Goal: Transaction & Acquisition: Purchase product/service

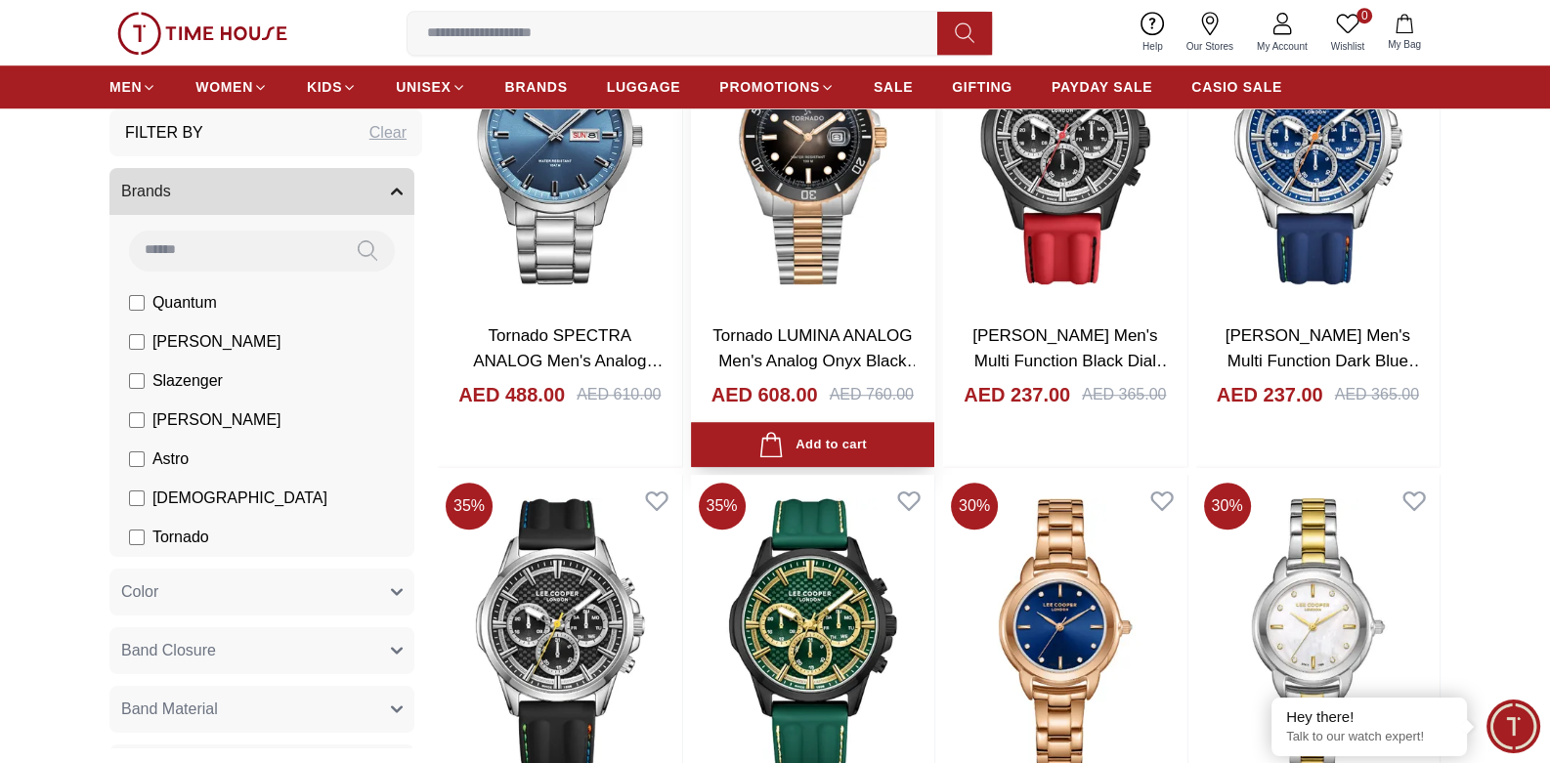
scroll to position [1953, 0]
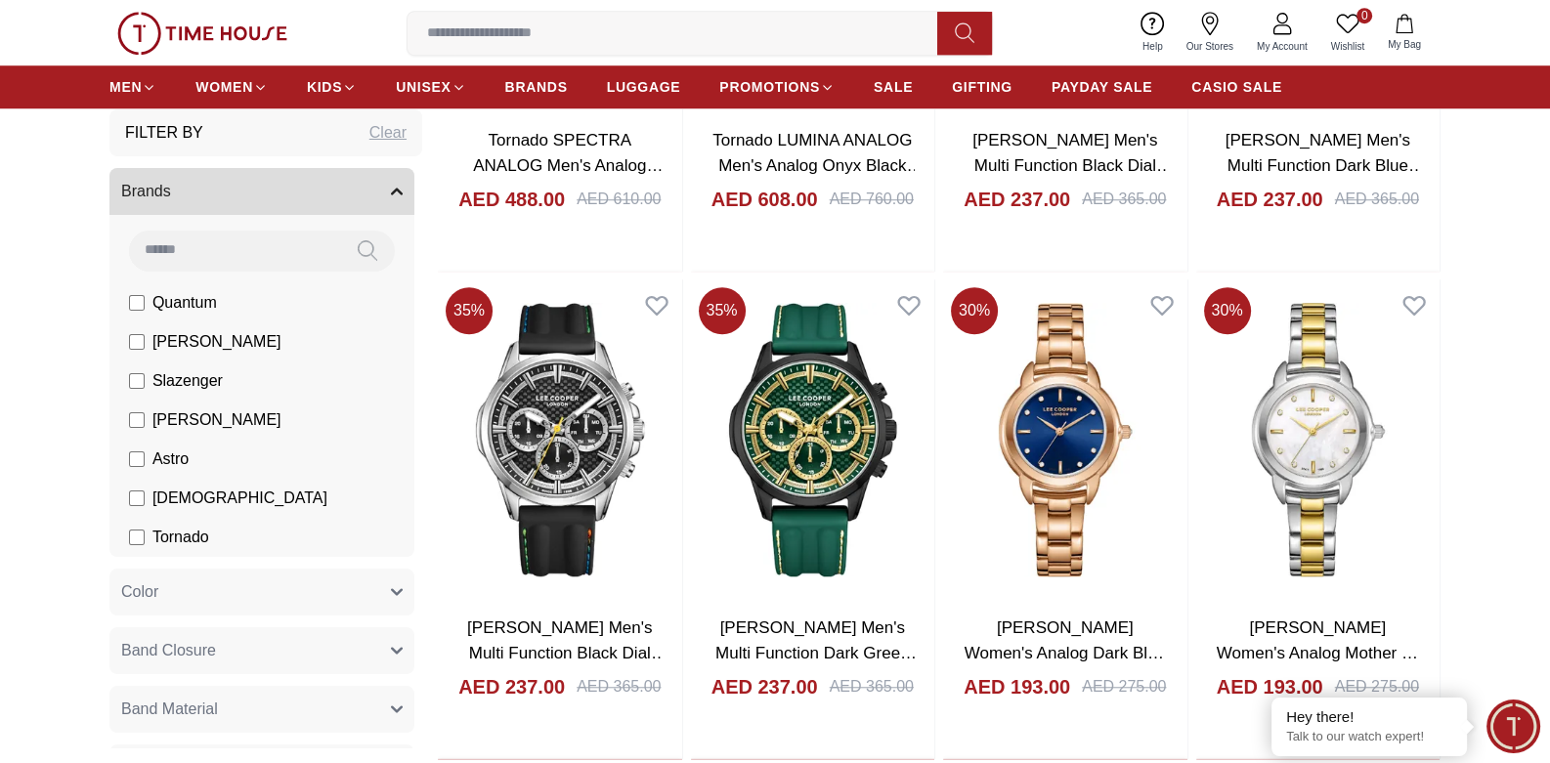
click at [1209, 33] on icon at bounding box center [1209, 23] width 17 height 23
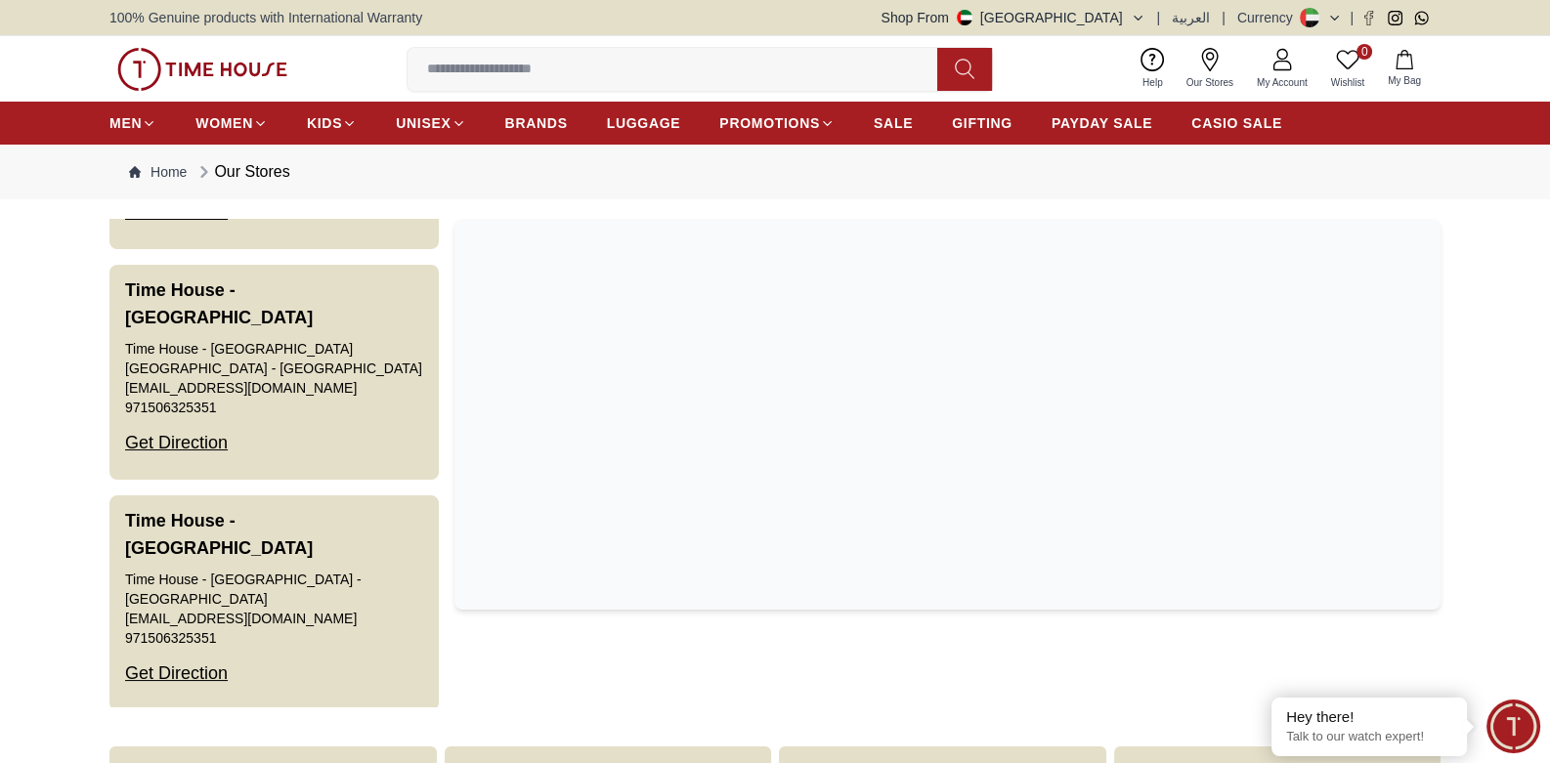
scroll to position [4434, 0]
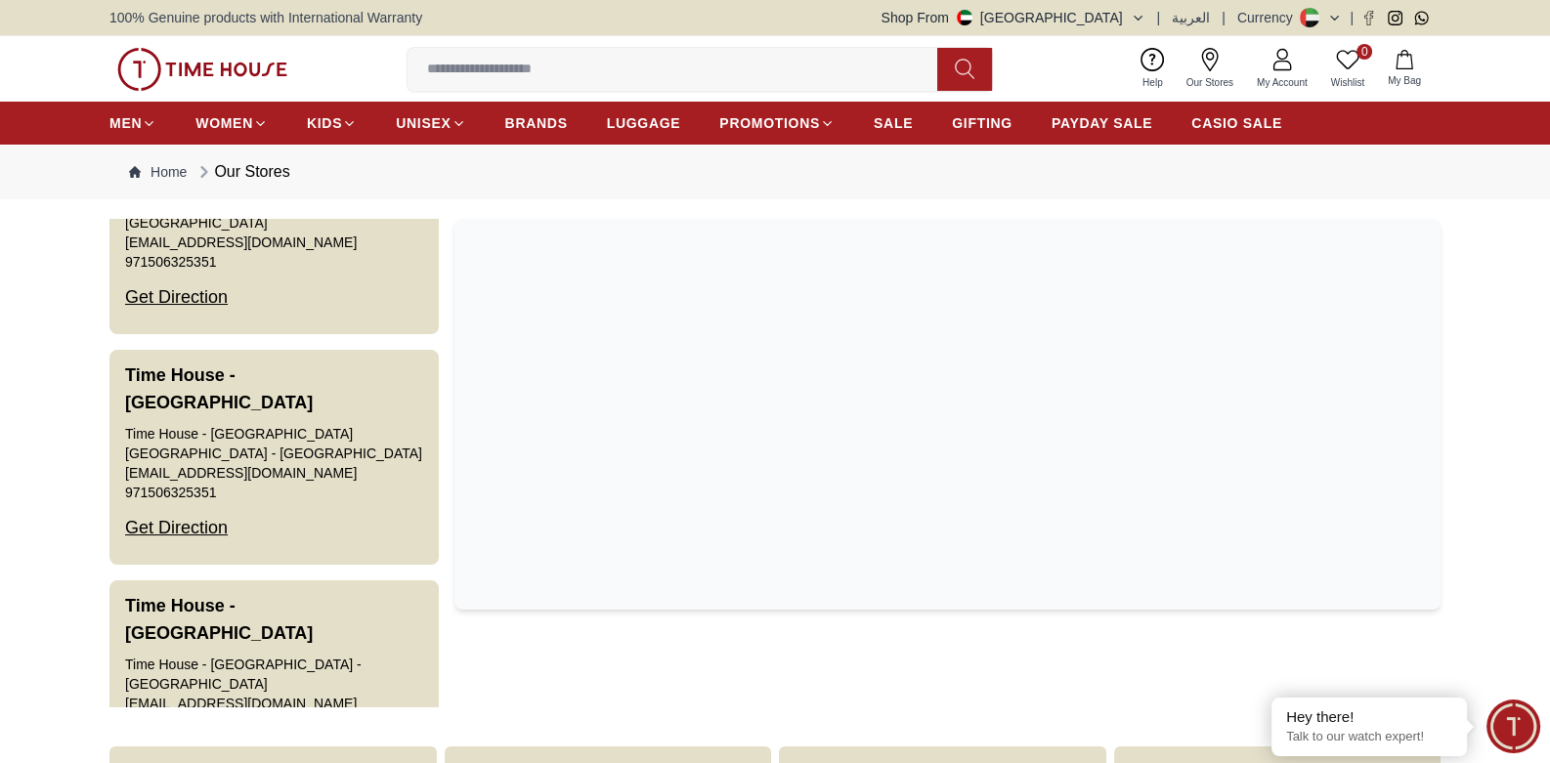
scroll to position [4239, 0]
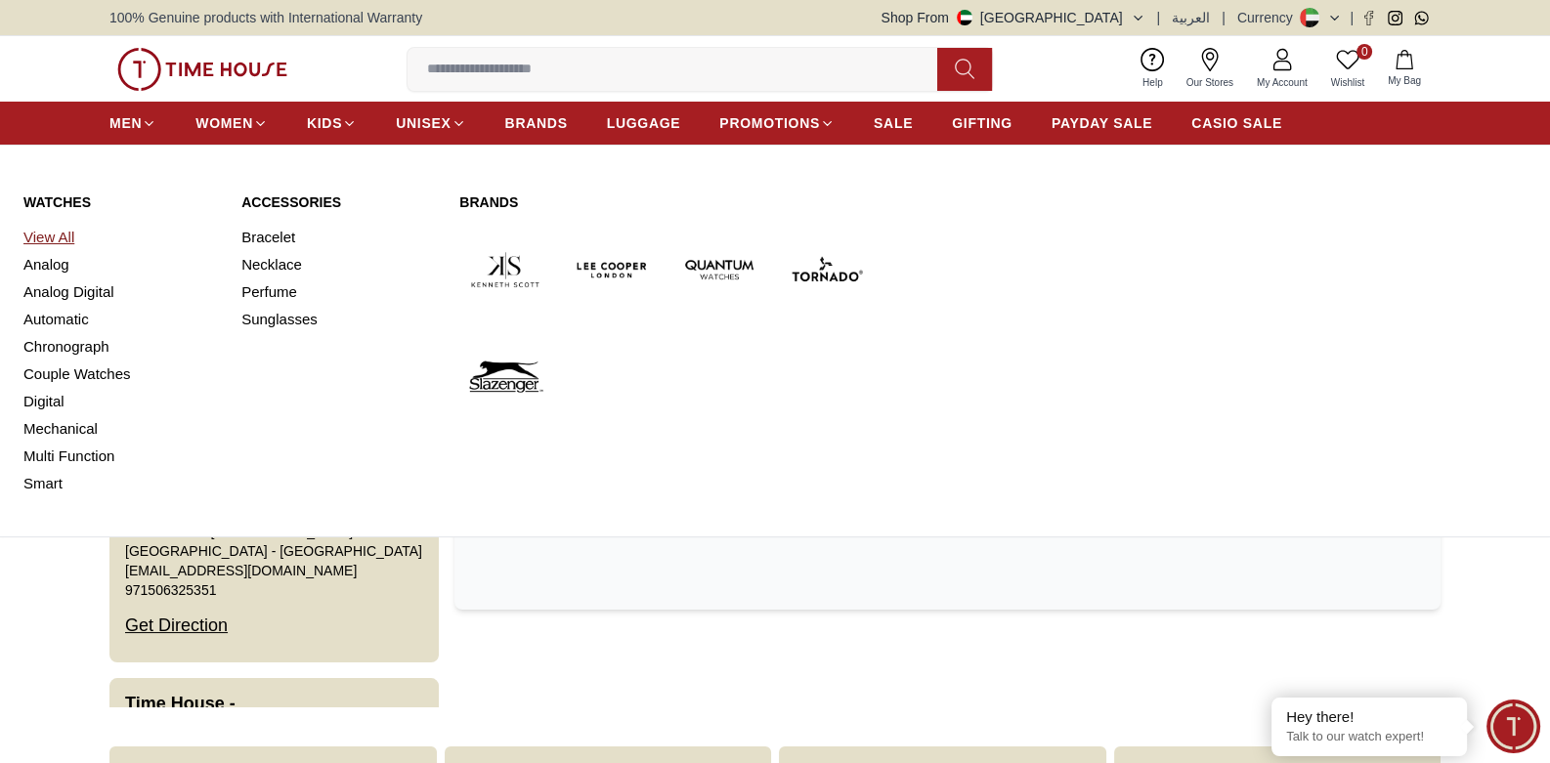
click at [68, 228] on link "View All" at bounding box center [120, 237] width 194 height 27
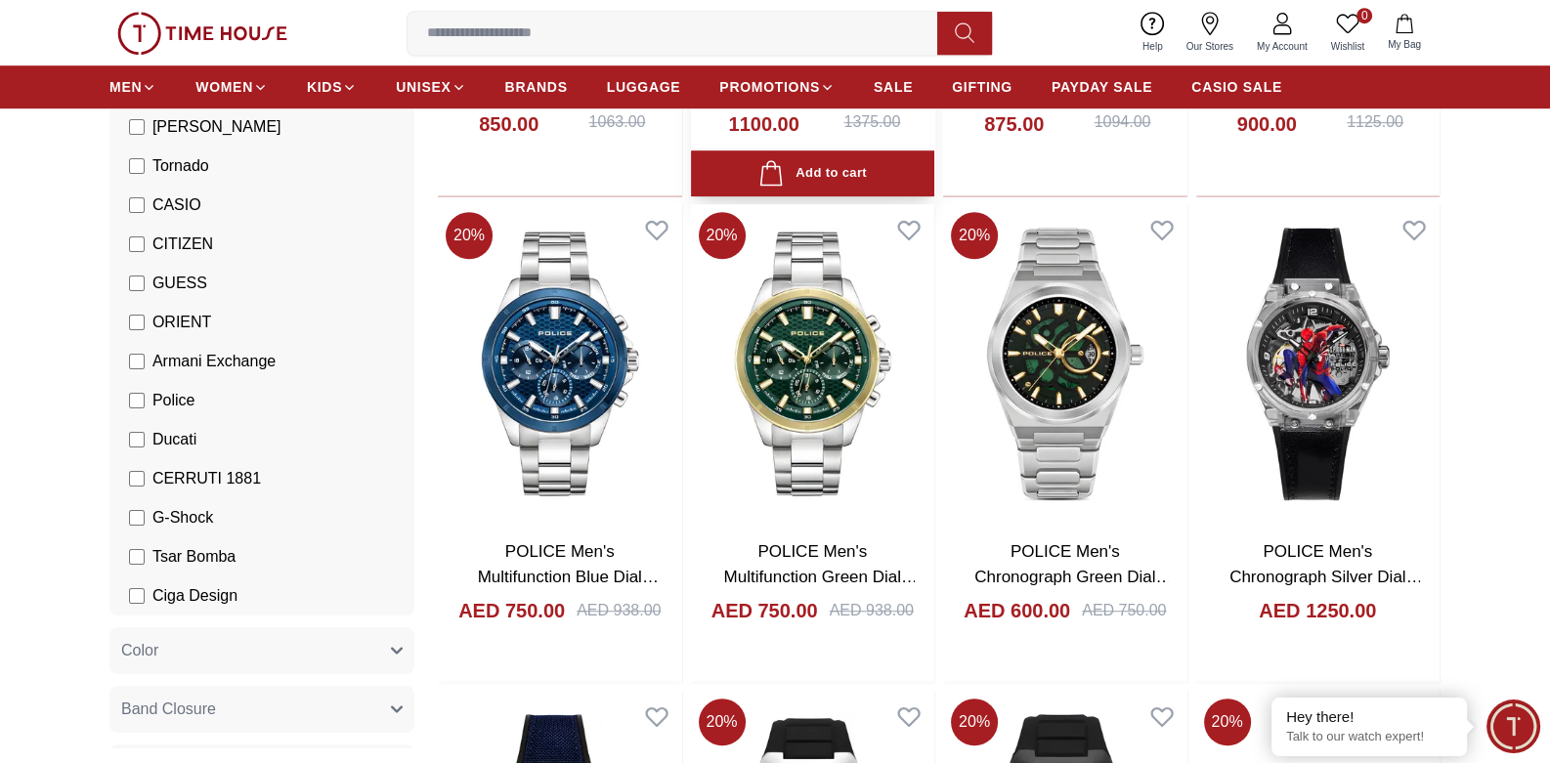
scroll to position [1660, 0]
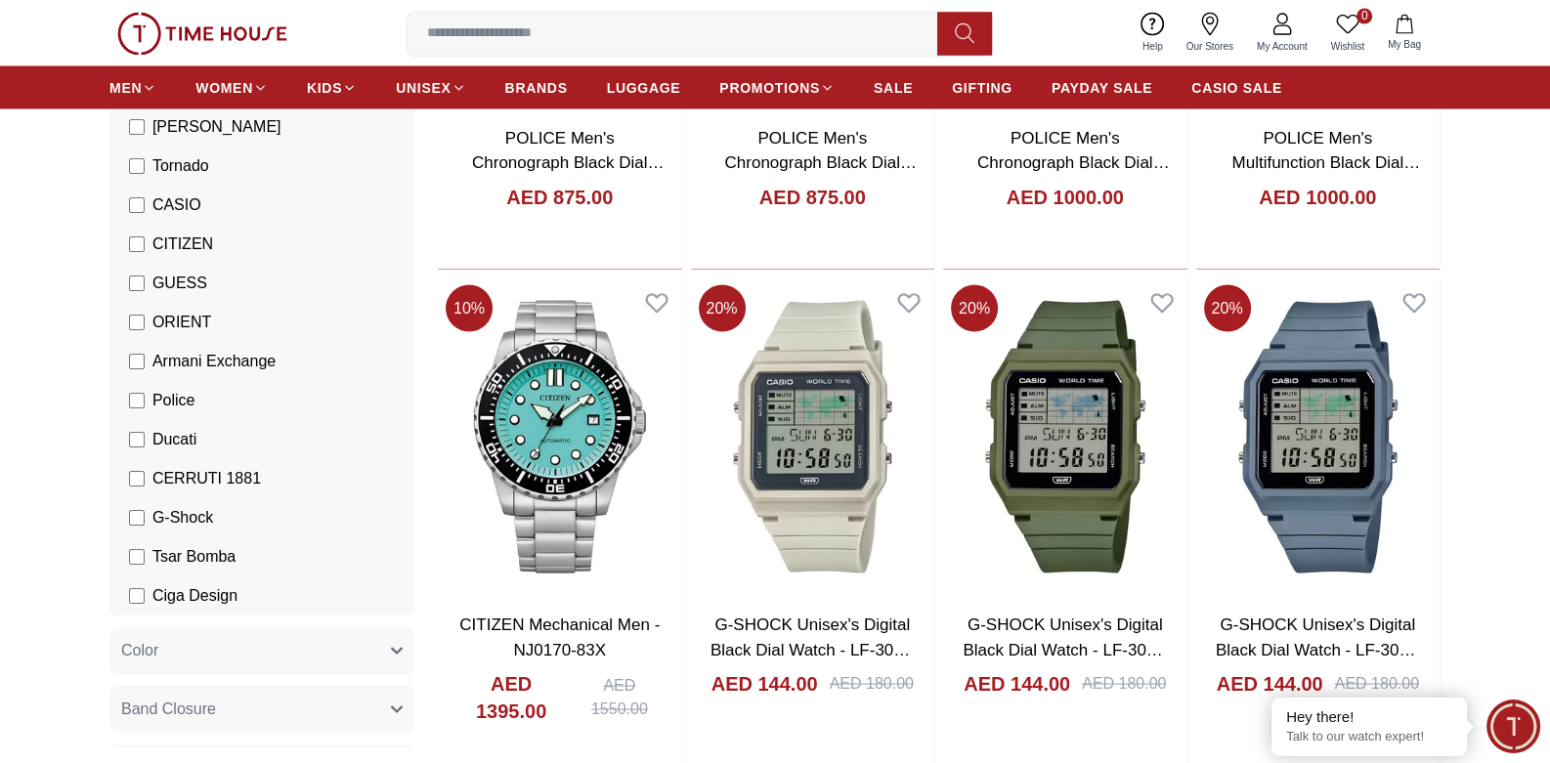
scroll to position [4593, 0]
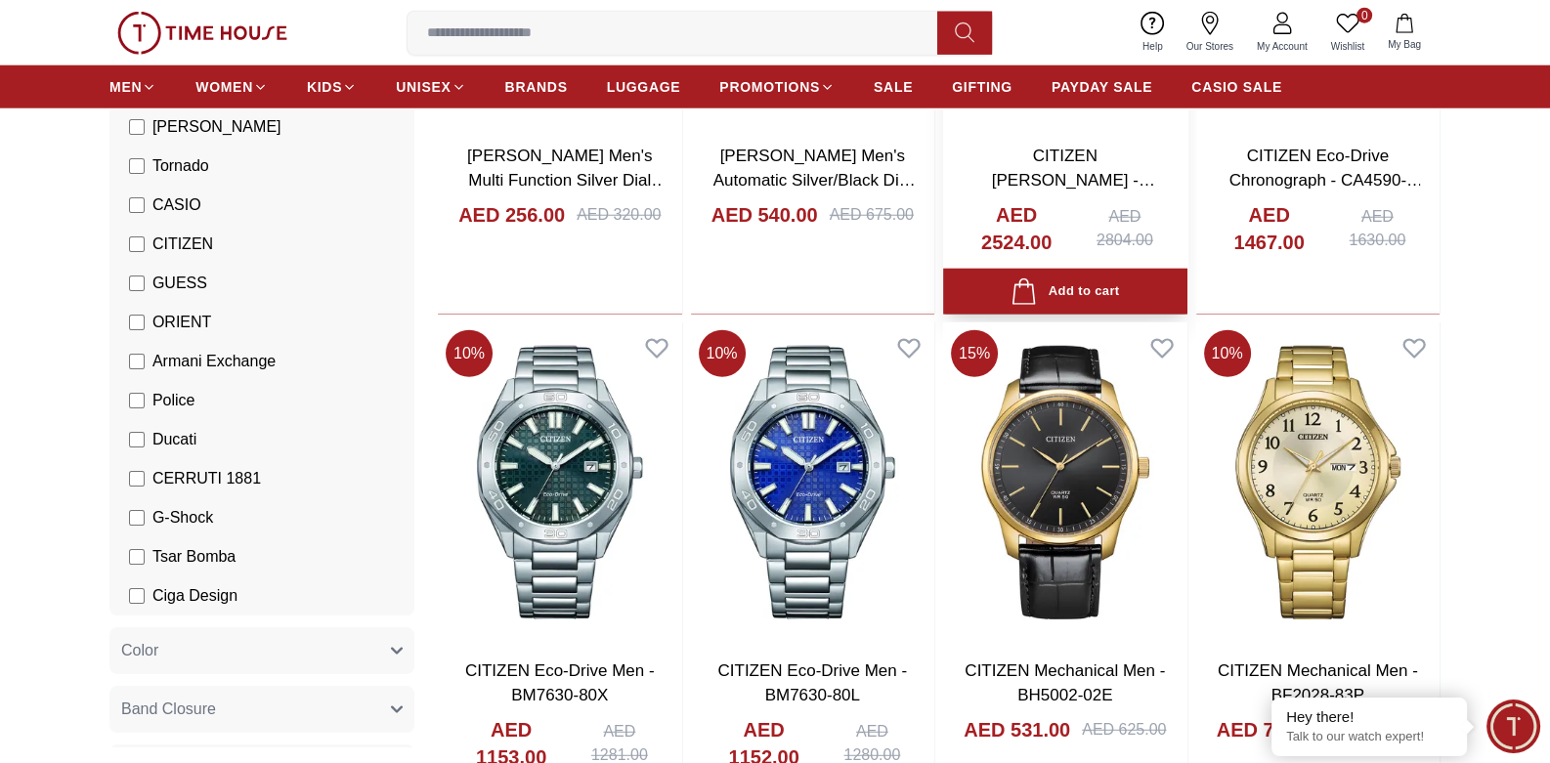
scroll to position [6644, 0]
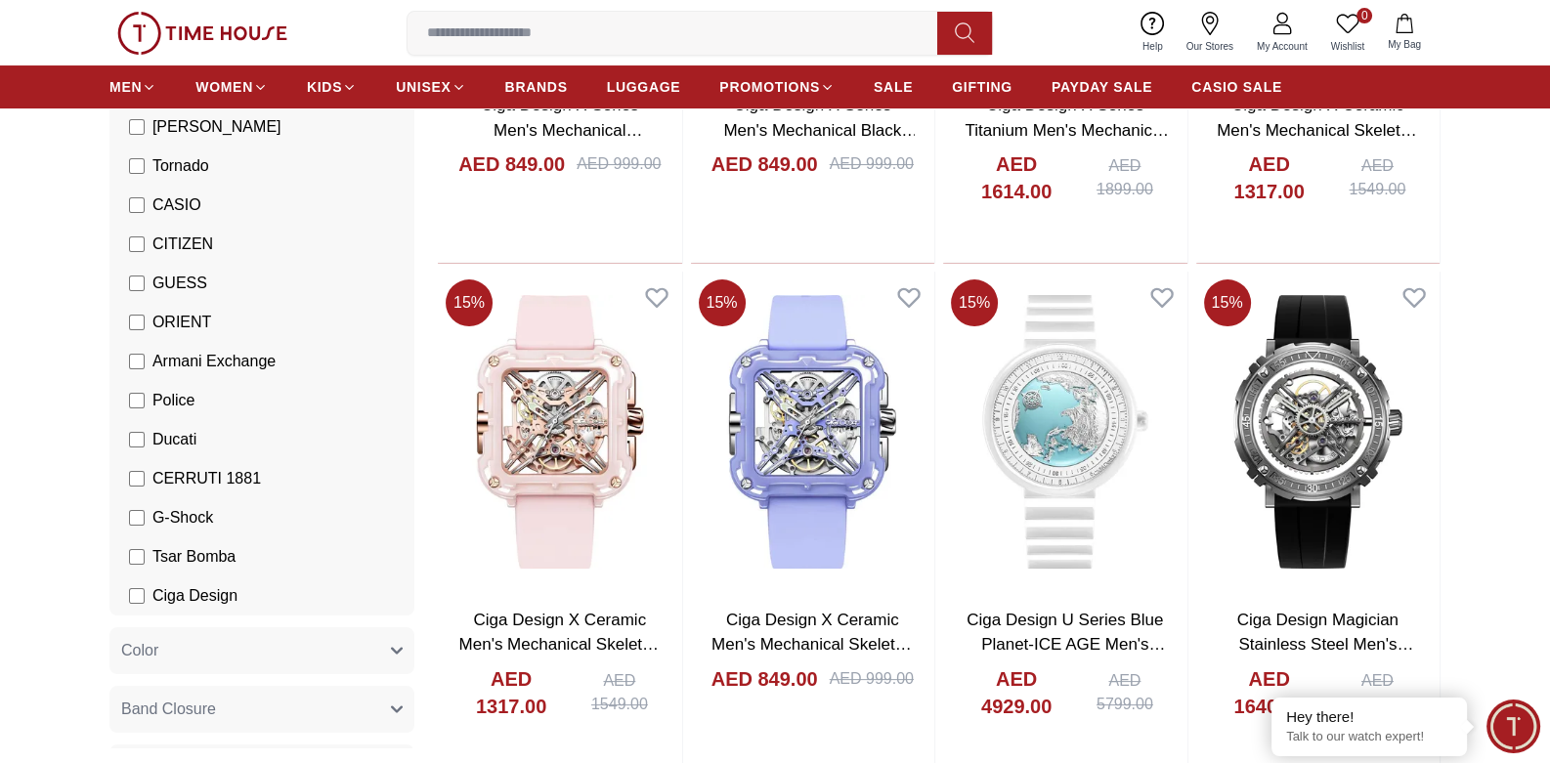
scroll to position [9674, 0]
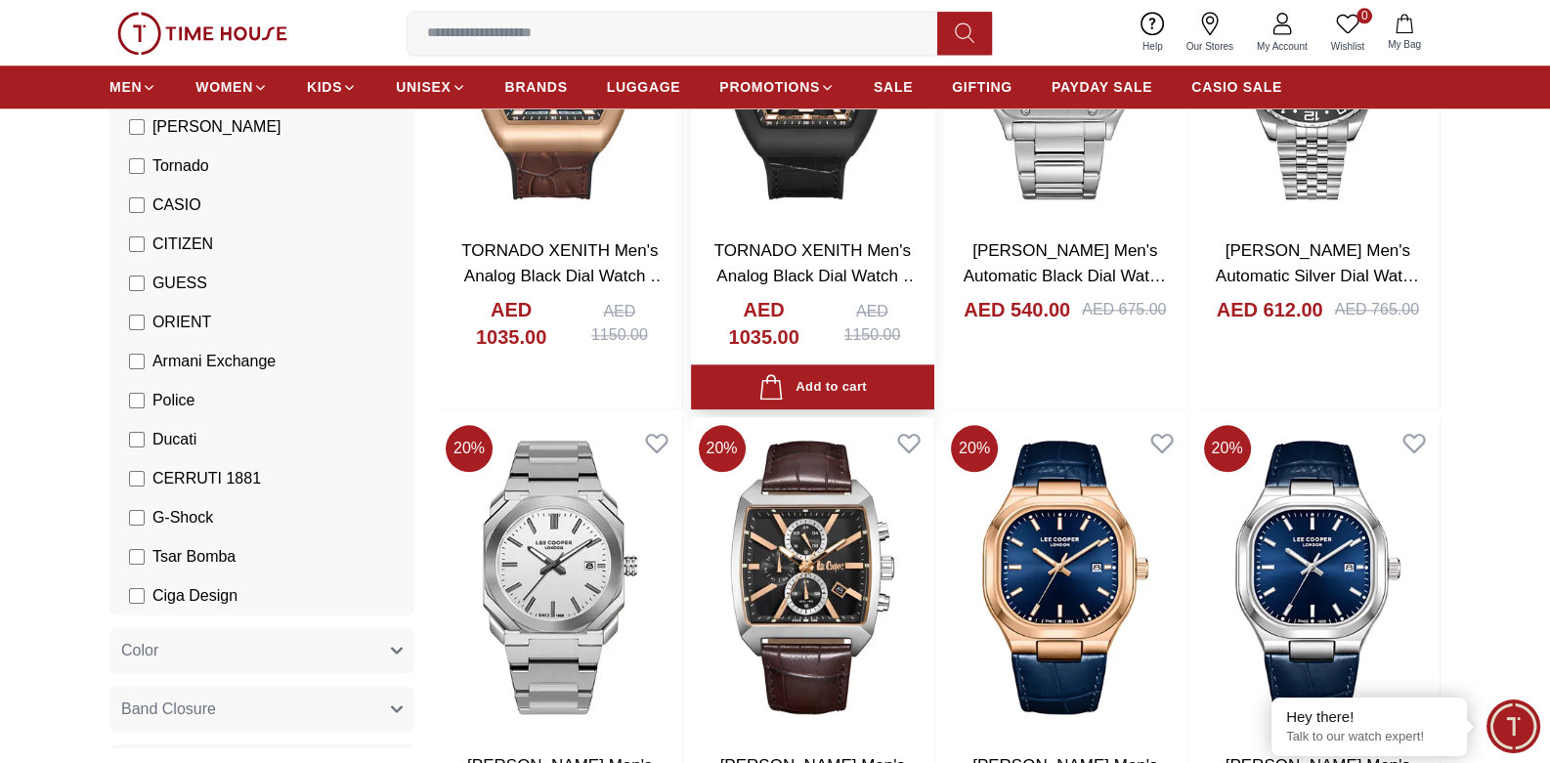
scroll to position [12311, 0]
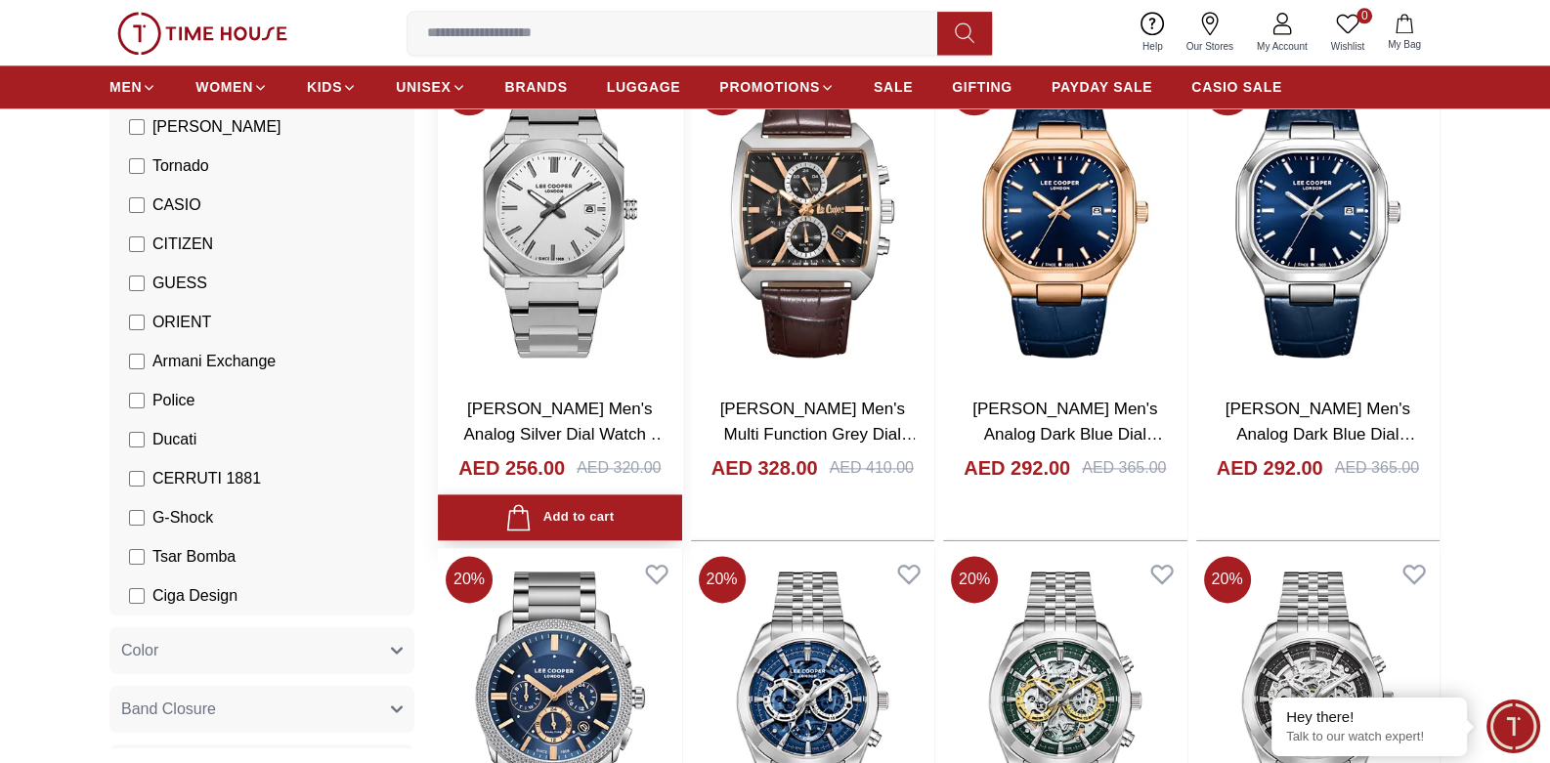
scroll to position [12409, 0]
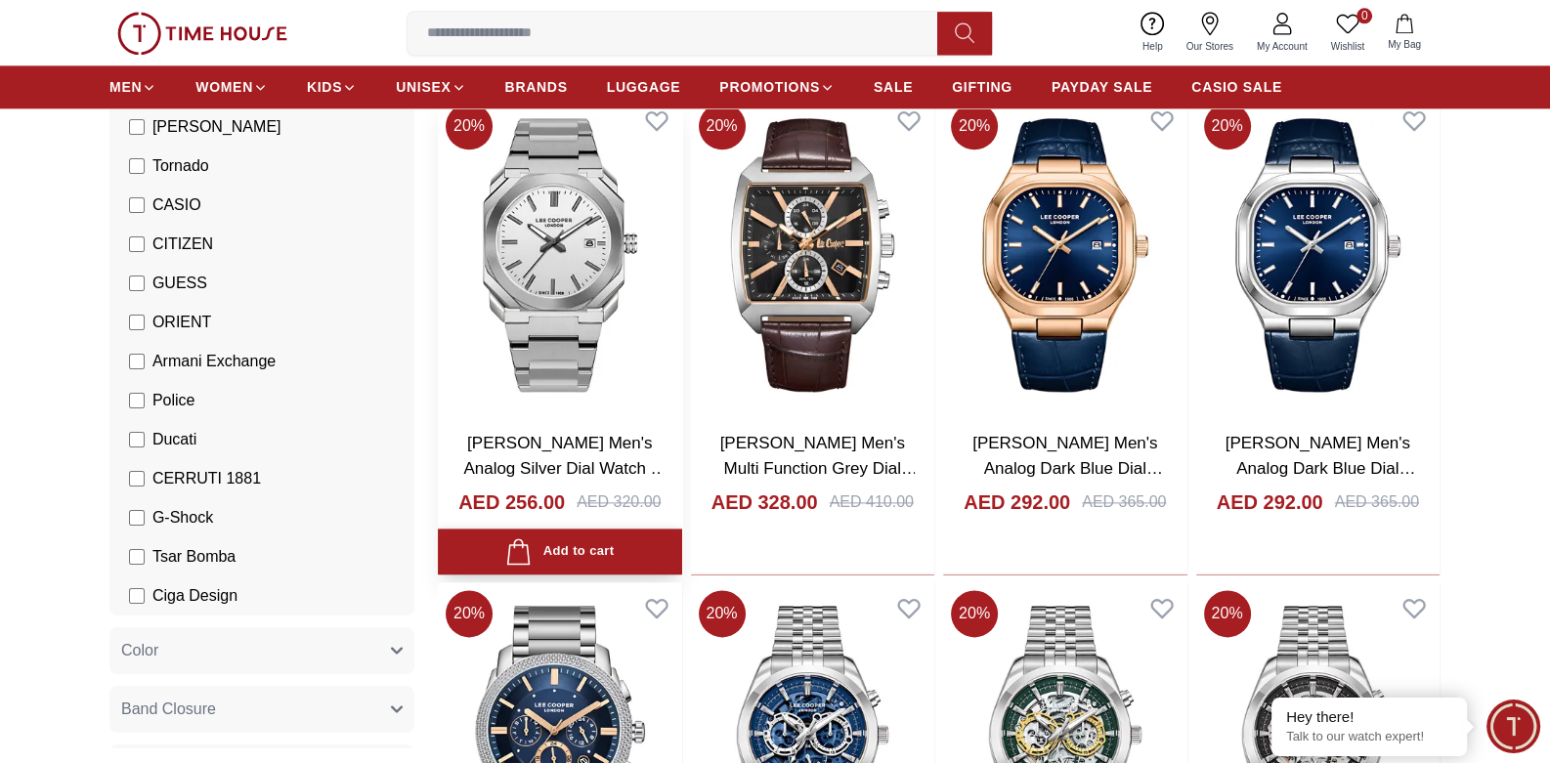
click at [592, 550] on div "Add to cart" at bounding box center [559, 551] width 108 height 26
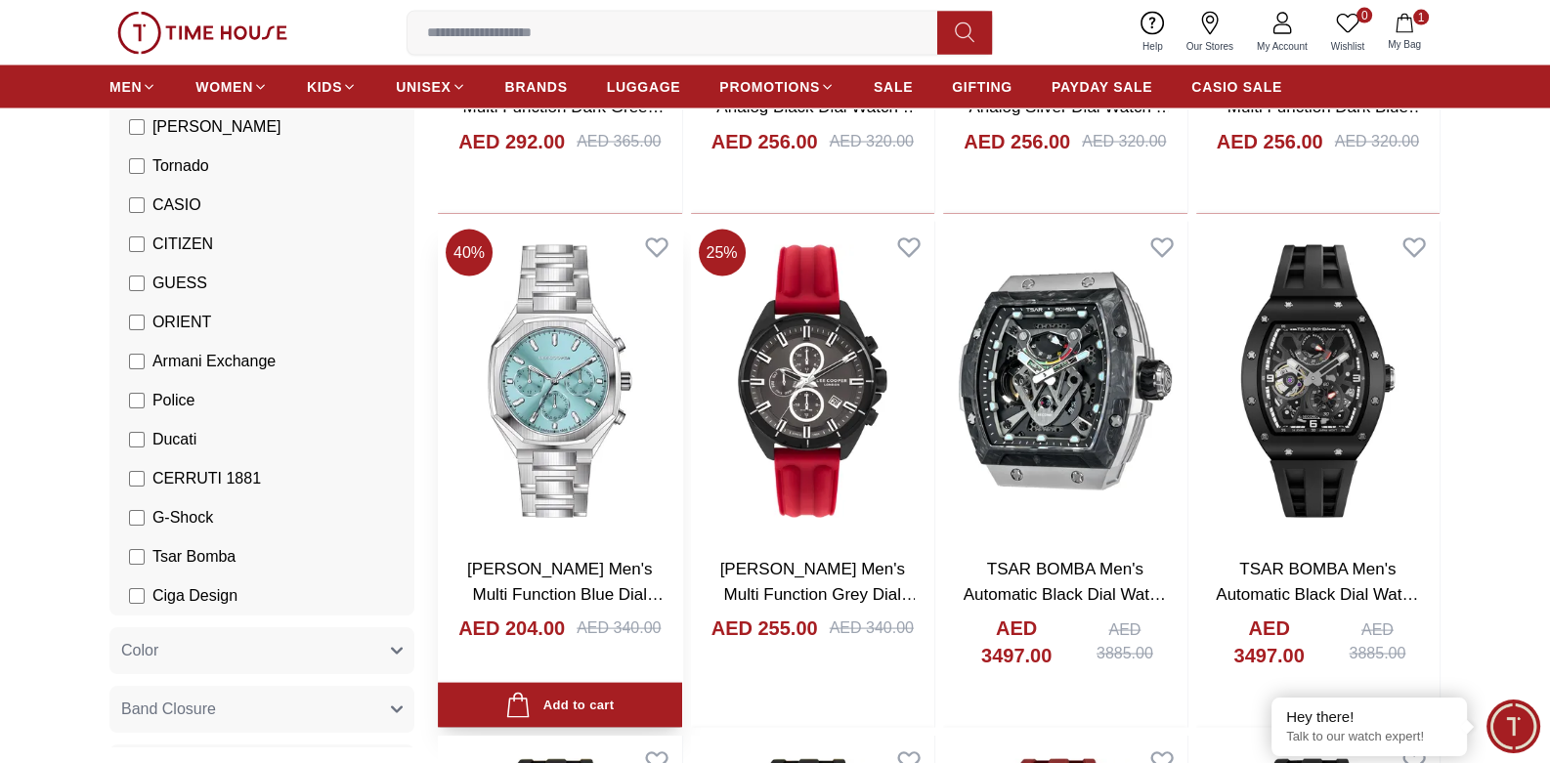
scroll to position [14265, 0]
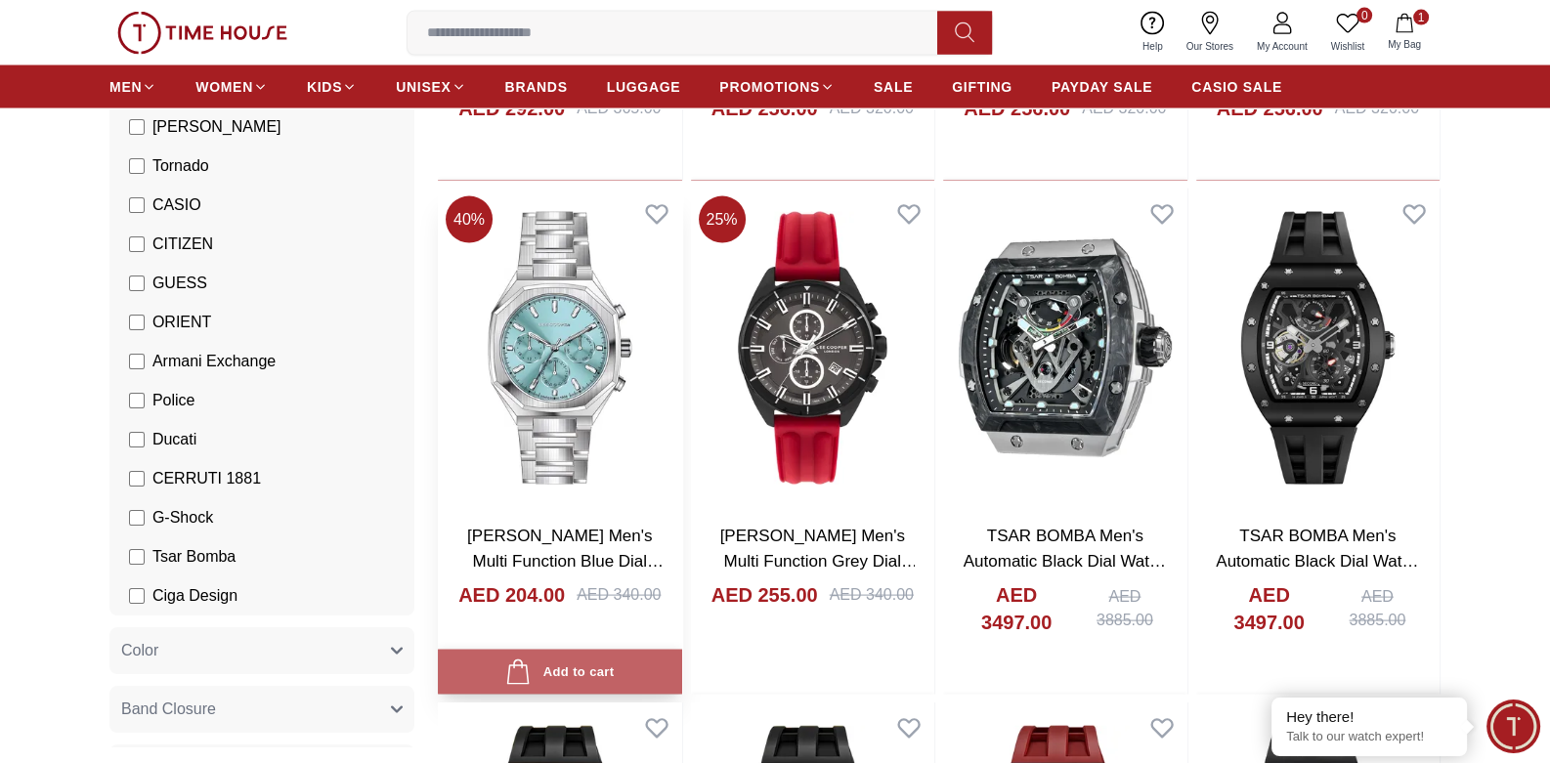
click at [571, 682] on div "Add to cart" at bounding box center [559, 673] width 108 height 26
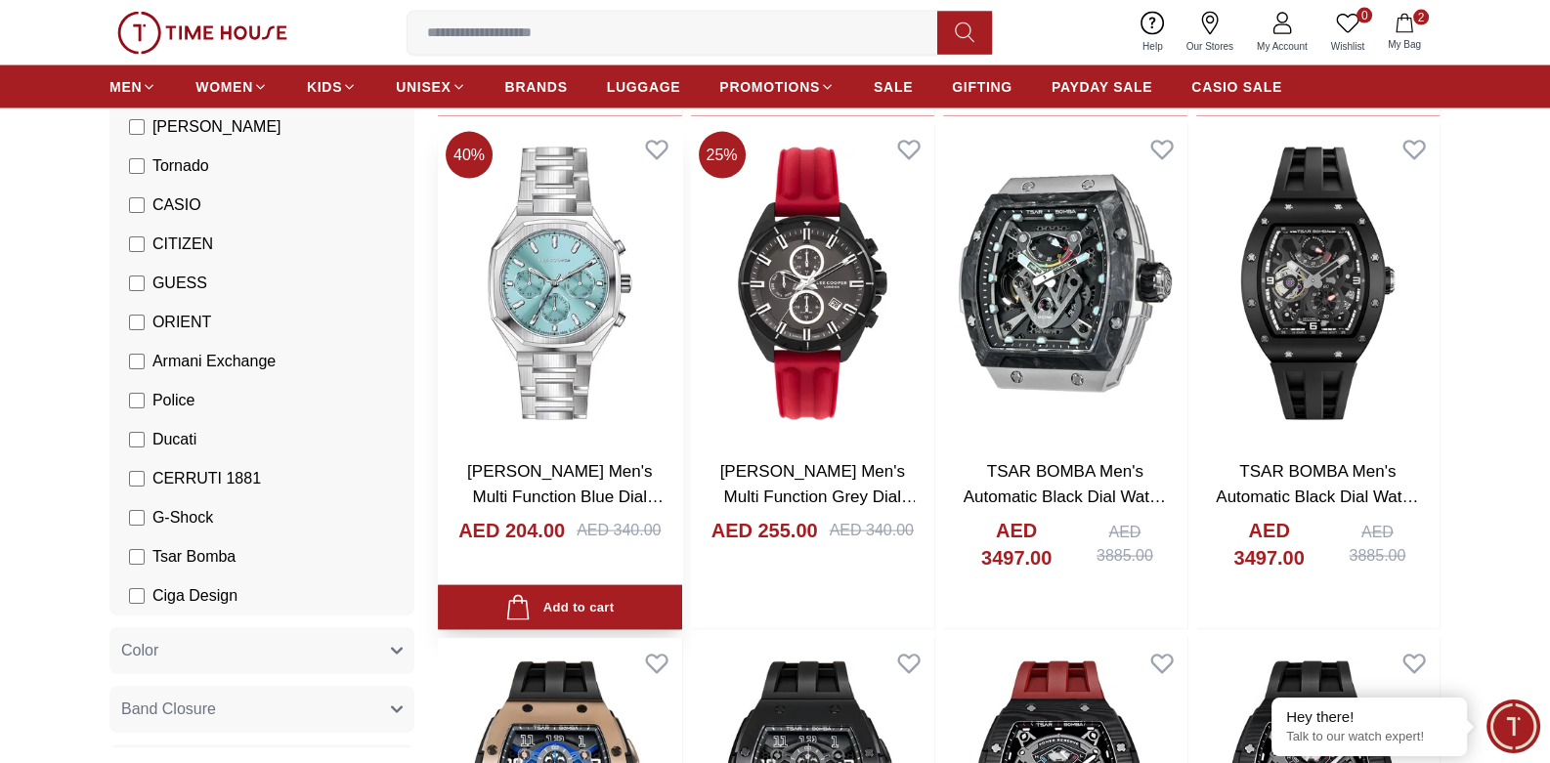
scroll to position [14363, 0]
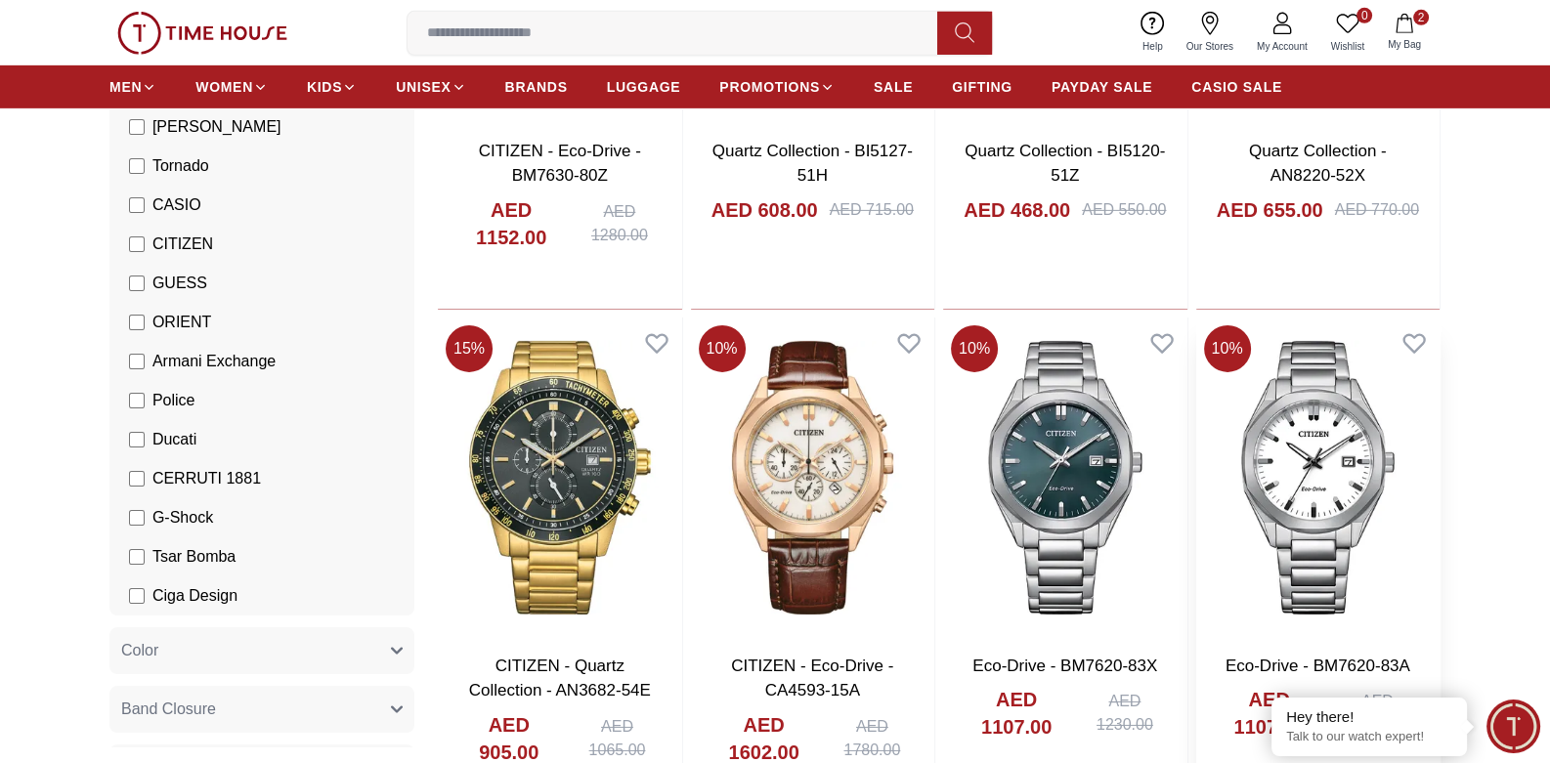
scroll to position [17261, 0]
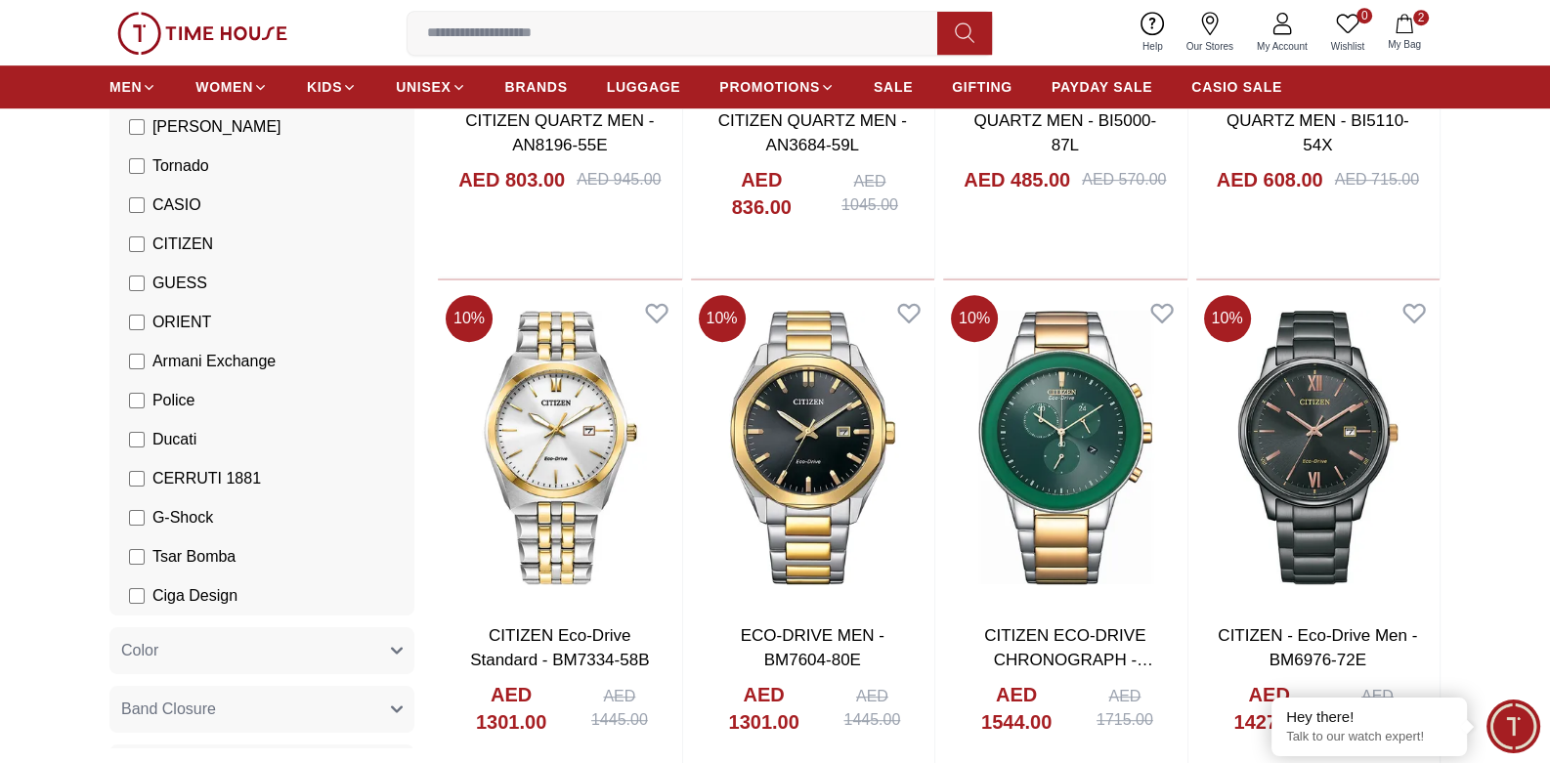
scroll to position [19836, 0]
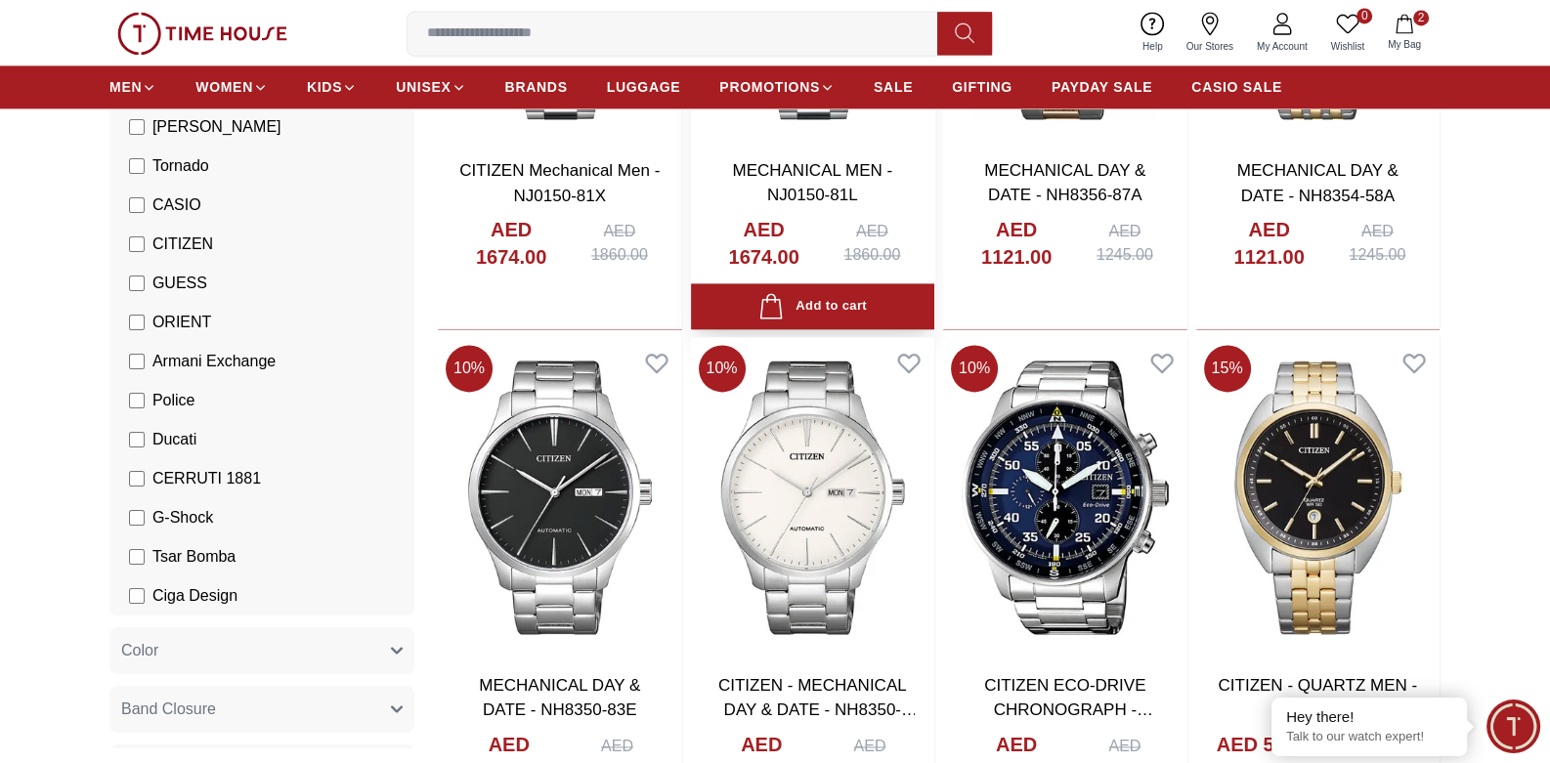
scroll to position [22391, 0]
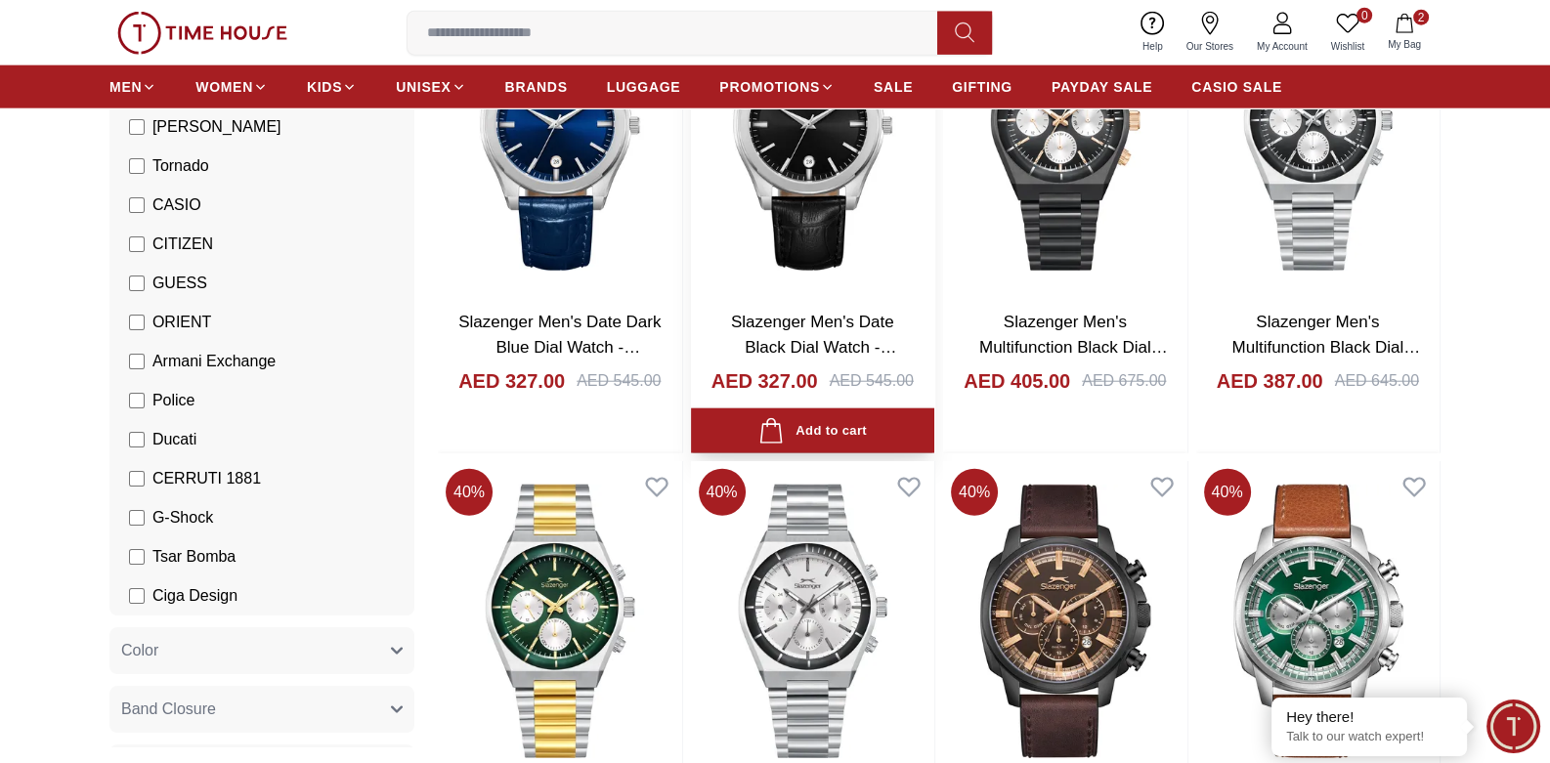
scroll to position [24872, 0]
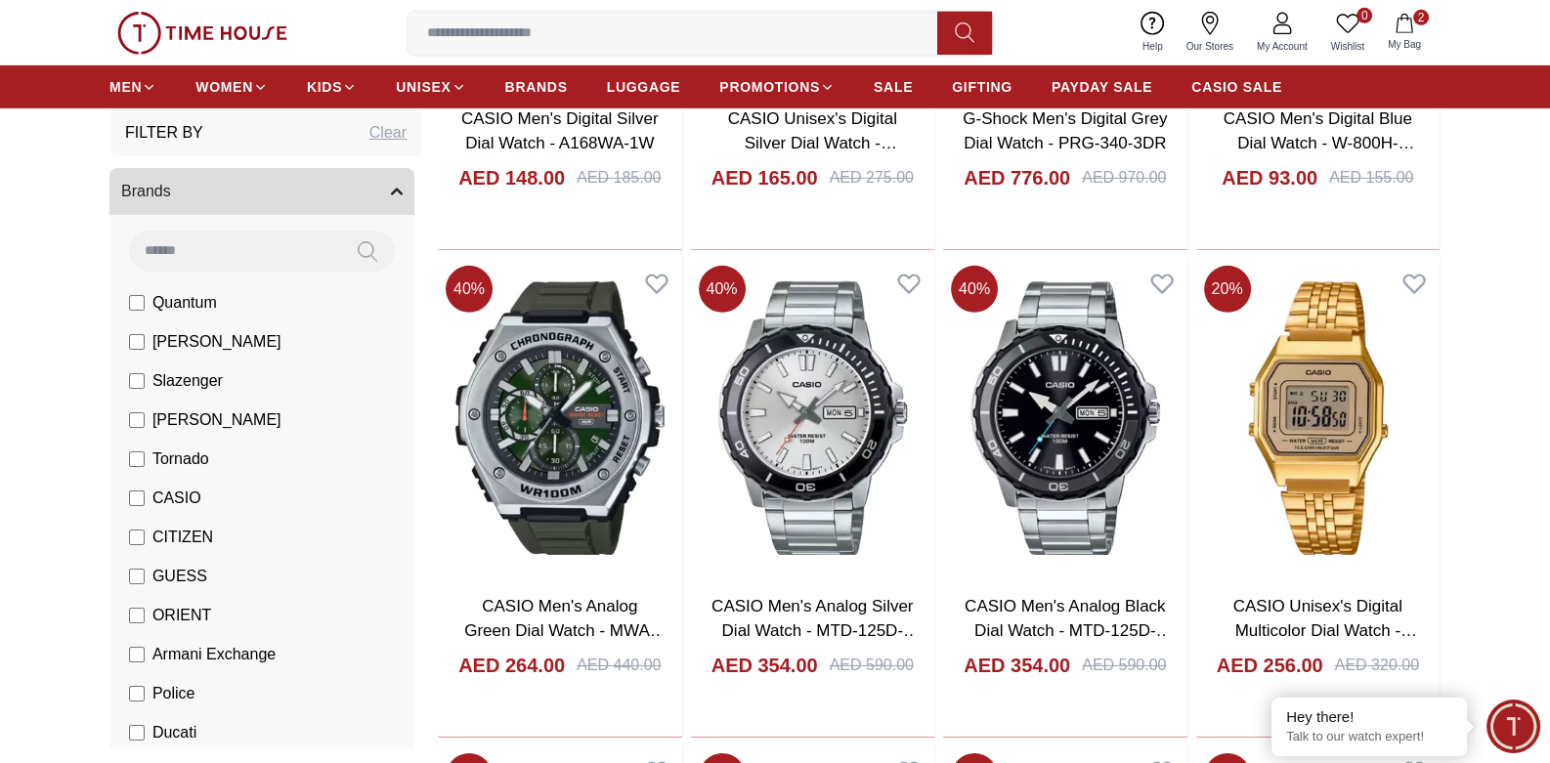
scroll to position [26480, 0]
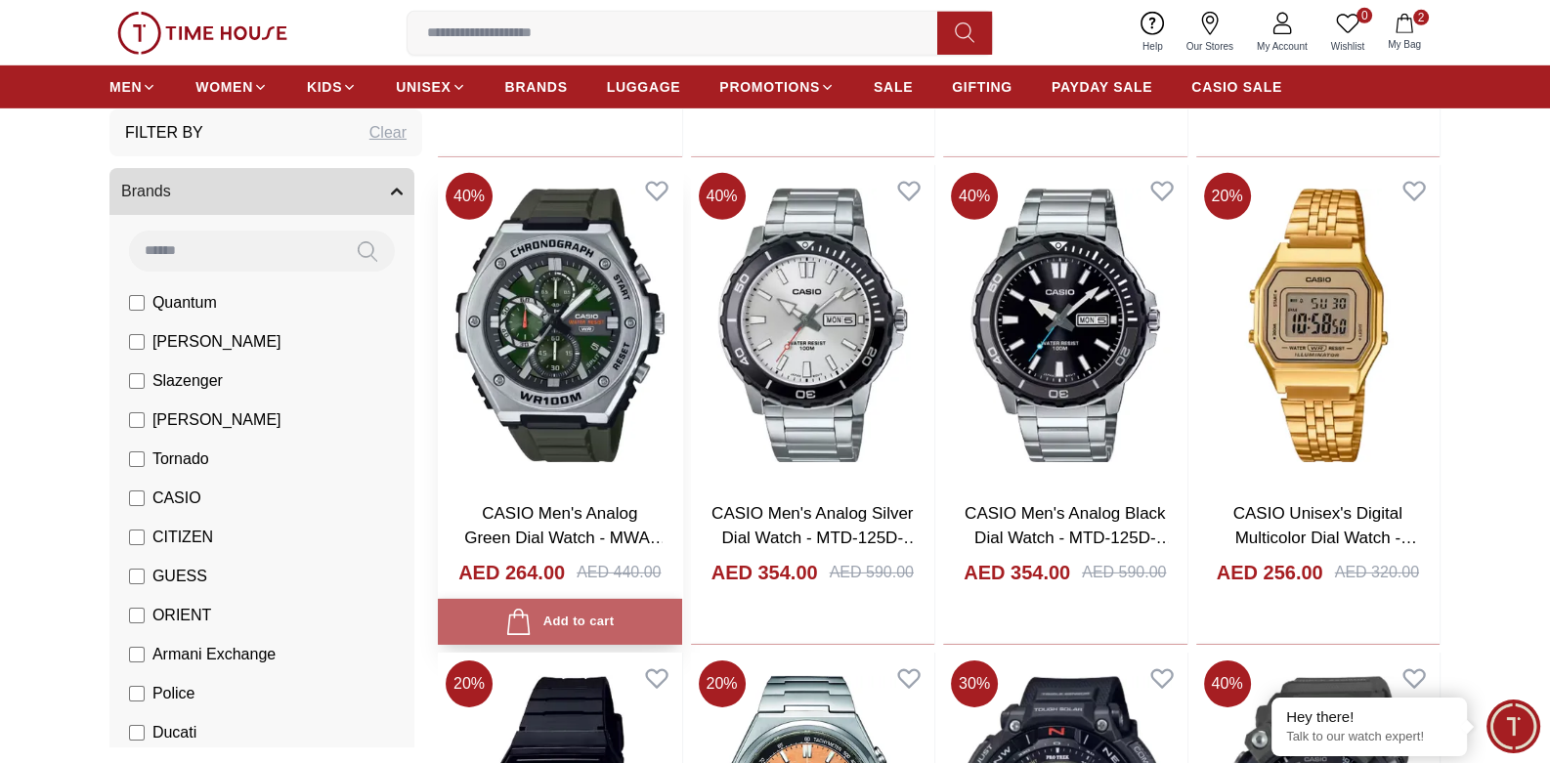
click at [610, 634] on div "Add to cart" at bounding box center [559, 622] width 108 height 26
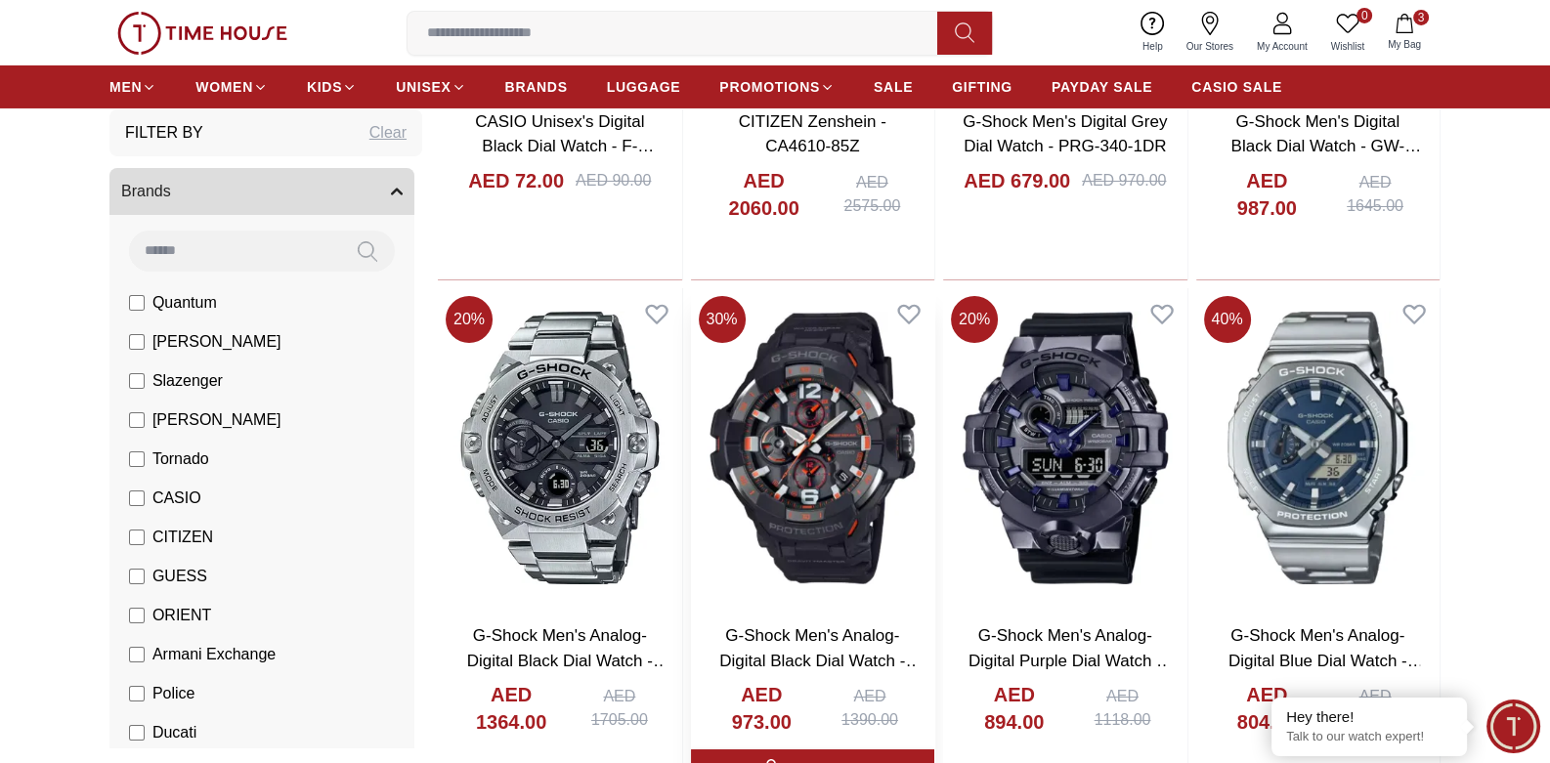
scroll to position [27423, 0]
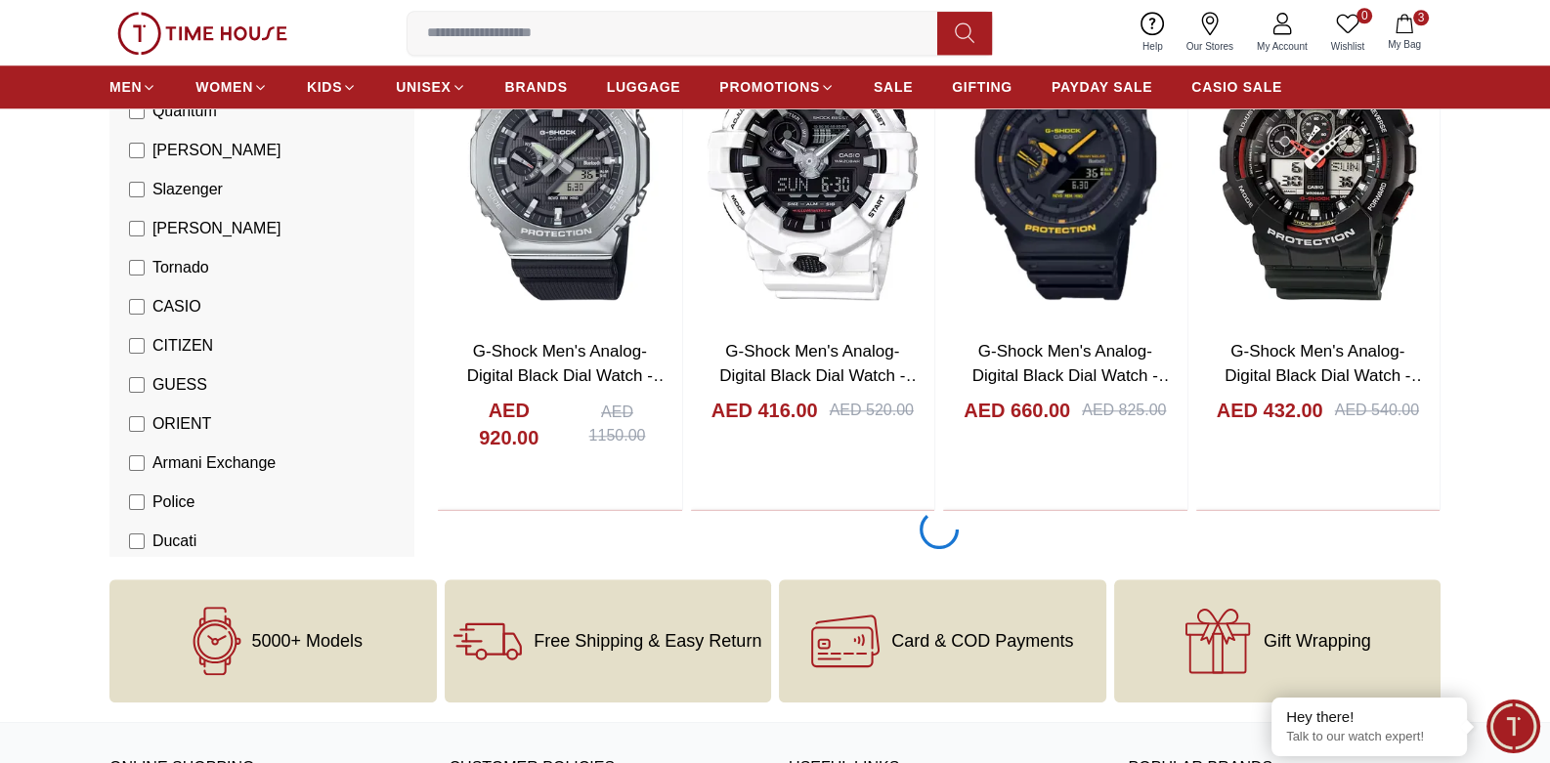
scroll to position [30281, 0]
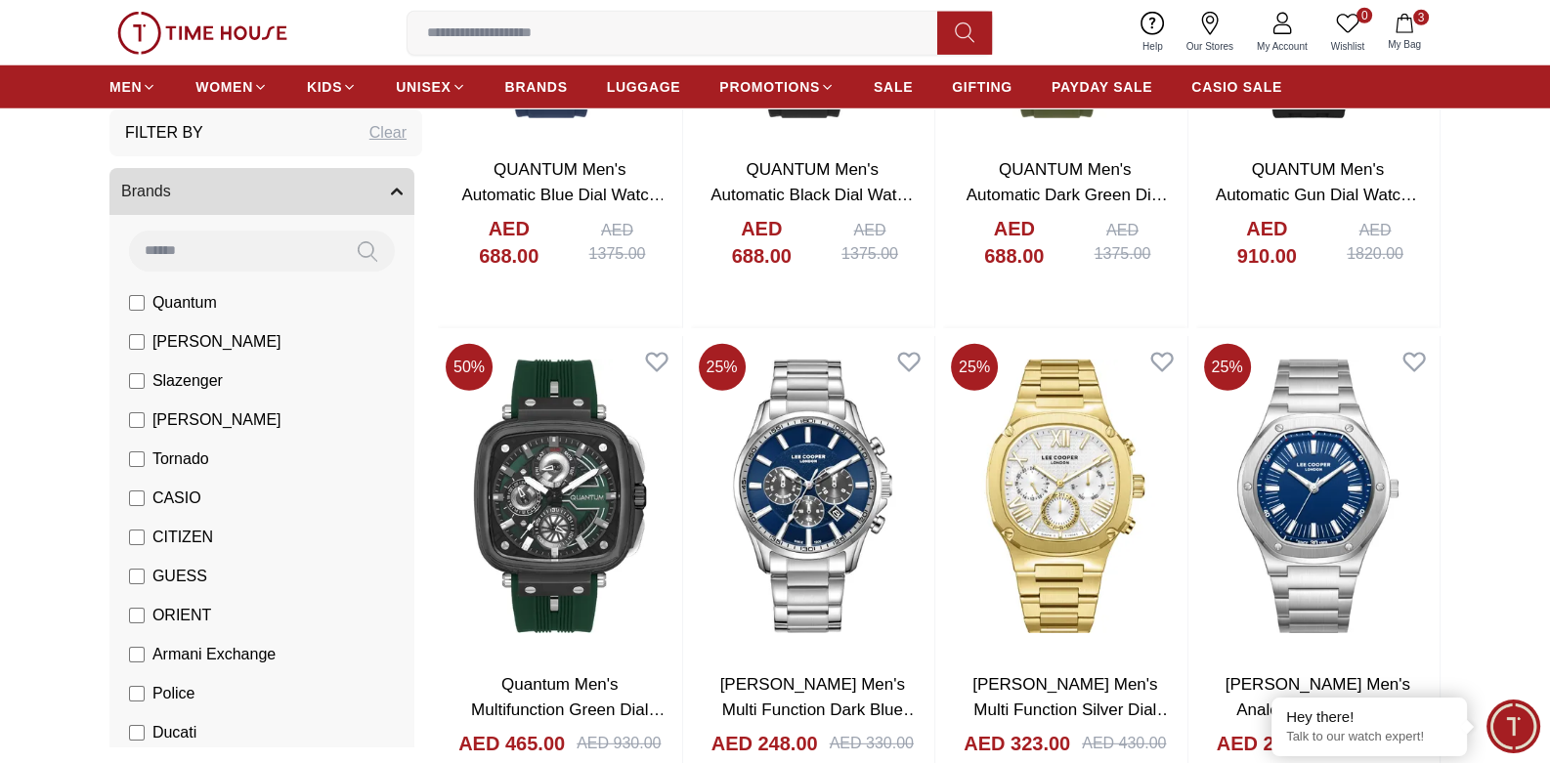
scroll to position [34839, 0]
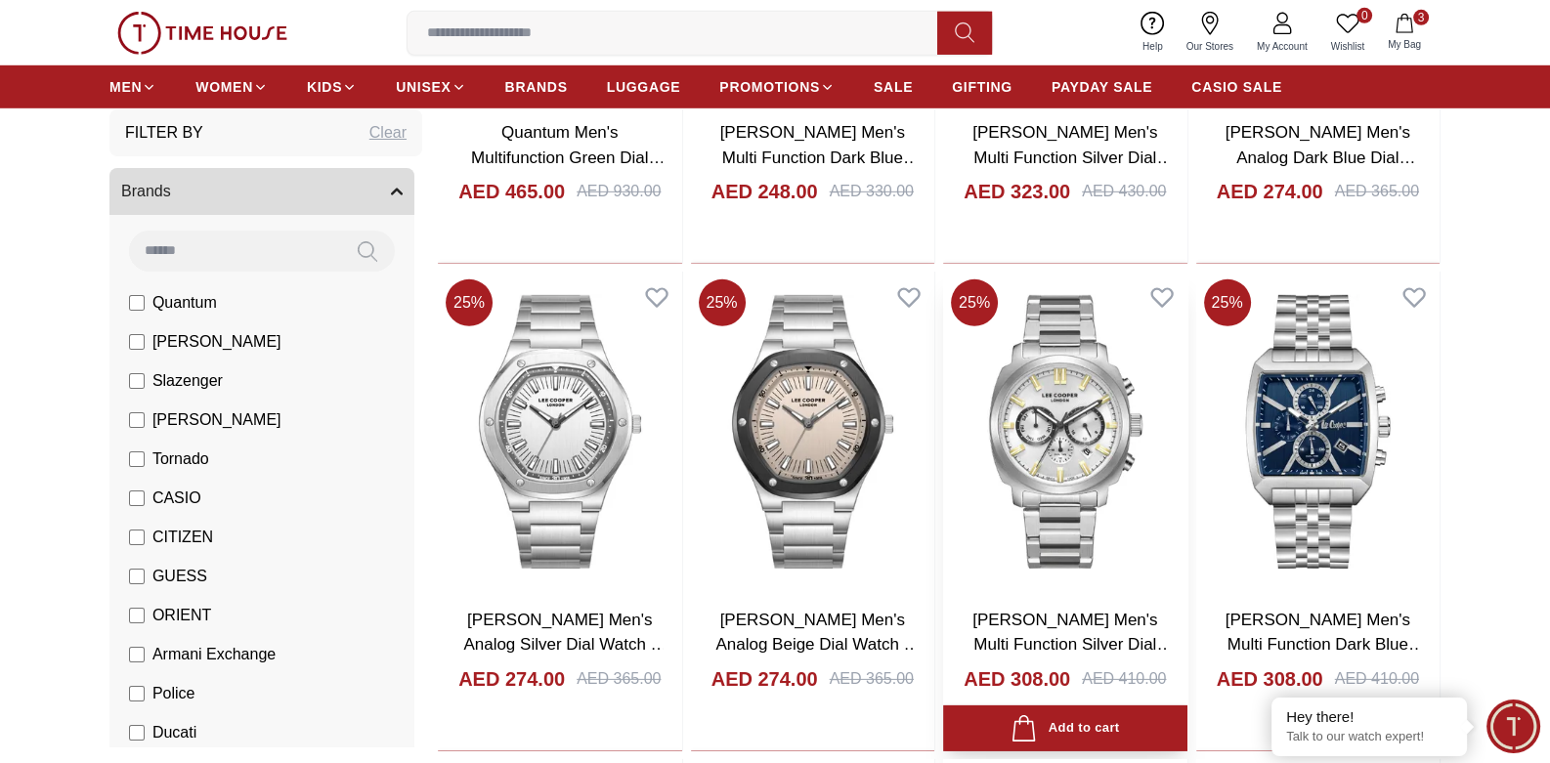
scroll to position [35373, 0]
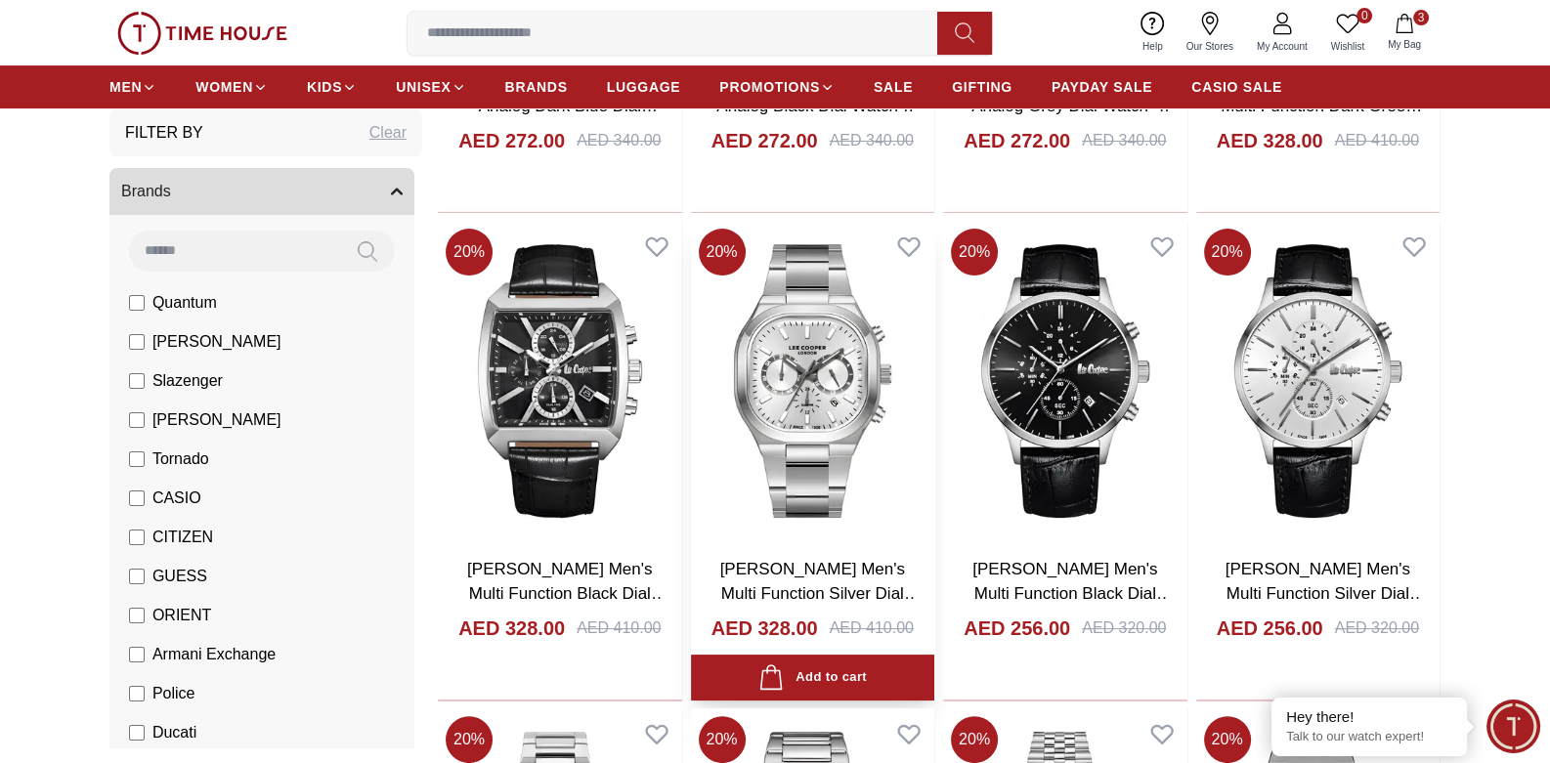
scroll to position [586, 0]
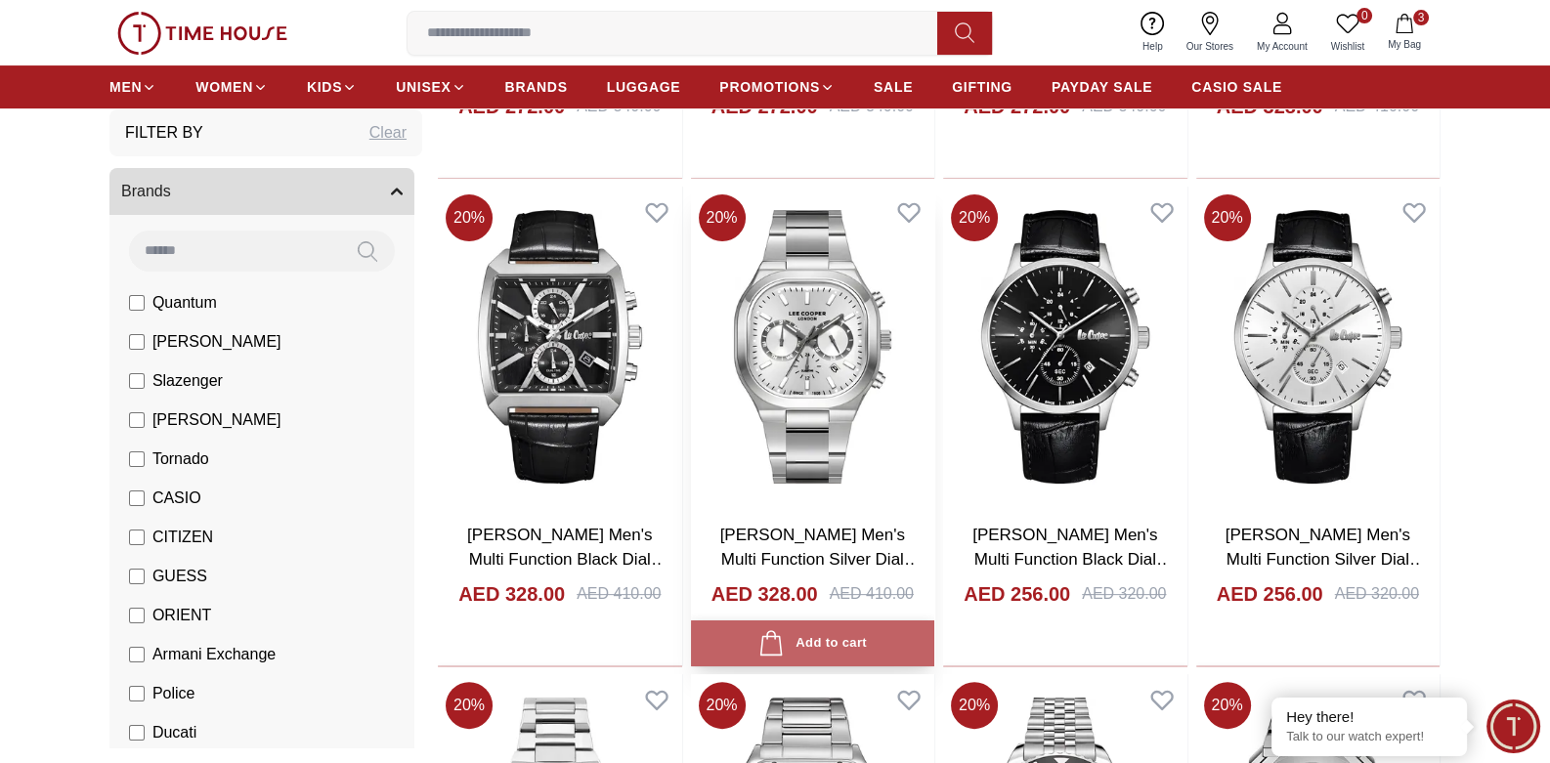
click at [811, 642] on div "Add to cart" at bounding box center [812, 643] width 108 height 26
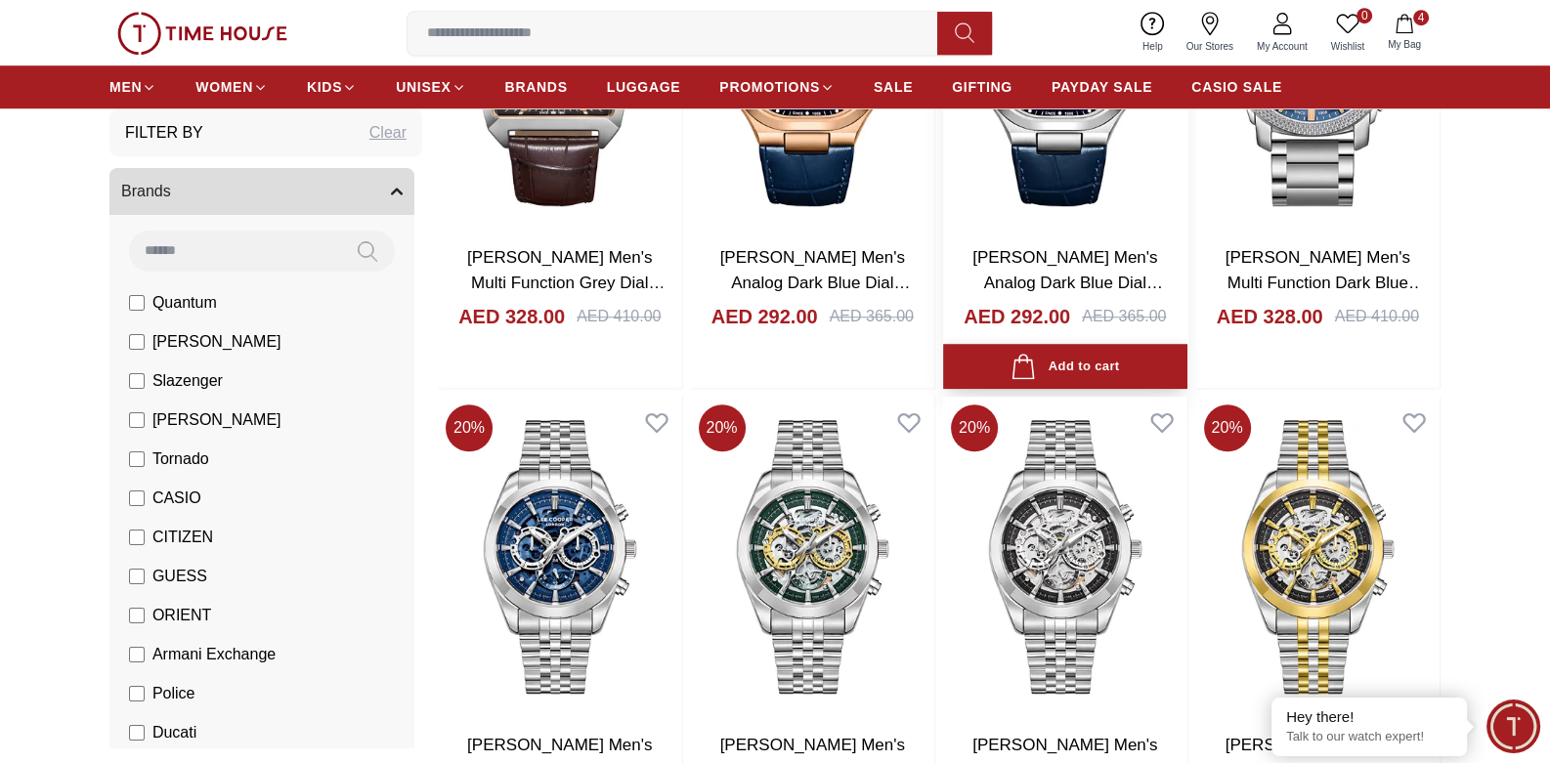
scroll to position [1856, 0]
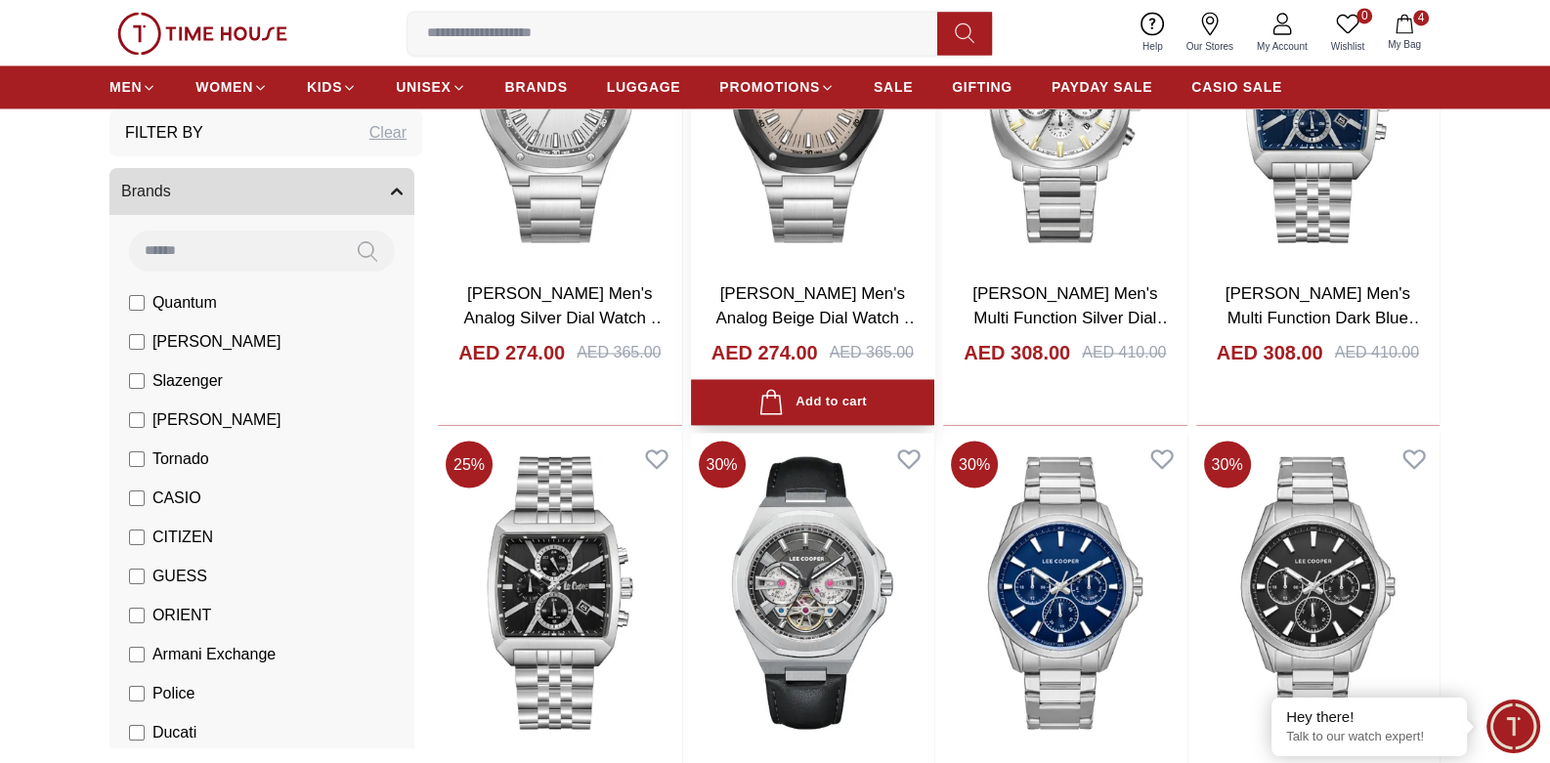
scroll to position [4299, 0]
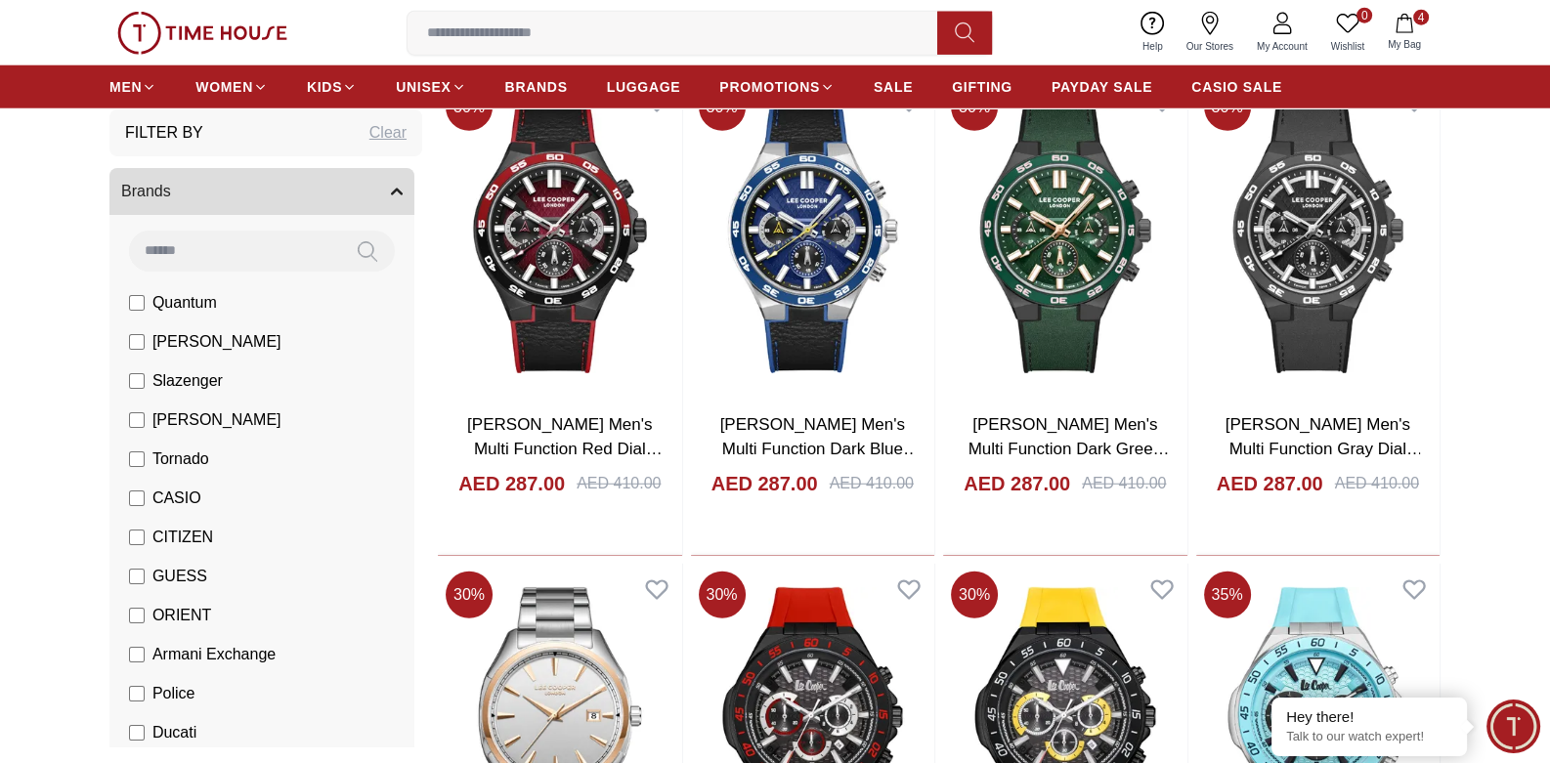
scroll to position [6741, 0]
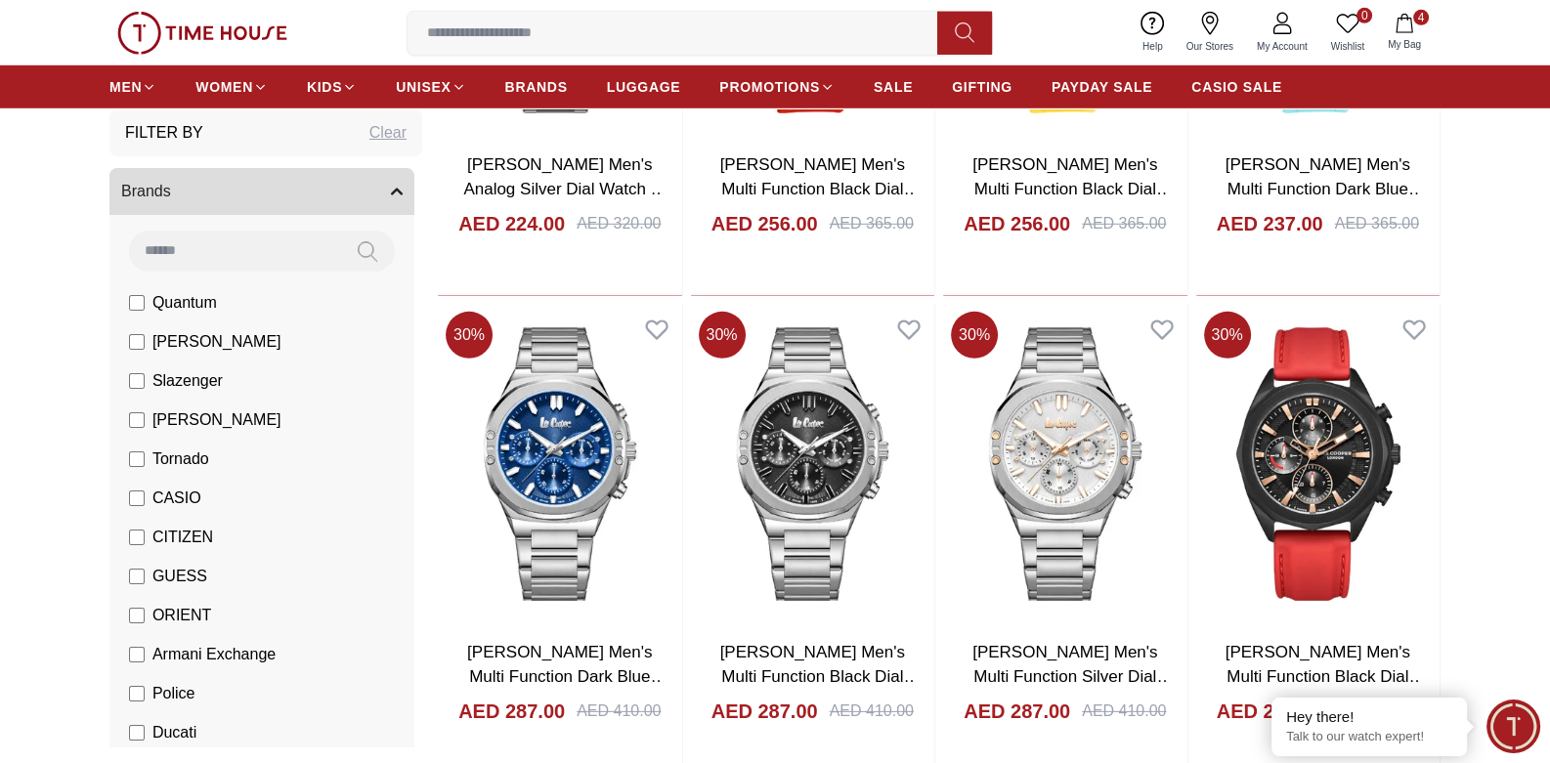
scroll to position [7328, 0]
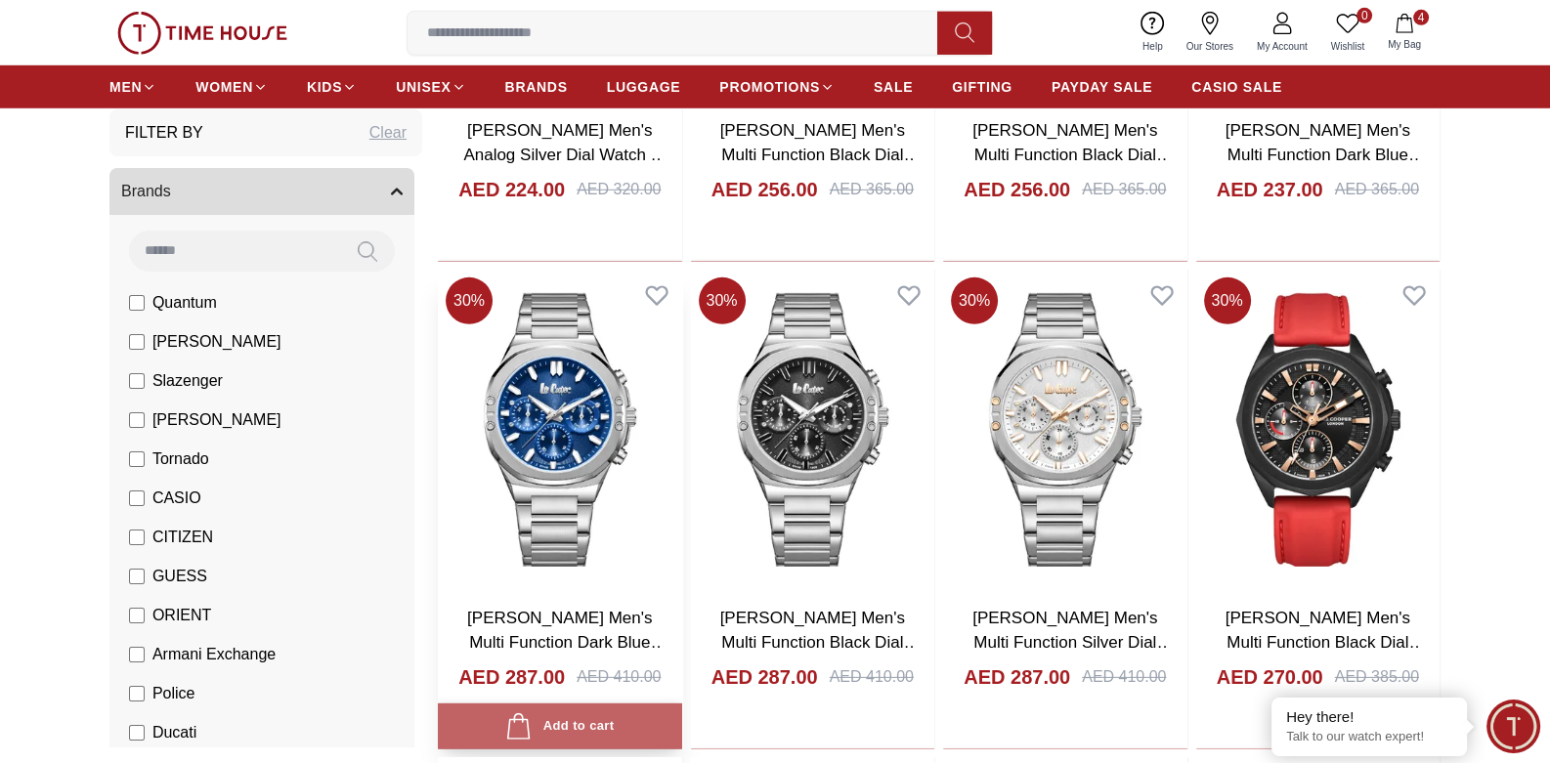
click at [603, 730] on div "Add to cart" at bounding box center [559, 726] width 108 height 26
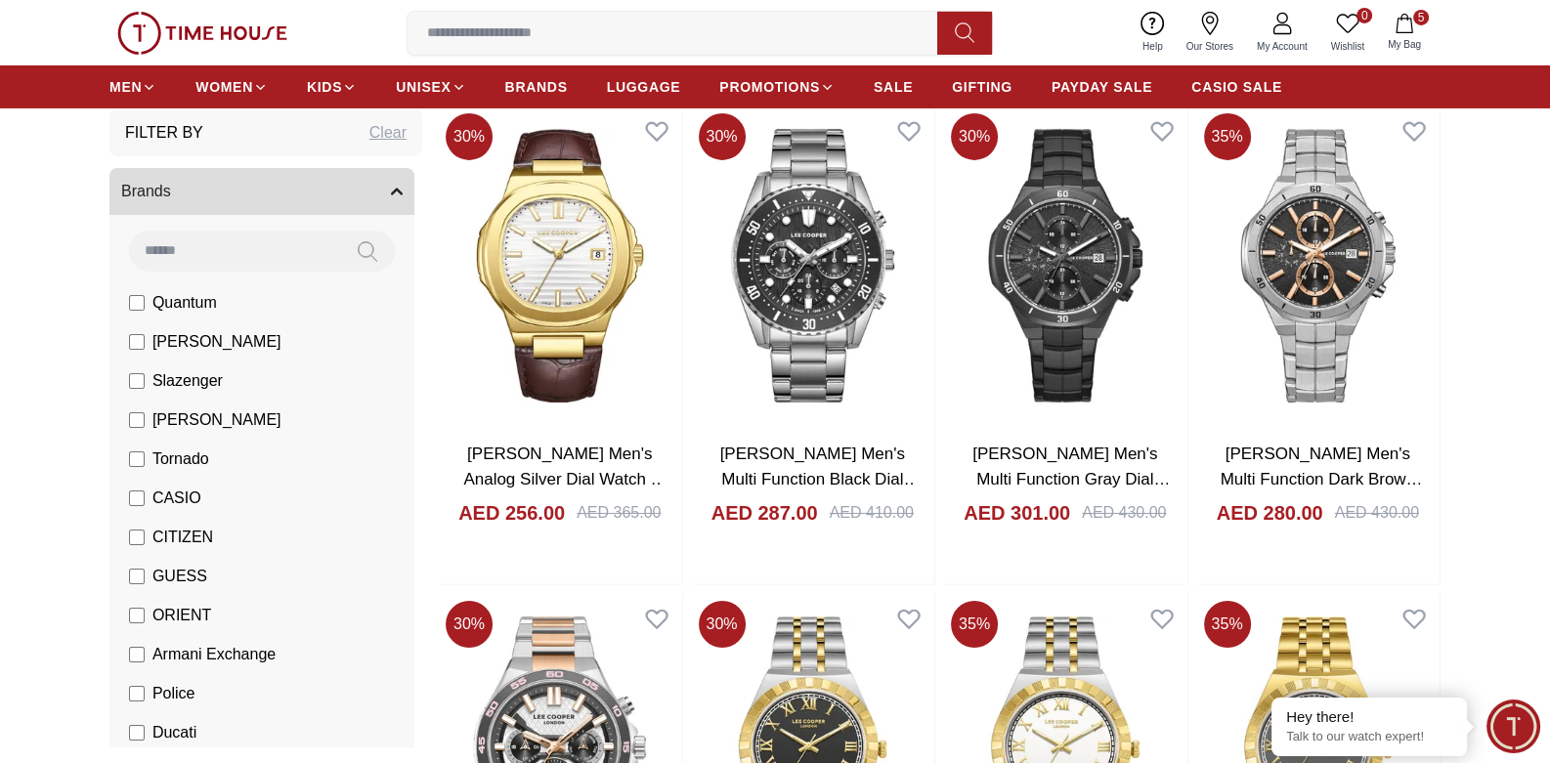
scroll to position [8501, 0]
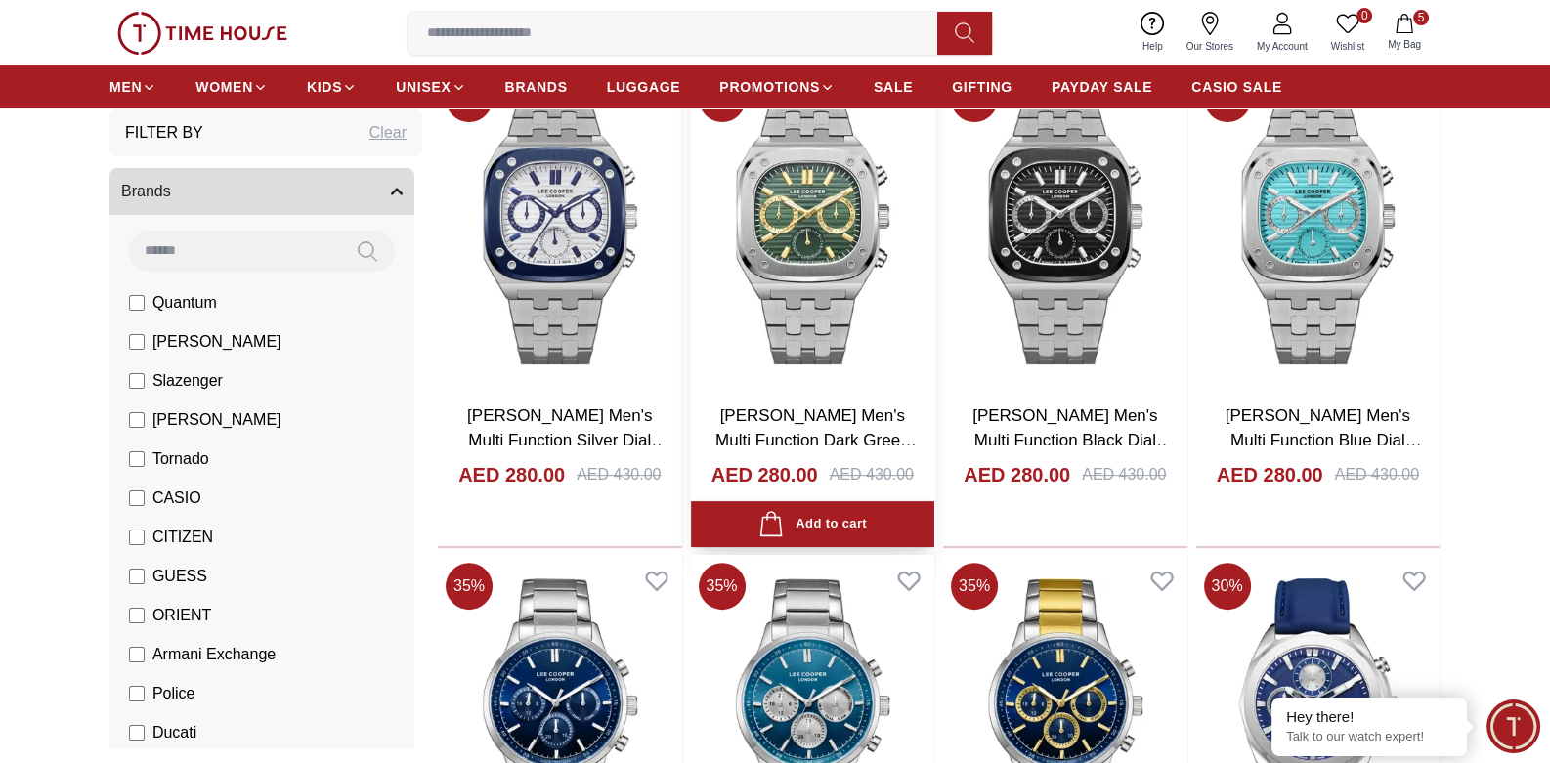
scroll to position [9869, 0]
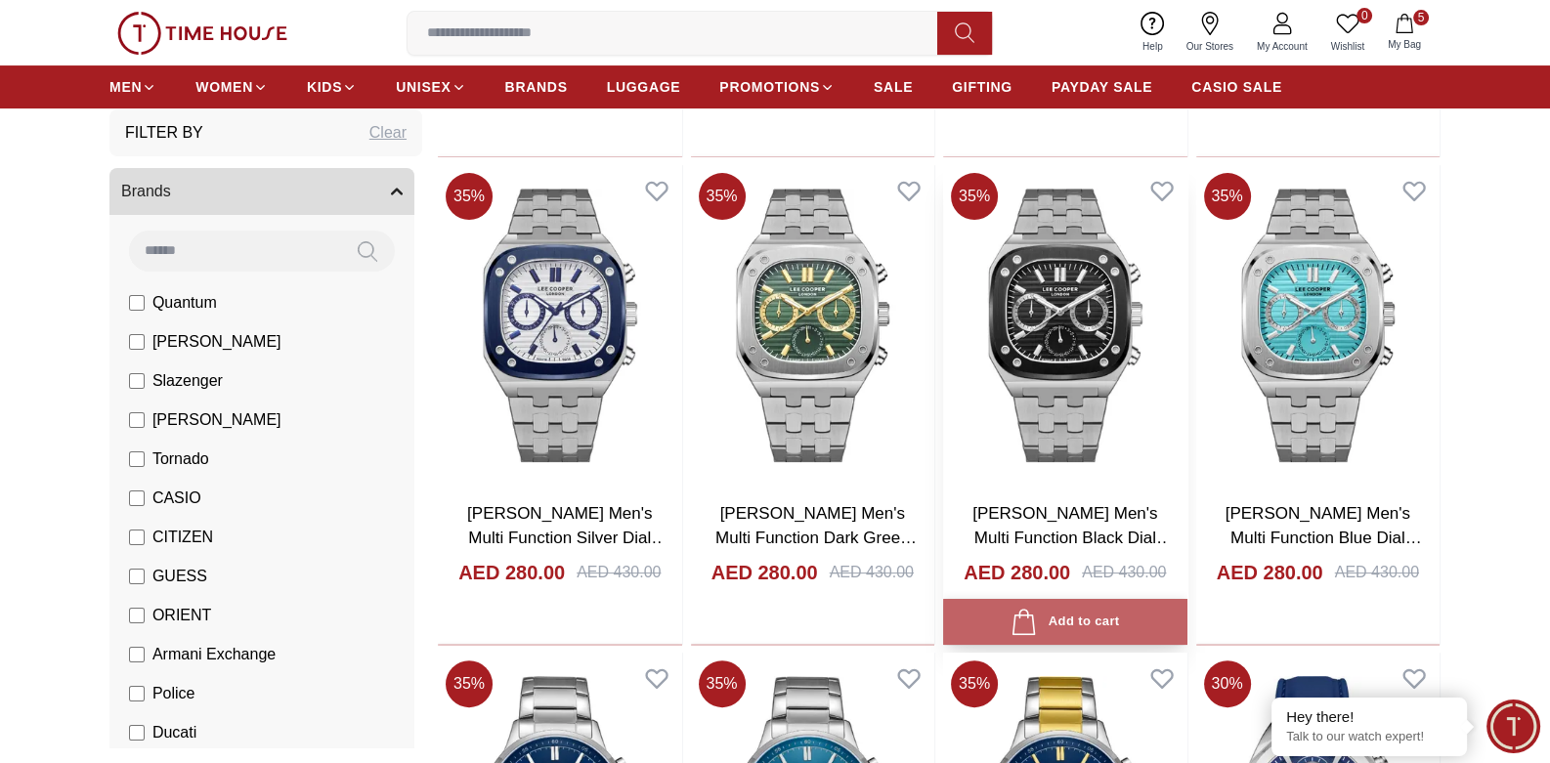
click at [1076, 619] on div "Add to cart" at bounding box center [1064, 622] width 108 height 26
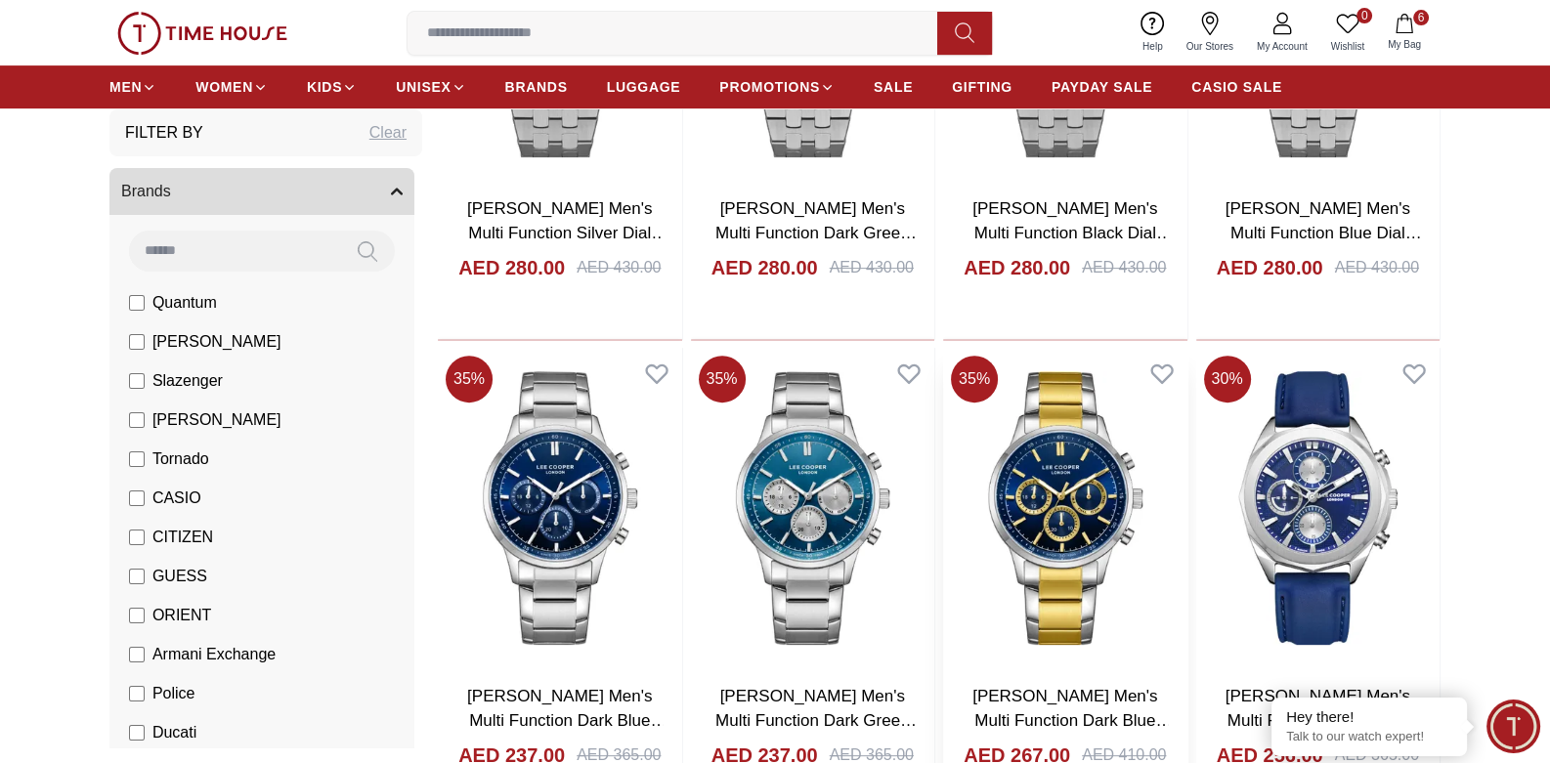
scroll to position [10358, 0]
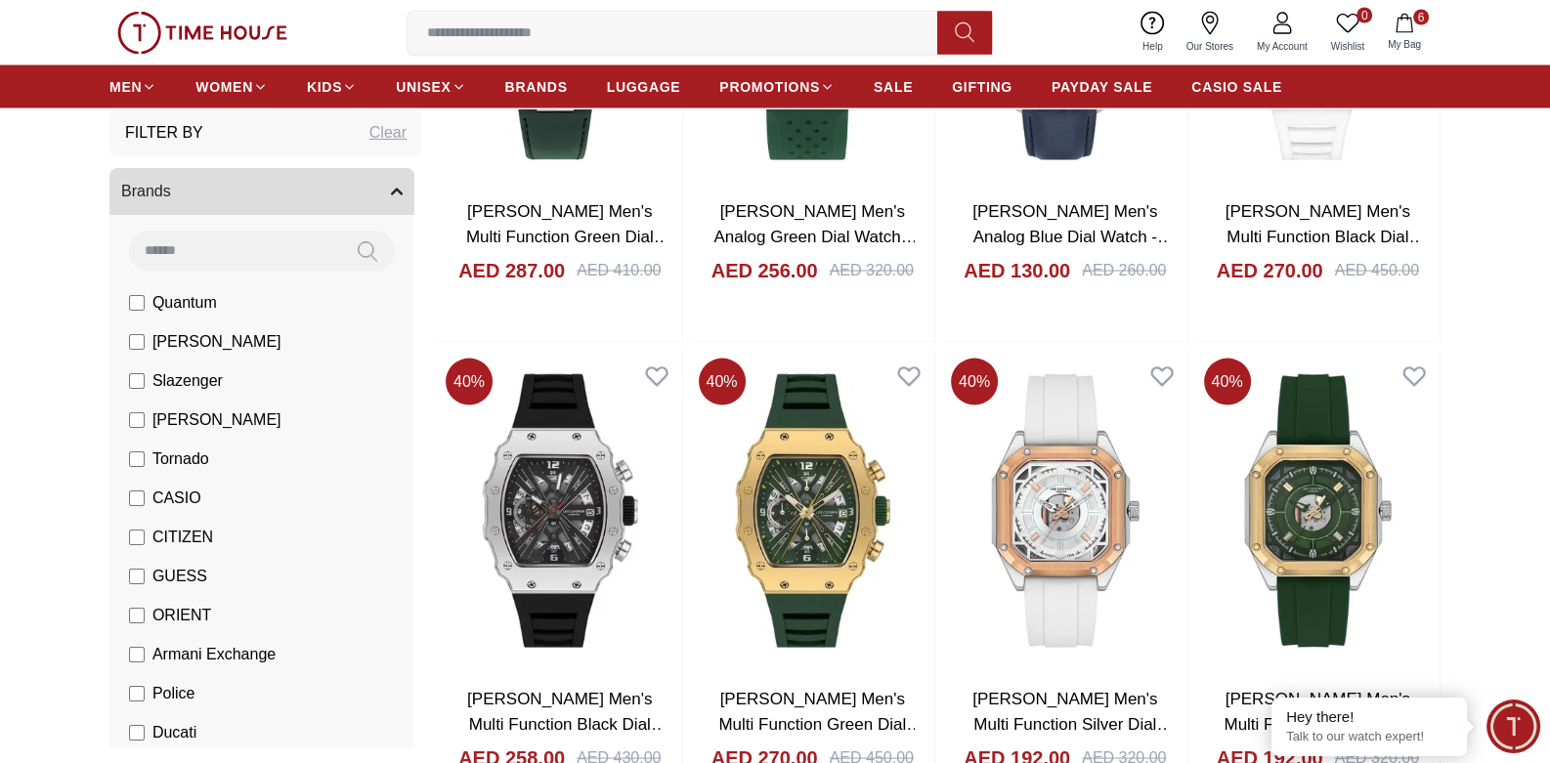
scroll to position [14166, 0]
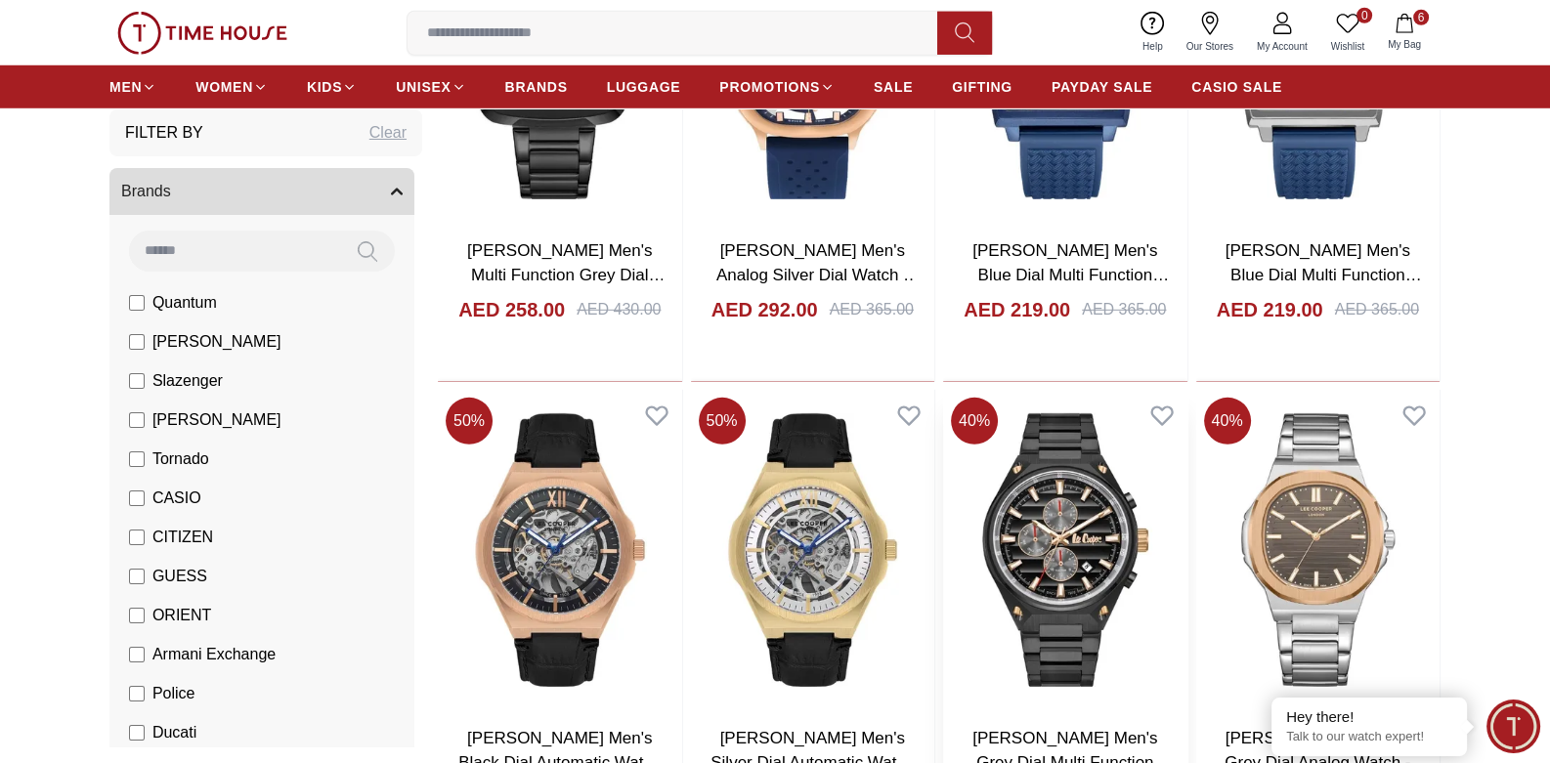
scroll to position [16709, 0]
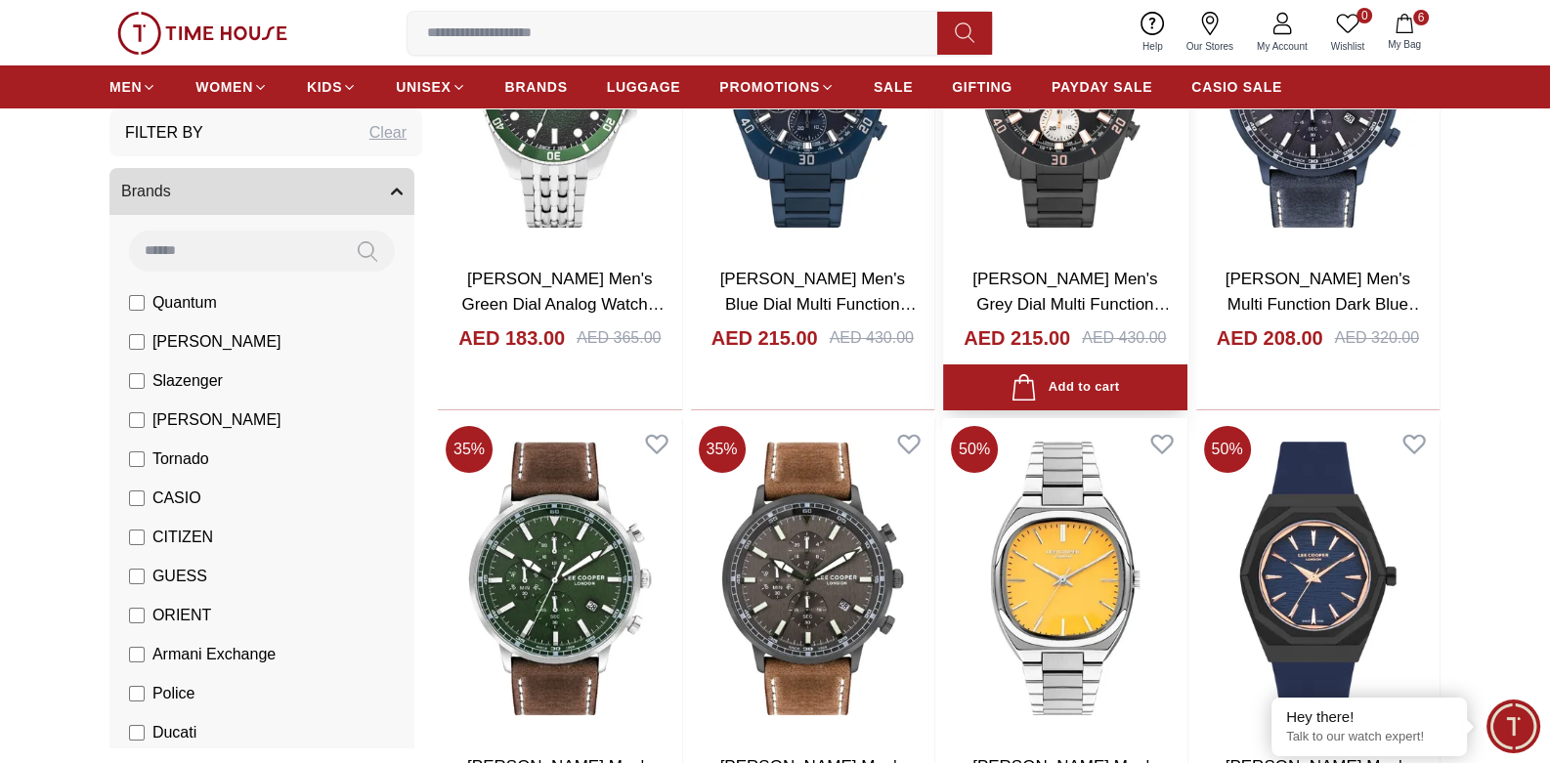
scroll to position [18566, 0]
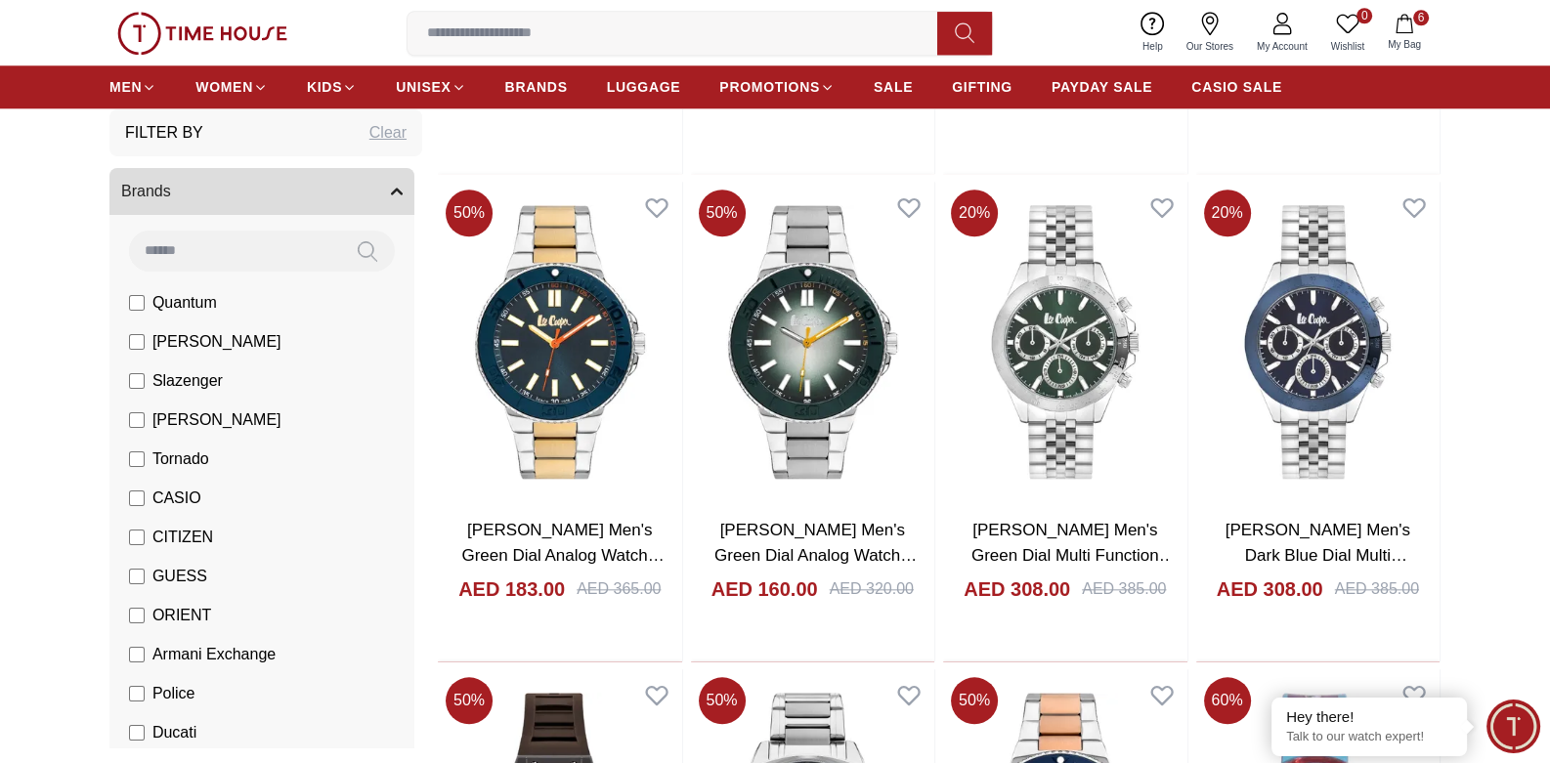
scroll to position [21106, 0]
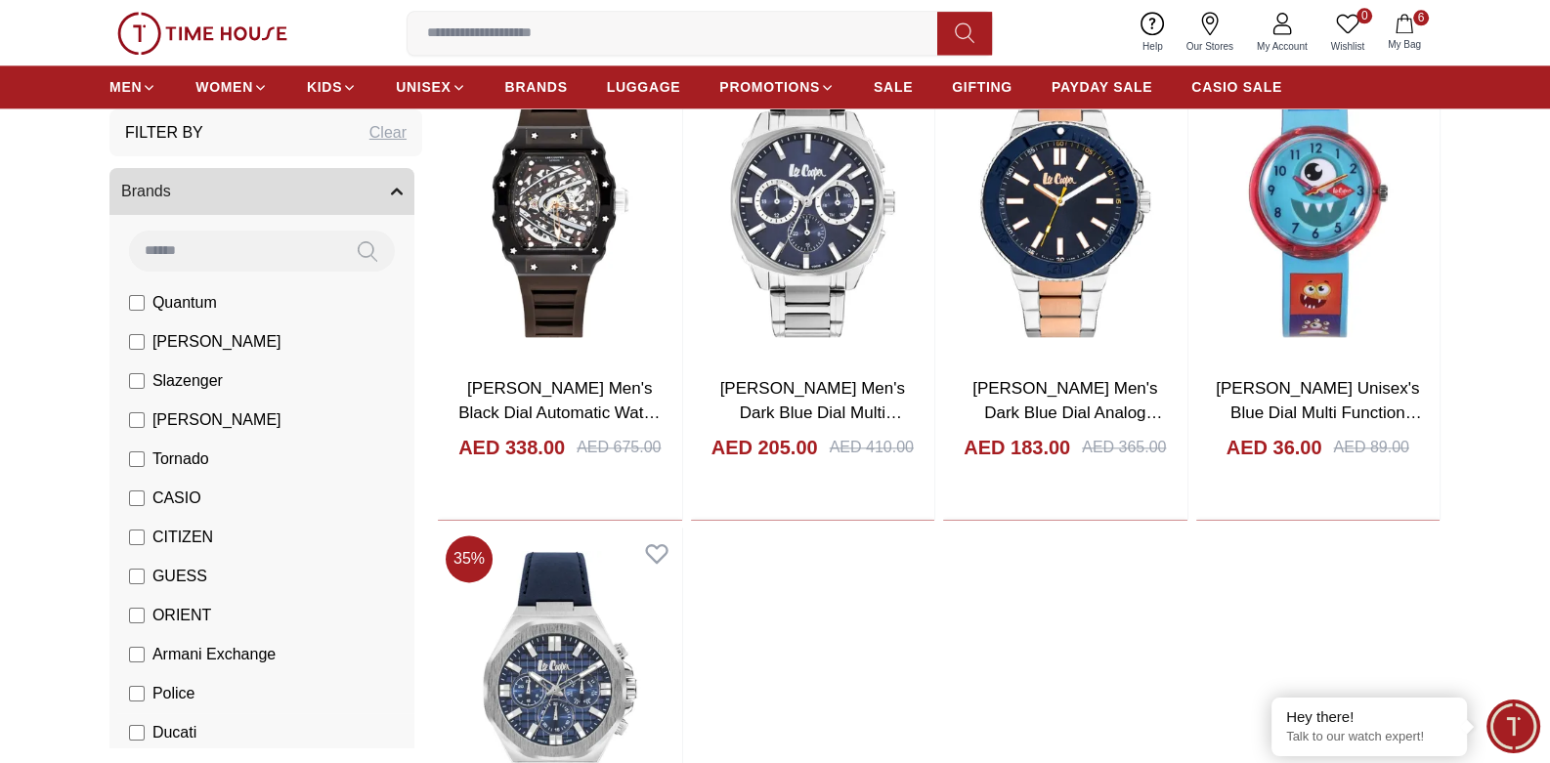
scroll to position [21497, 0]
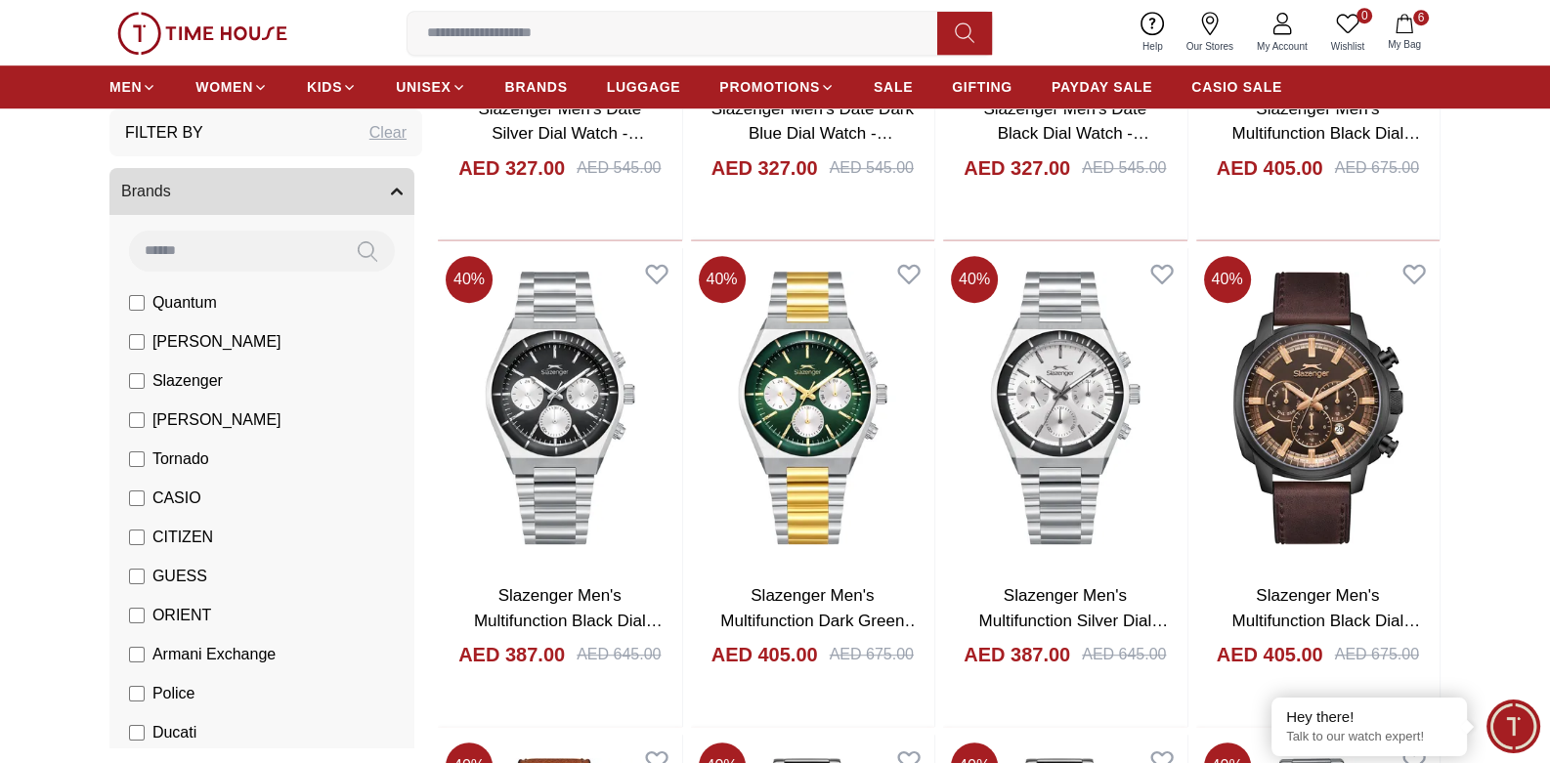
scroll to position [1660, 0]
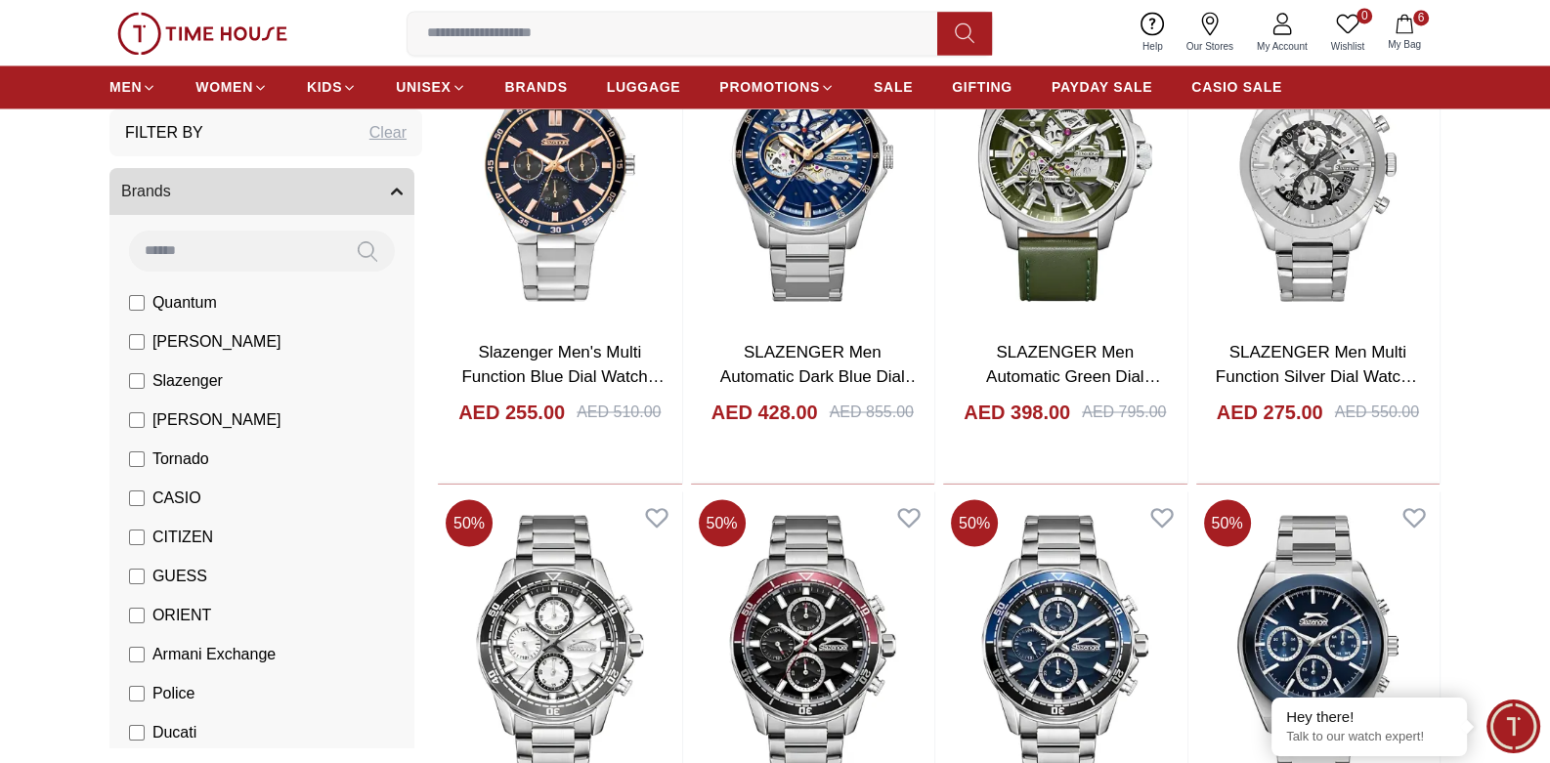
scroll to position [4397, 0]
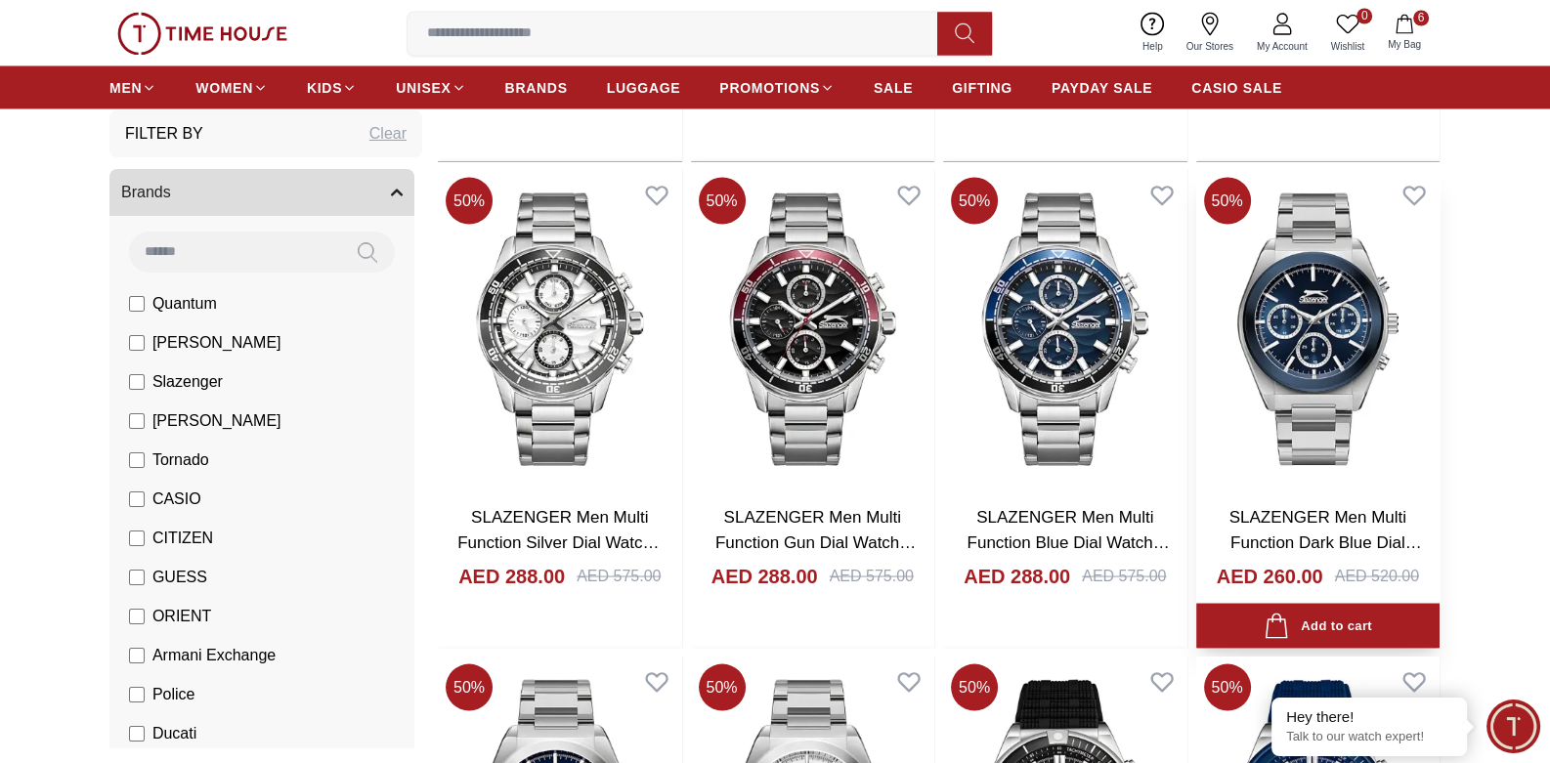
scroll to position [4593, 0]
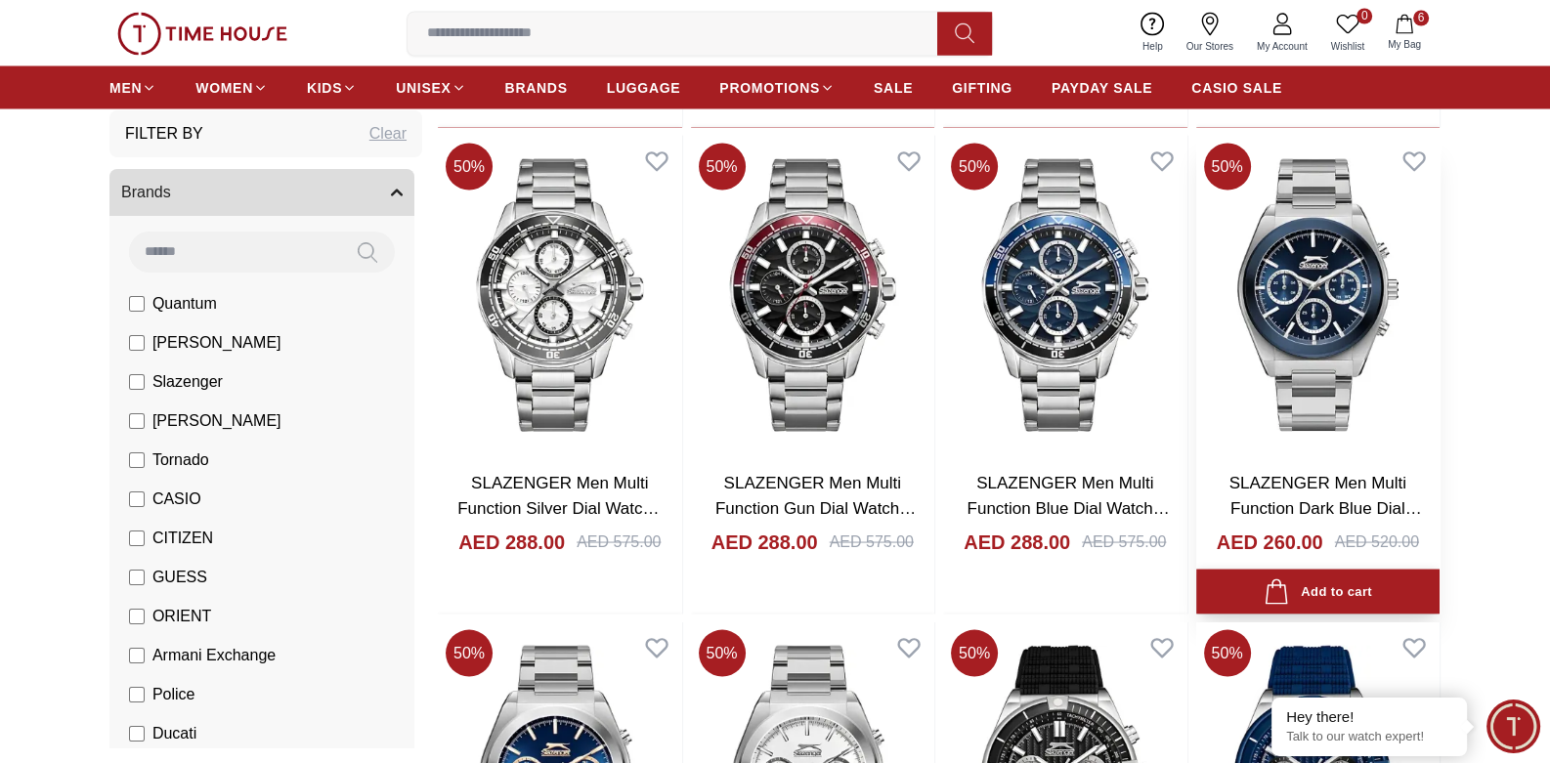
click at [1332, 596] on div "Add to cart" at bounding box center [1317, 591] width 108 height 26
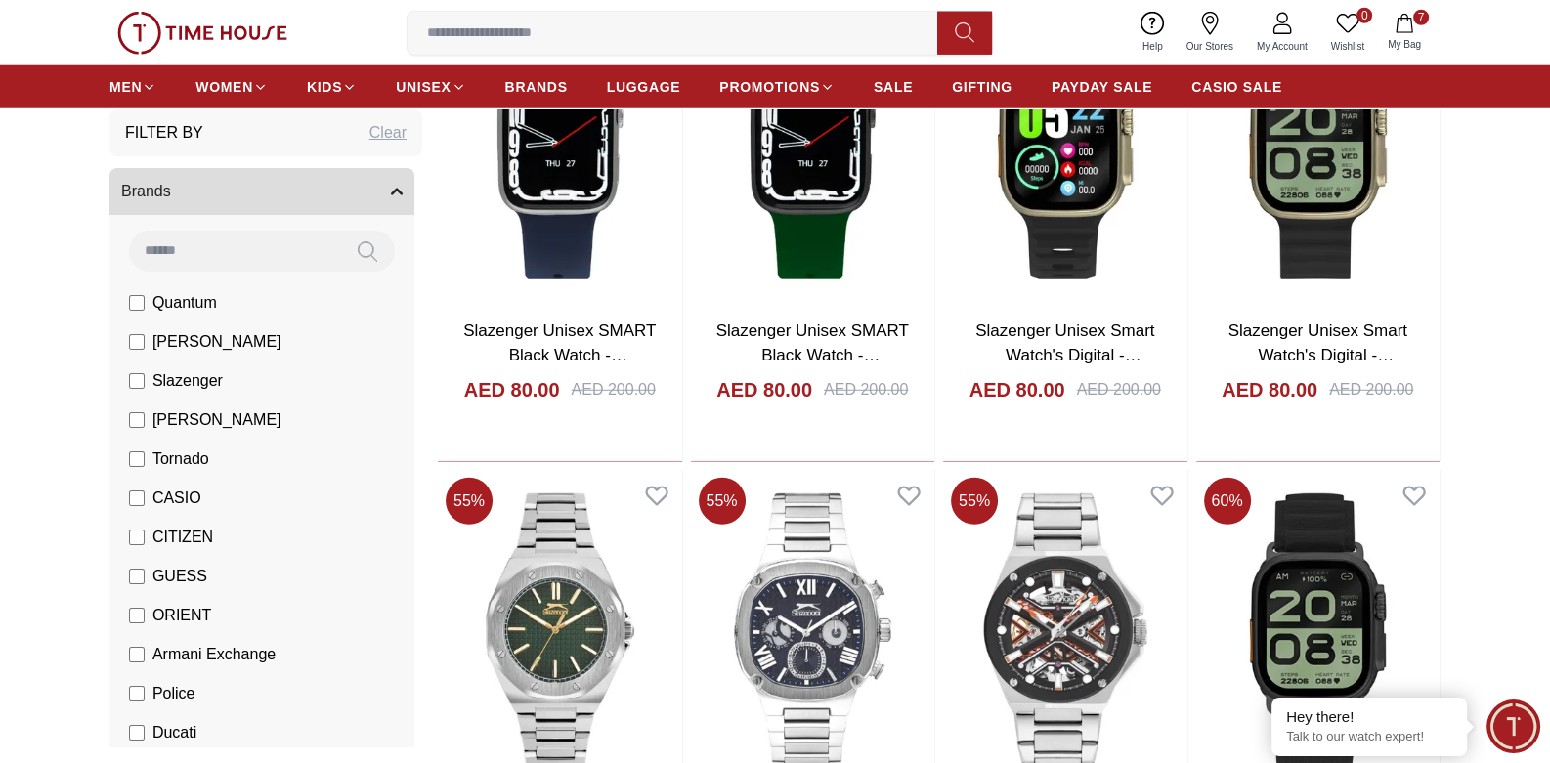
scroll to position [6741, 0]
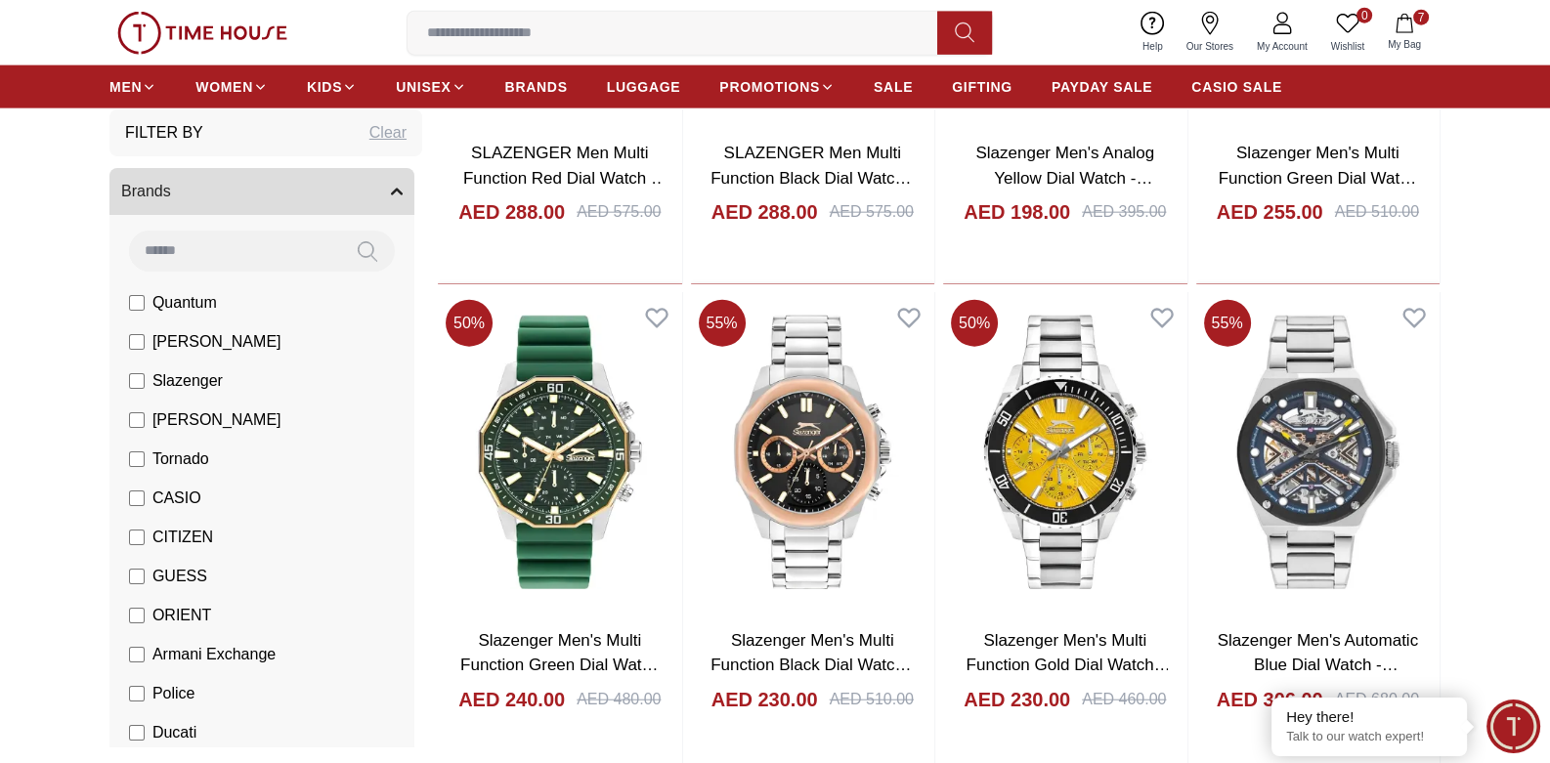
scroll to position [5667, 0]
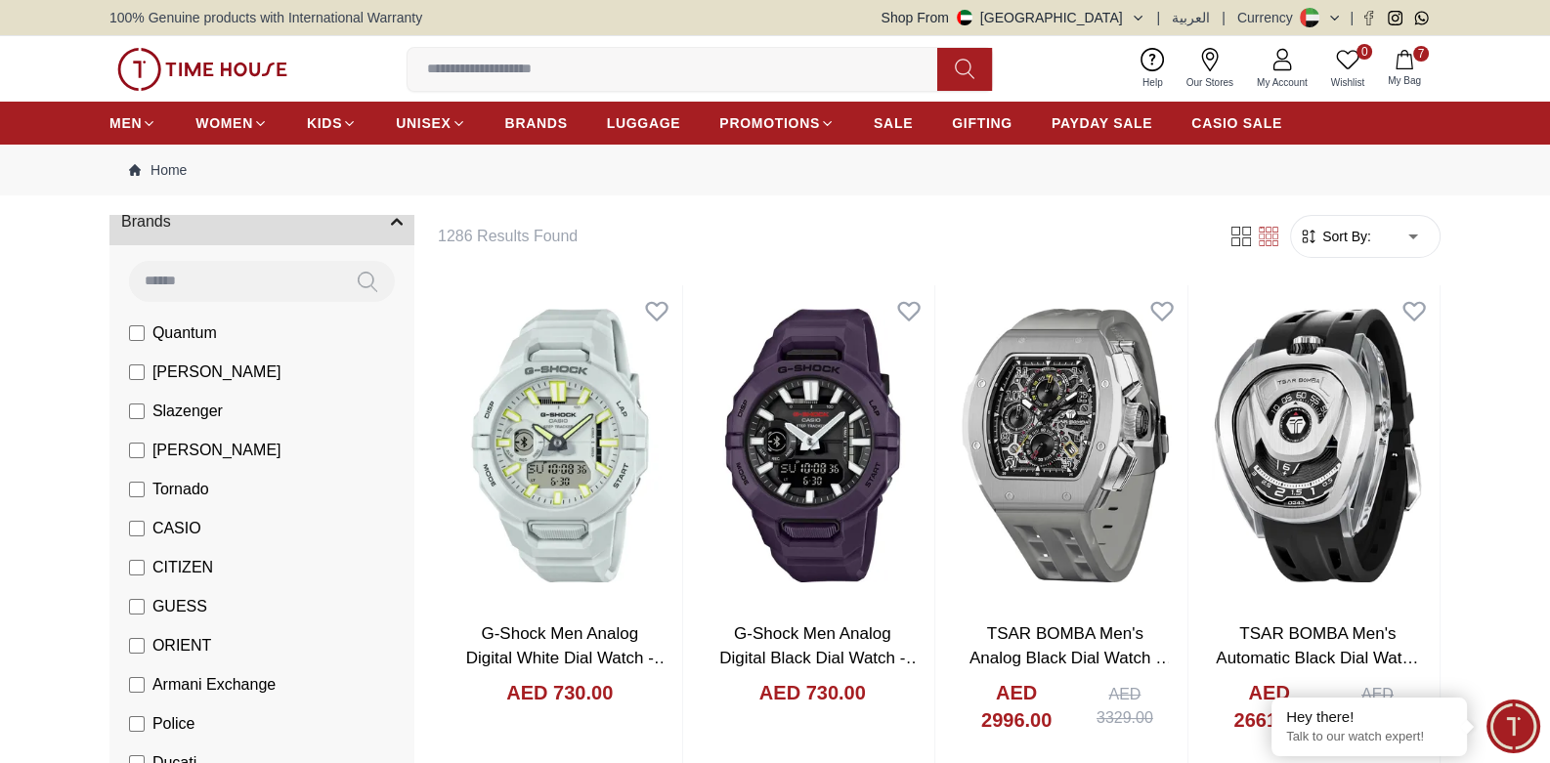
scroll to position [97, 0]
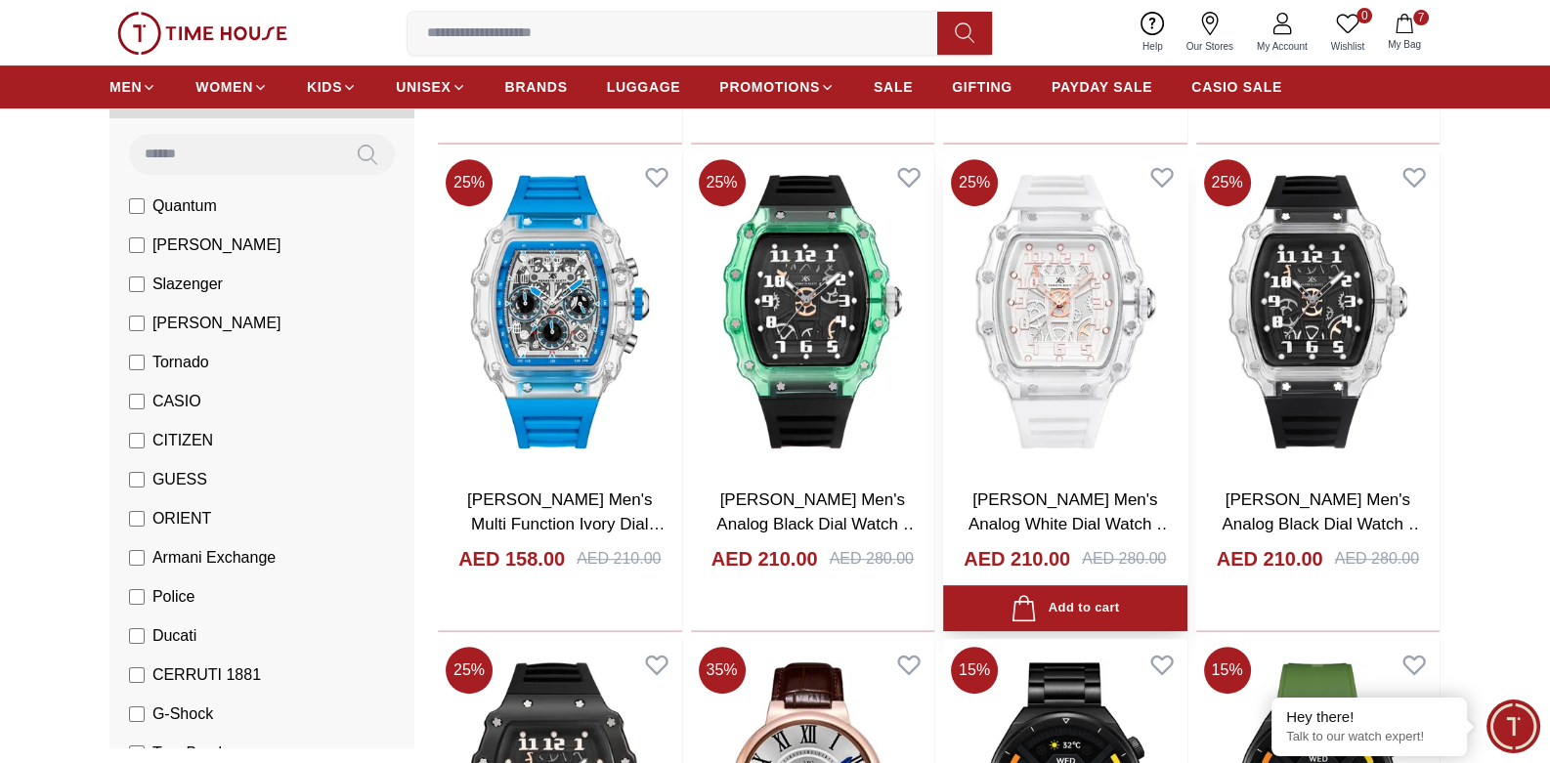
scroll to position [1075, 0]
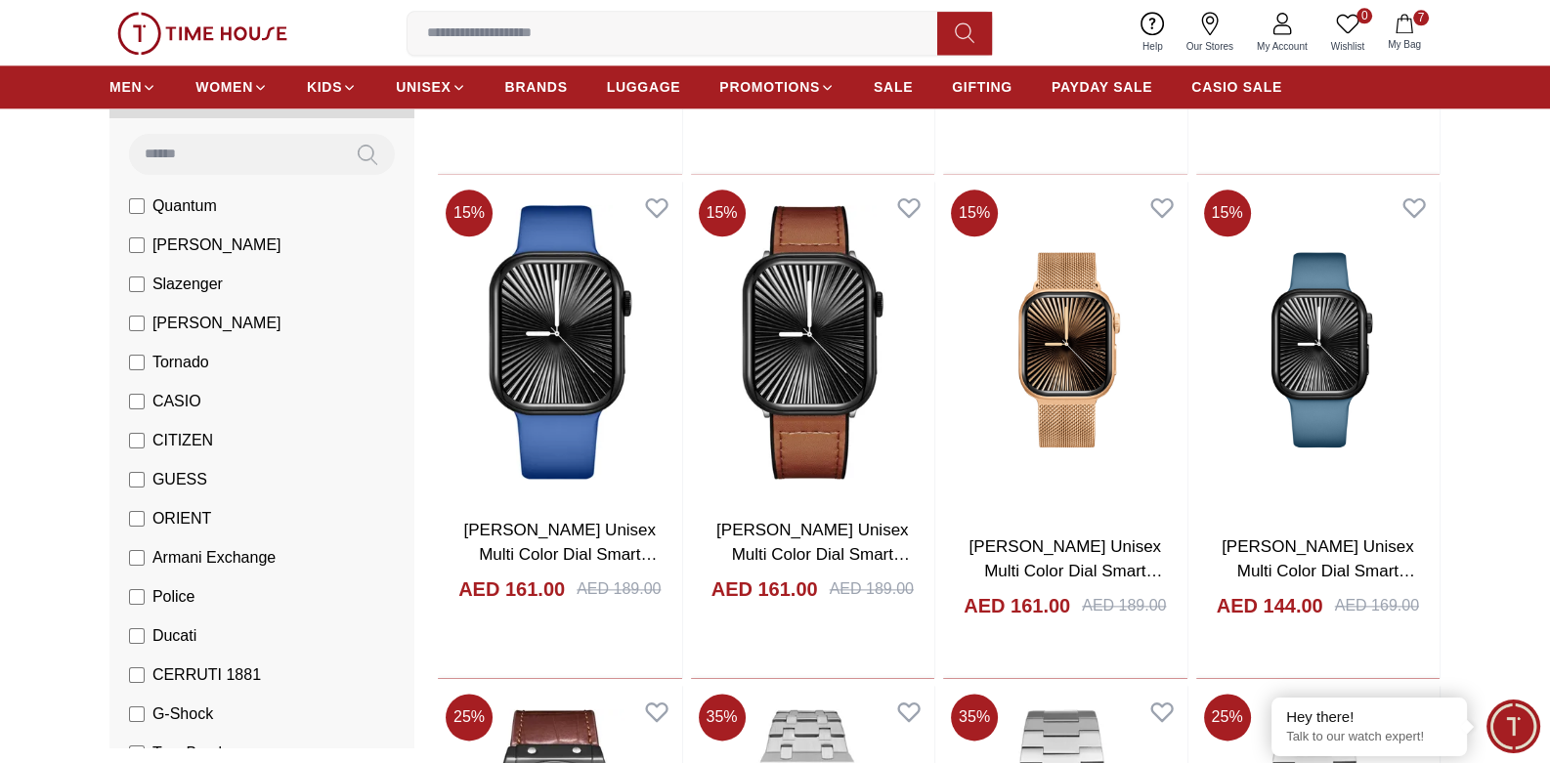
scroll to position [3517, 0]
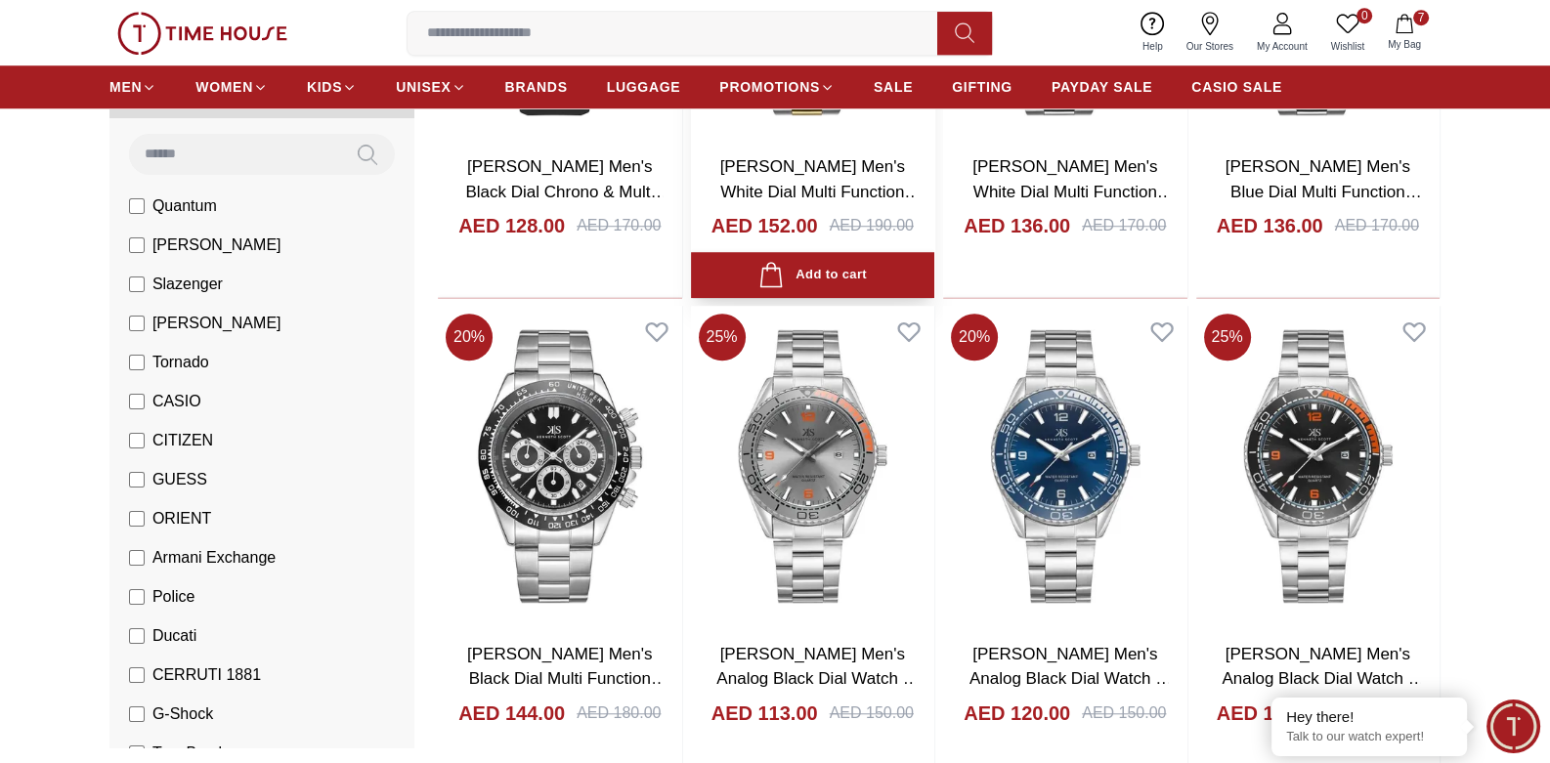
scroll to position [11237, 0]
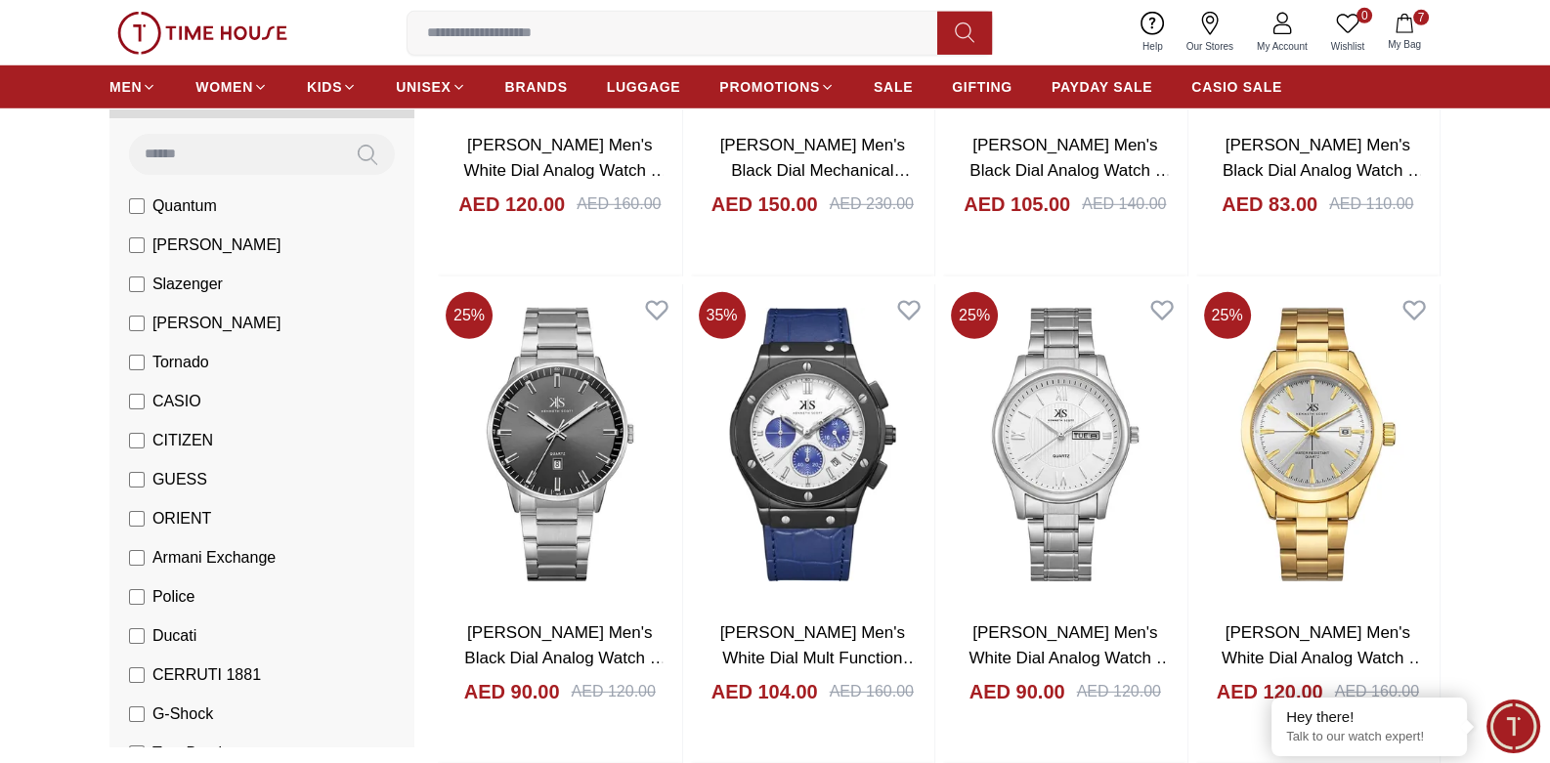
scroll to position [16611, 0]
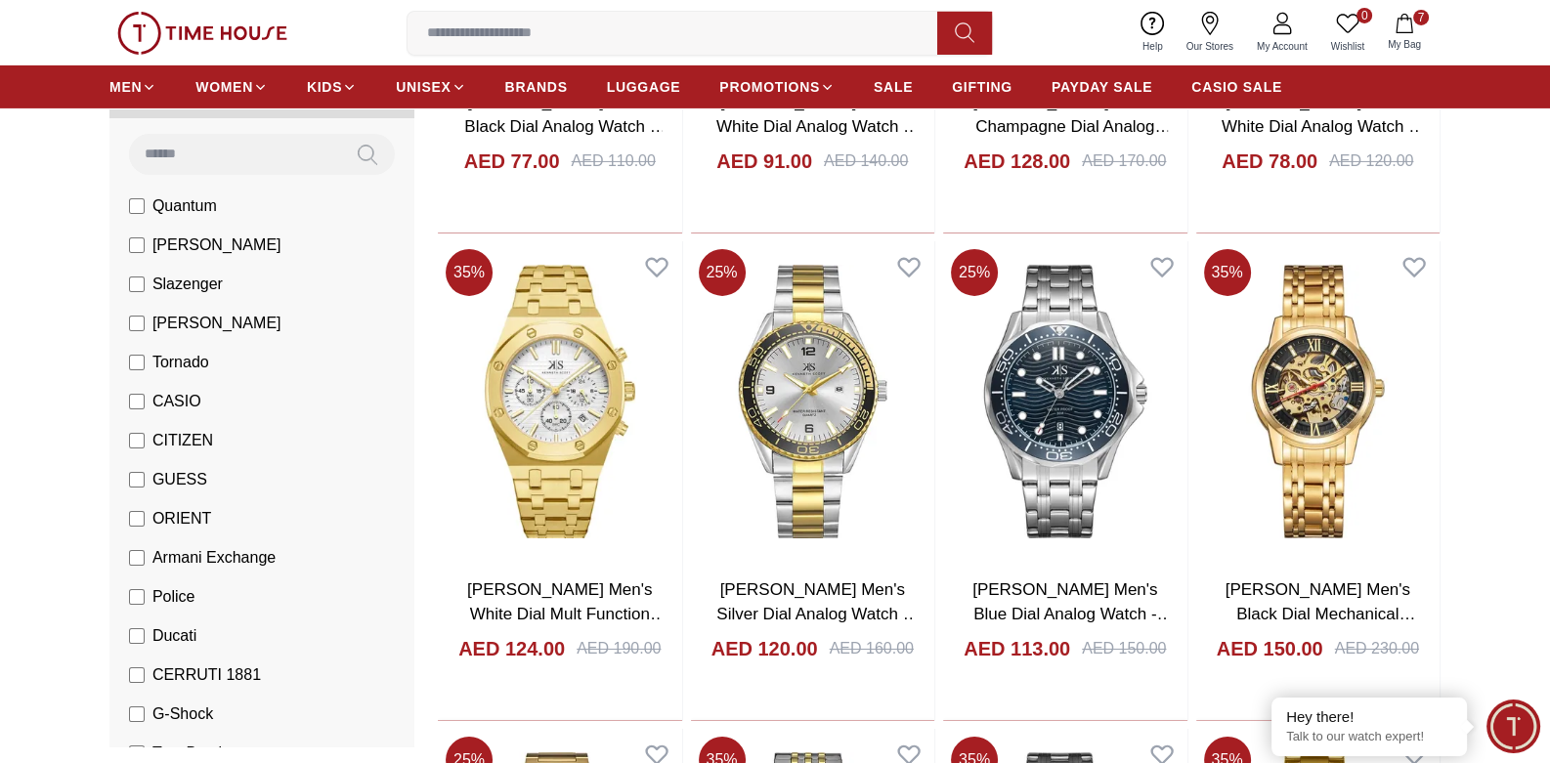
scroll to position [17686, 0]
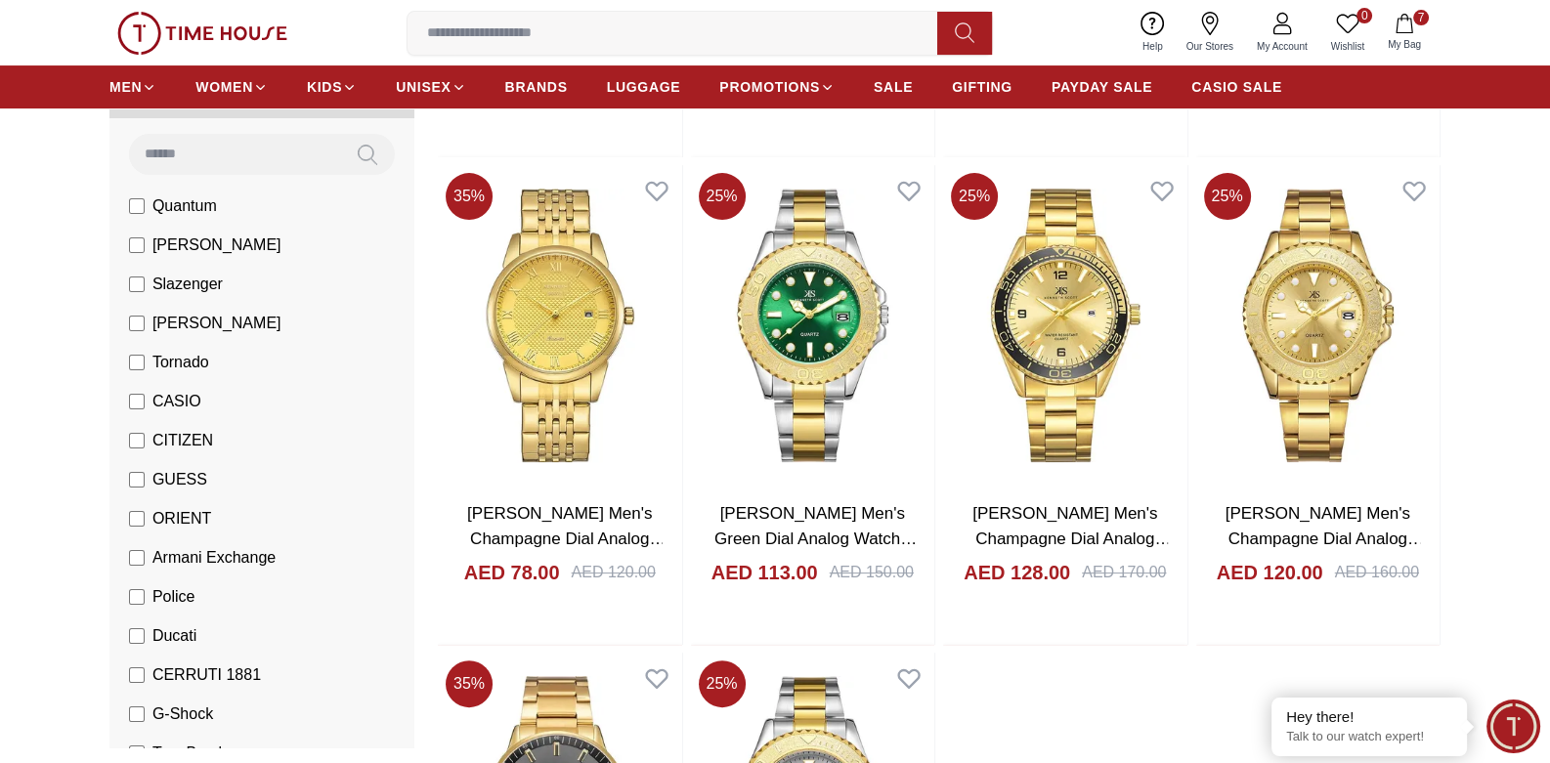
scroll to position [19152, 0]
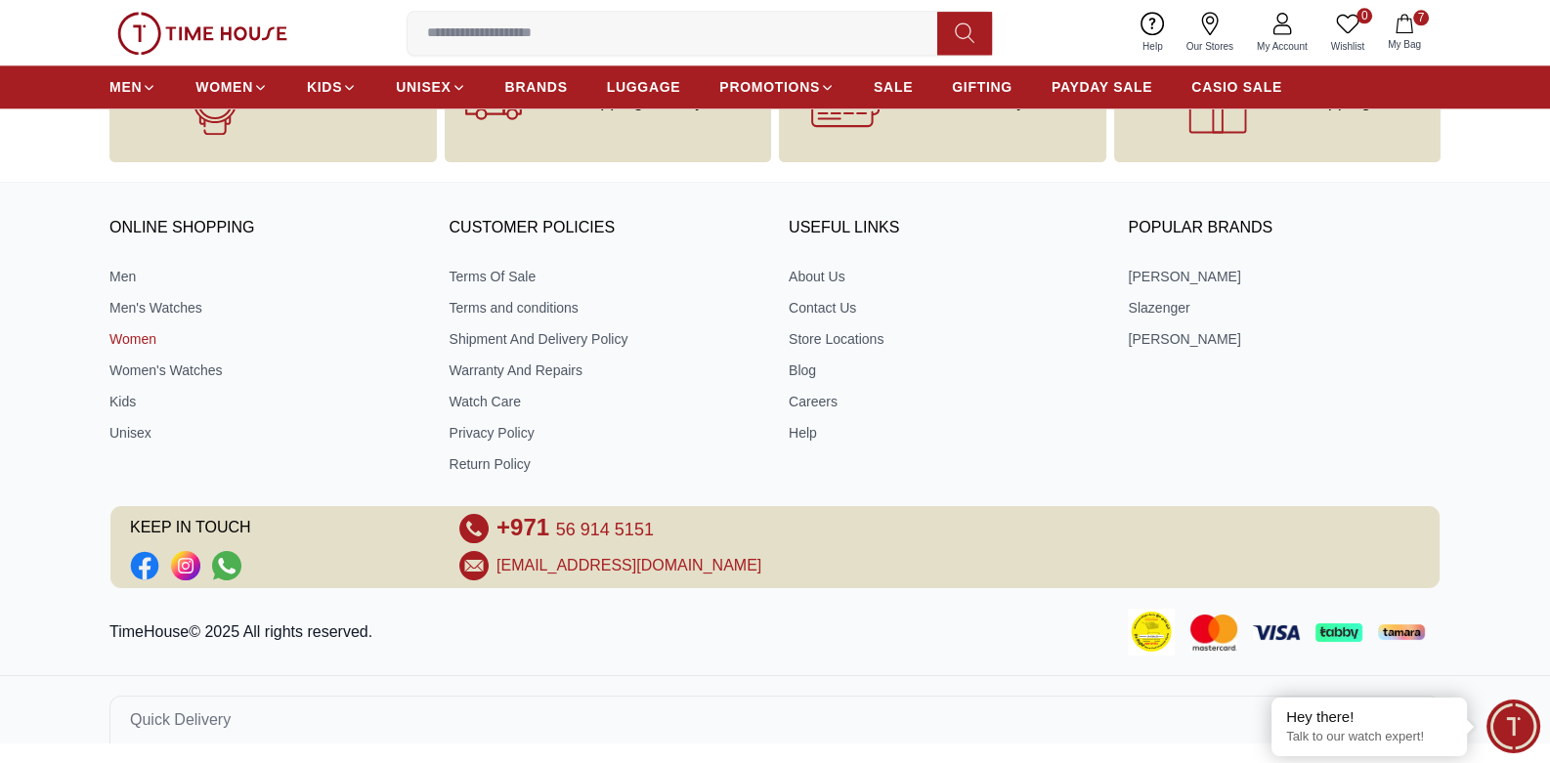
scroll to position [2854, 0]
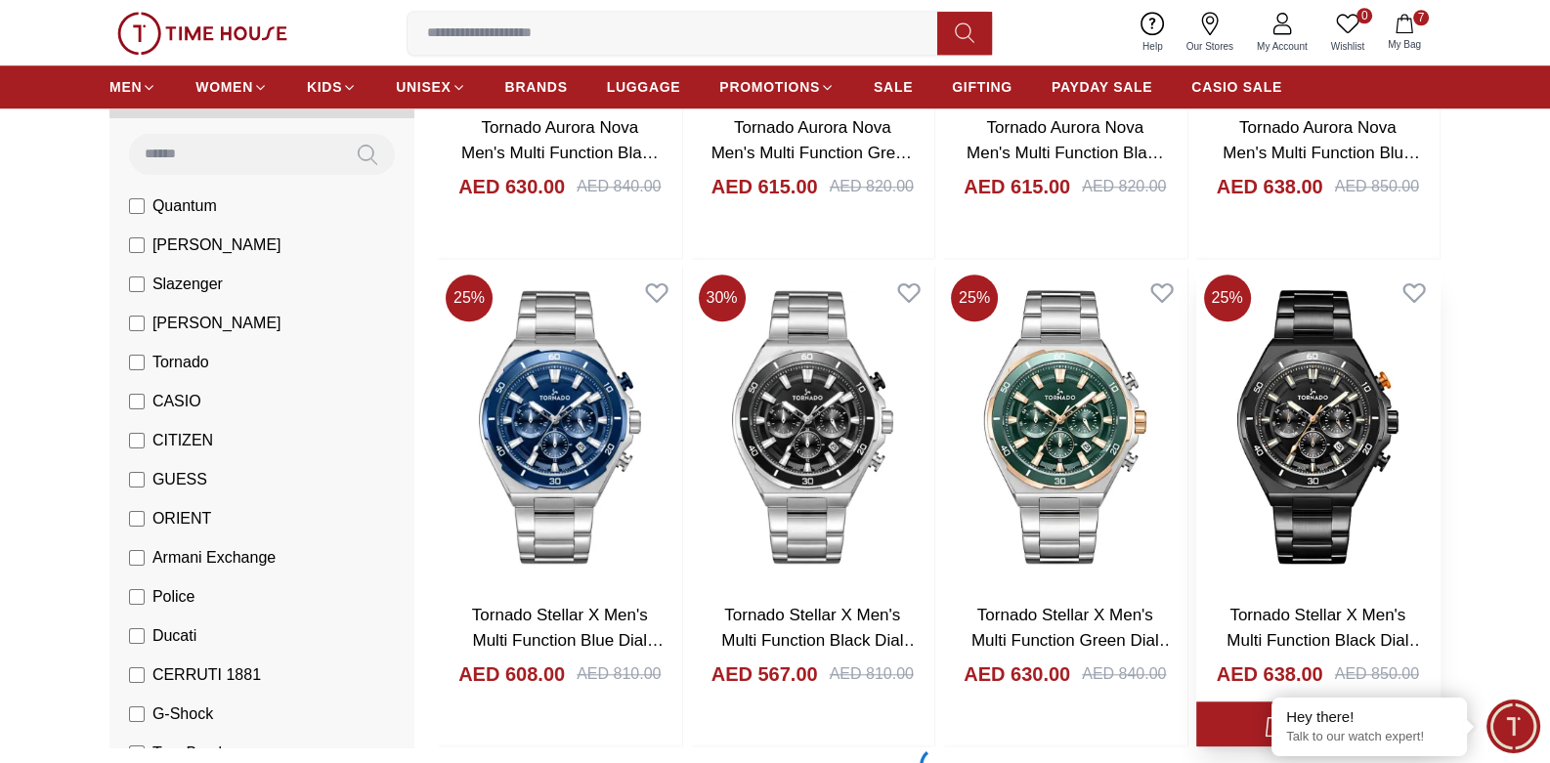
scroll to position [2150, 0]
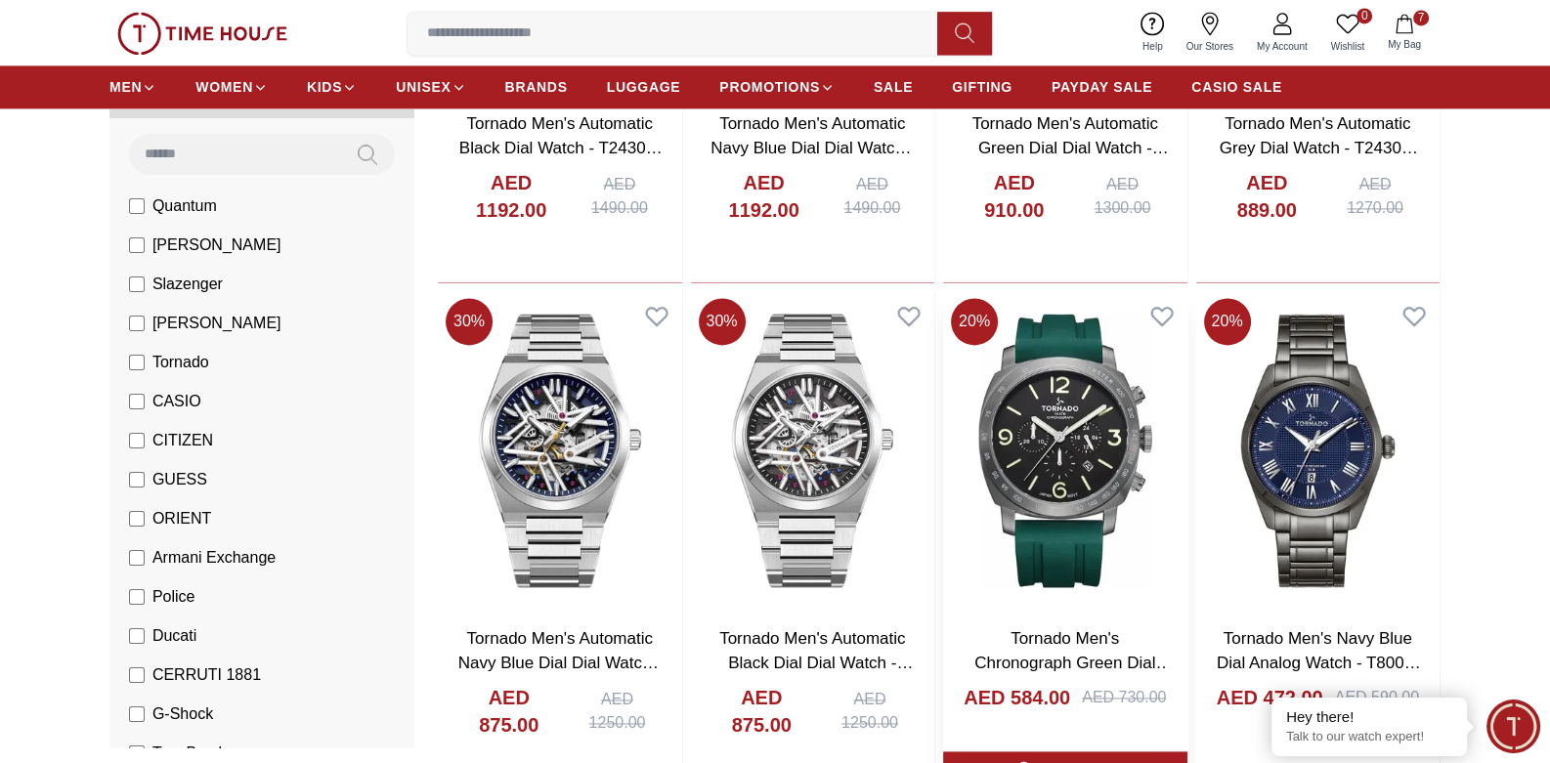
scroll to position [3712, 0]
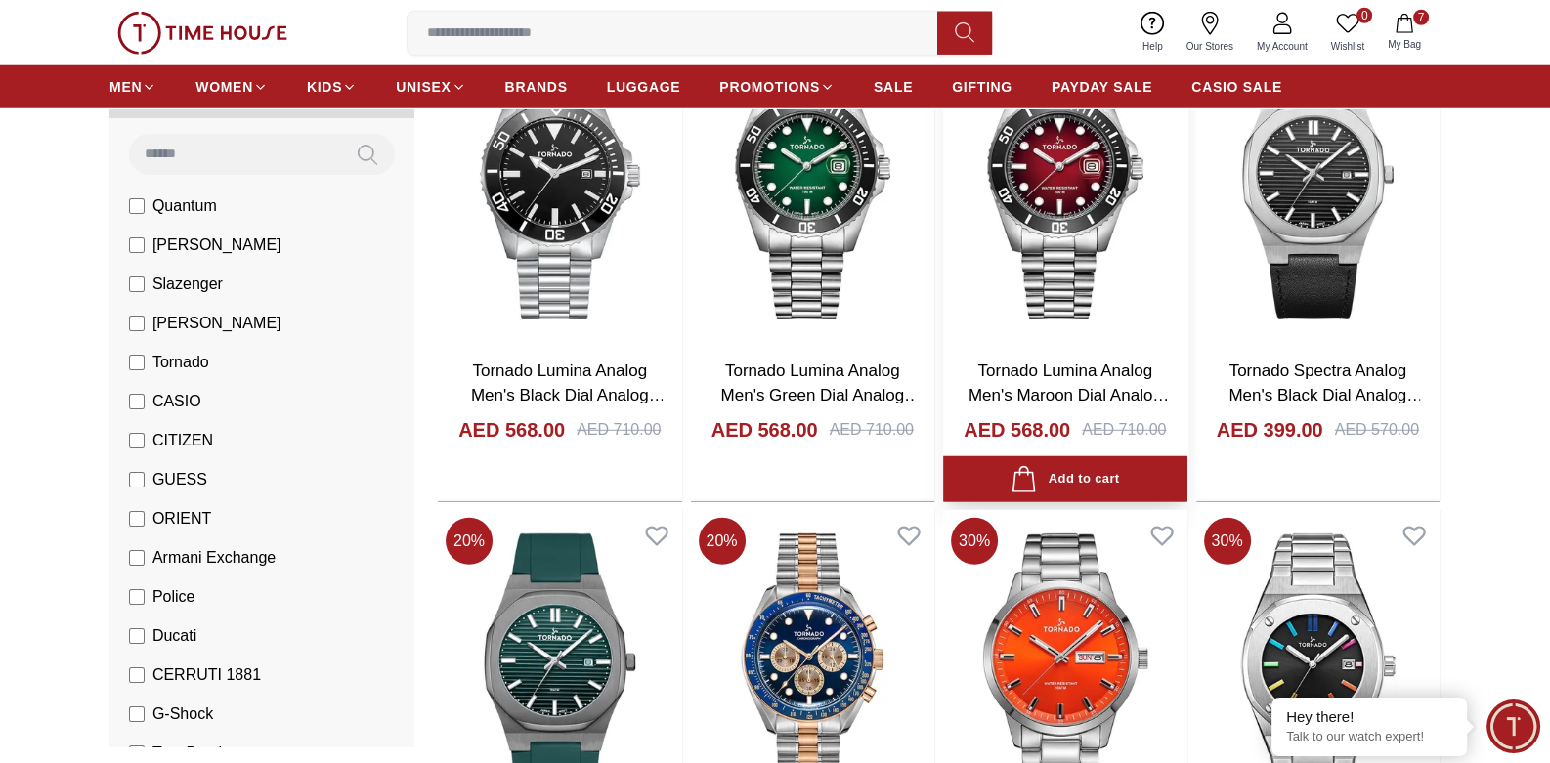
scroll to position [6741, 0]
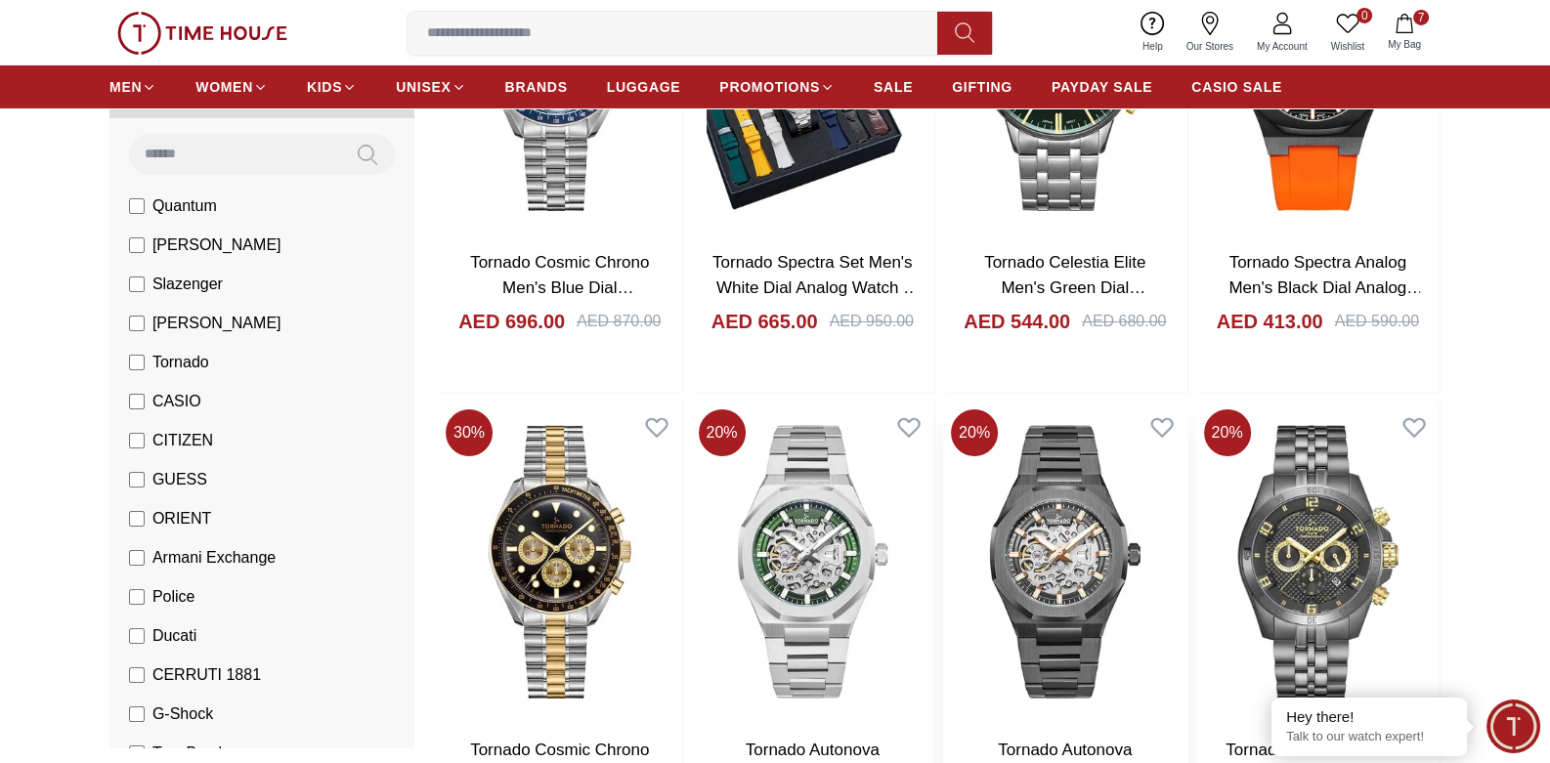
scroll to position [8892, 0]
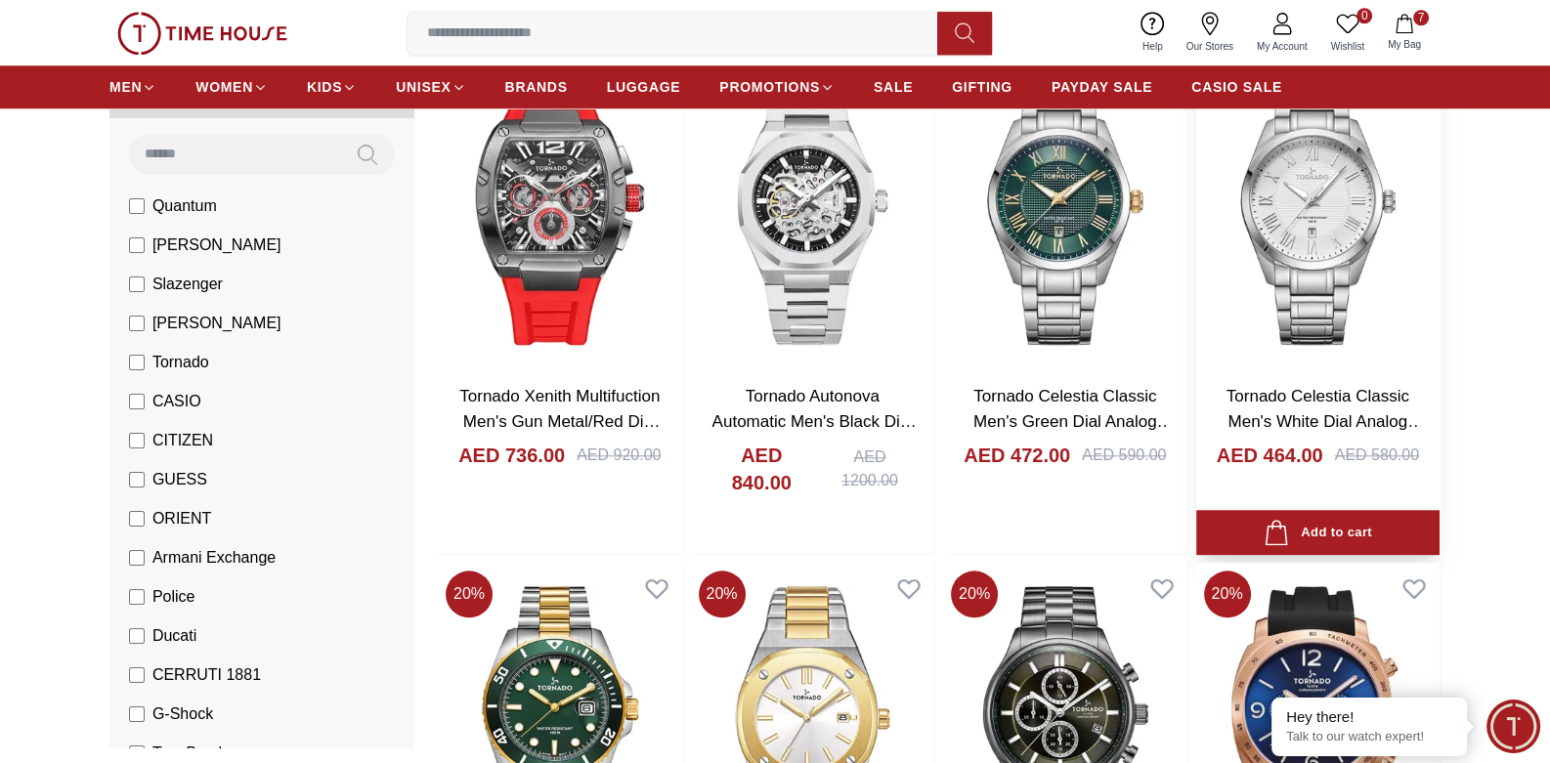
scroll to position [11726, 0]
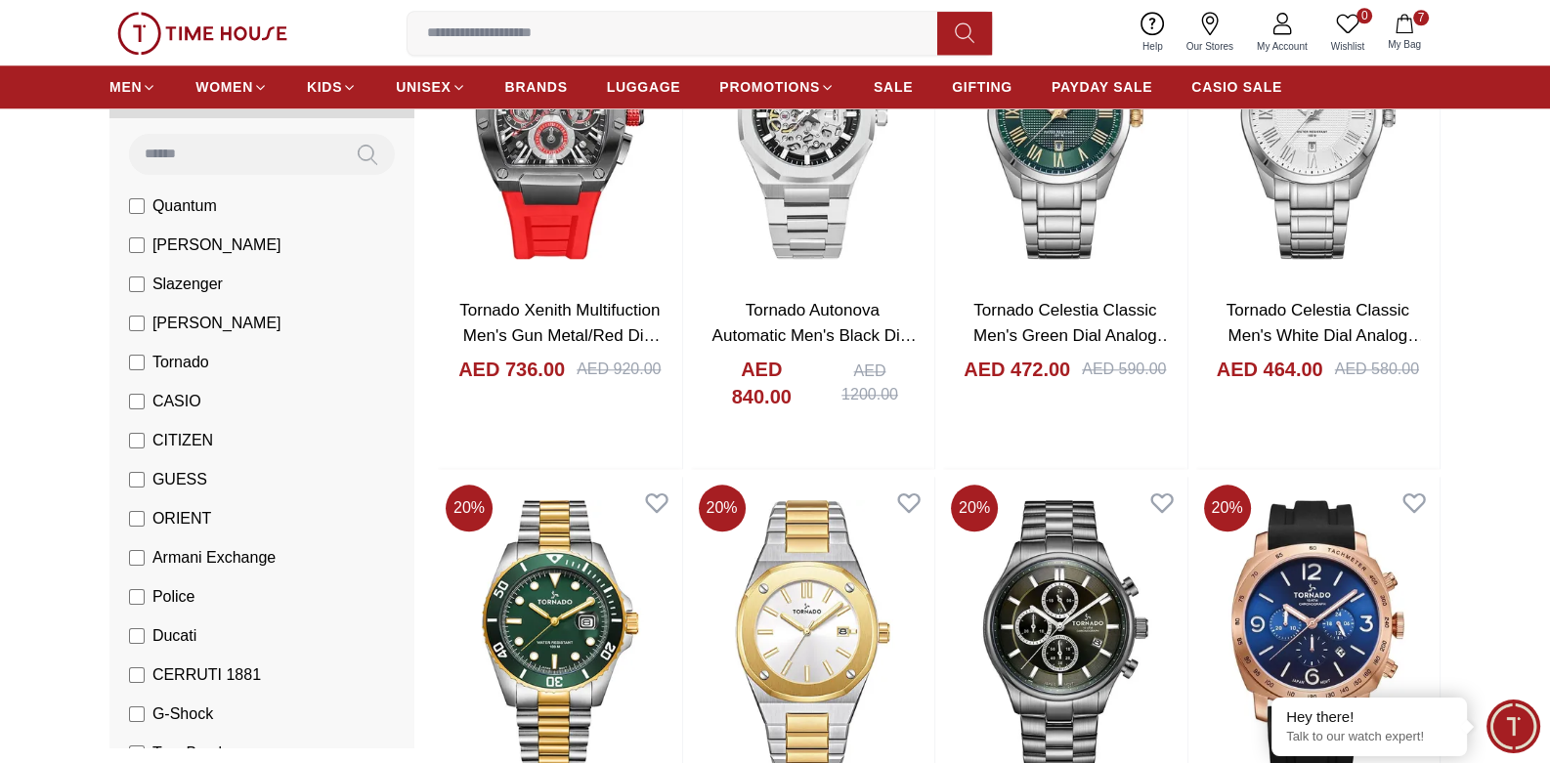
scroll to position [835, 0]
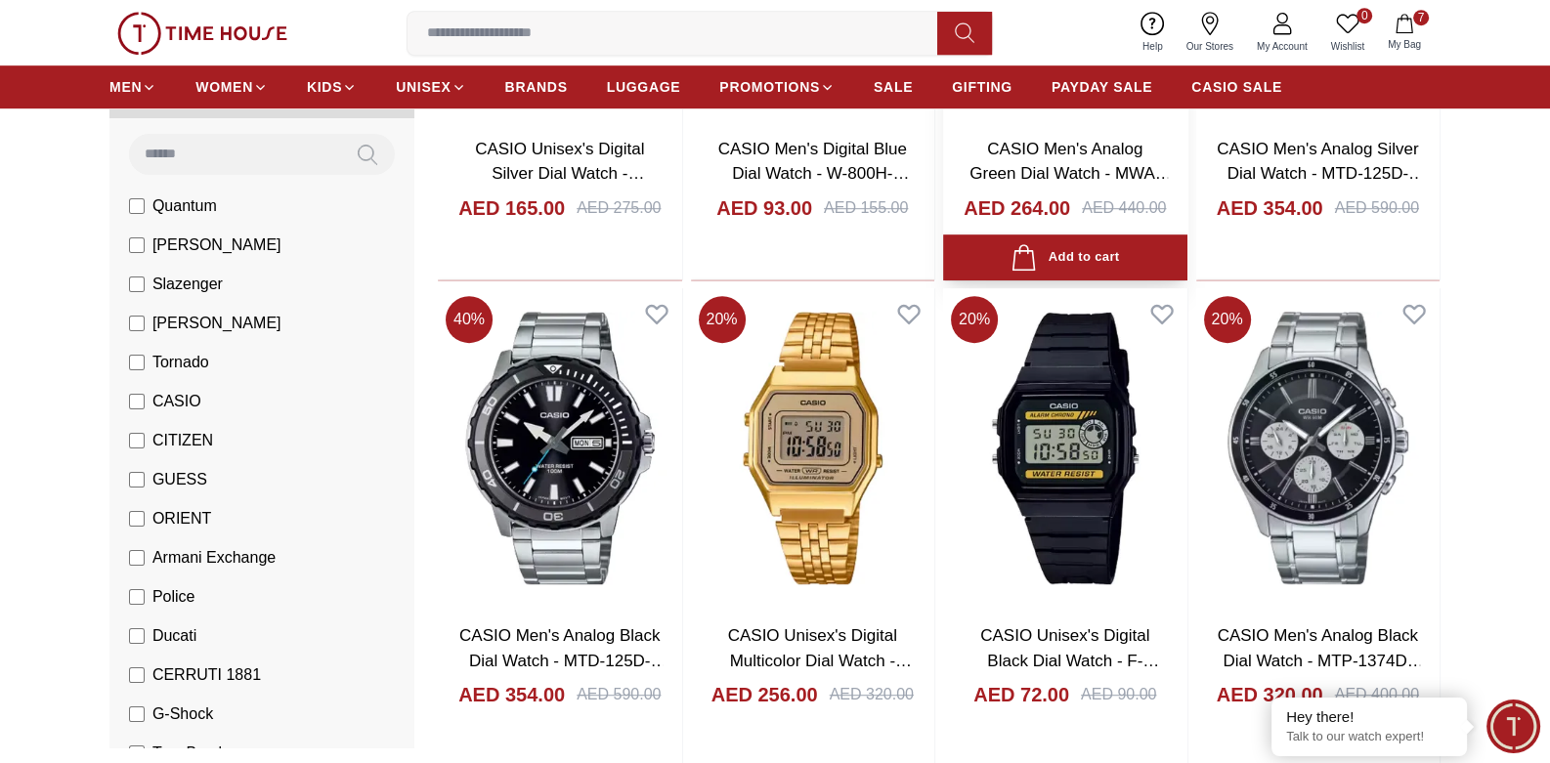
scroll to position [1466, 0]
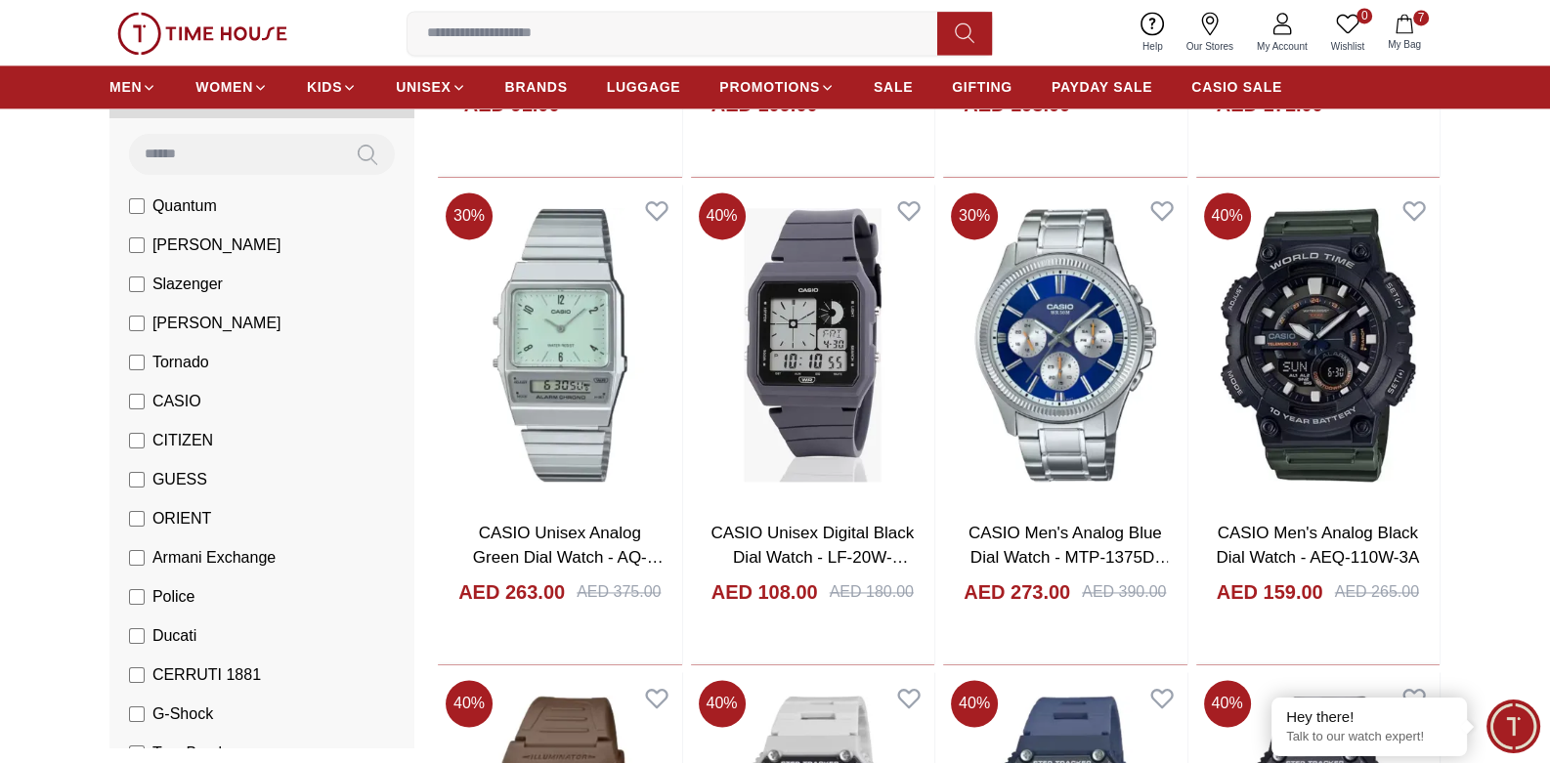
scroll to position [3517, 0]
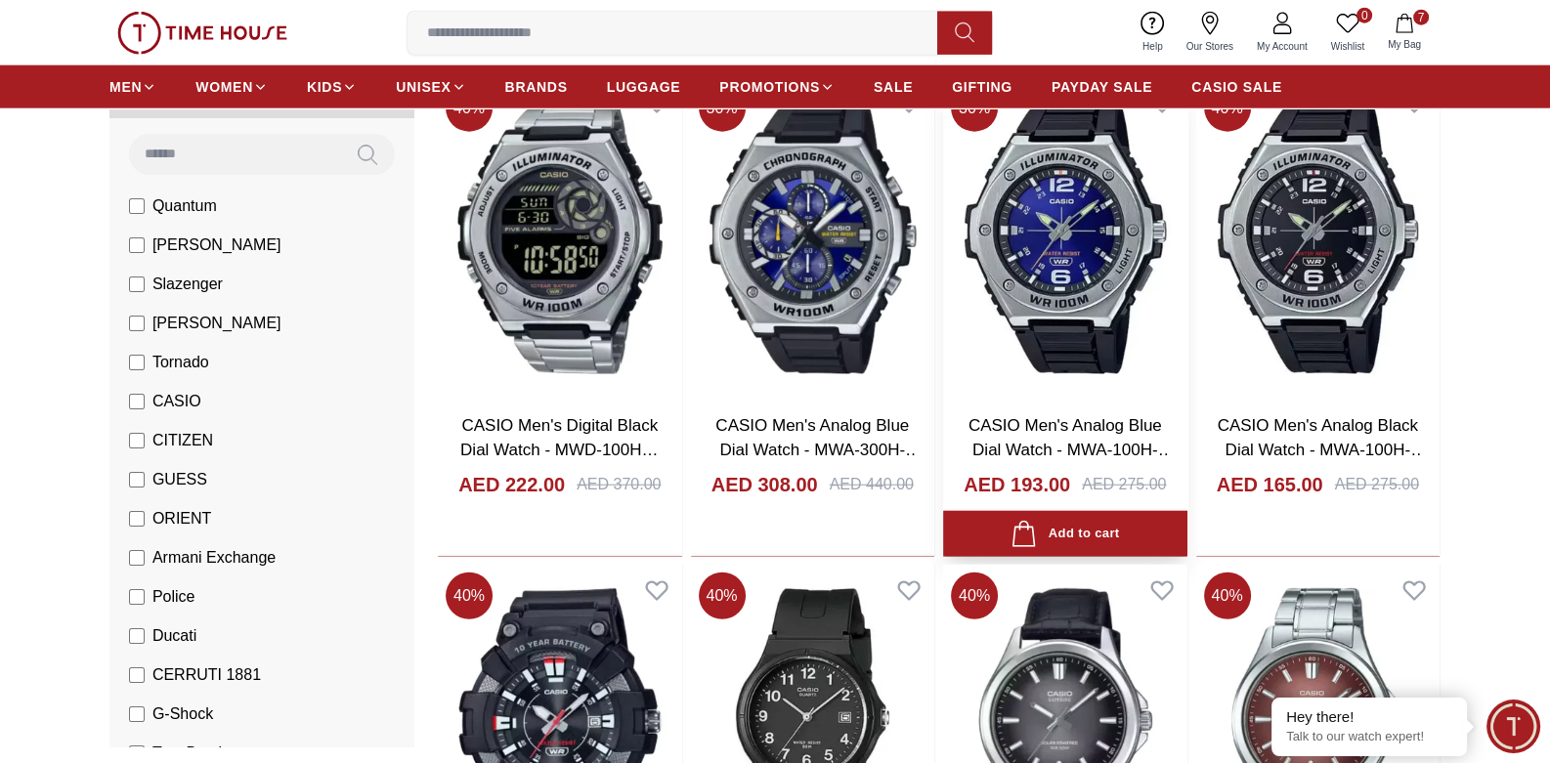
scroll to position [6057, 0]
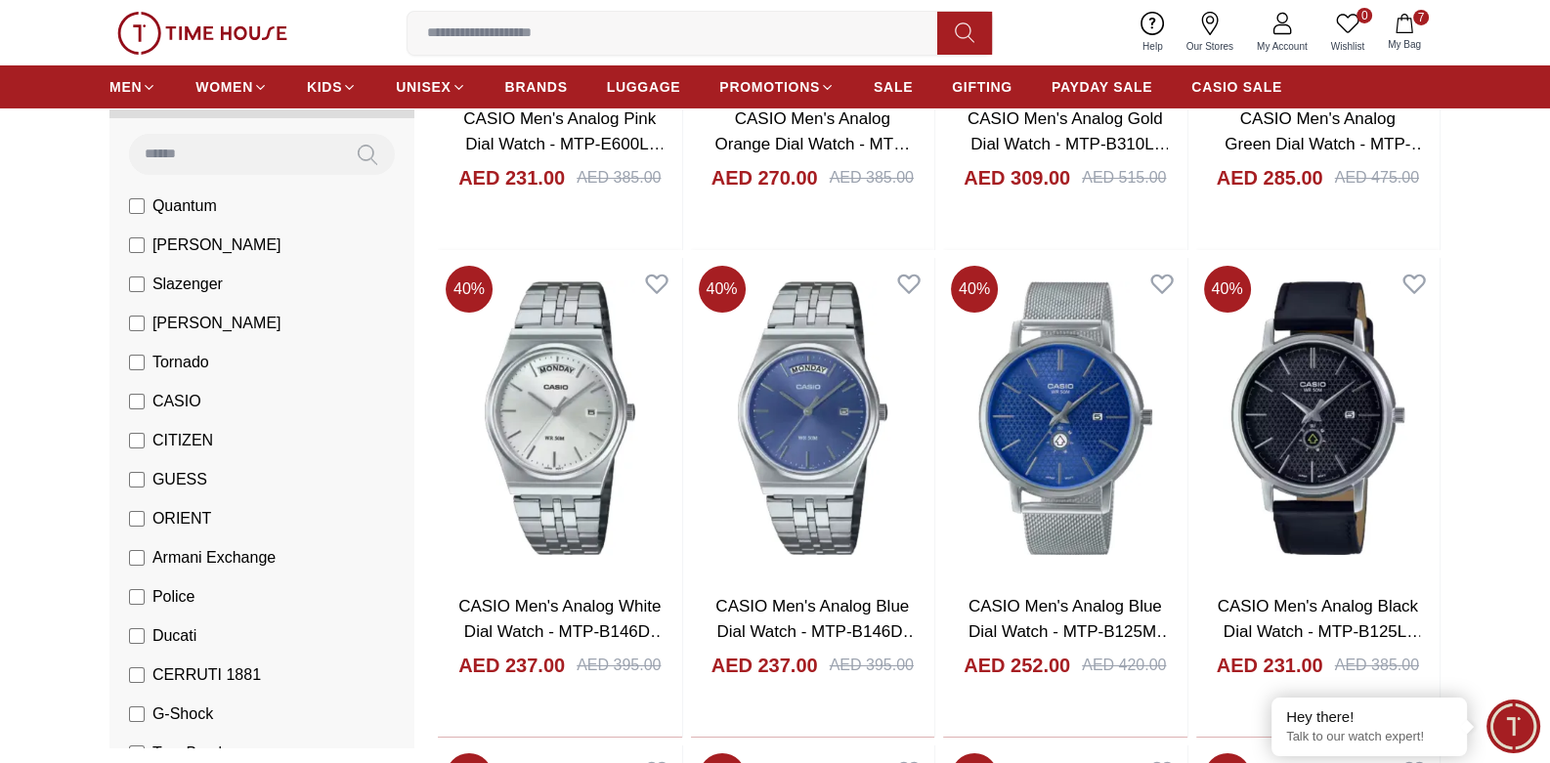
scroll to position [8794, 0]
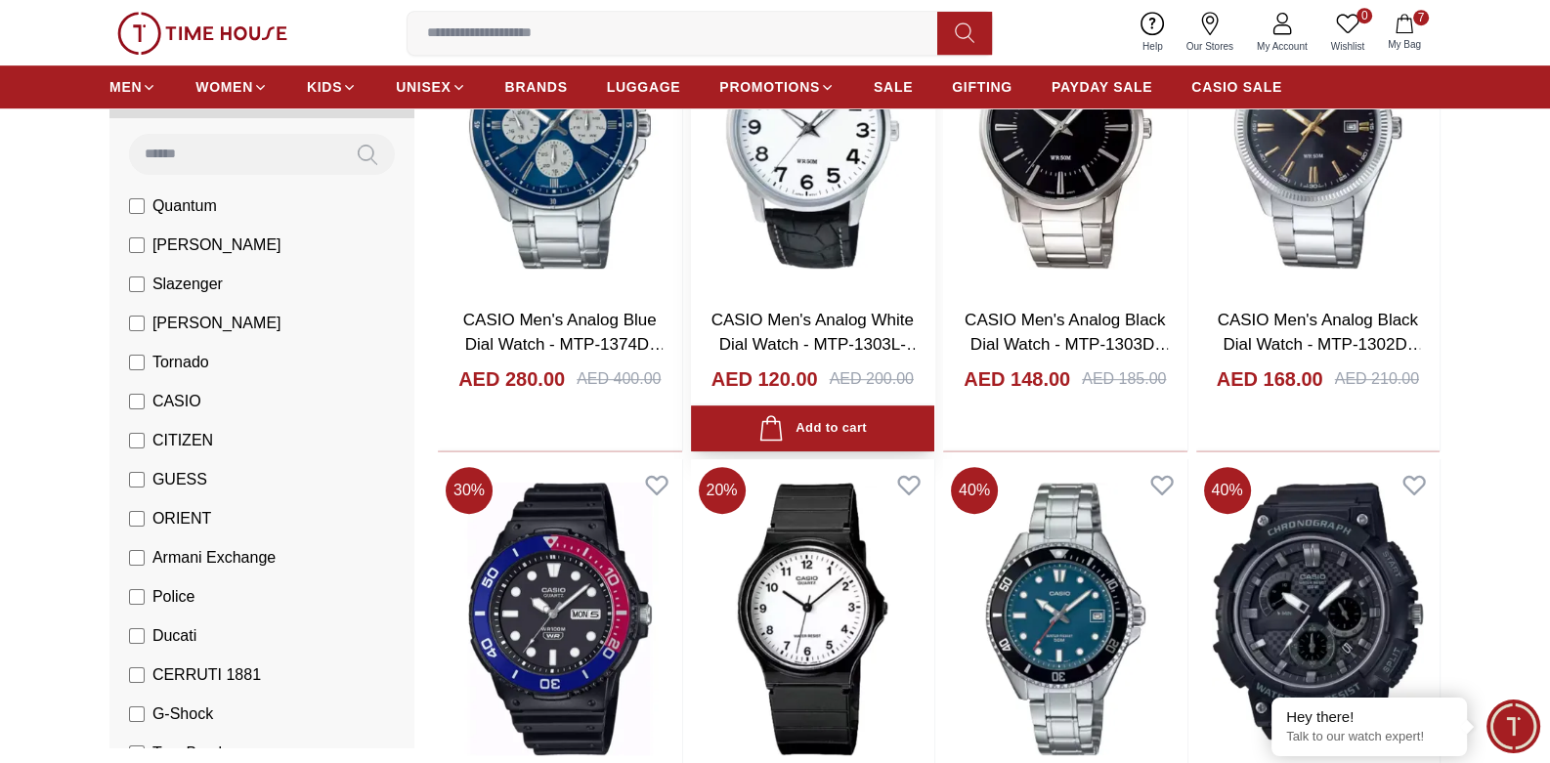
scroll to position [10553, 0]
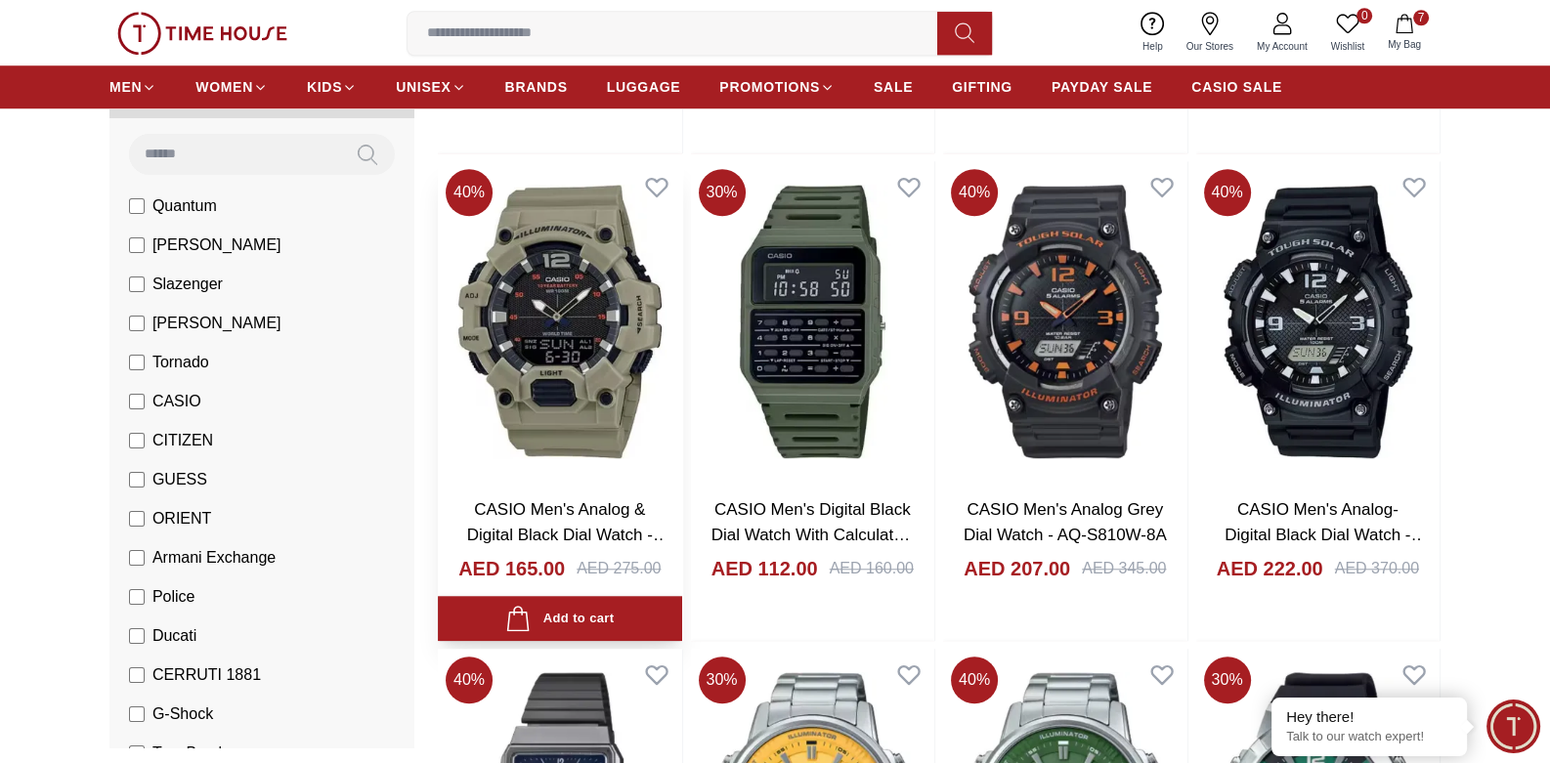
scroll to position [11433, 0]
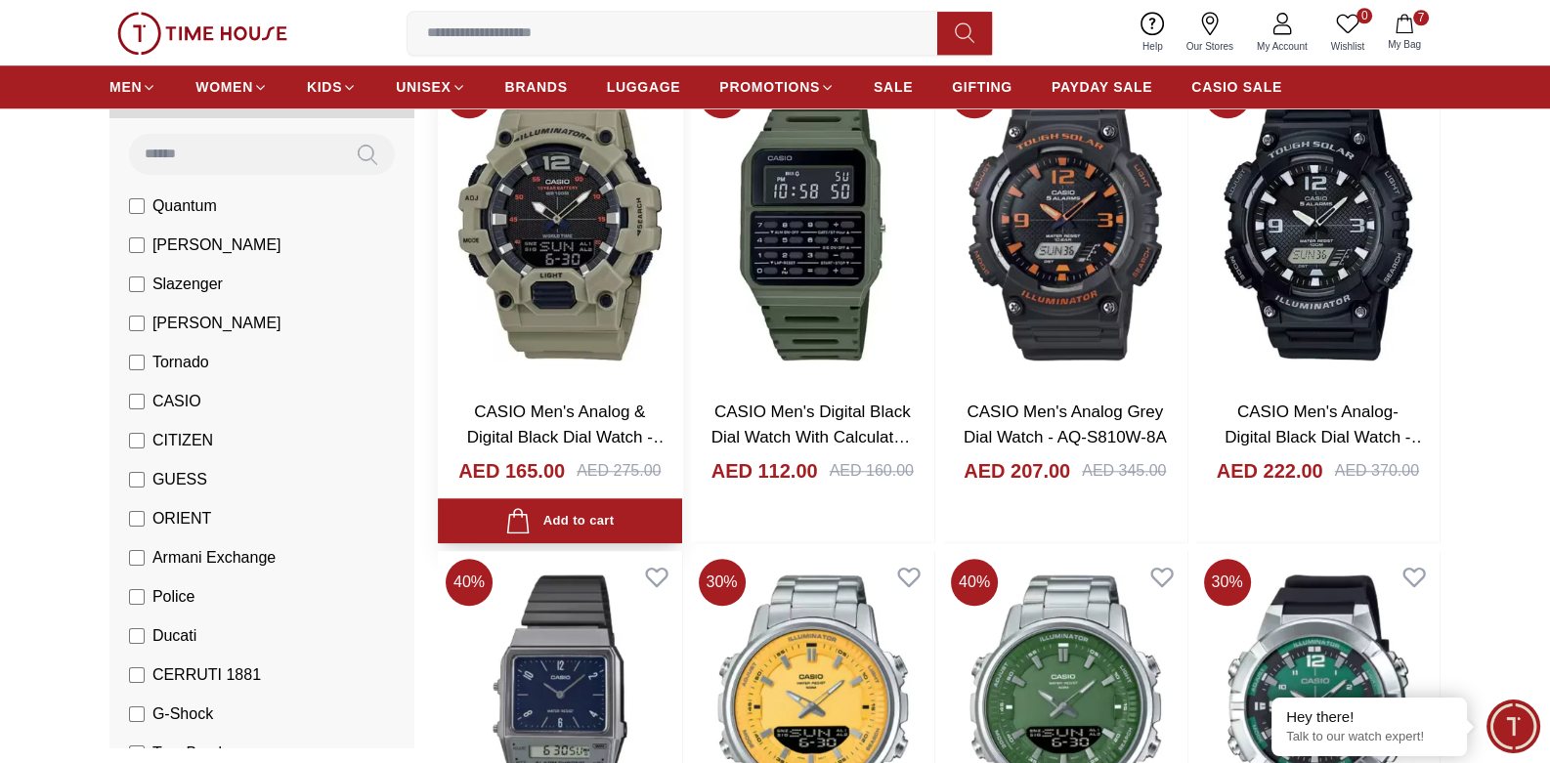
click at [553, 259] on img at bounding box center [560, 224] width 244 height 321
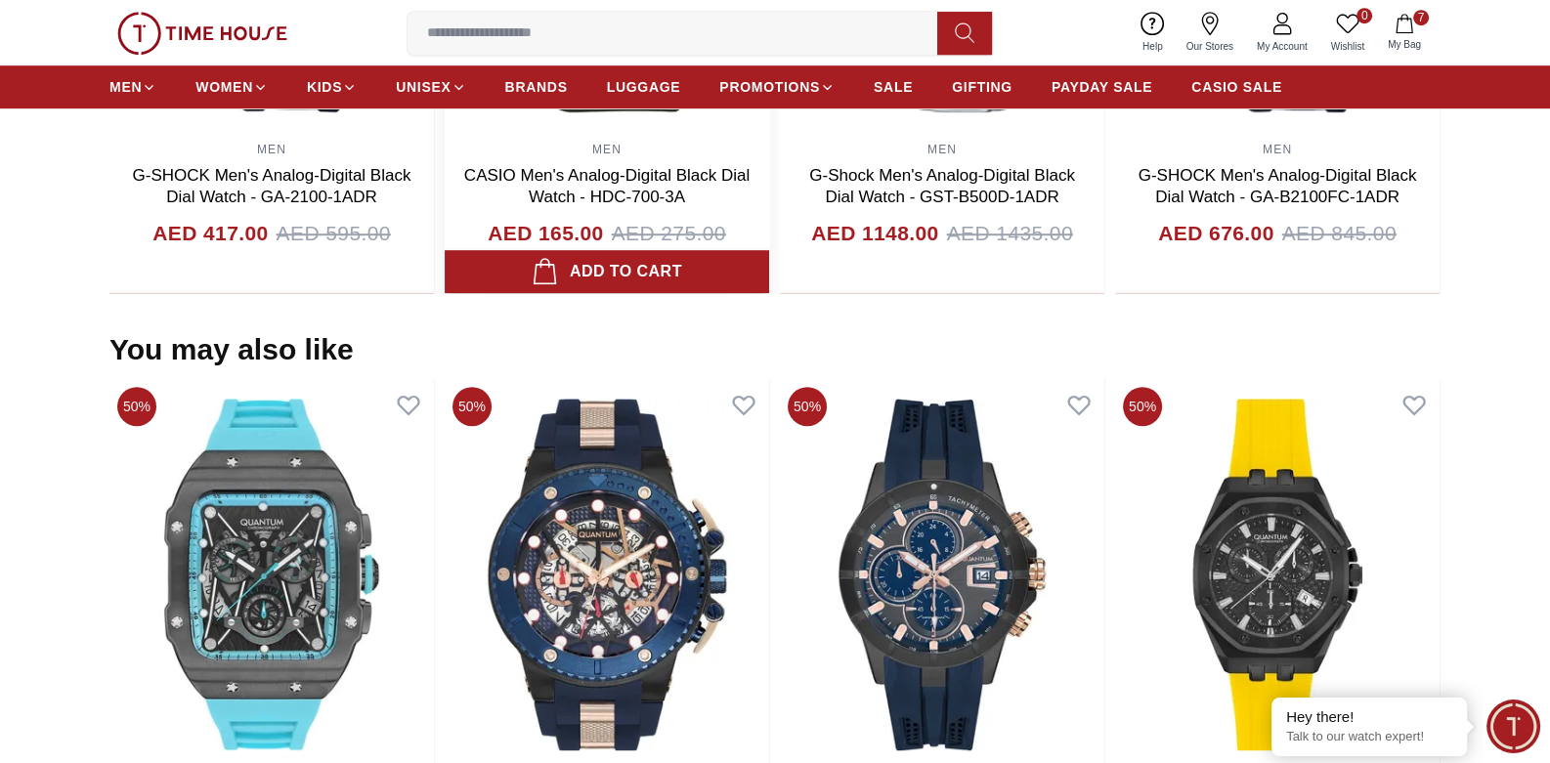
scroll to position [1075, 0]
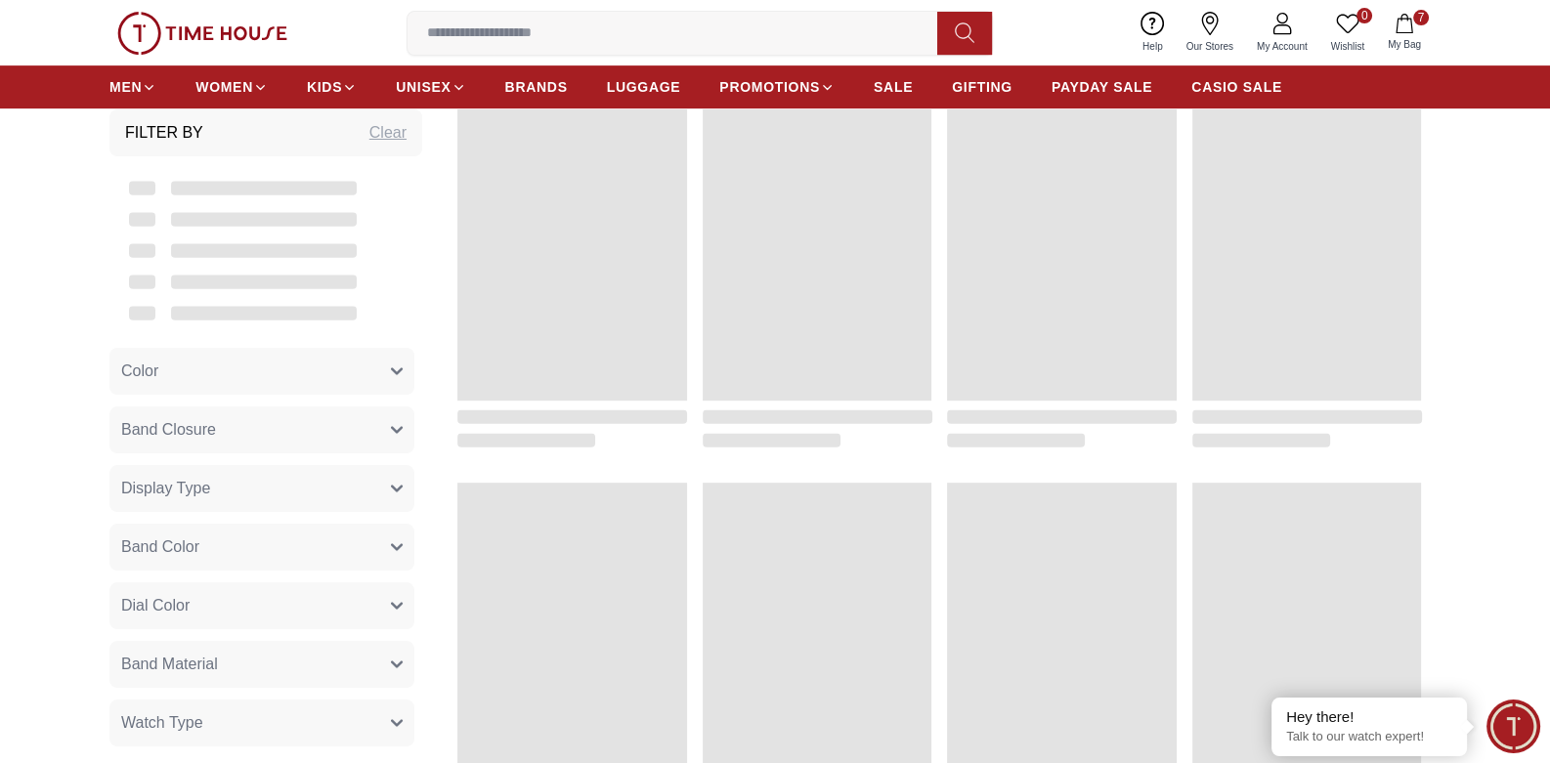
scroll to position [1968, 0]
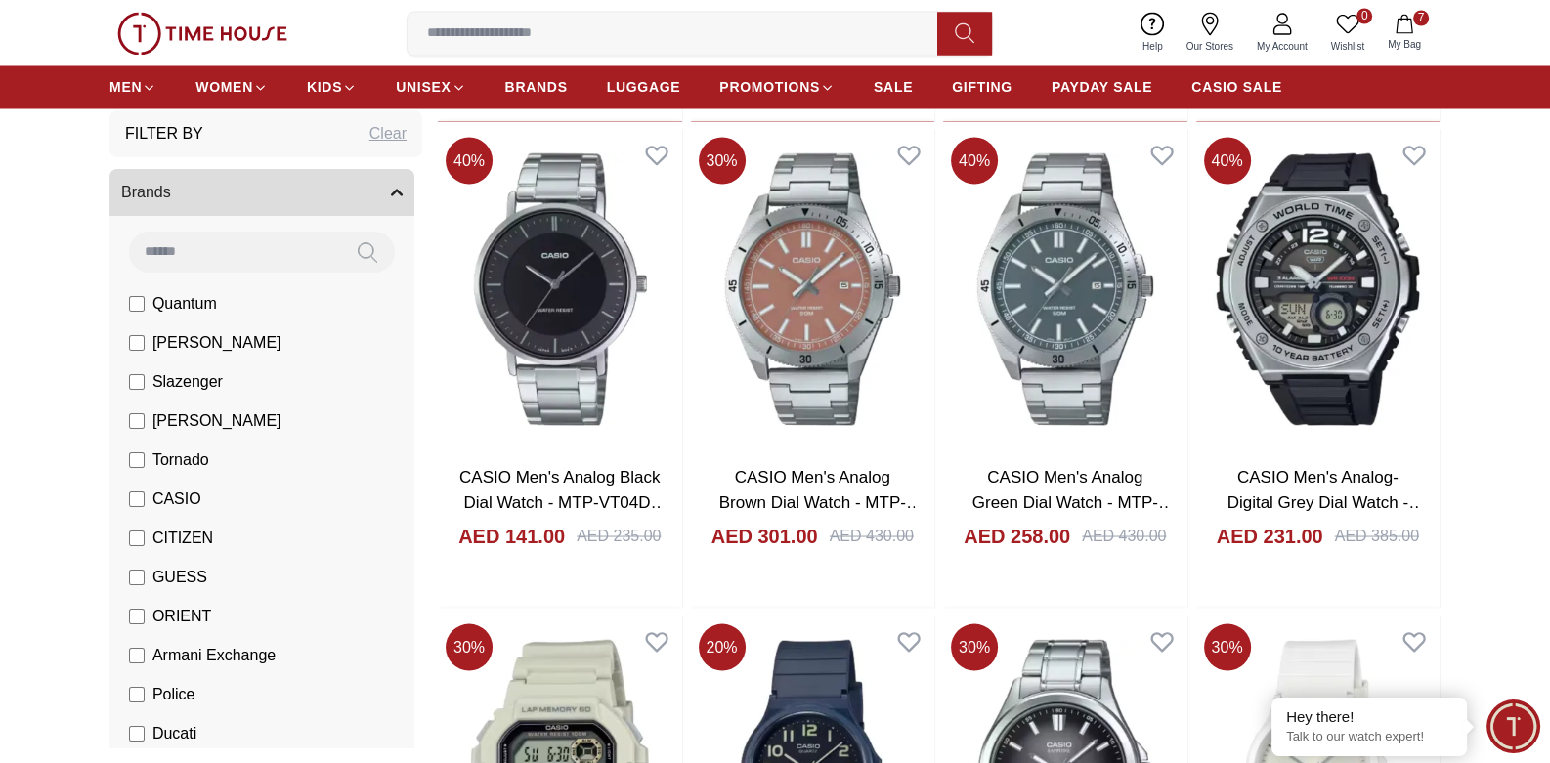
scroll to position [4510, 0]
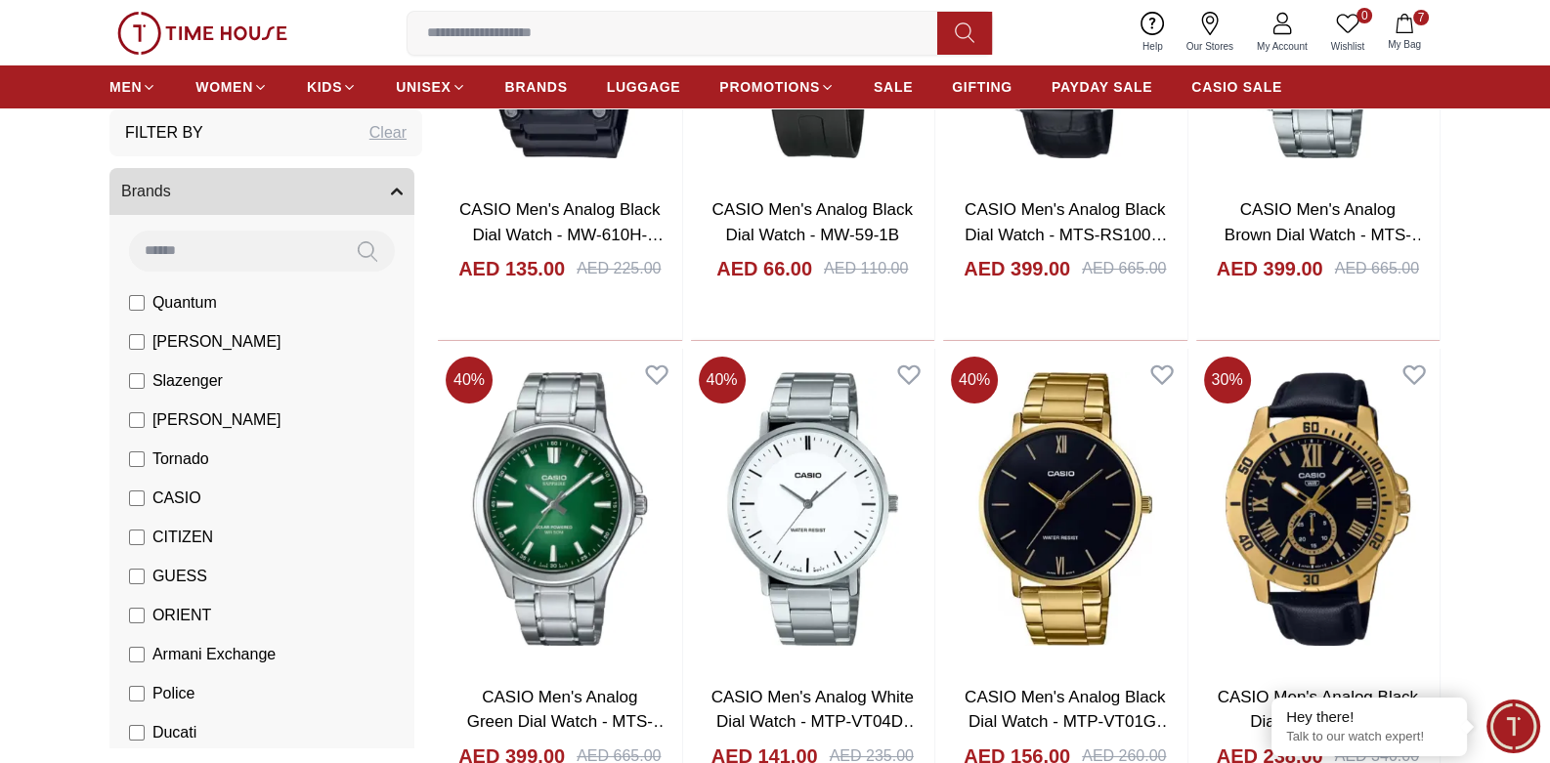
scroll to position [9200, 0]
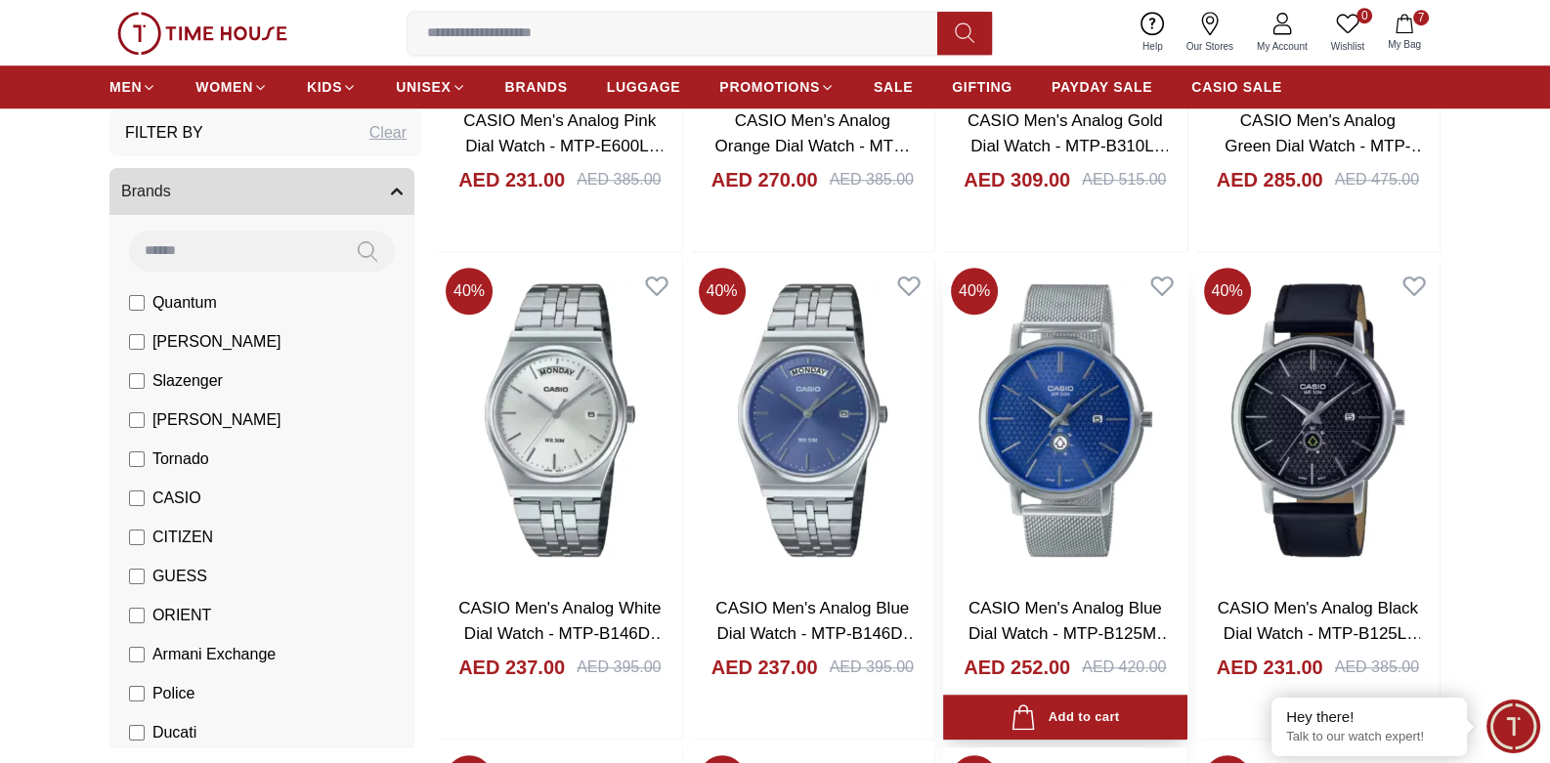
scroll to position [11350, 0]
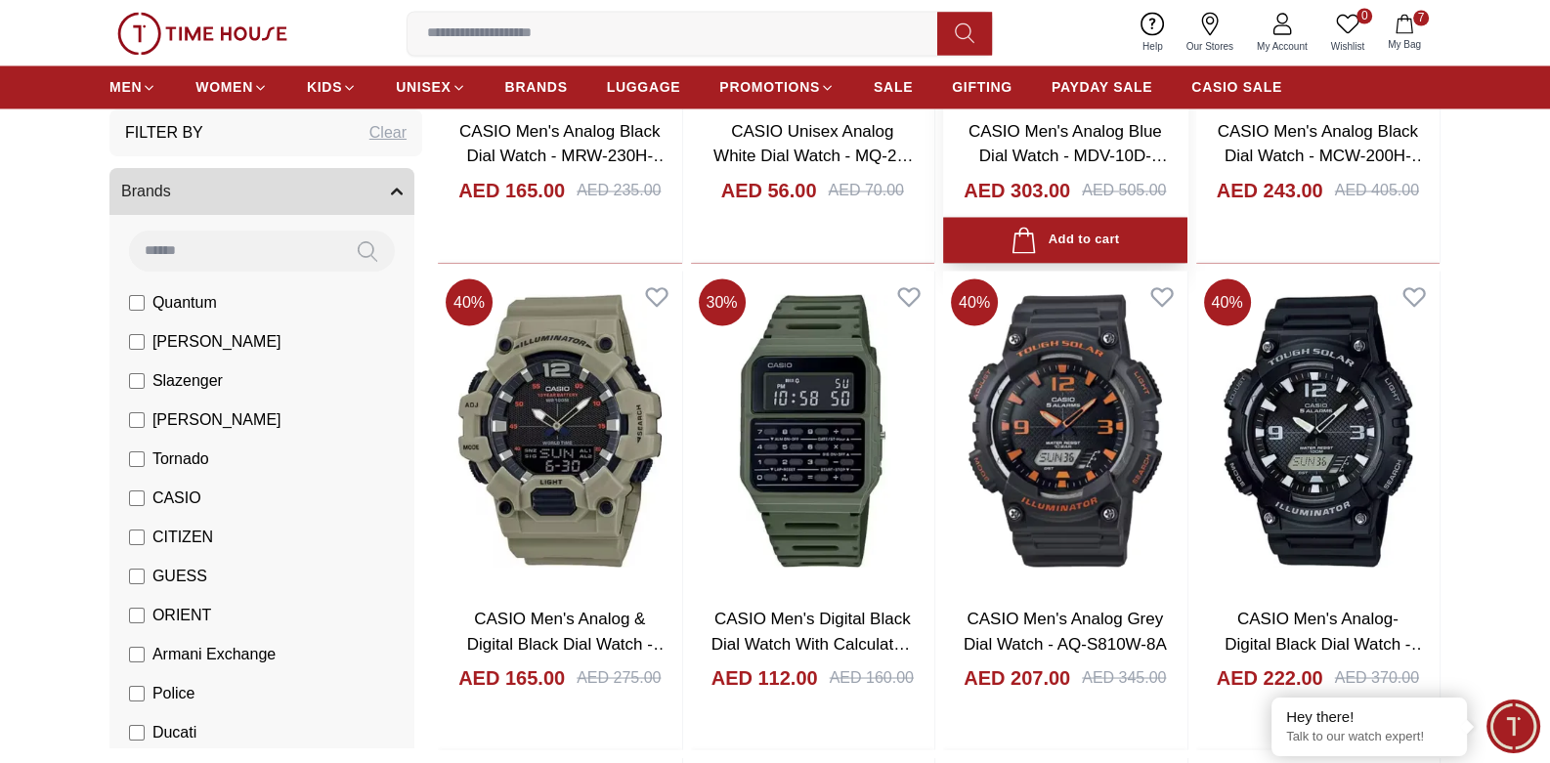
scroll to position [13694, 0]
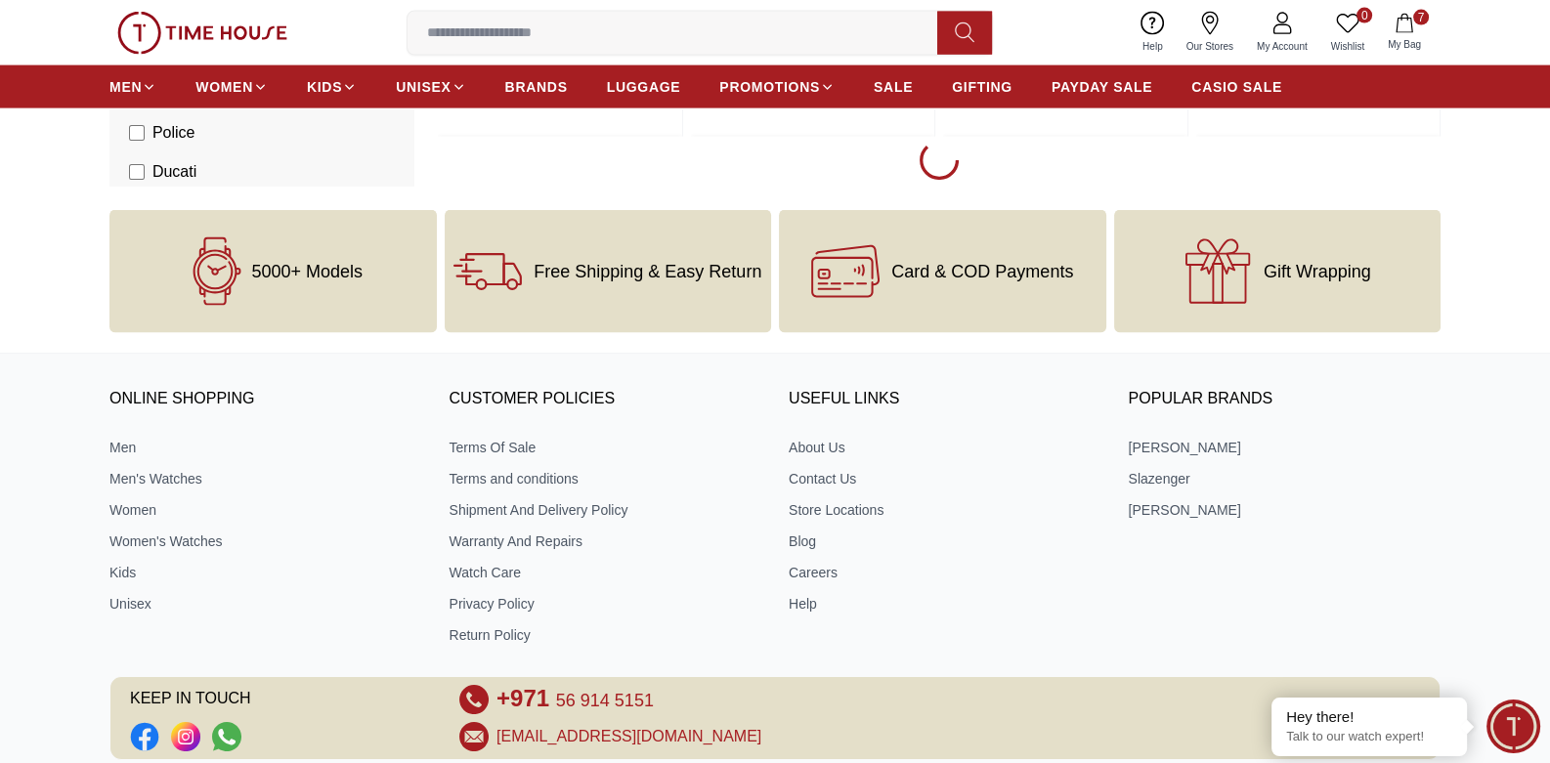
scroll to position [14378, 0]
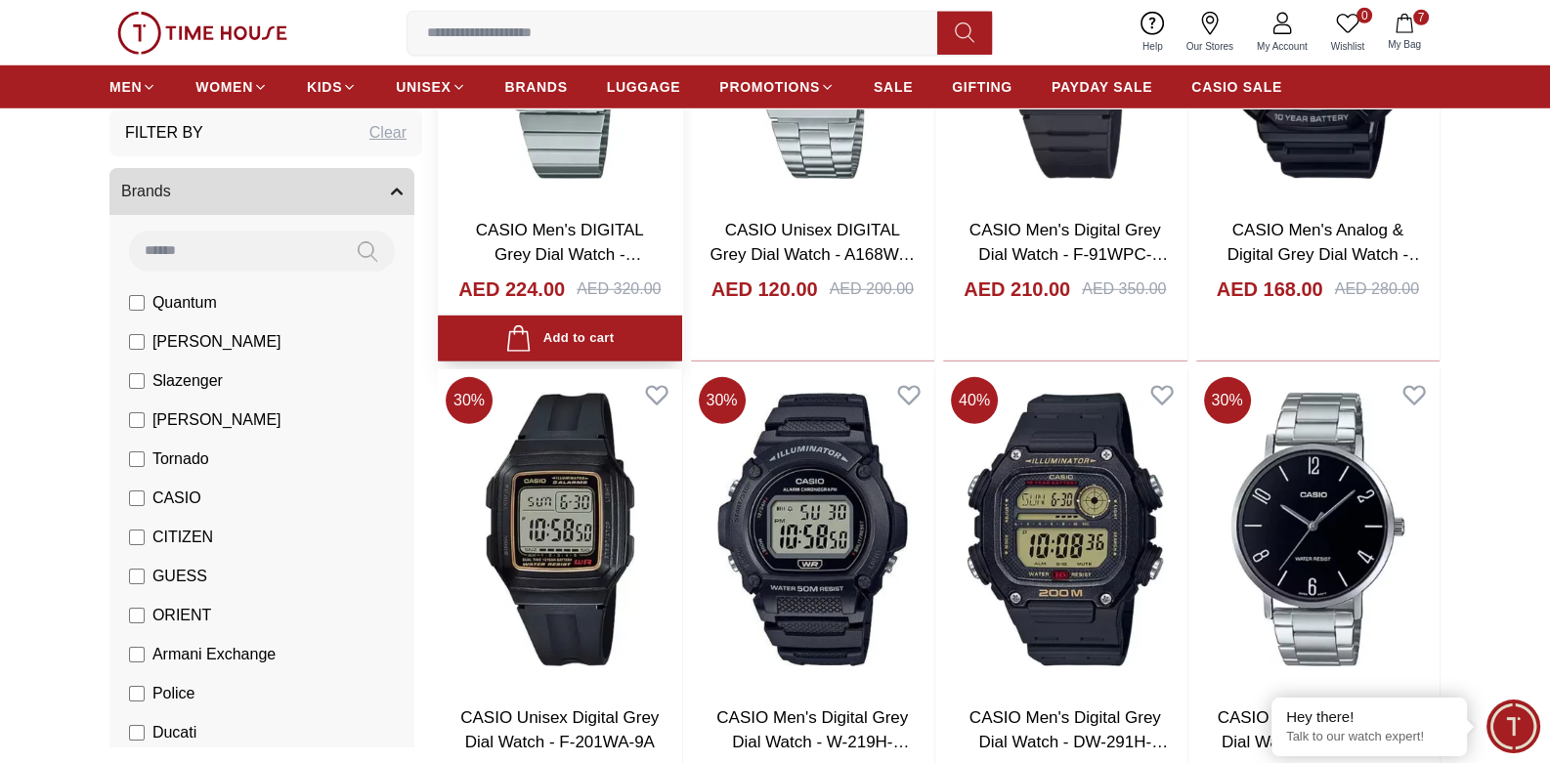
scroll to position [16821, 0]
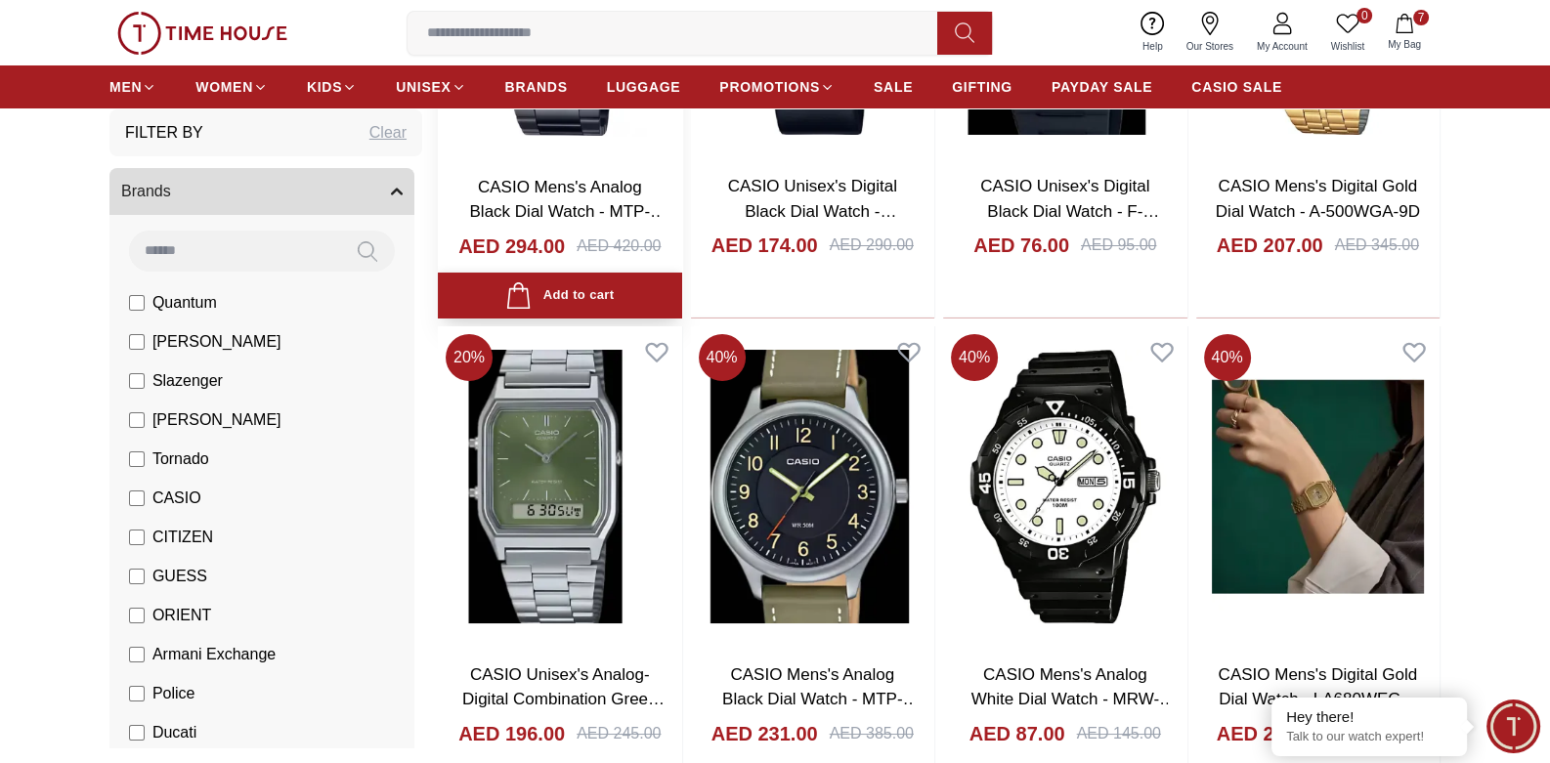
scroll to position [19036, 0]
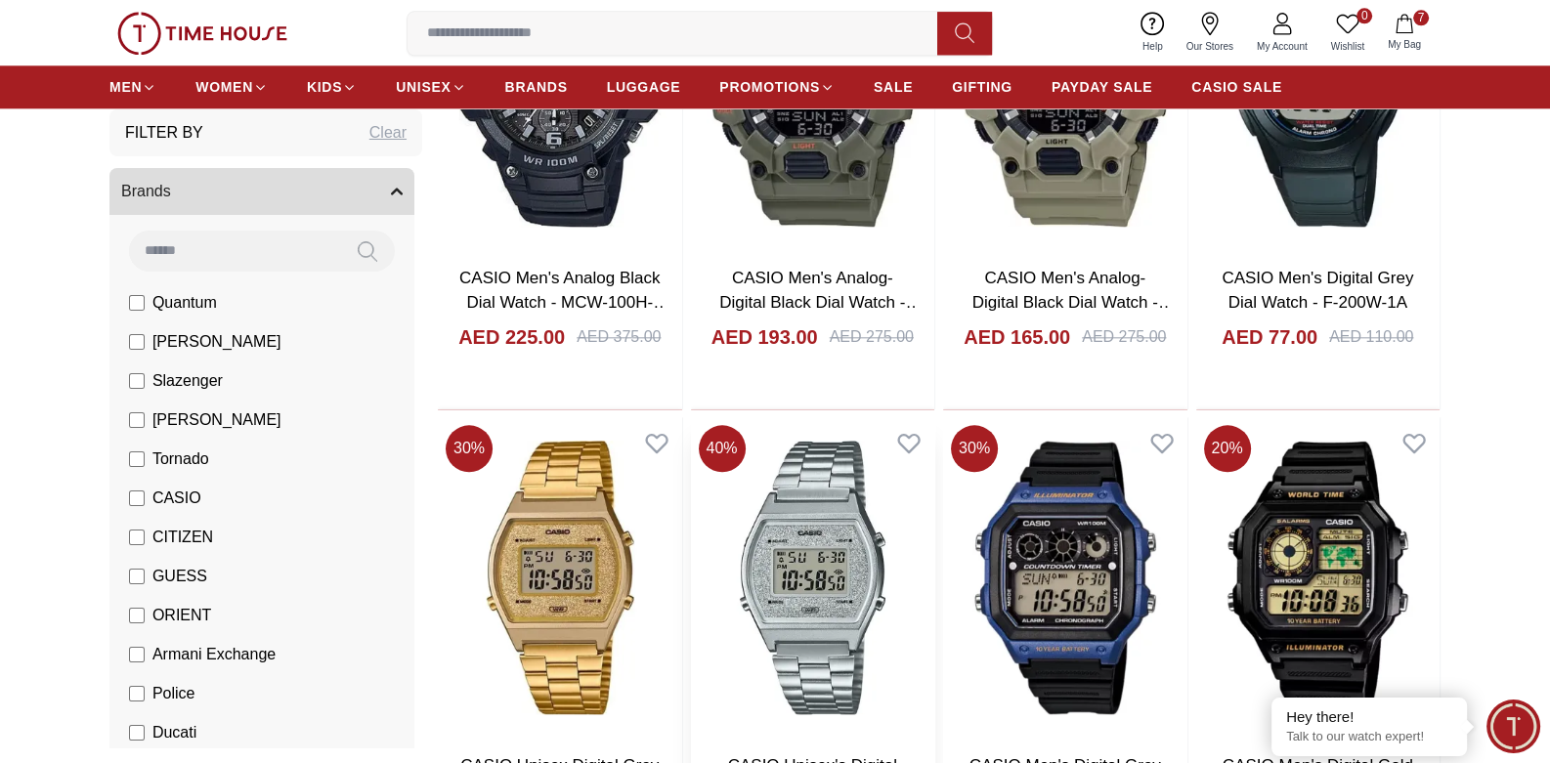
scroll to position [21388, 0]
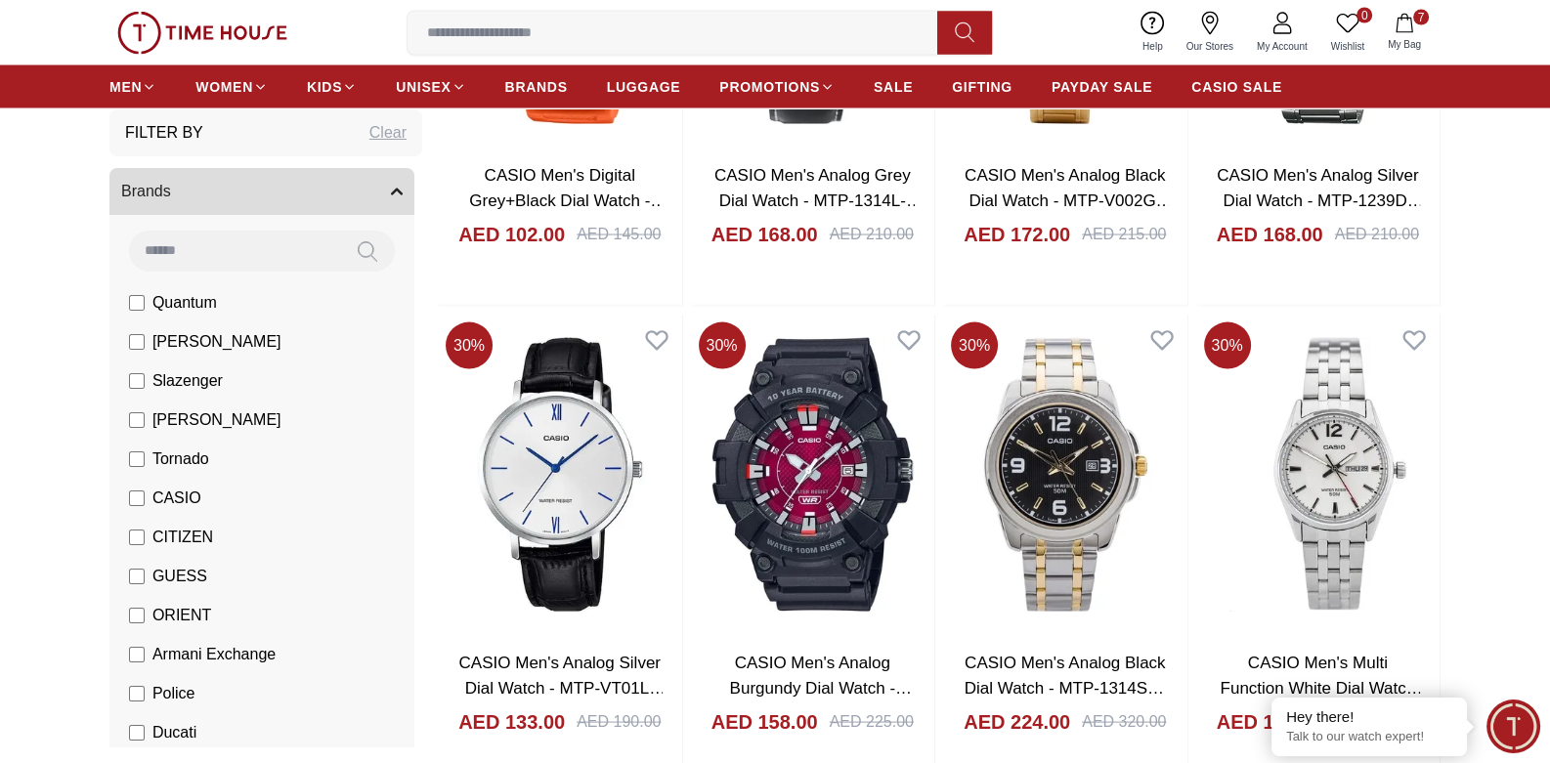
scroll to position [97, 0]
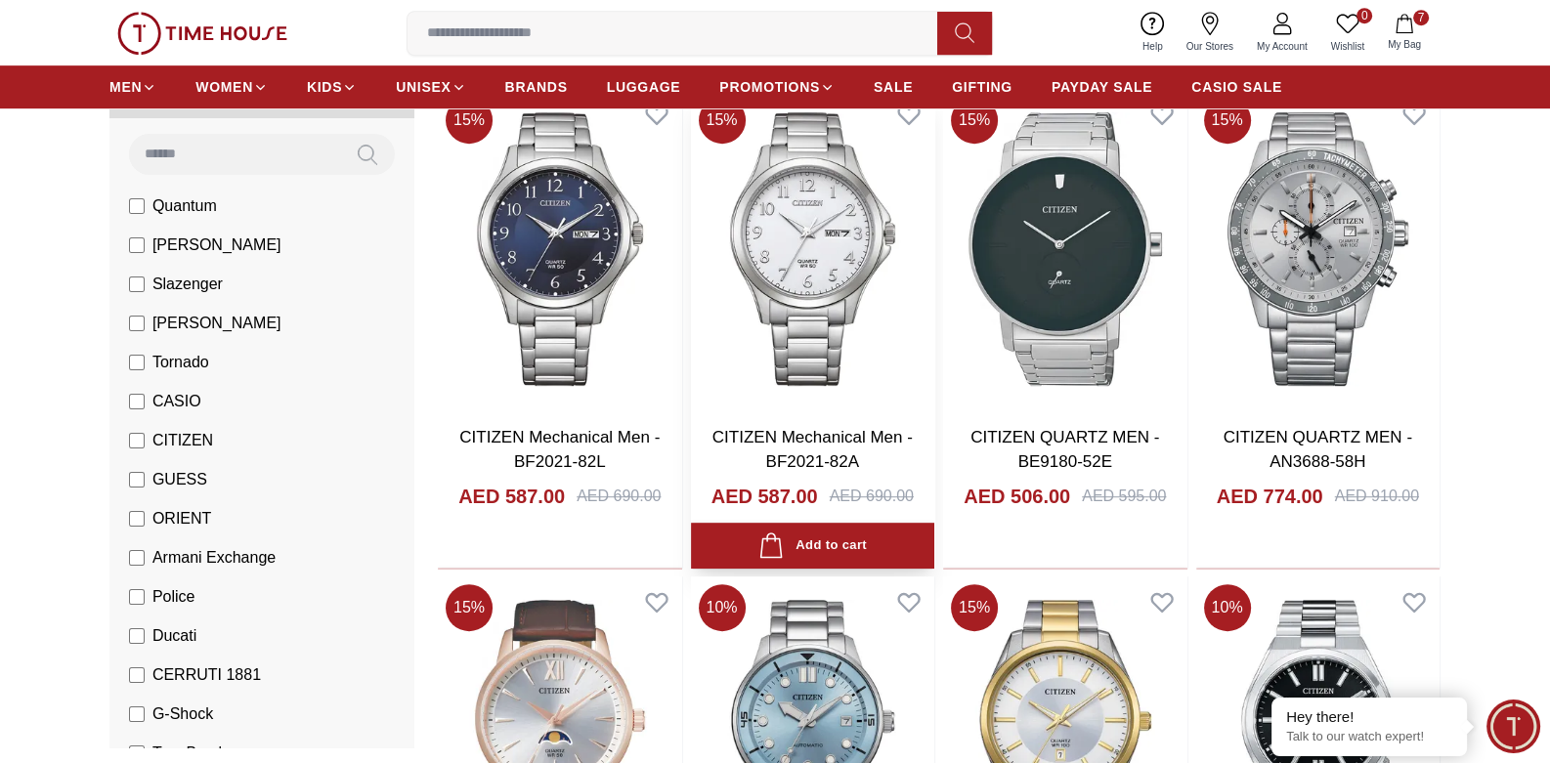
scroll to position [1270, 0]
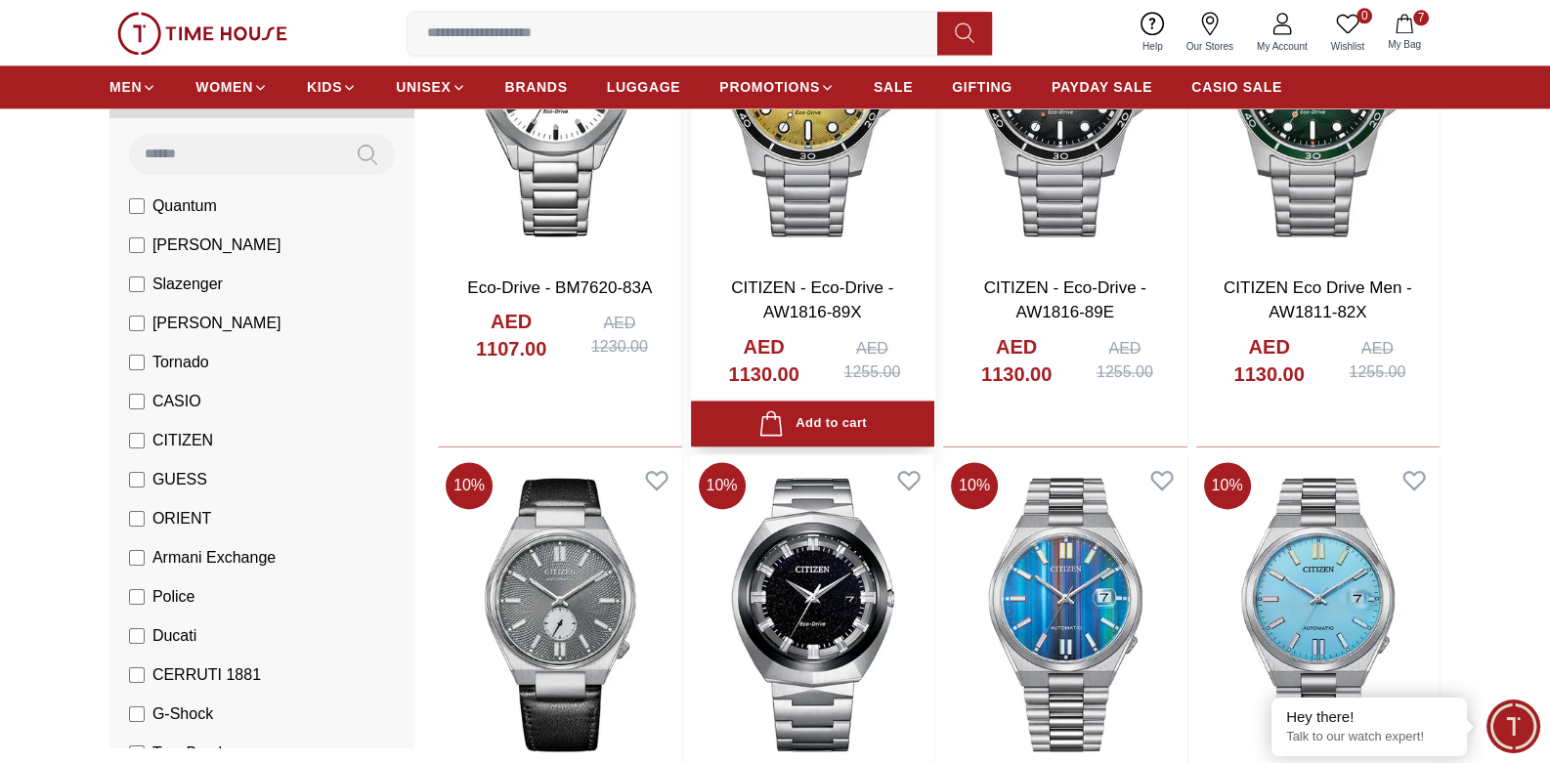
scroll to position [3419, 0]
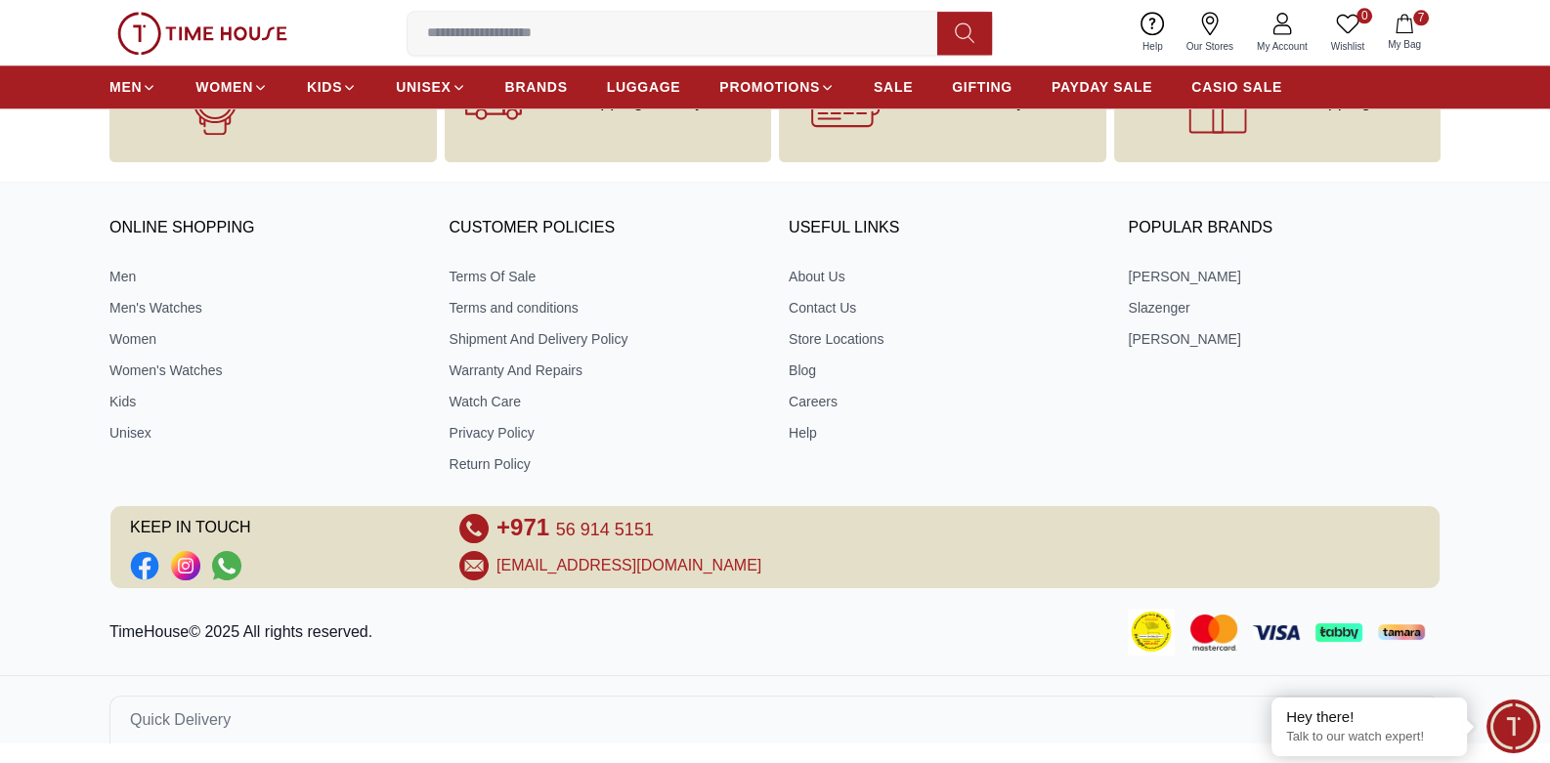
scroll to position [2854, 0]
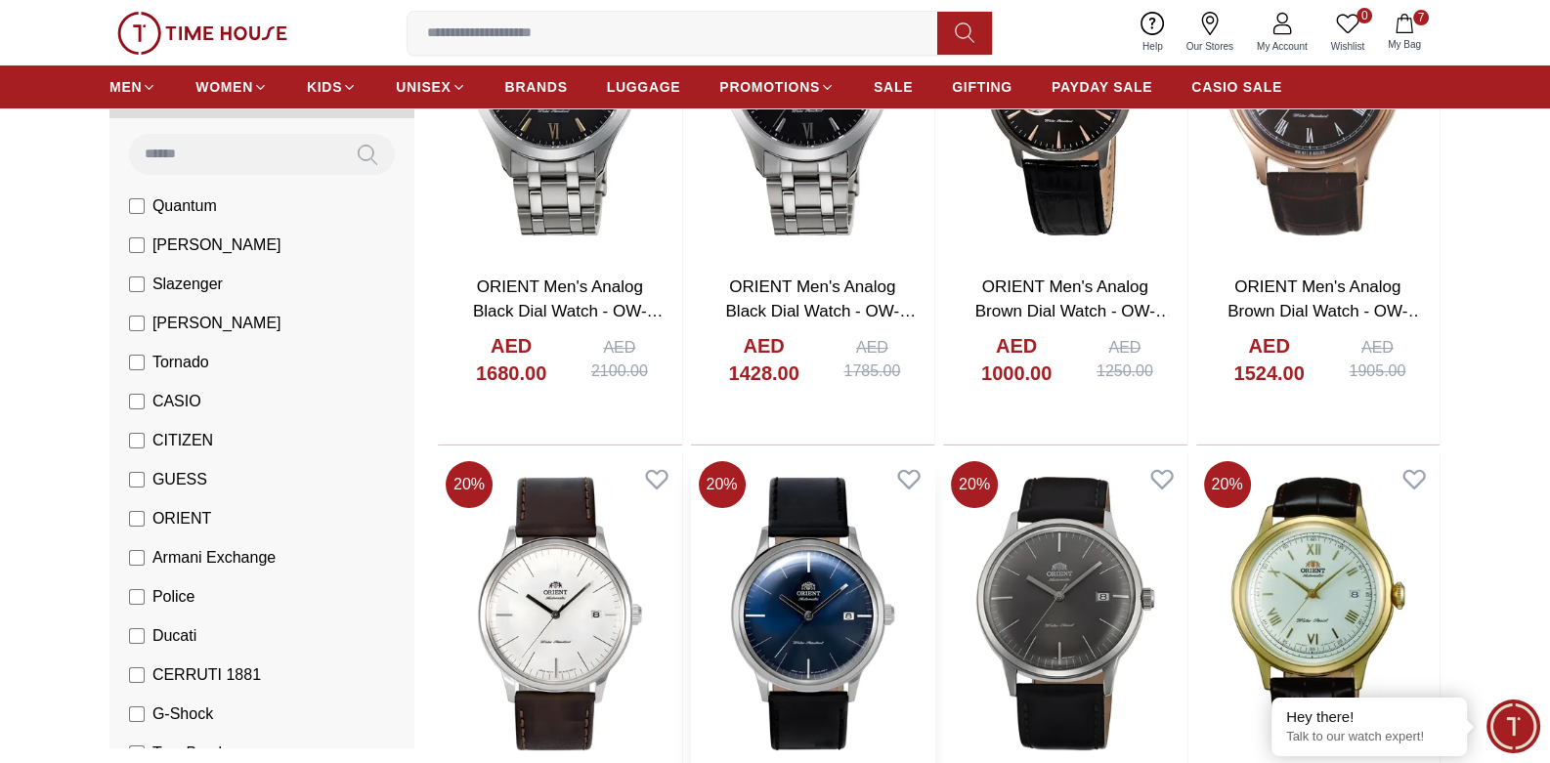
scroll to position [586, 0]
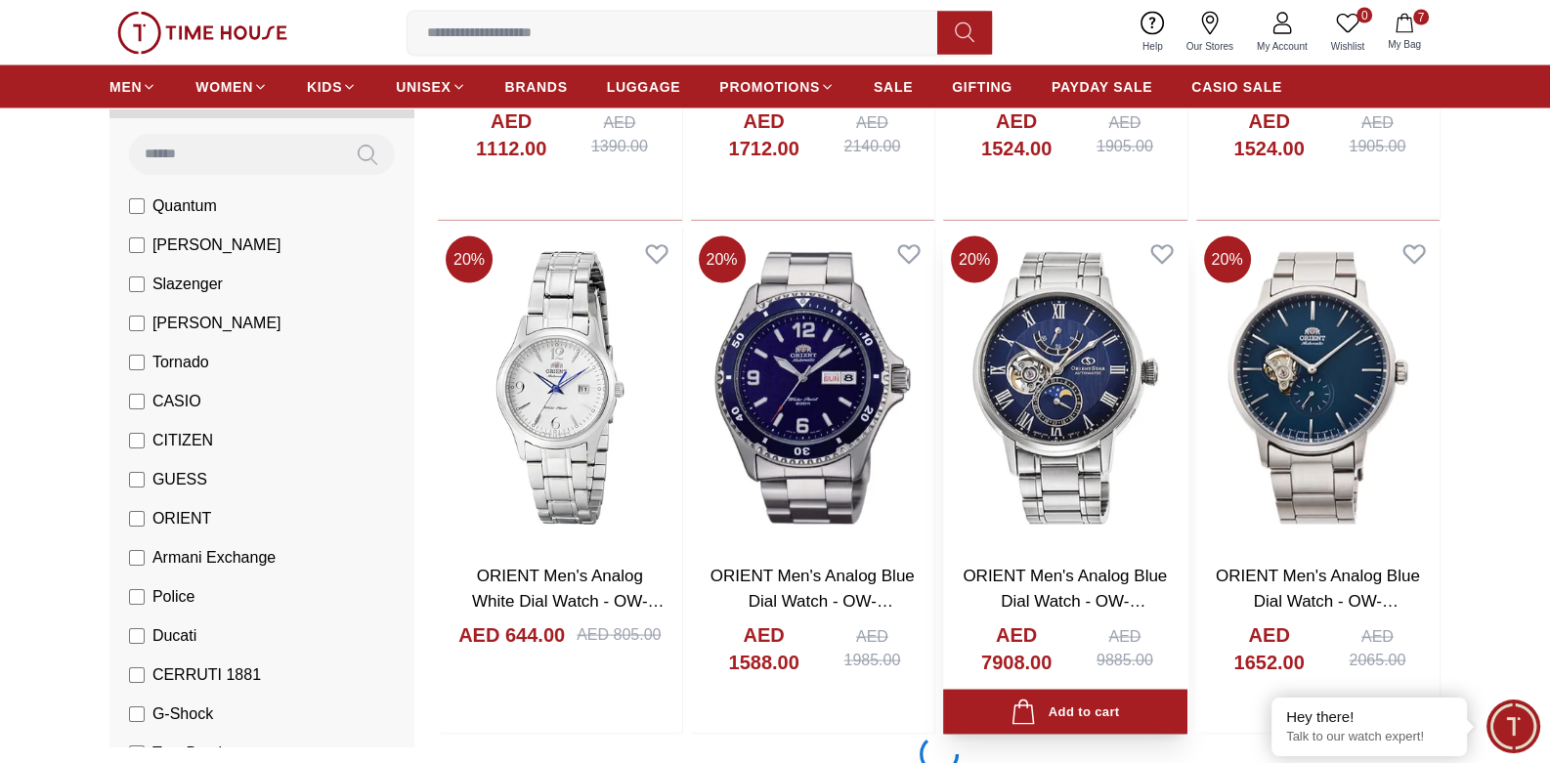
scroll to position [4788, 0]
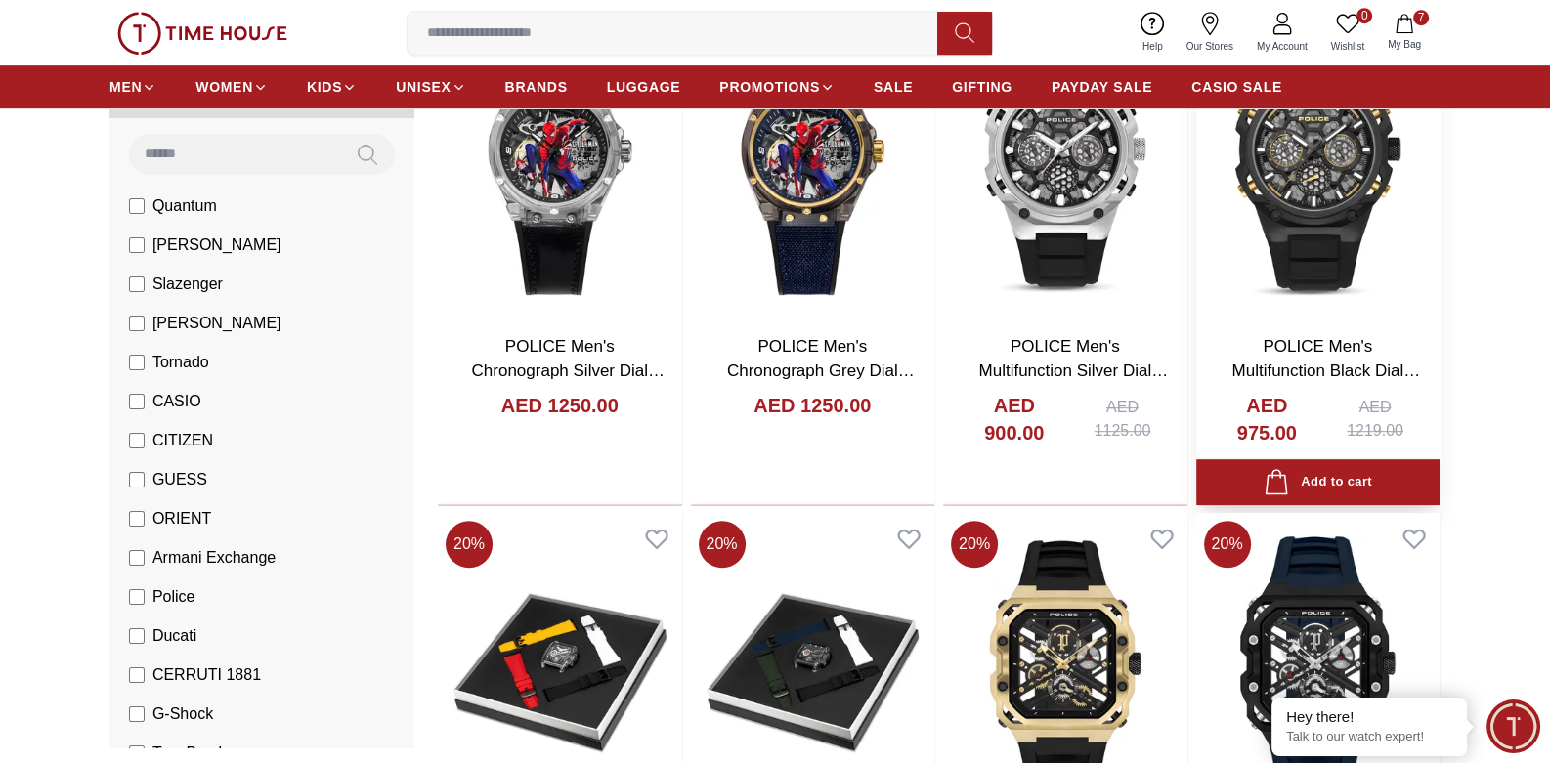
scroll to position [1368, 0]
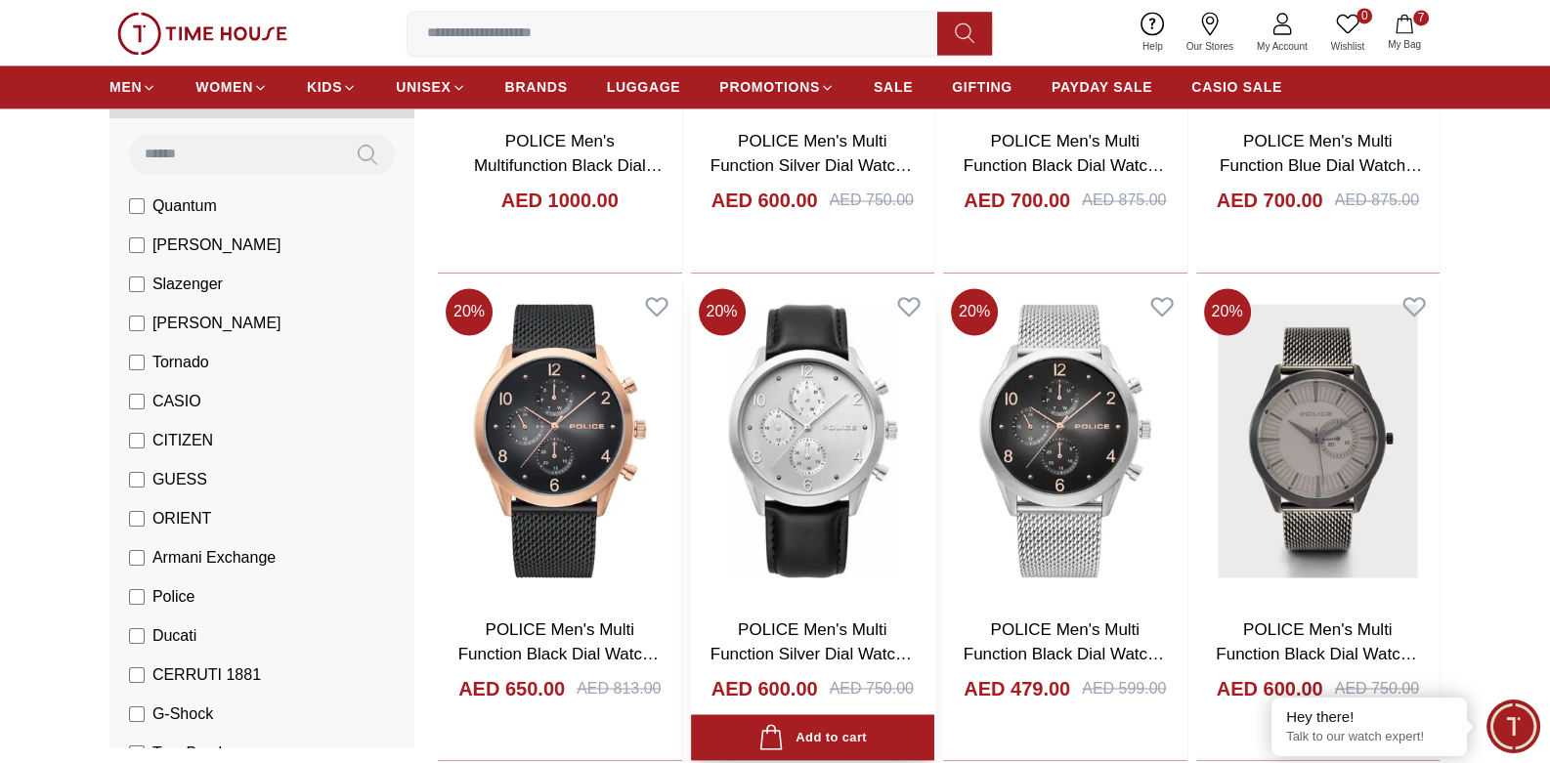
scroll to position [4104, 0]
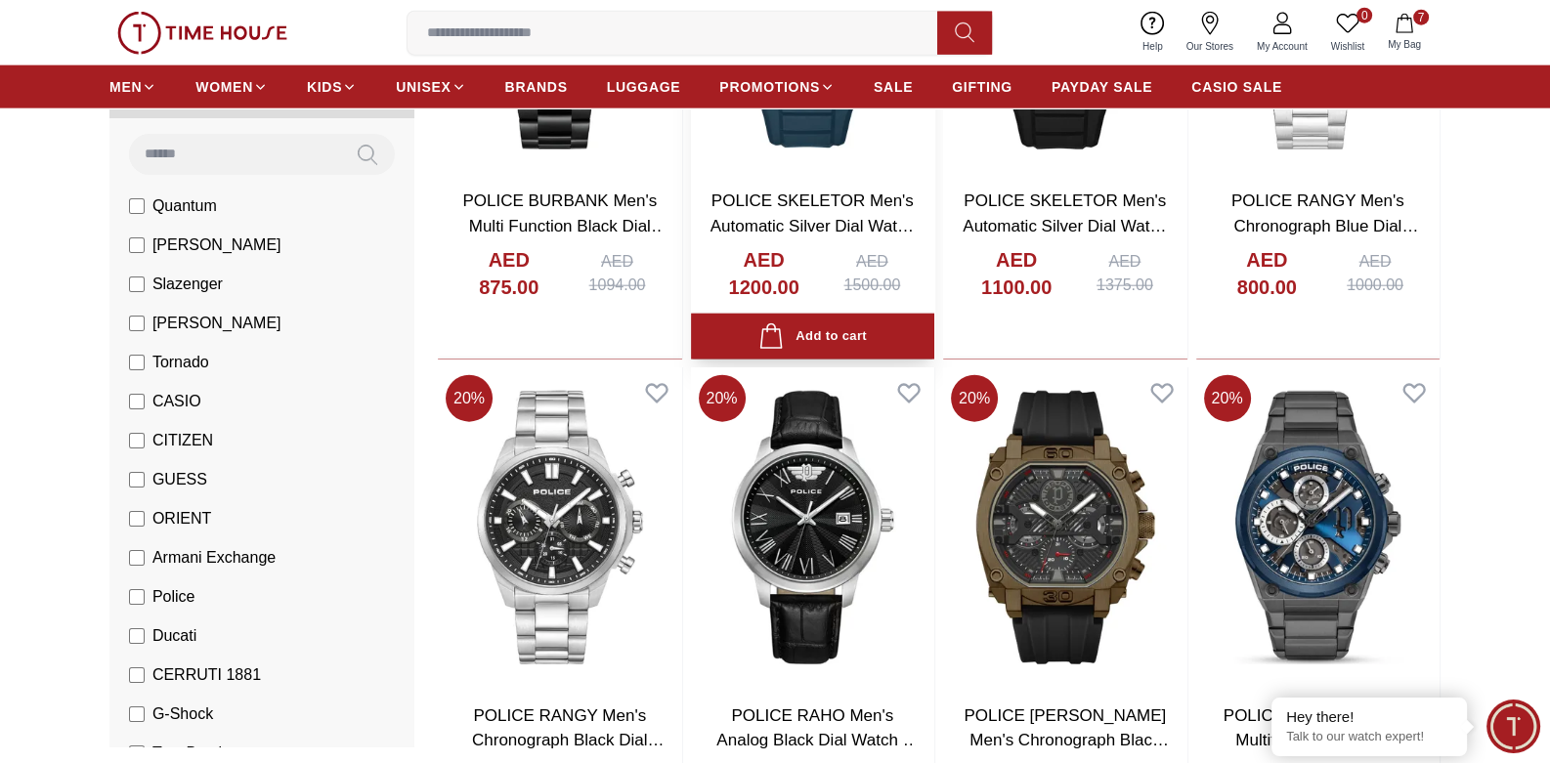
scroll to position [6155, 0]
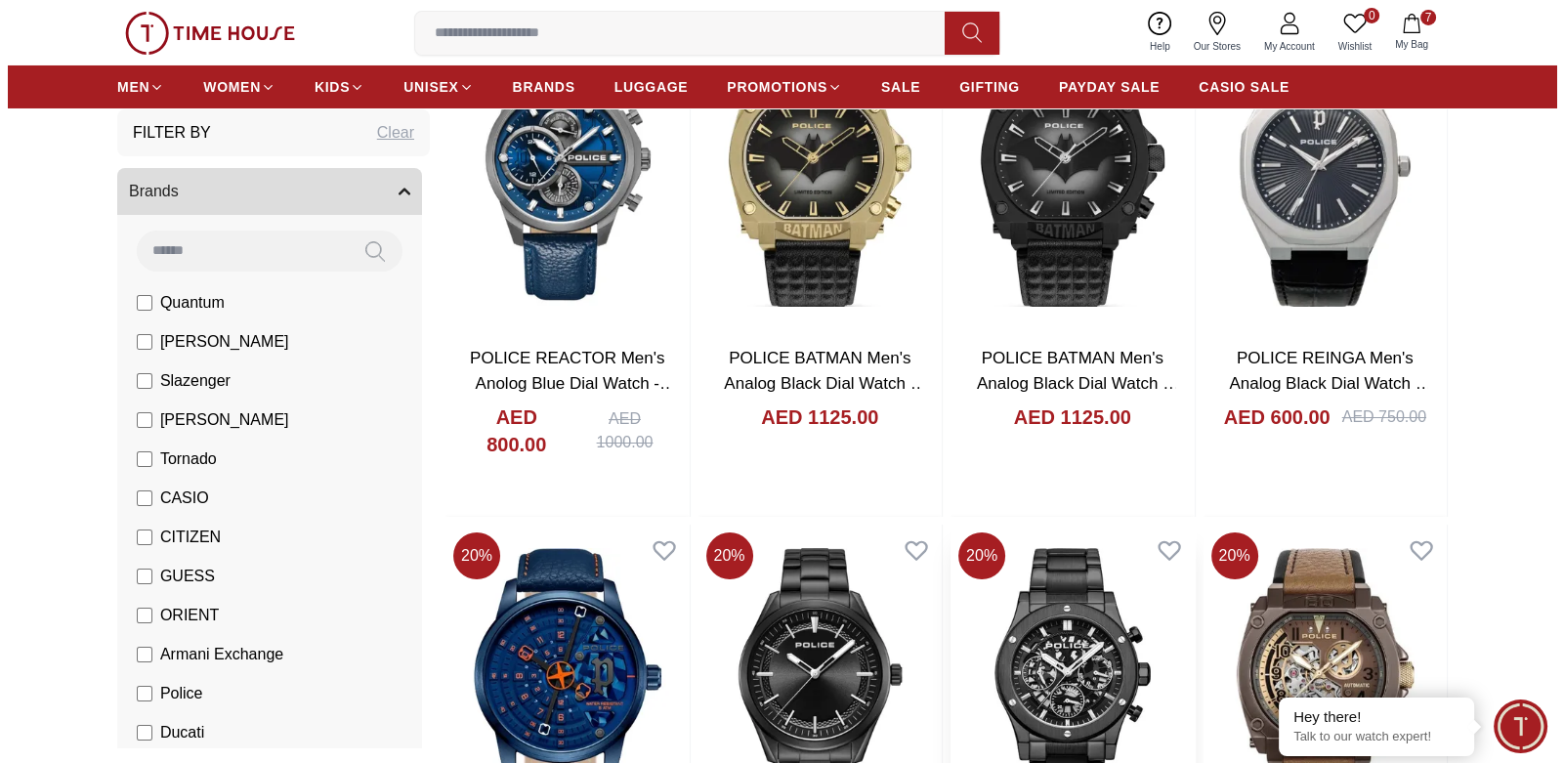
scroll to position [8599, 0]
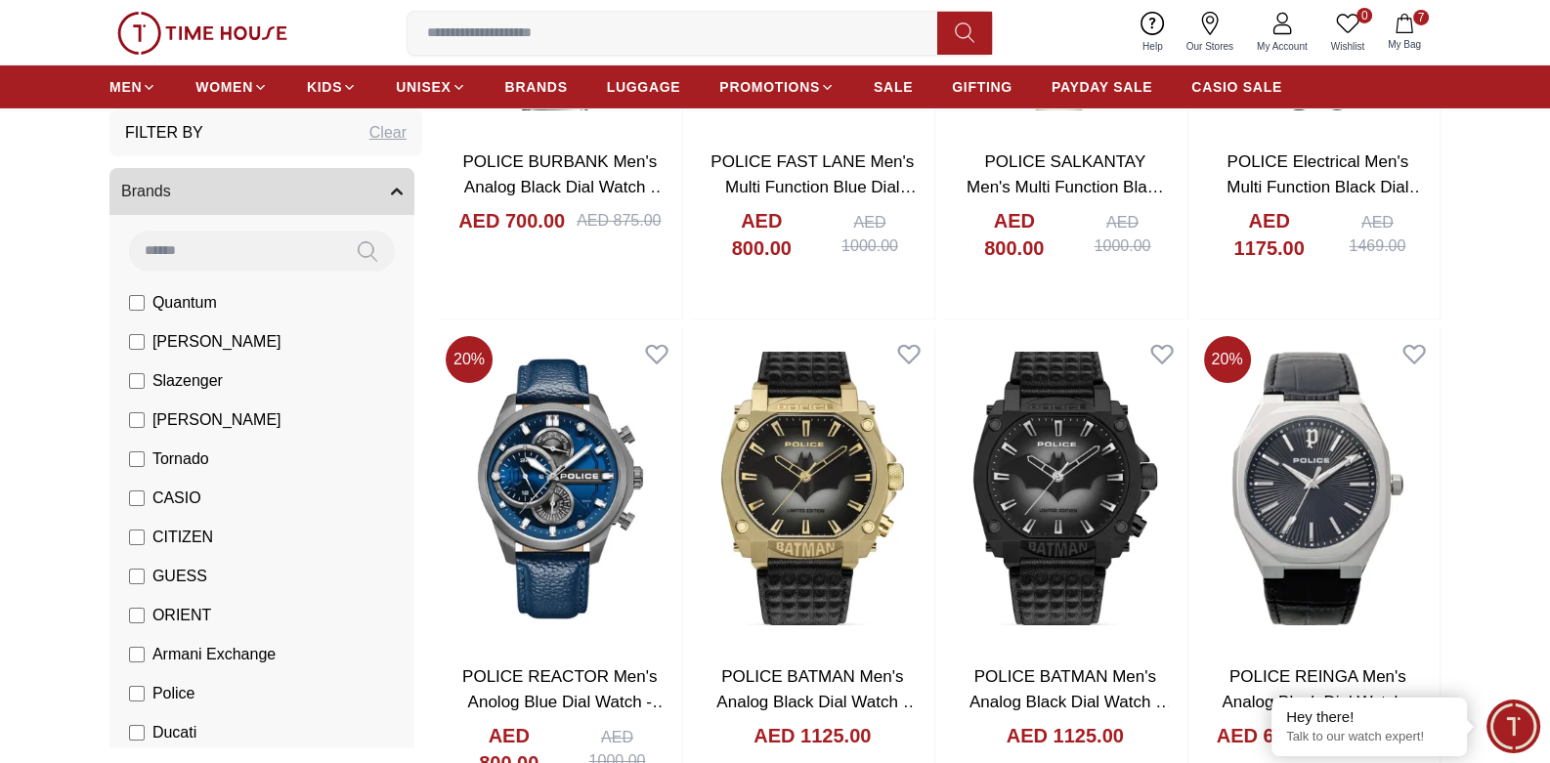
click at [1411, 25] on icon "button" at bounding box center [1403, 24] width 17 height 20
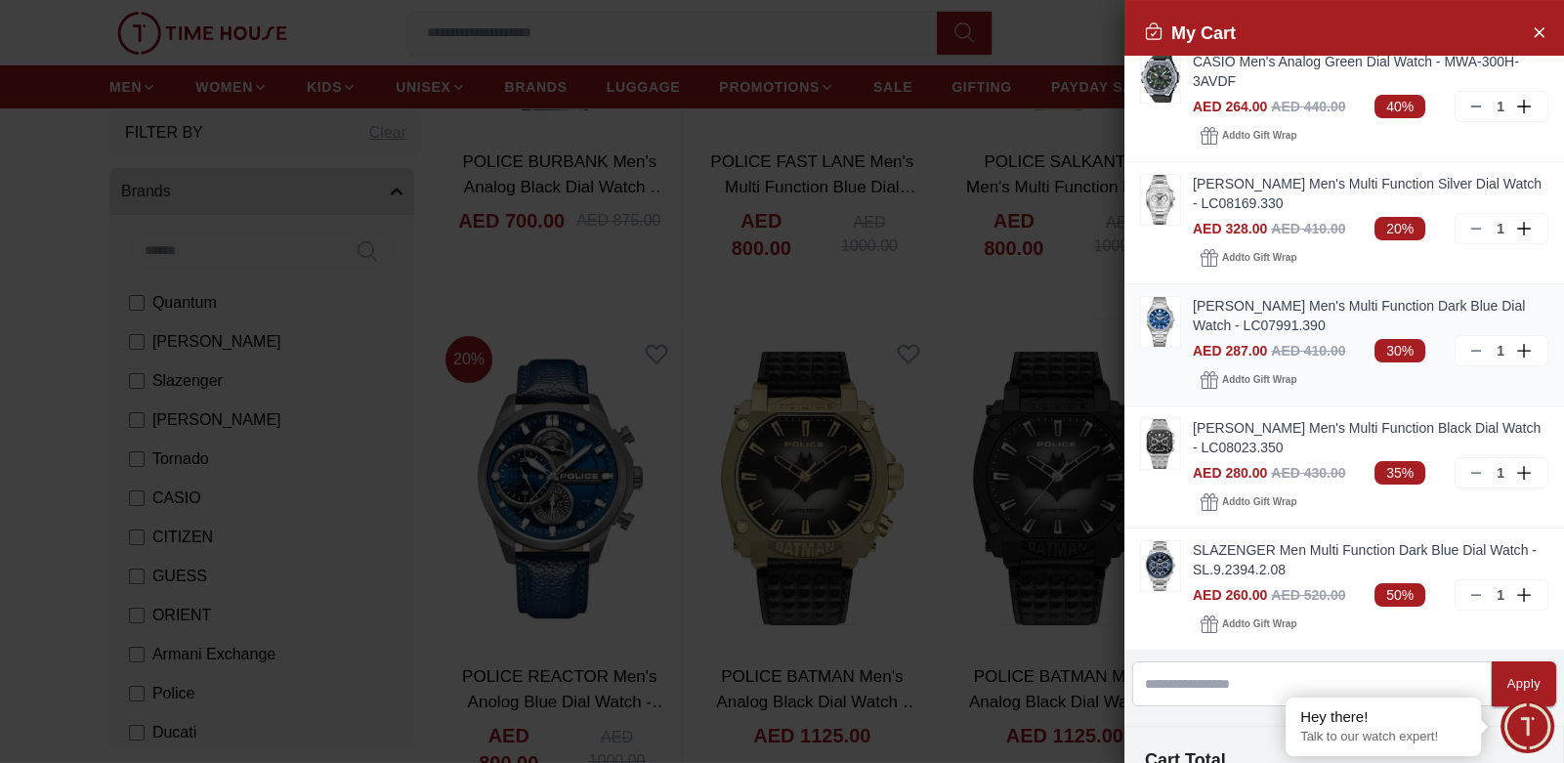
scroll to position [293, 0]
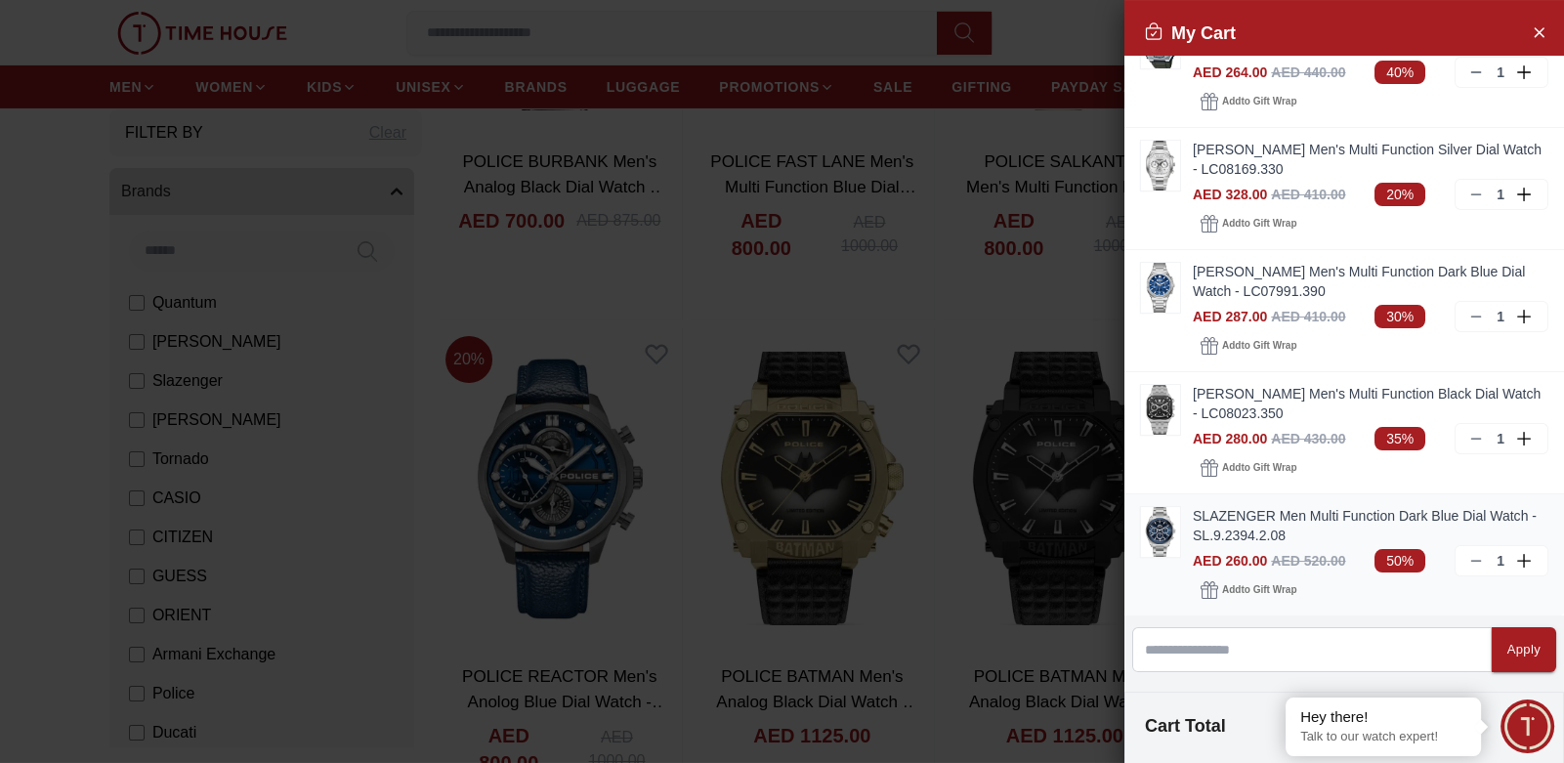
click at [1158, 526] on img at bounding box center [1160, 532] width 39 height 50
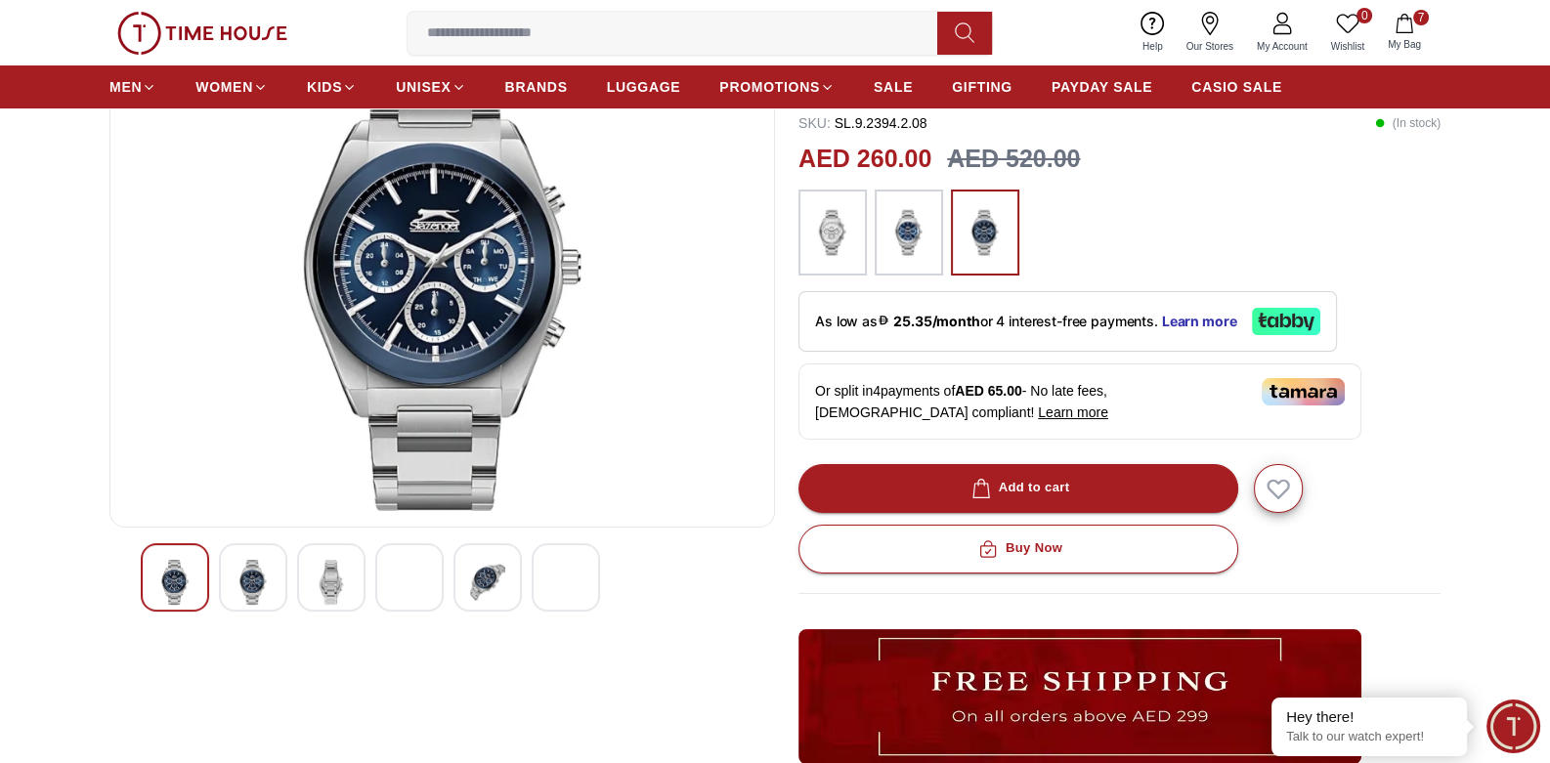
scroll to position [194, 0]
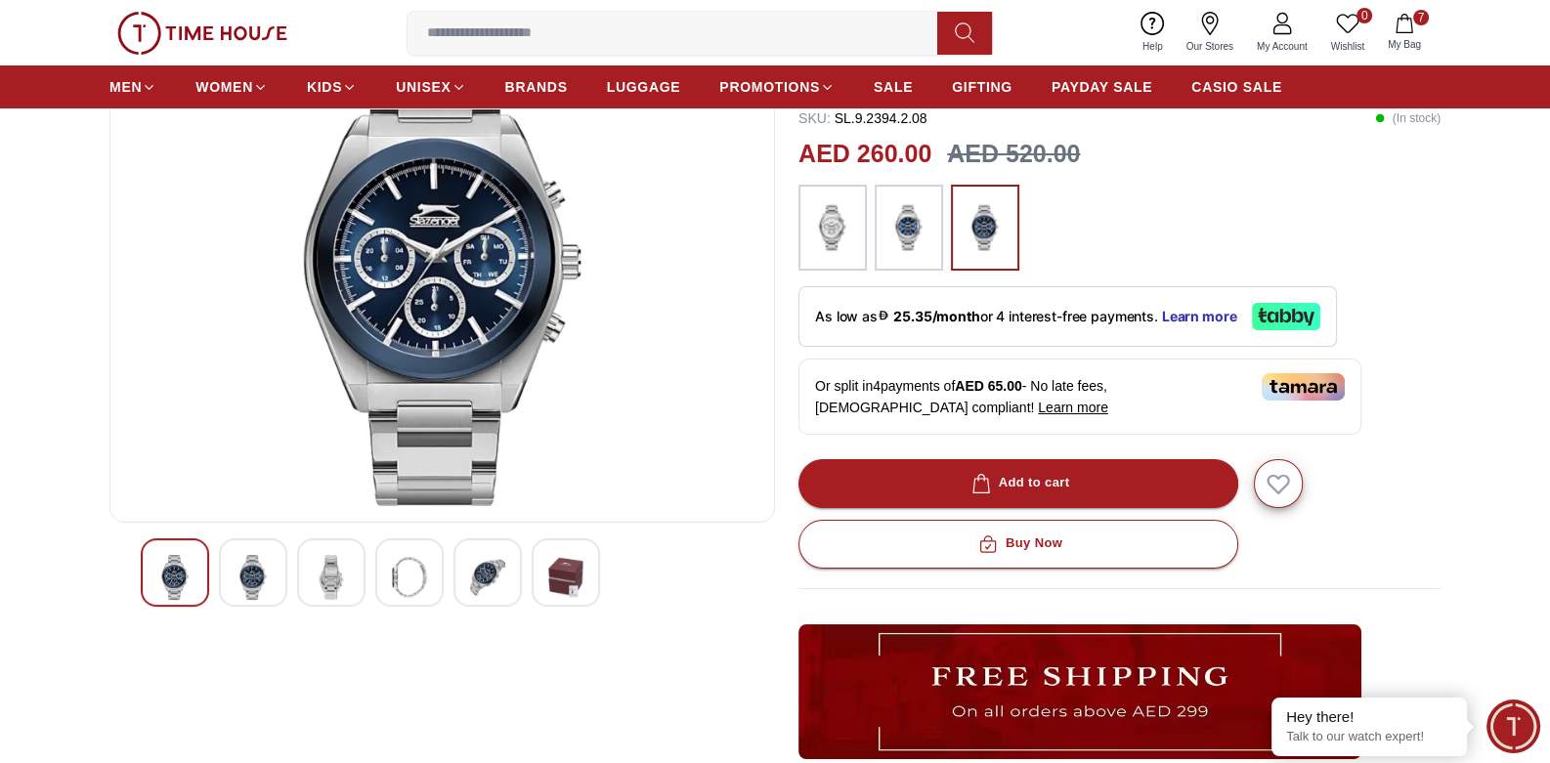
click at [250, 579] on img at bounding box center [252, 577] width 35 height 45
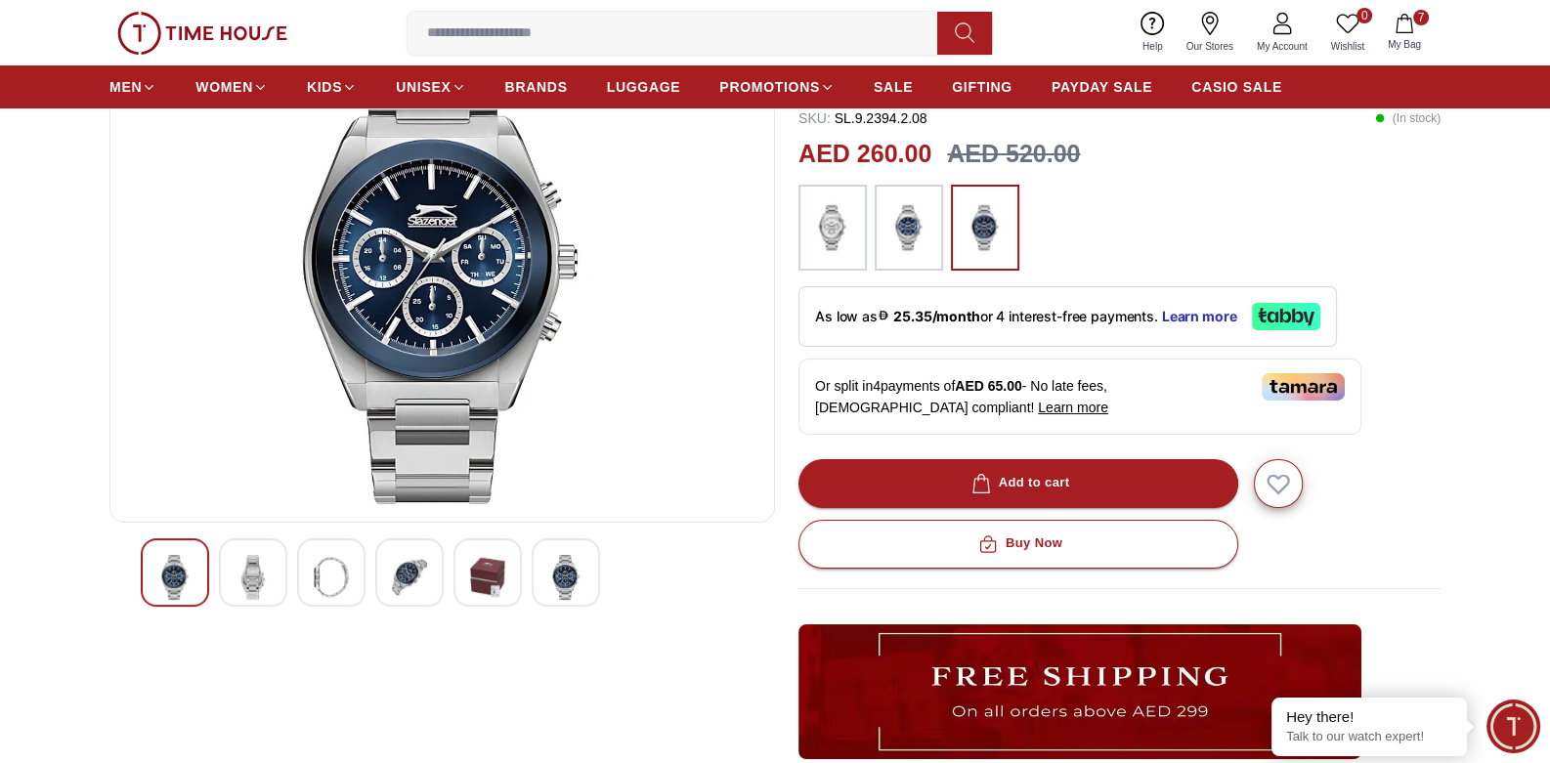
click at [264, 571] on img at bounding box center [252, 577] width 35 height 45
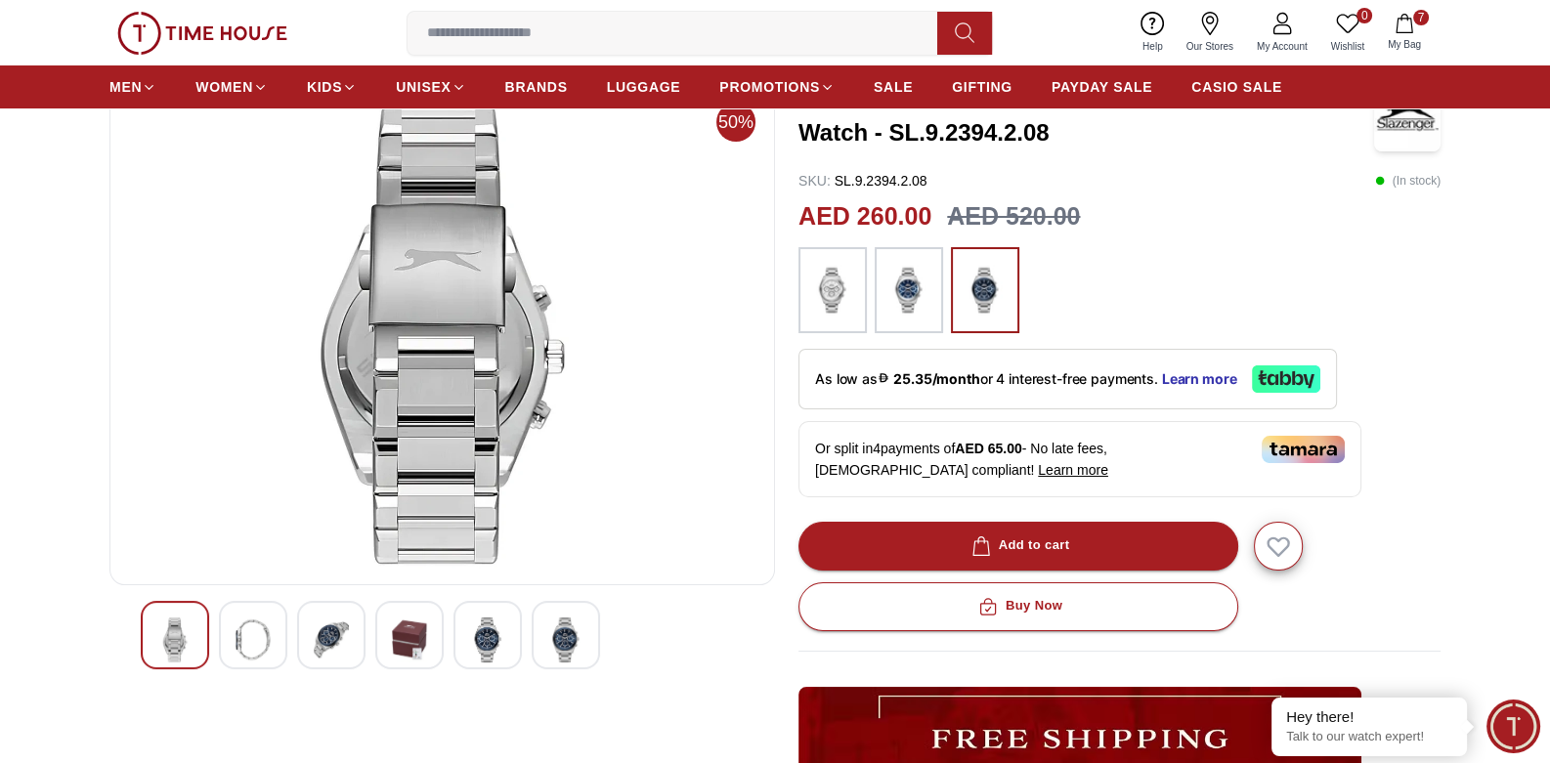
scroll to position [97, 0]
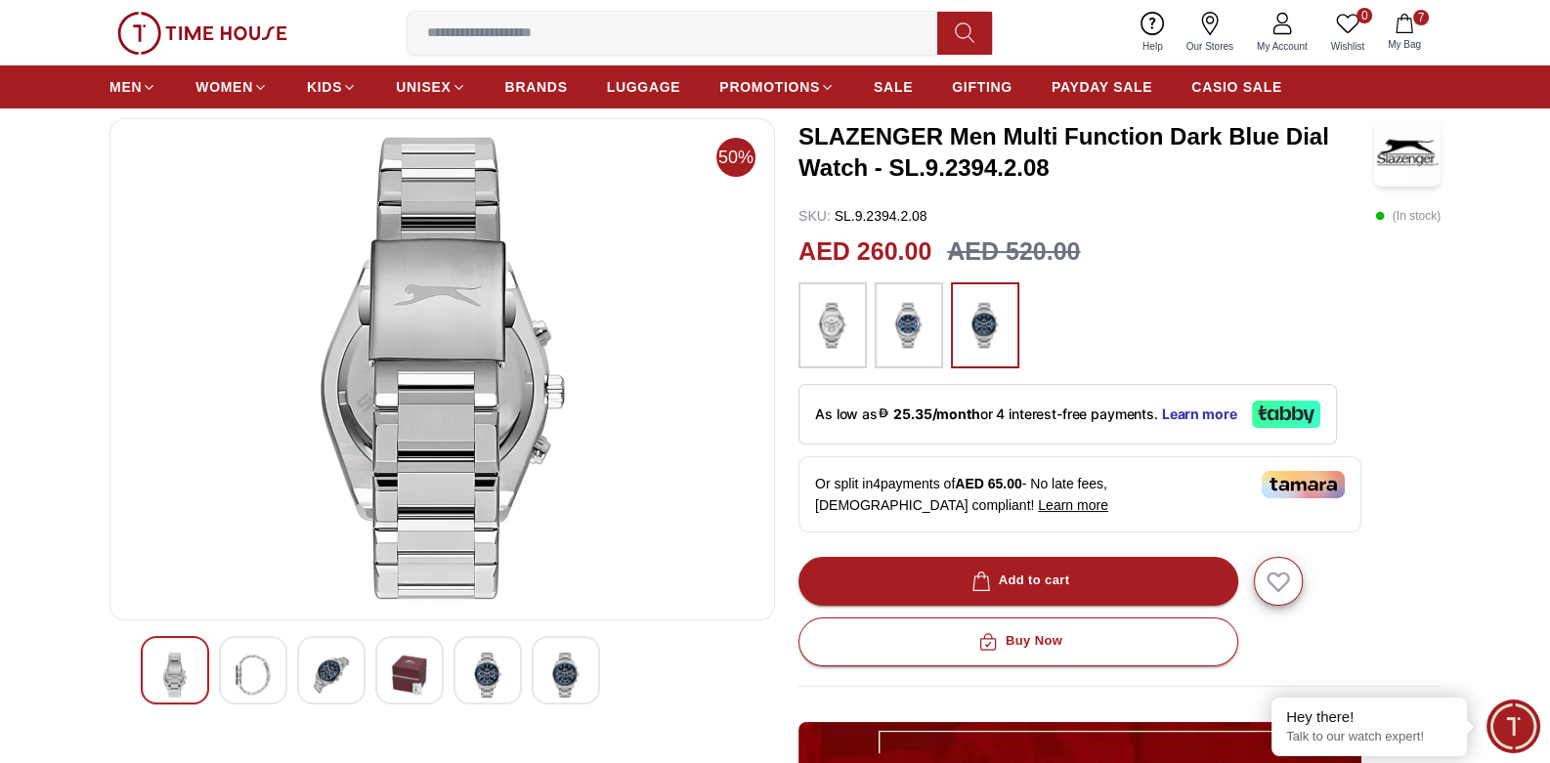
click at [276, 666] on div at bounding box center [253, 670] width 68 height 68
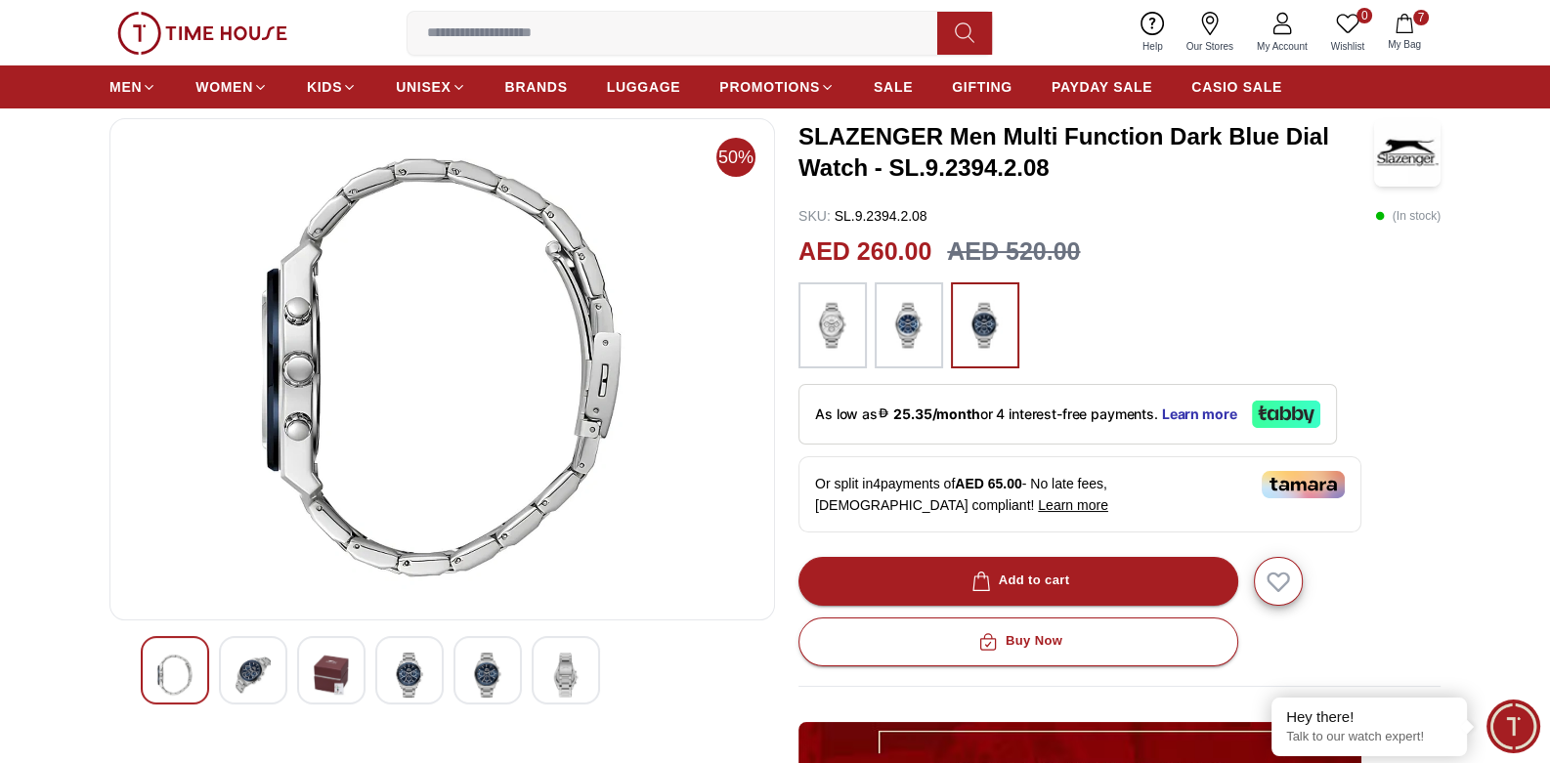
click at [264, 667] on img at bounding box center [252, 675] width 35 height 45
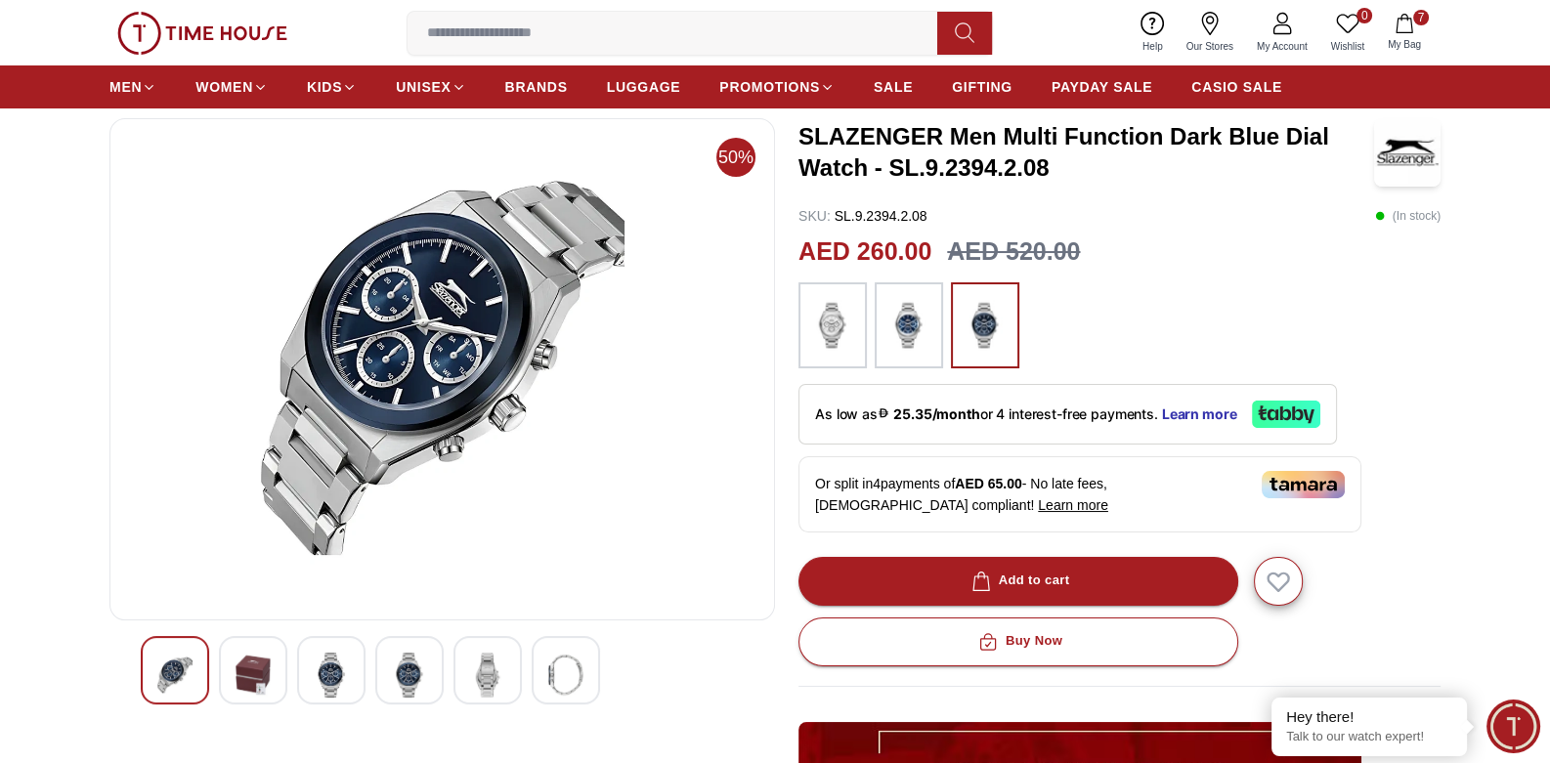
click at [254, 681] on img at bounding box center [252, 675] width 35 height 45
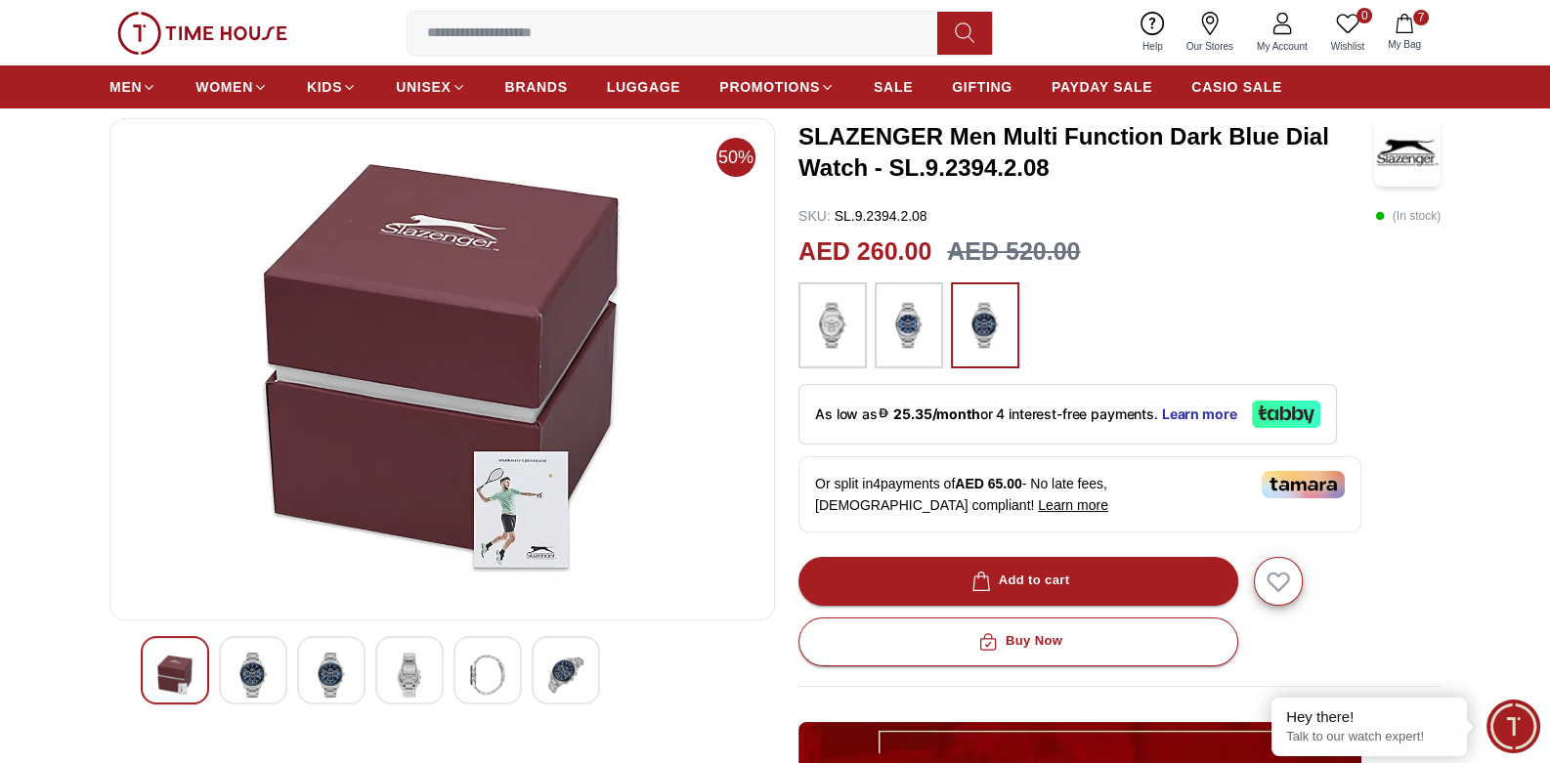
click at [276, 672] on div at bounding box center [253, 670] width 68 height 68
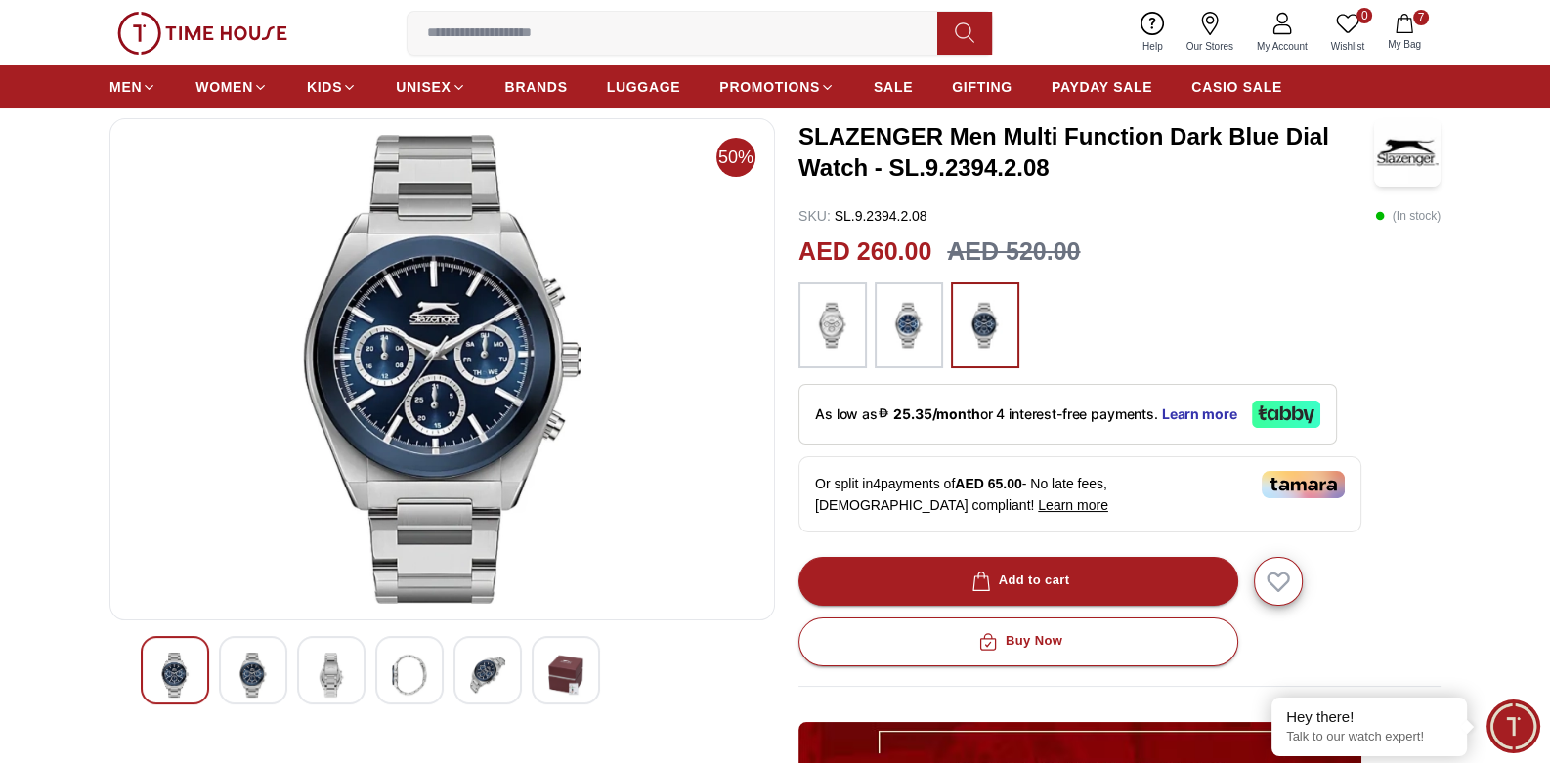
click at [261, 685] on img at bounding box center [252, 675] width 35 height 45
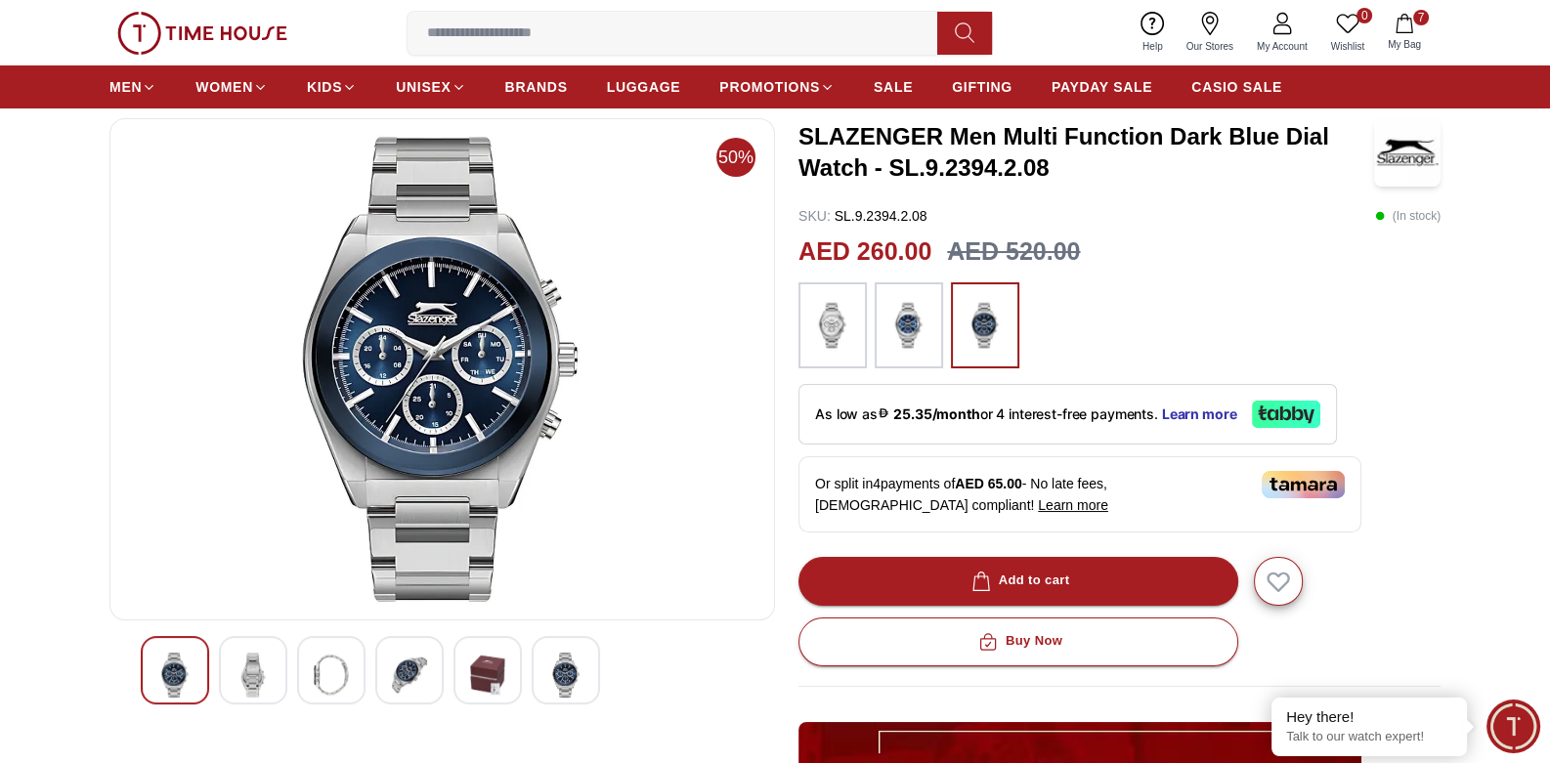
click at [262, 673] on img at bounding box center [252, 675] width 35 height 45
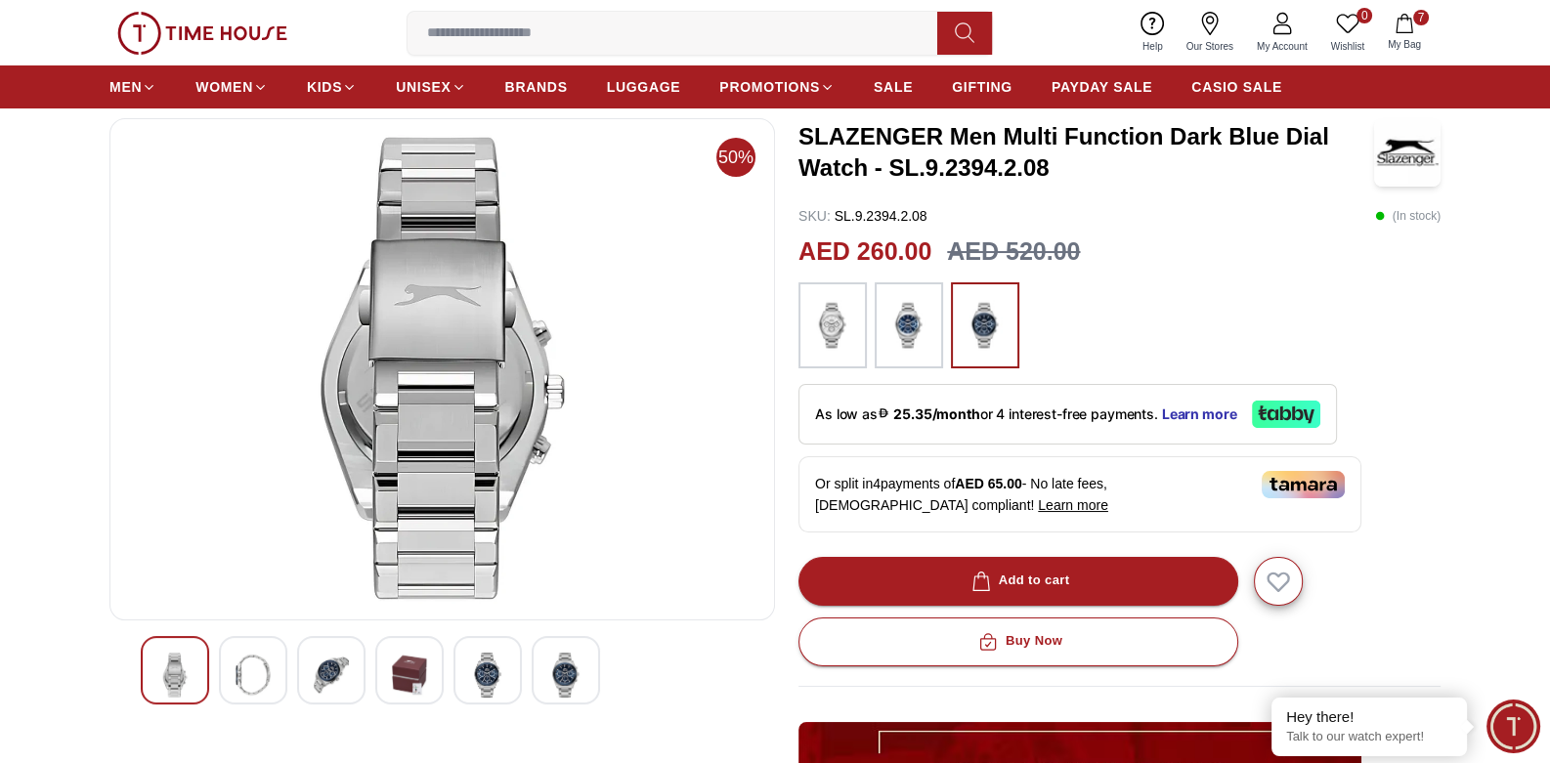
click at [270, 676] on img at bounding box center [252, 675] width 35 height 45
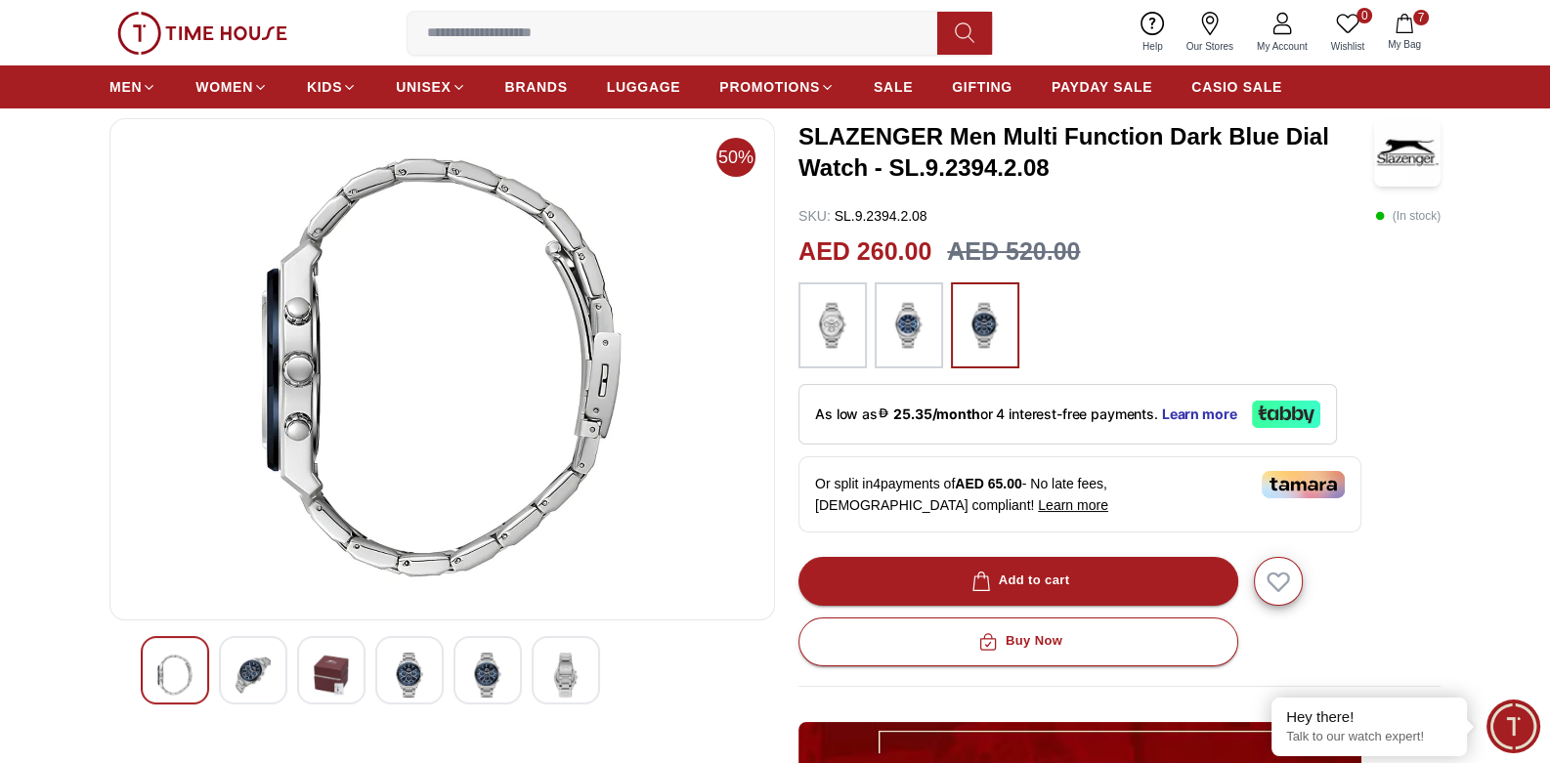
click at [339, 678] on img at bounding box center [331, 675] width 35 height 45
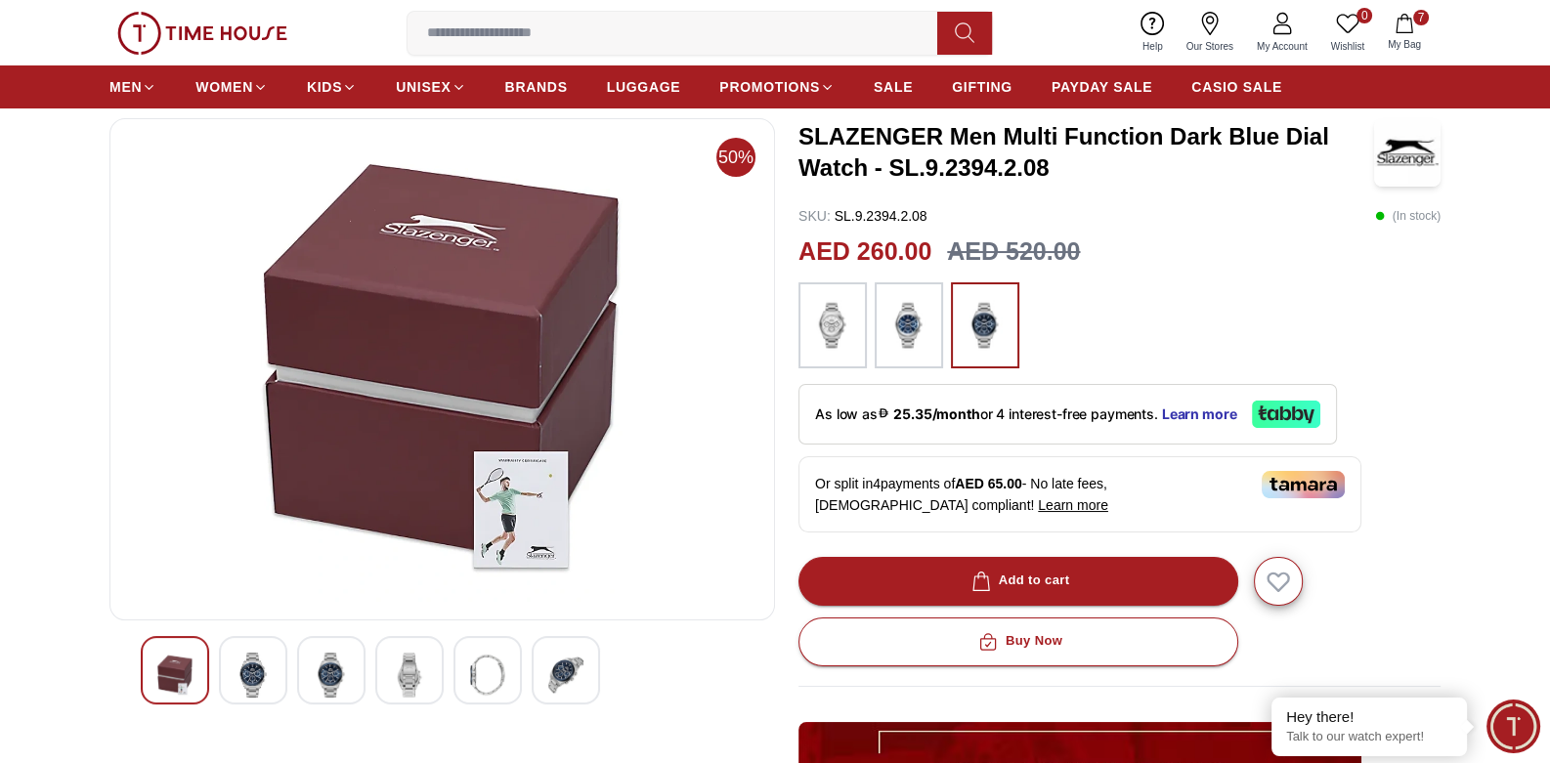
click at [270, 676] on img at bounding box center [252, 675] width 35 height 45
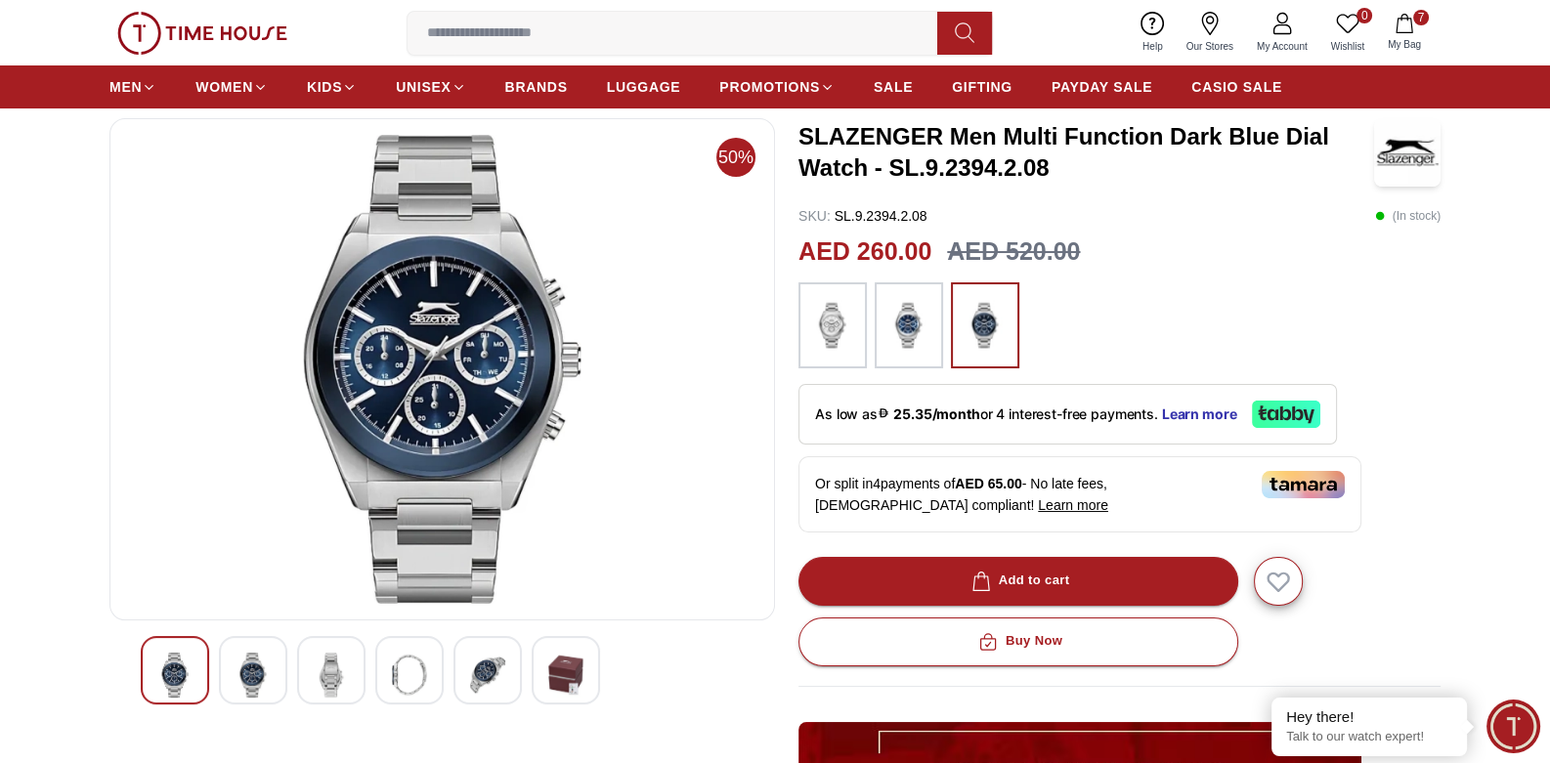
click at [253, 663] on img at bounding box center [252, 675] width 35 height 45
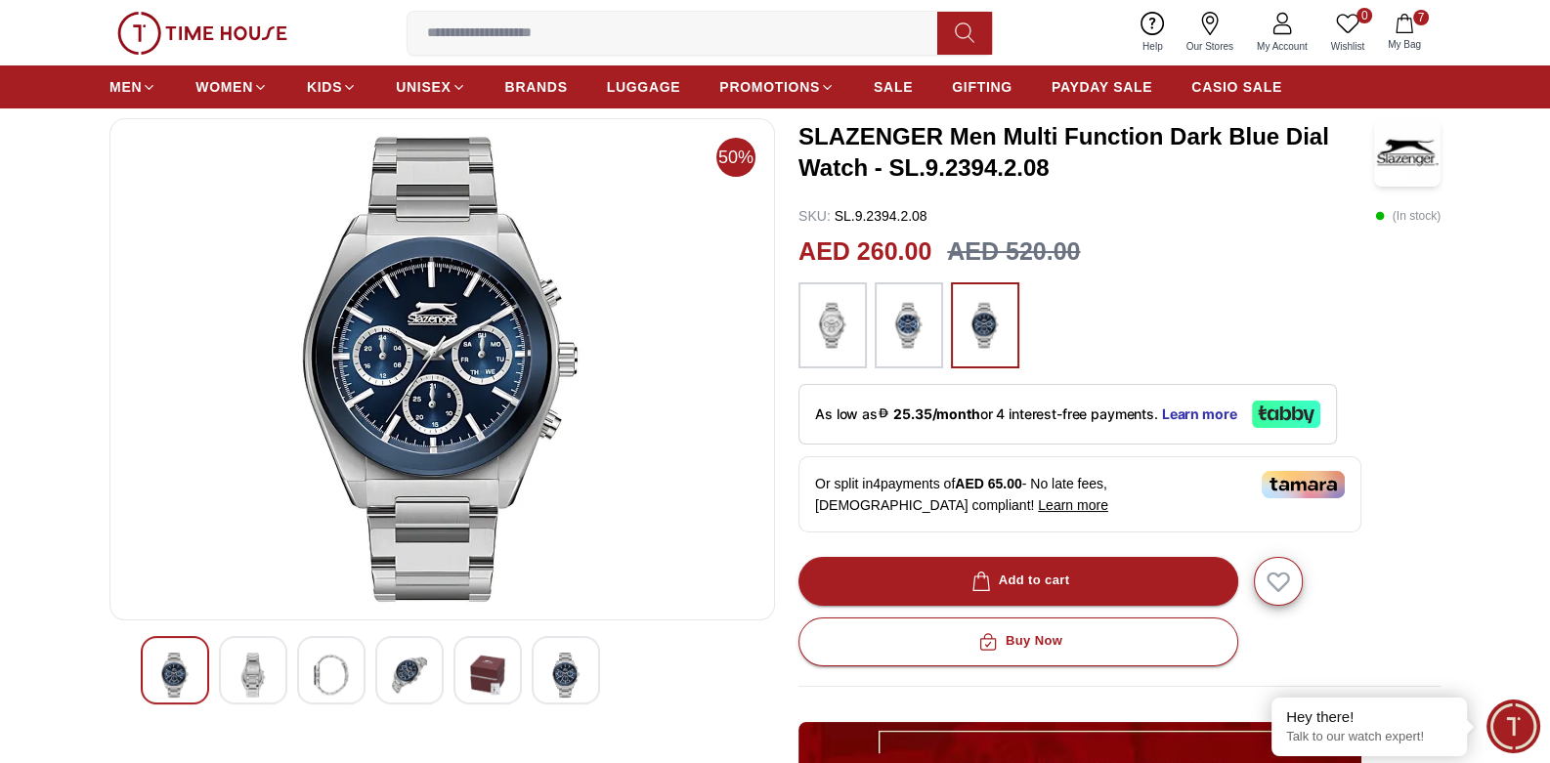
click at [254, 662] on img at bounding box center [252, 675] width 35 height 45
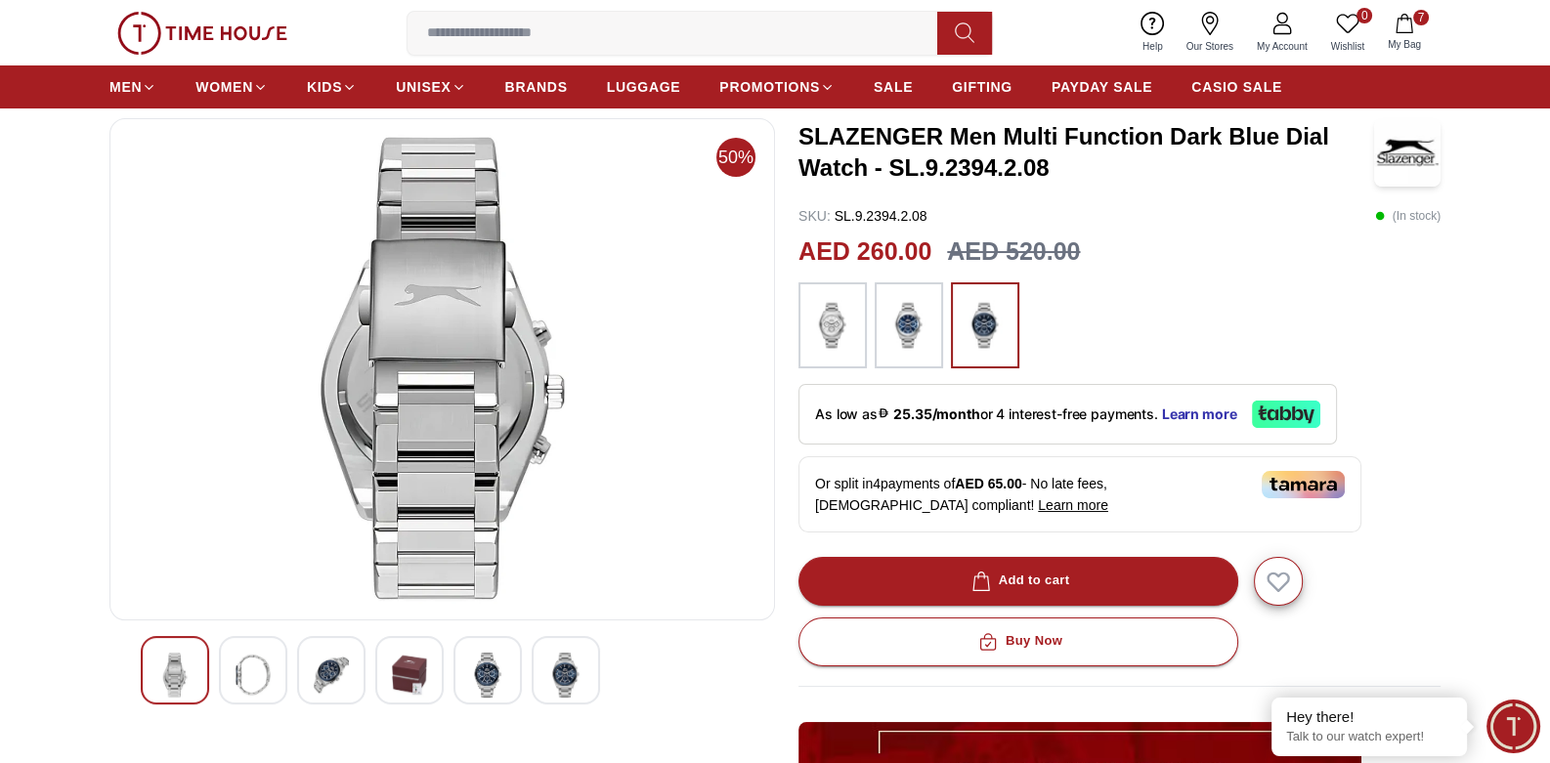
click at [339, 687] on img at bounding box center [331, 675] width 35 height 45
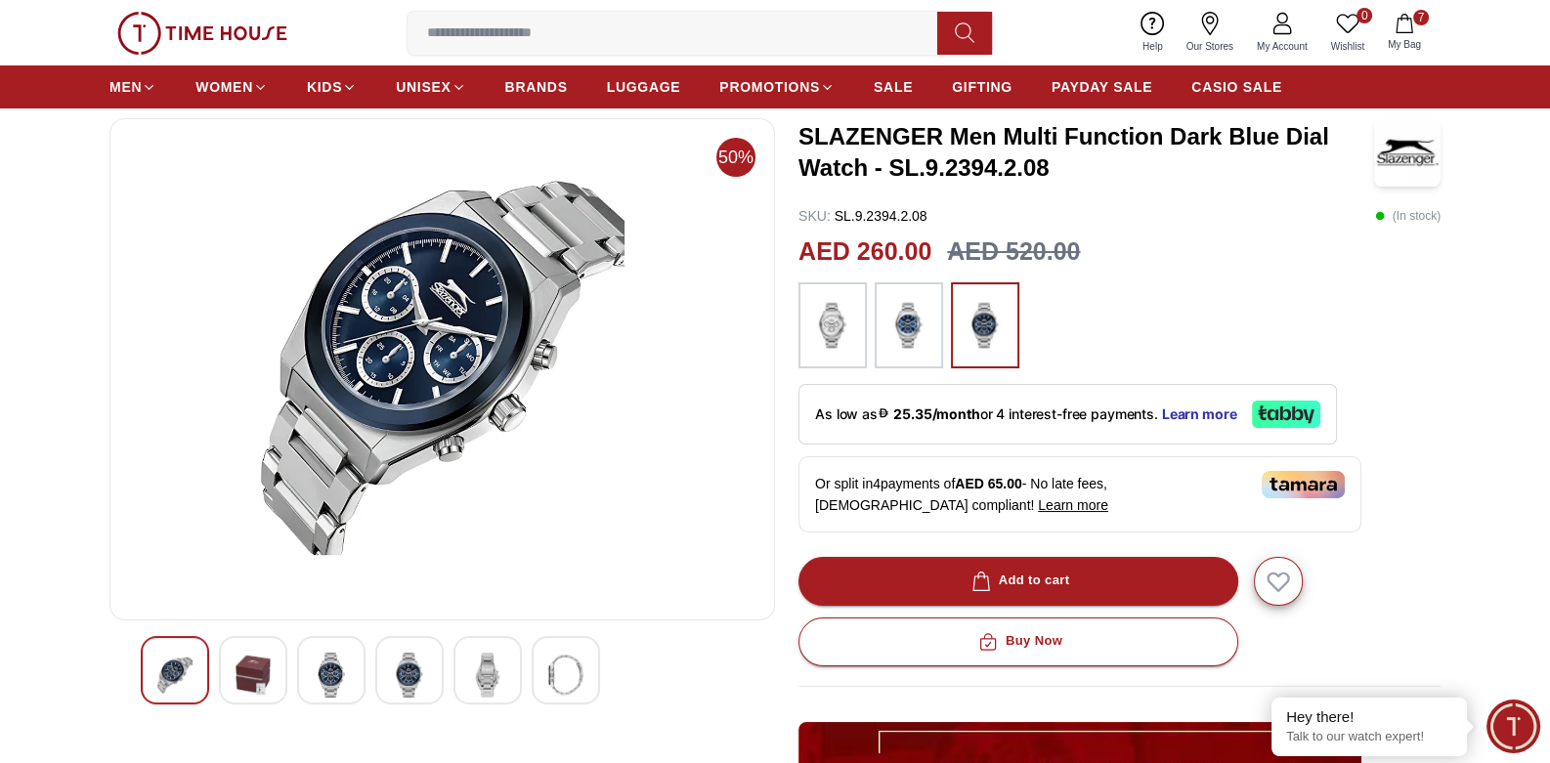
click at [331, 677] on img at bounding box center [331, 675] width 35 height 45
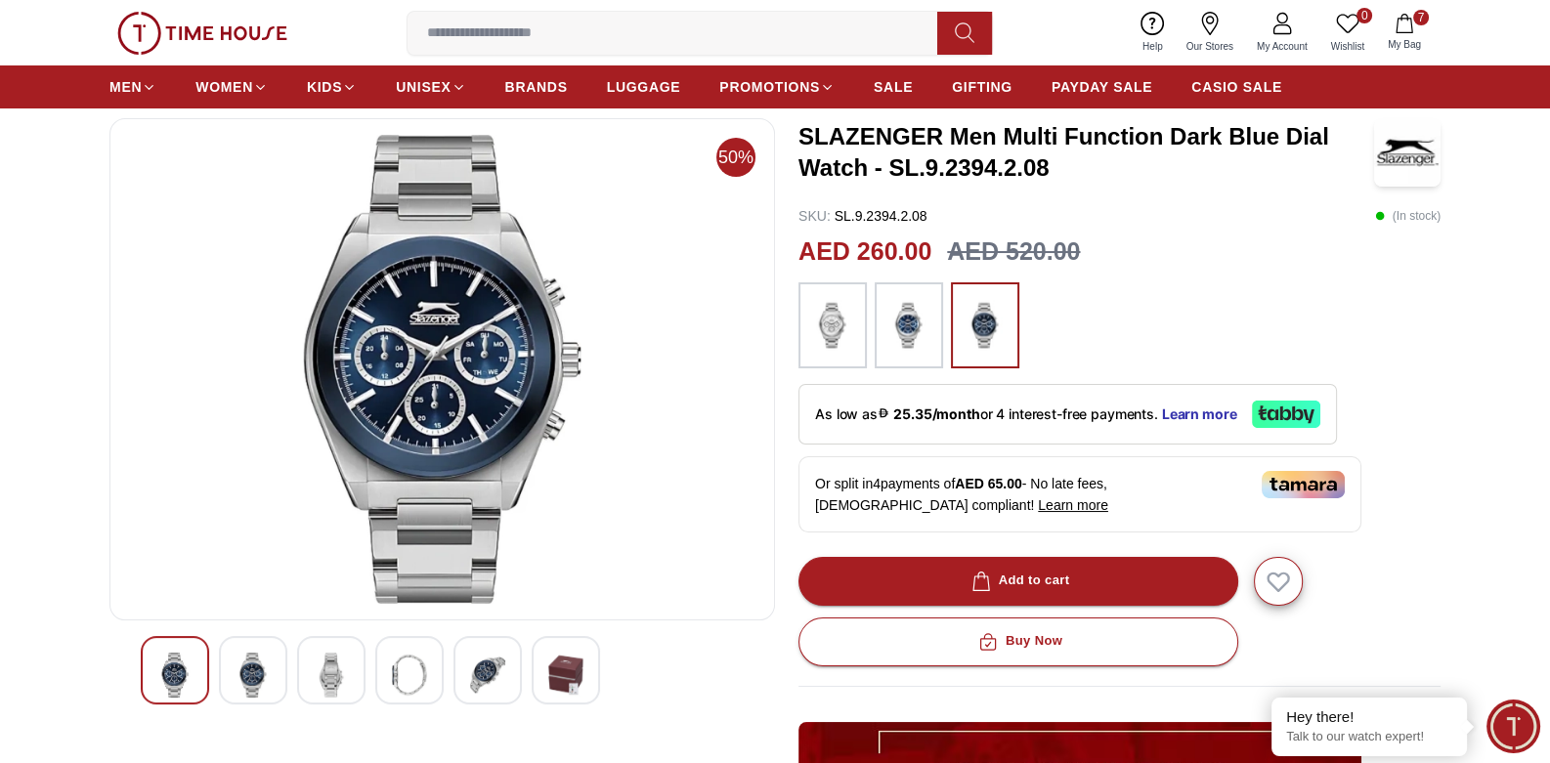
click at [343, 681] on img at bounding box center [331, 675] width 35 height 45
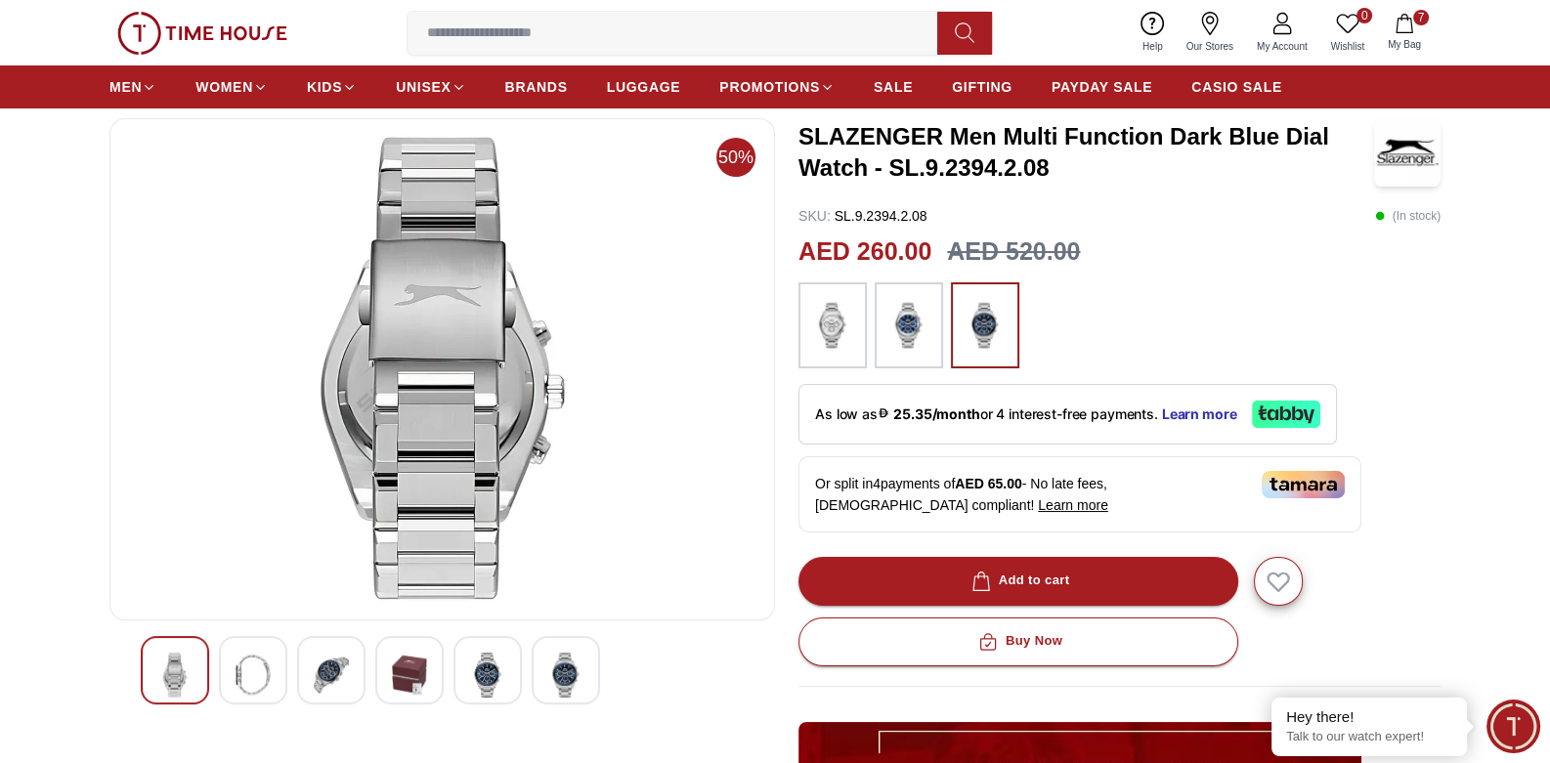
click at [583, 665] on div at bounding box center [566, 670] width 68 height 68
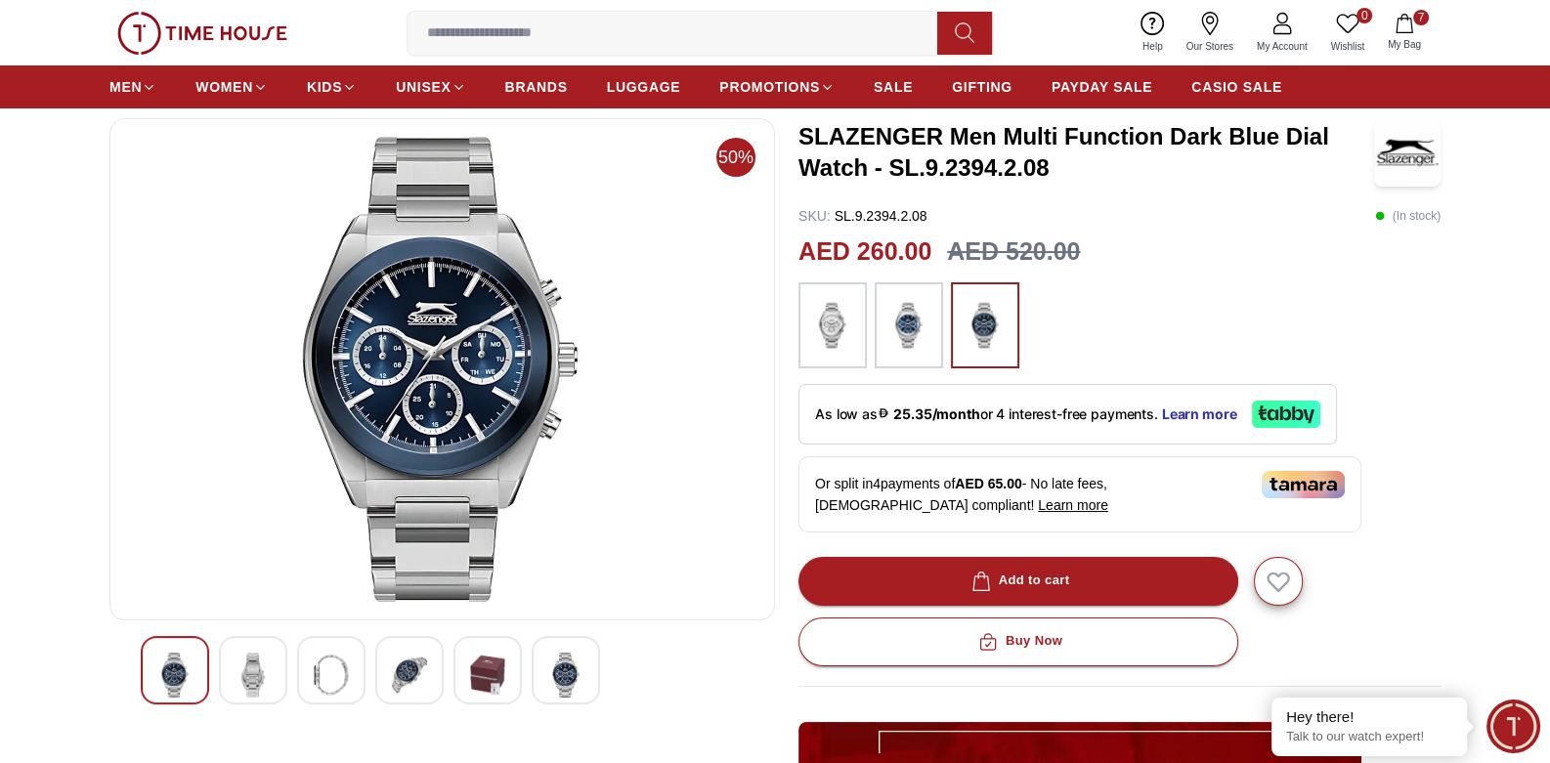
click at [265, 680] on img at bounding box center [252, 675] width 35 height 45
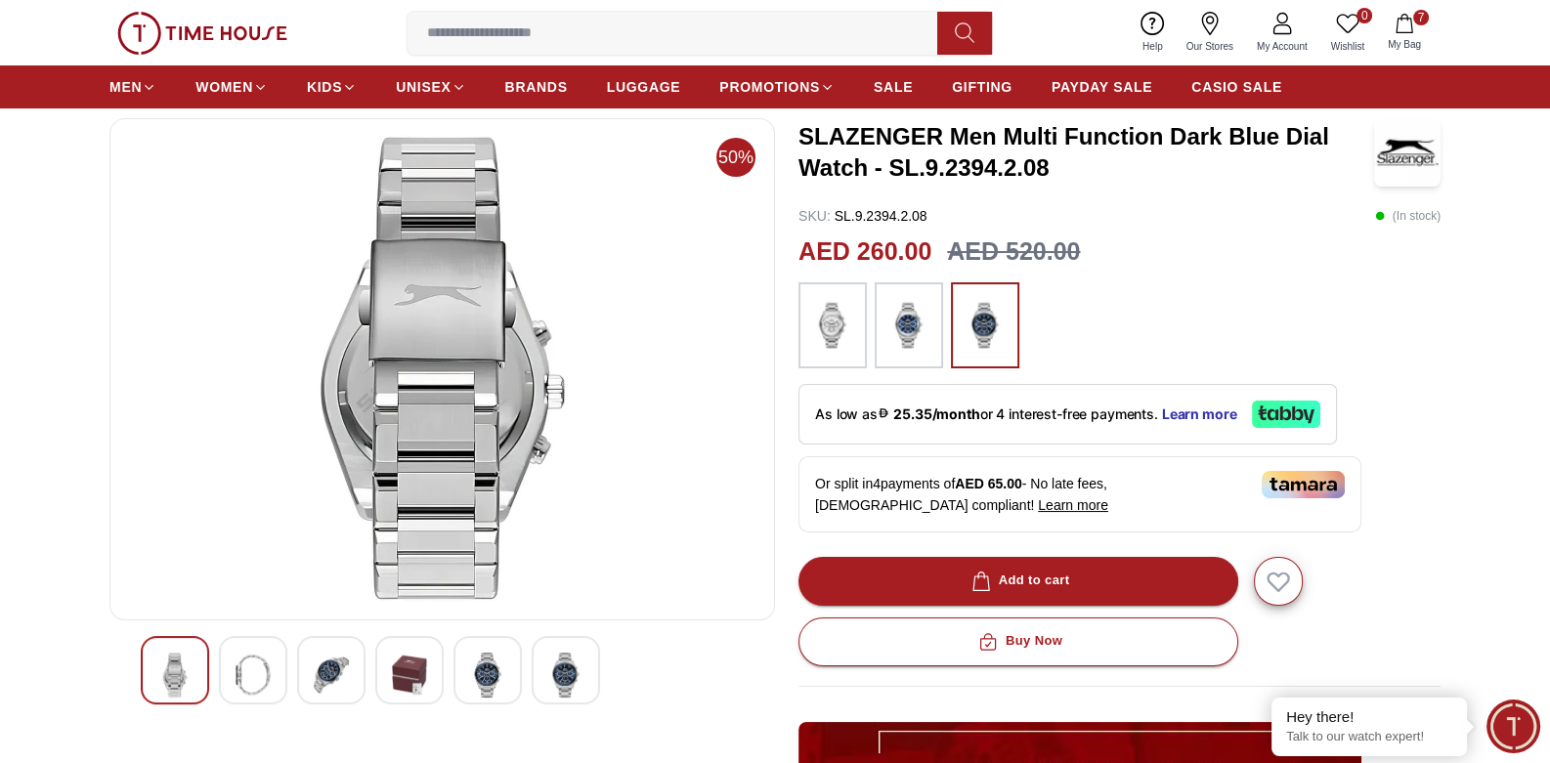
click at [324, 668] on img at bounding box center [331, 675] width 35 height 45
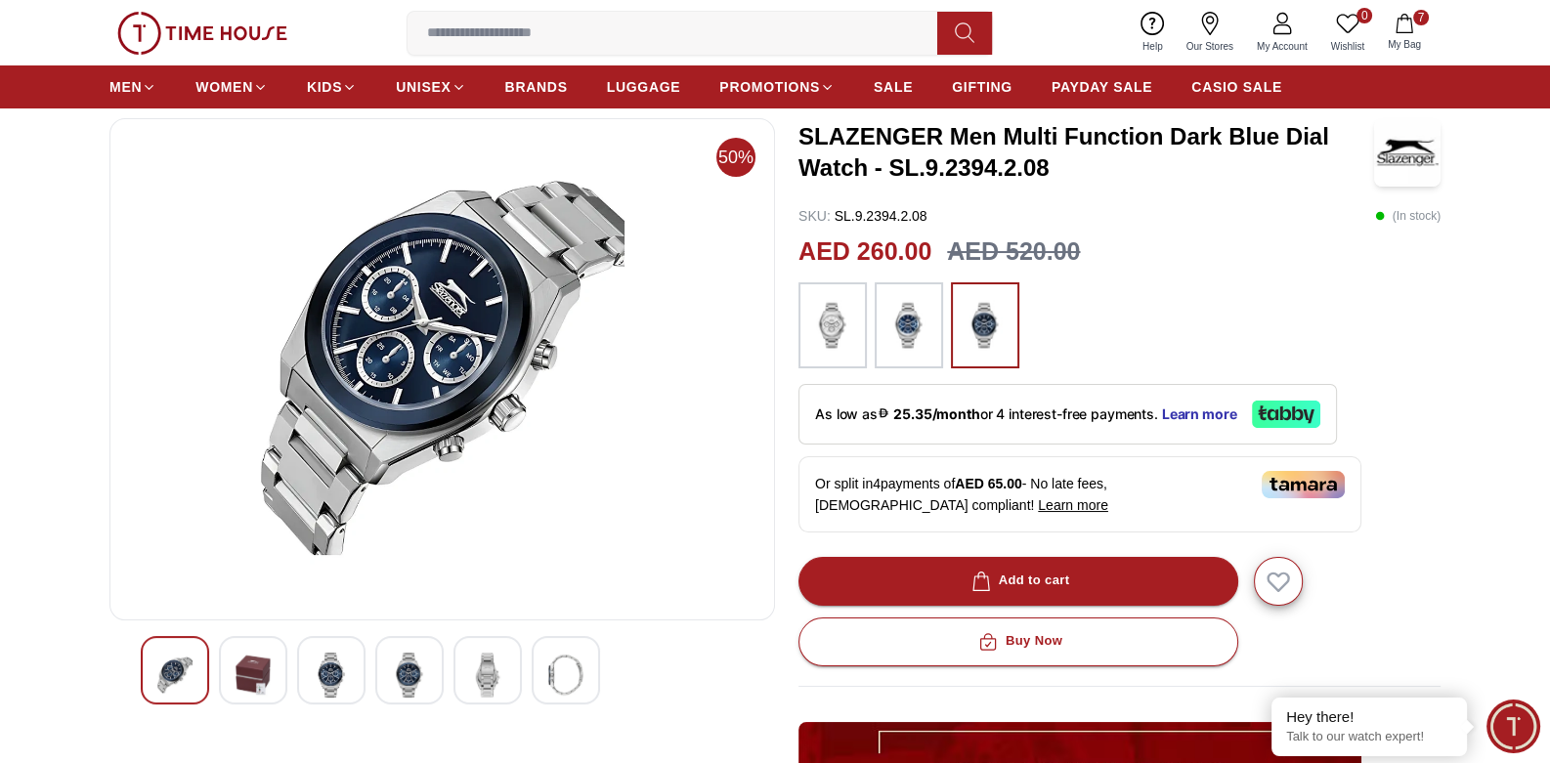
click at [553, 682] on img at bounding box center [565, 675] width 35 height 45
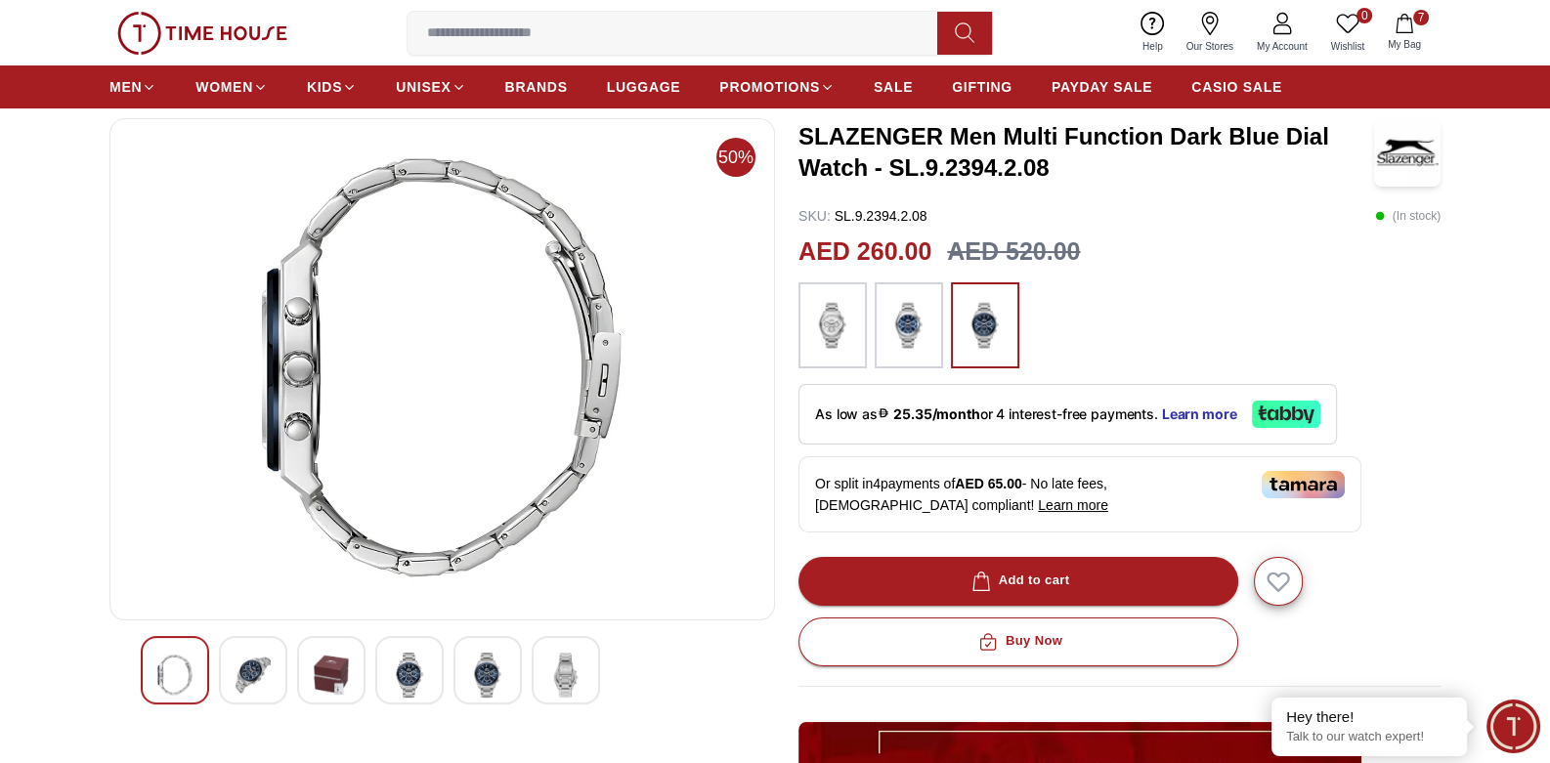
click at [903, 319] on img at bounding box center [908, 325] width 49 height 66
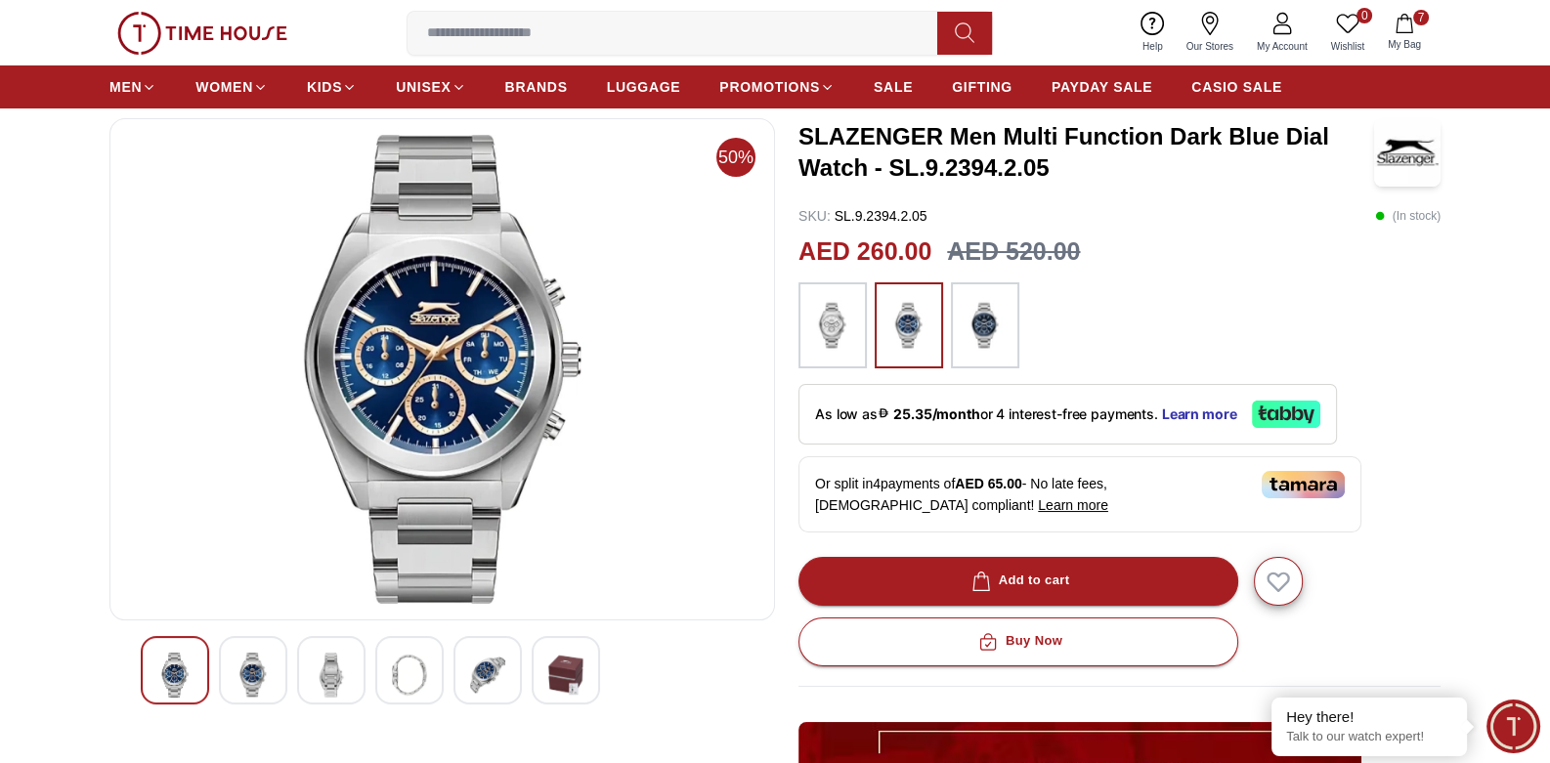
click at [978, 330] on img at bounding box center [985, 325] width 49 height 66
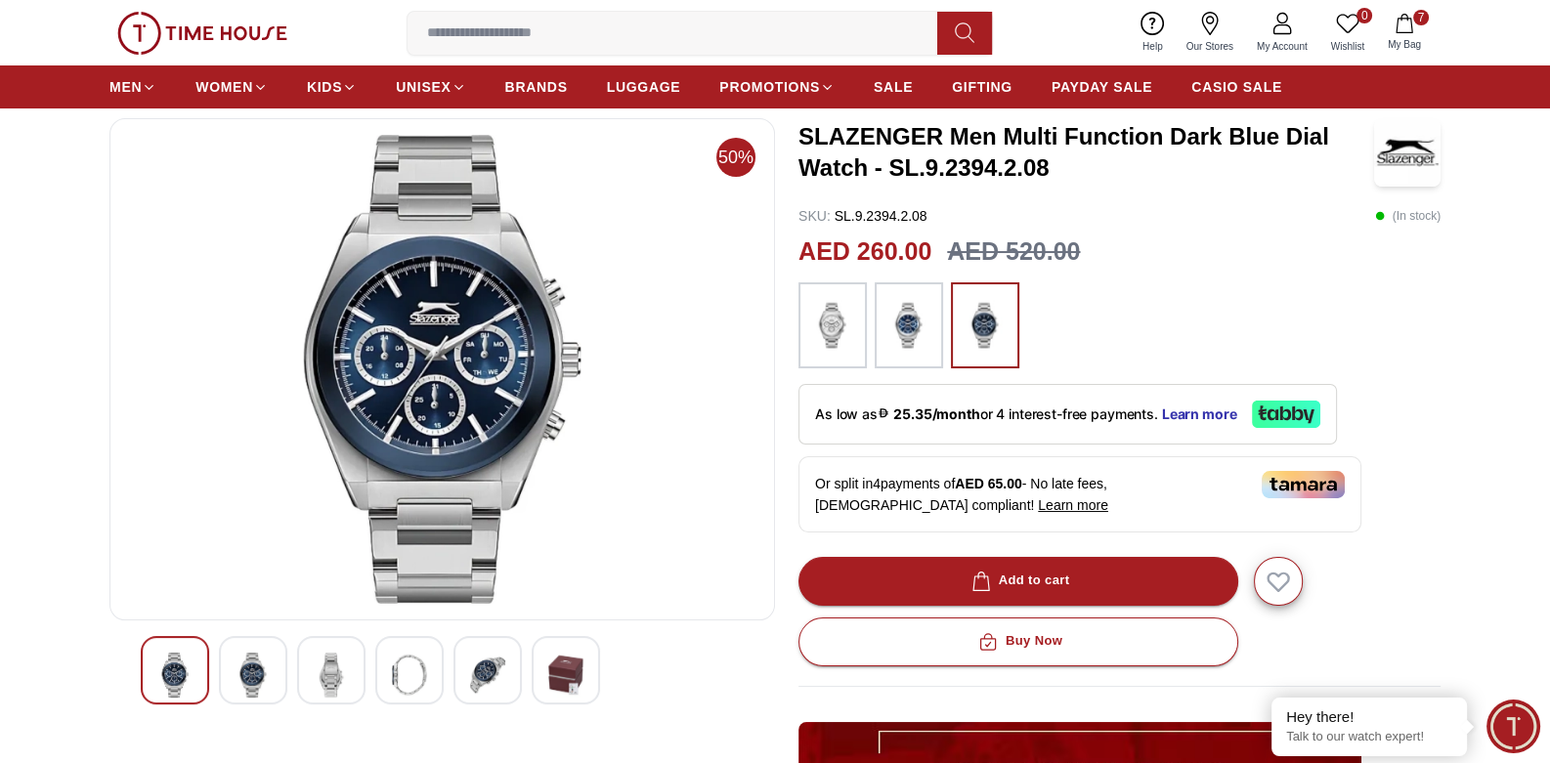
click at [916, 339] on img at bounding box center [908, 325] width 49 height 66
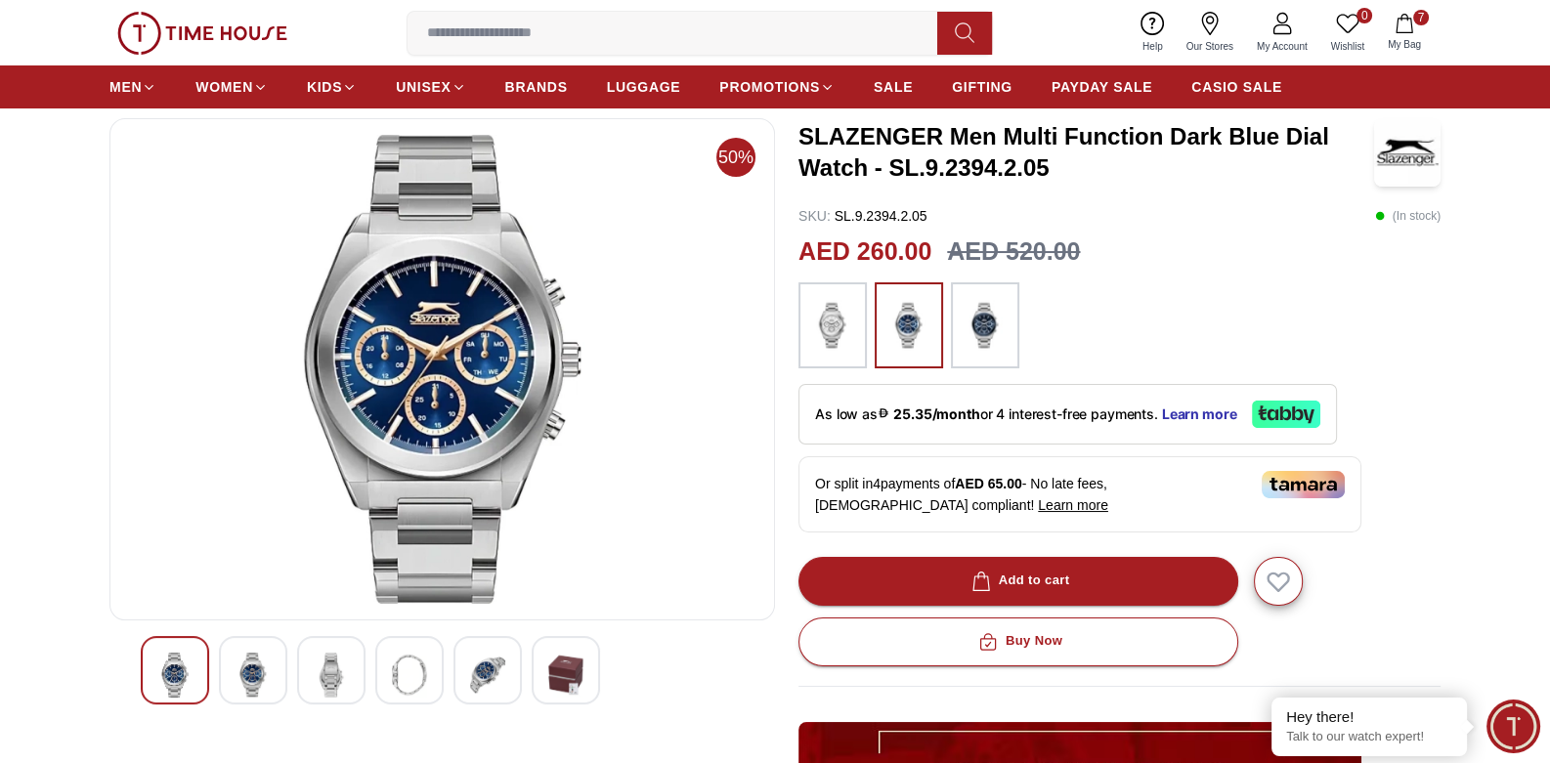
click at [837, 336] on img at bounding box center [832, 325] width 49 height 66
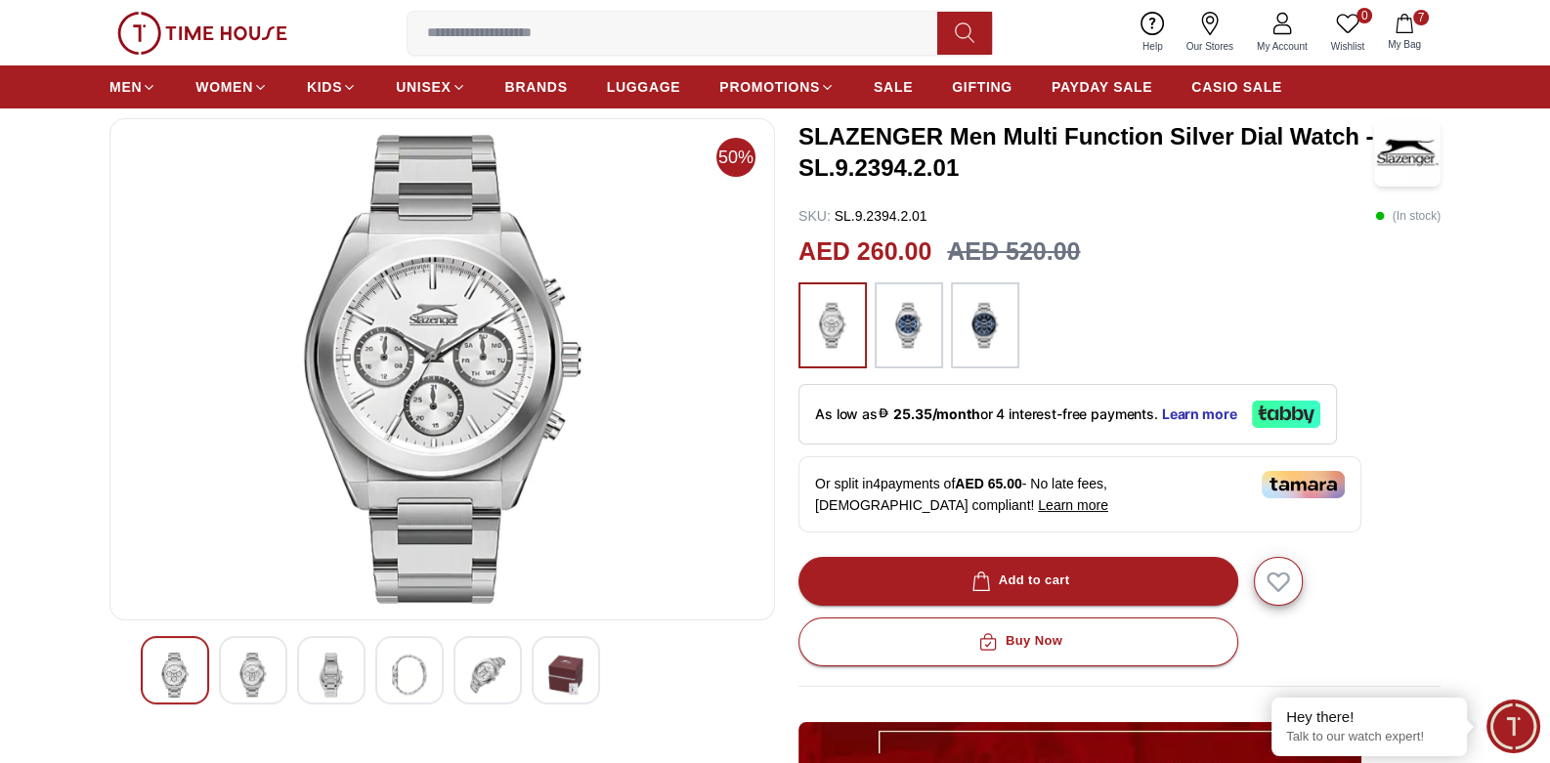
click at [923, 330] on img at bounding box center [908, 325] width 49 height 66
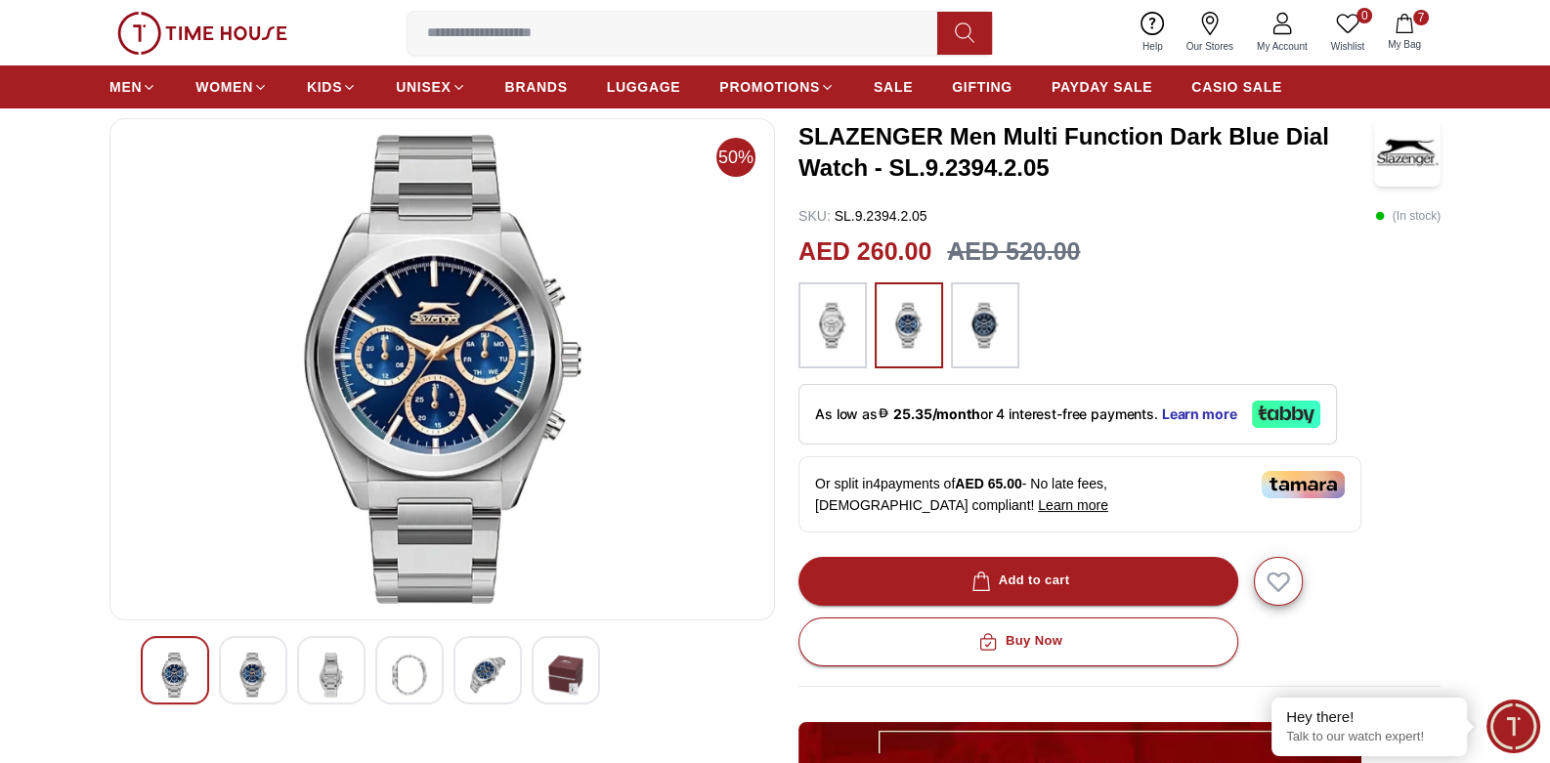
click at [985, 323] on img at bounding box center [985, 325] width 49 height 66
click at [1407, 39] on span "My Bag" at bounding box center [1404, 44] width 49 height 15
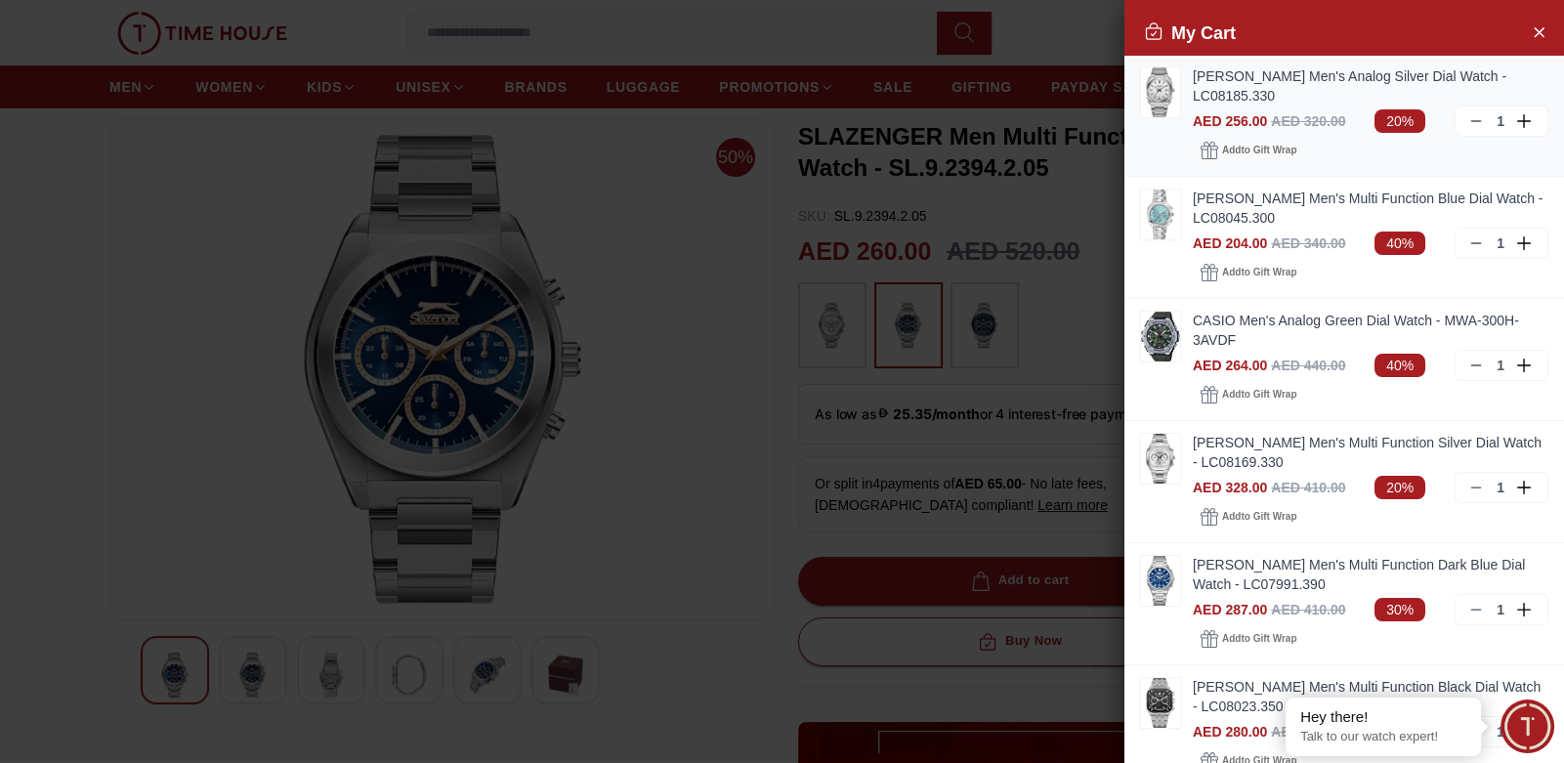
click at [1237, 88] on link "[PERSON_NAME] Men's Analog Silver Dial Watch - LC08185.330" at bounding box center [1371, 85] width 356 height 39
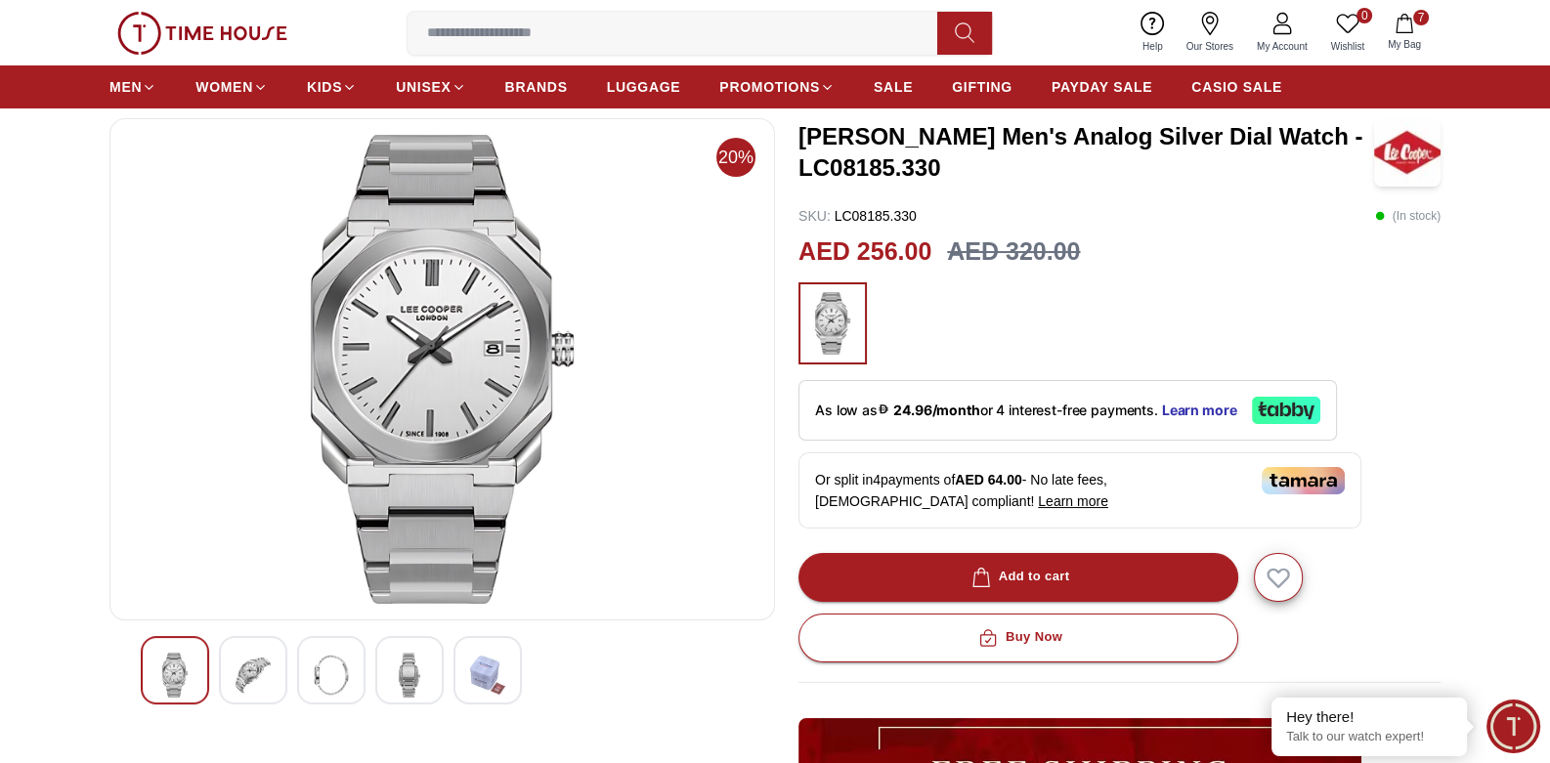
click at [253, 671] on img at bounding box center [252, 675] width 35 height 45
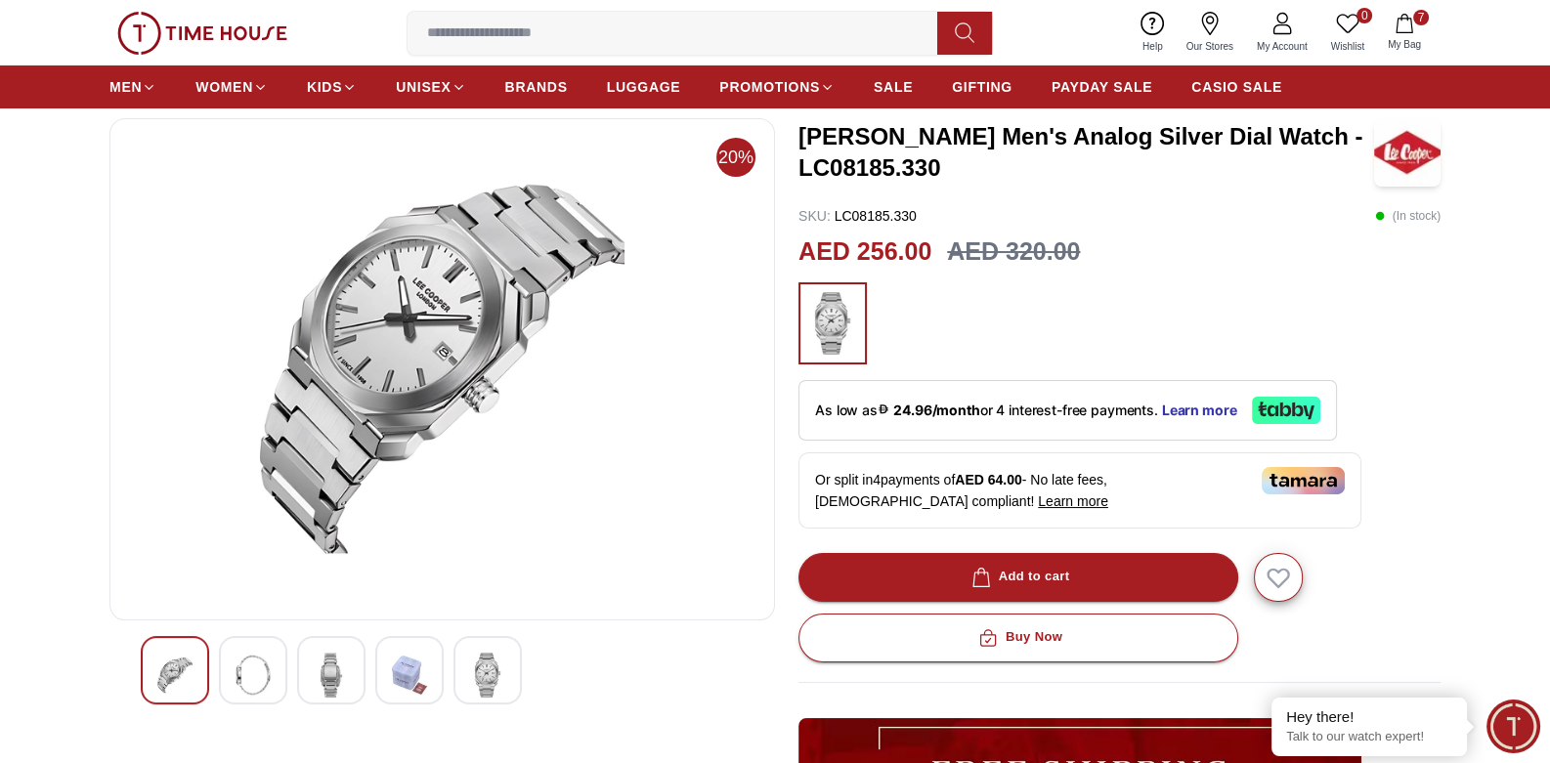
click at [274, 672] on div at bounding box center [253, 670] width 68 height 68
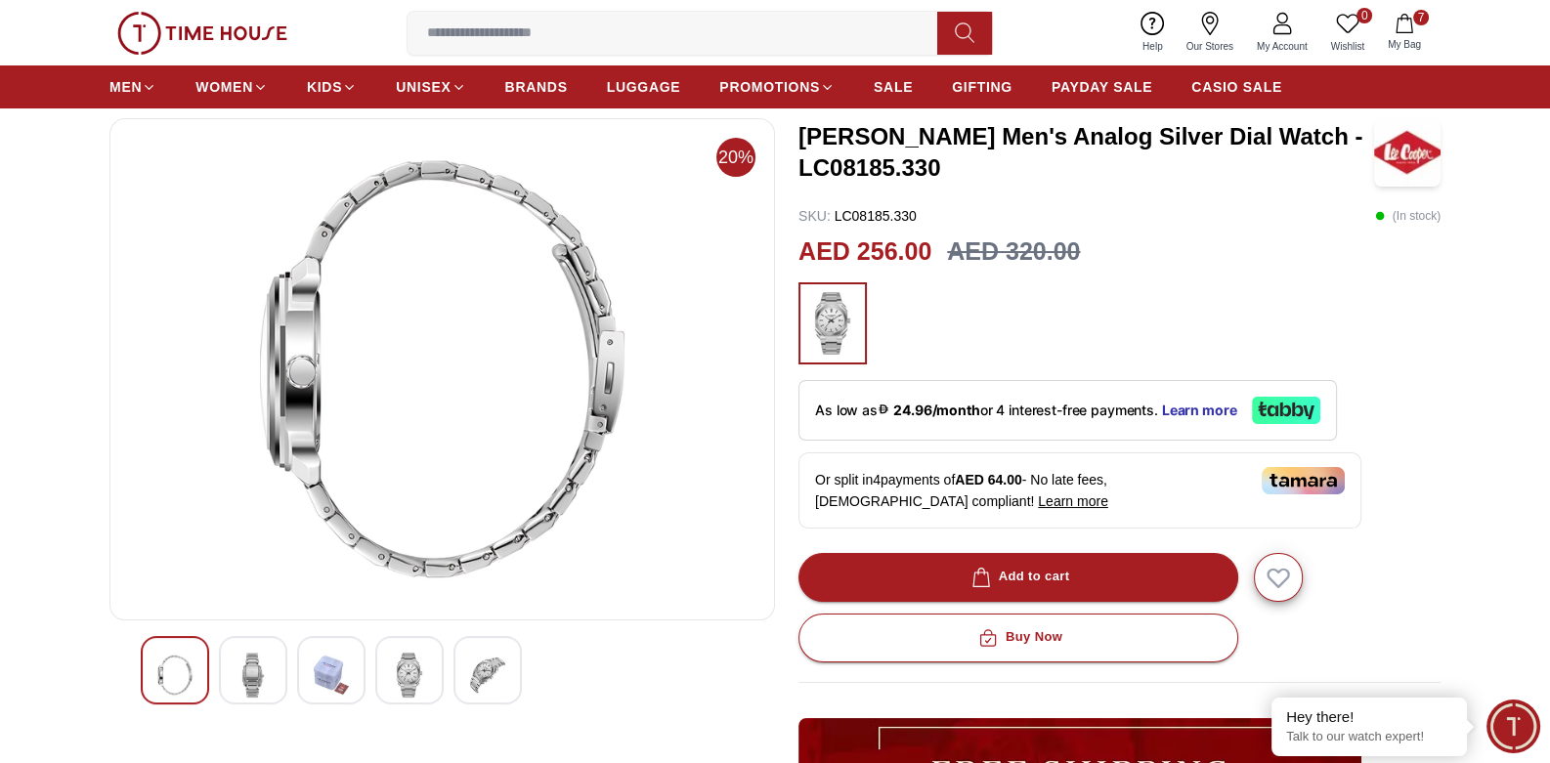
click at [278, 674] on div at bounding box center [253, 670] width 68 height 68
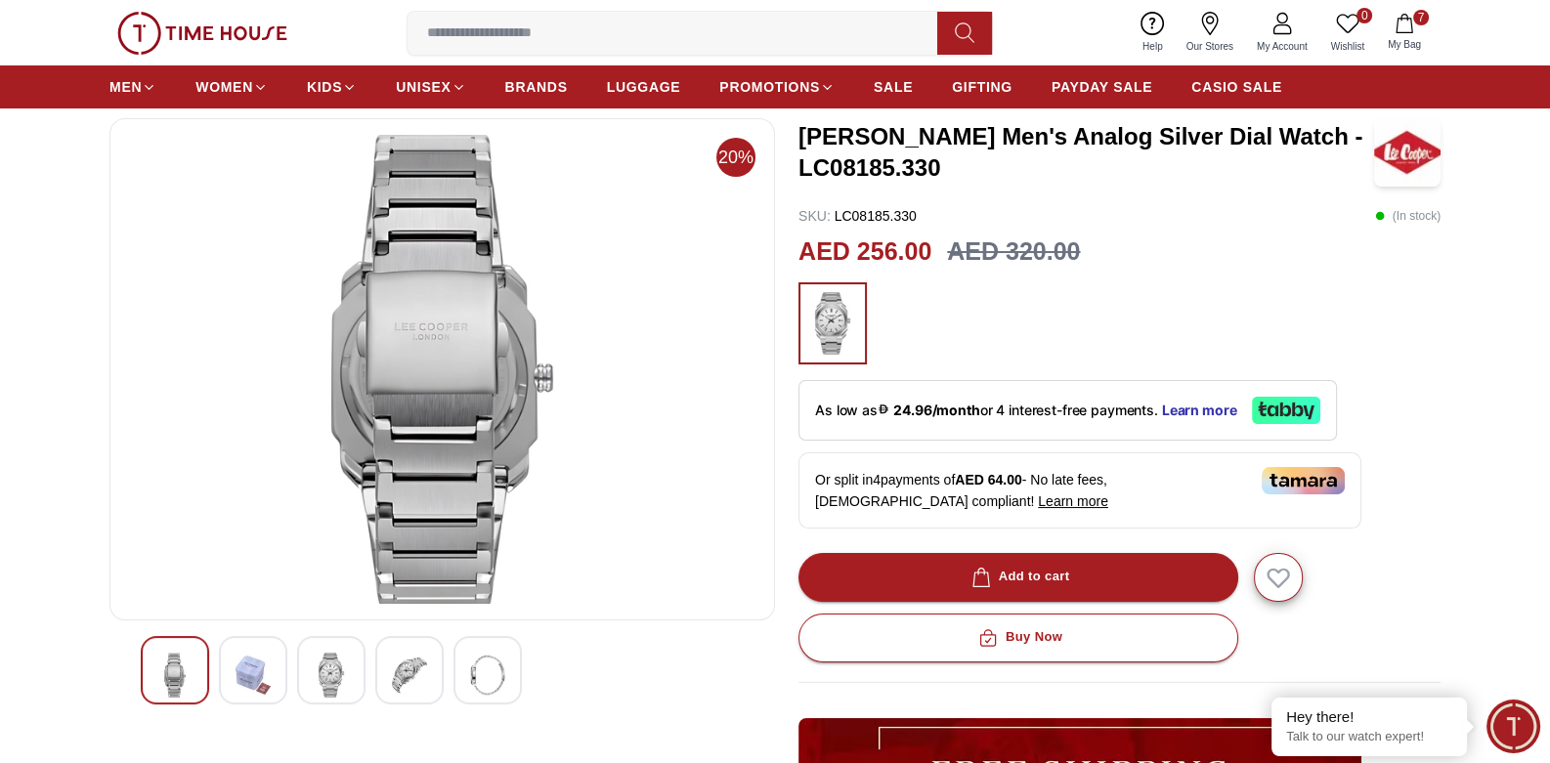
click at [342, 675] on img at bounding box center [331, 675] width 35 height 45
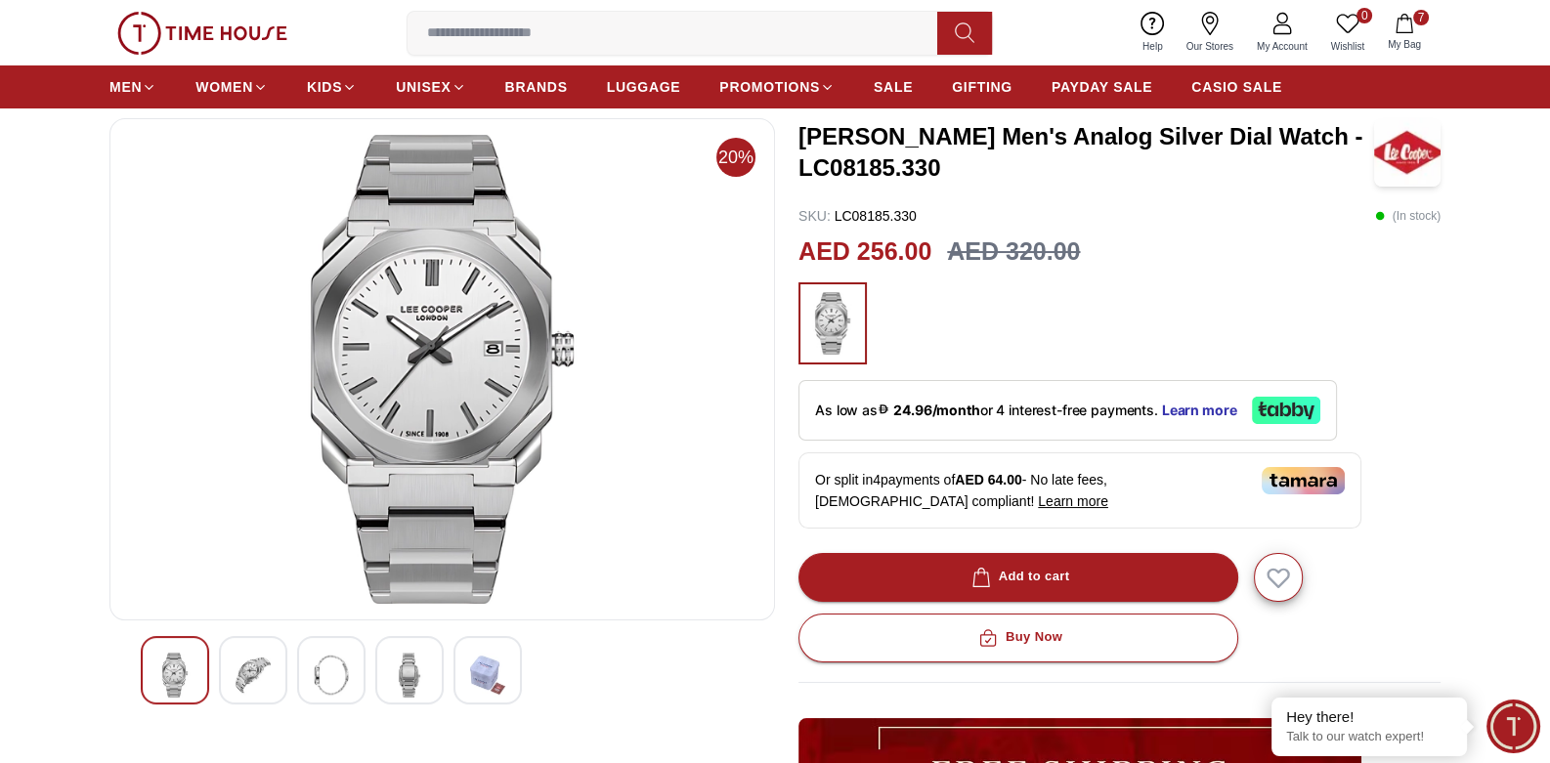
click at [1414, 30] on button "7 My Bag" at bounding box center [1404, 33] width 57 height 46
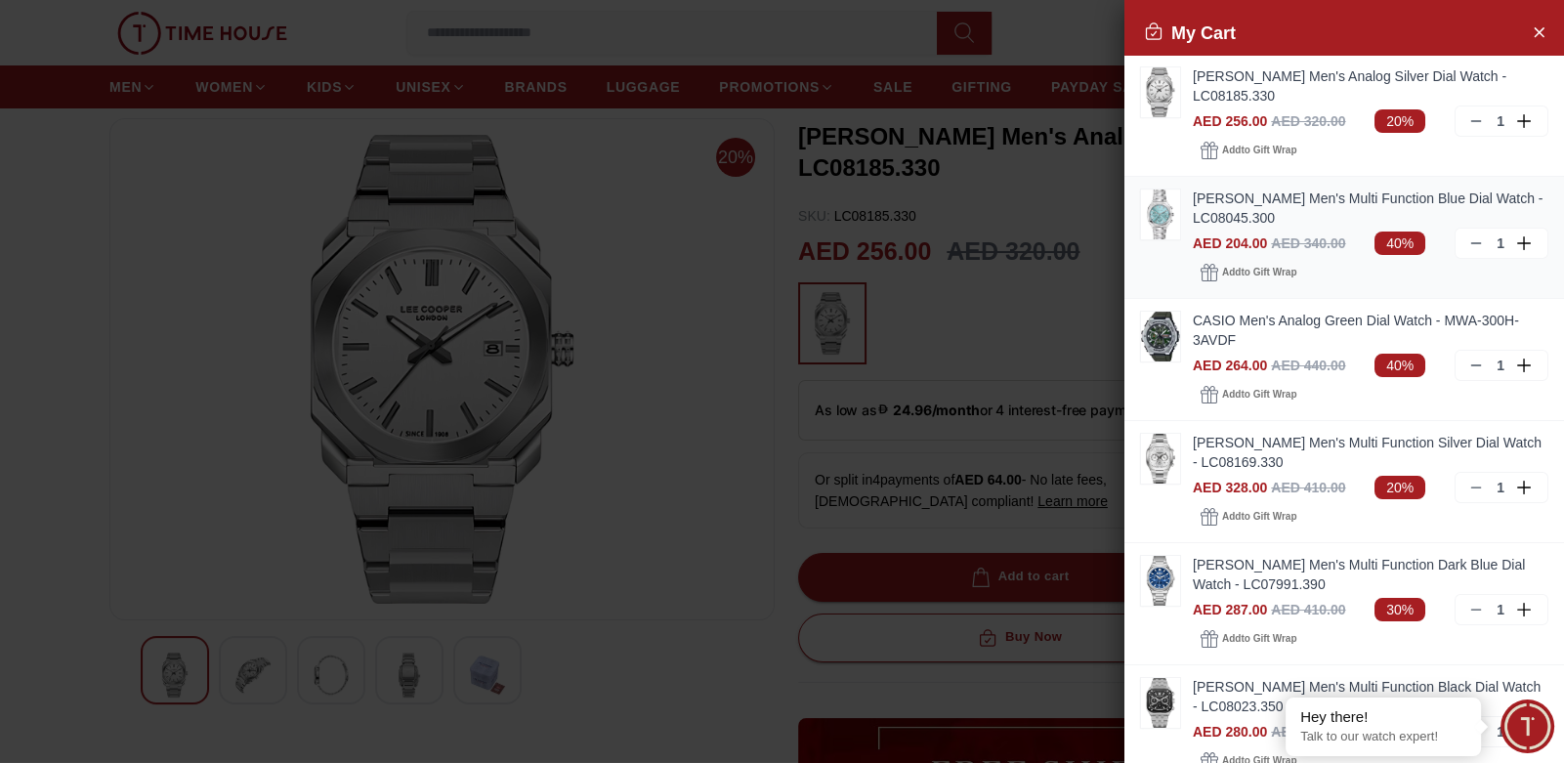
click at [1248, 208] on link "[PERSON_NAME] Men's Multi Function Blue Dial Watch - LC08045.300" at bounding box center [1371, 208] width 356 height 39
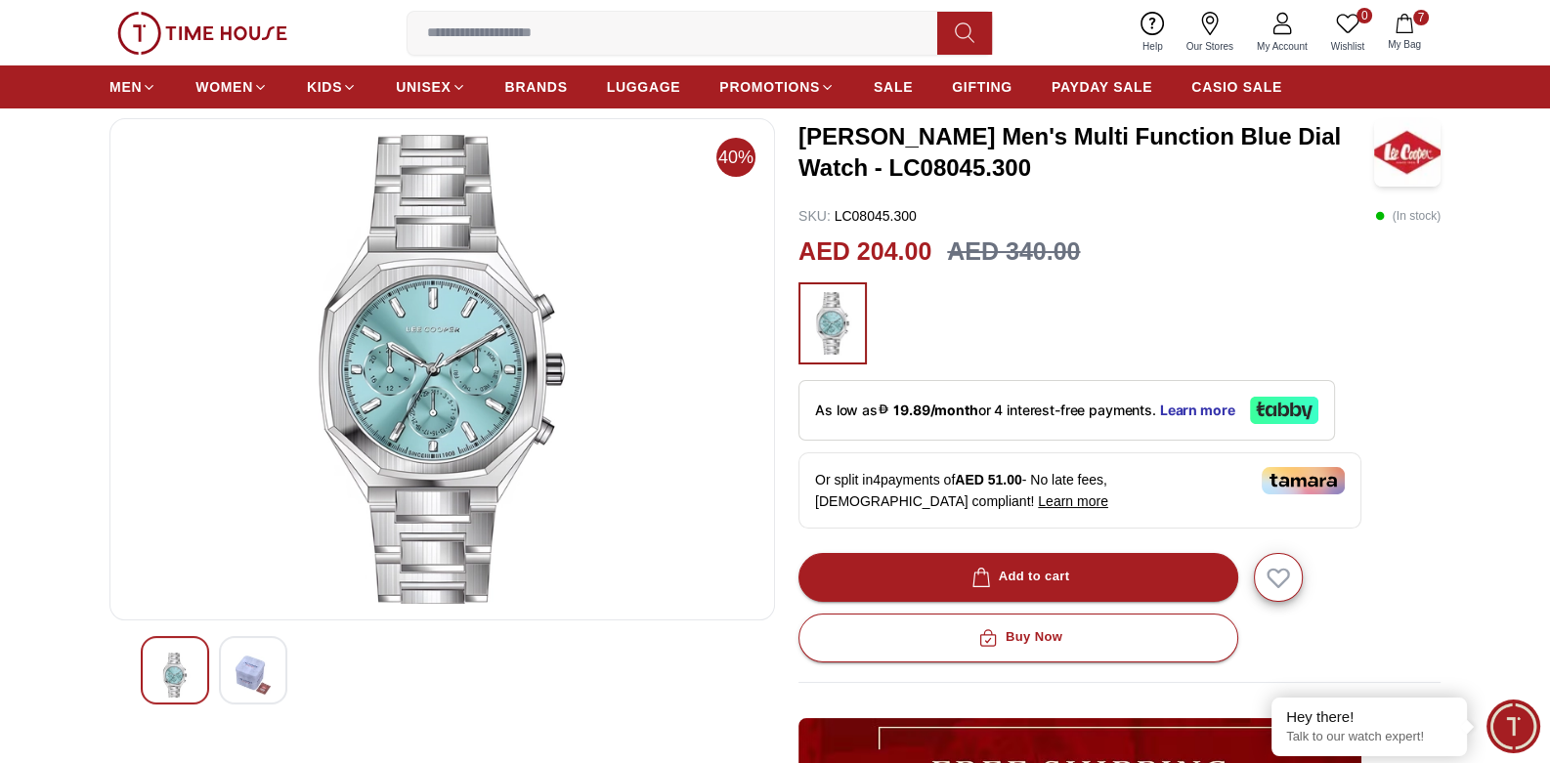
click at [268, 672] on img at bounding box center [252, 675] width 35 height 45
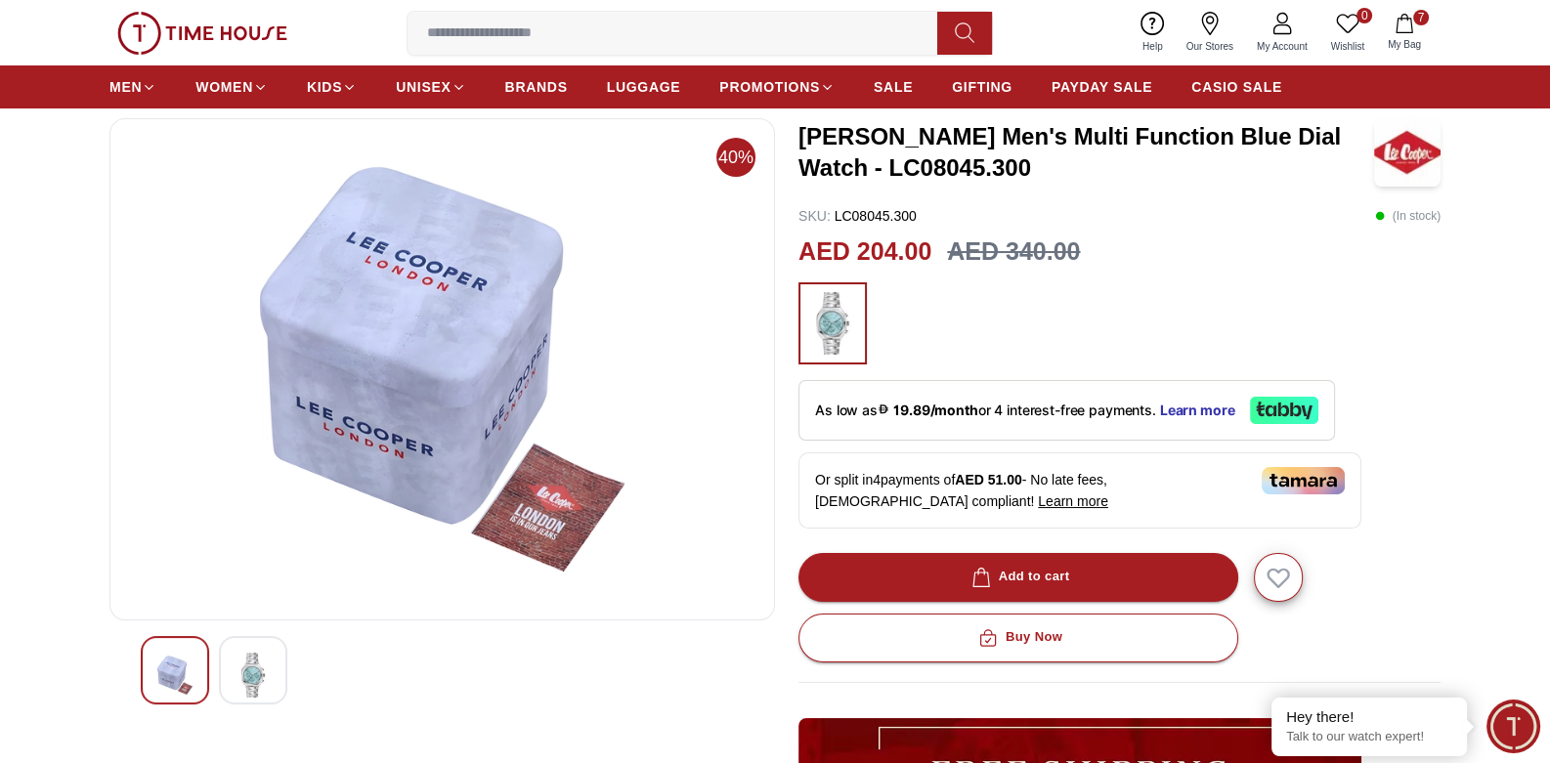
click at [192, 678] on div at bounding box center [175, 670] width 68 height 68
click at [262, 666] on img at bounding box center [252, 675] width 35 height 45
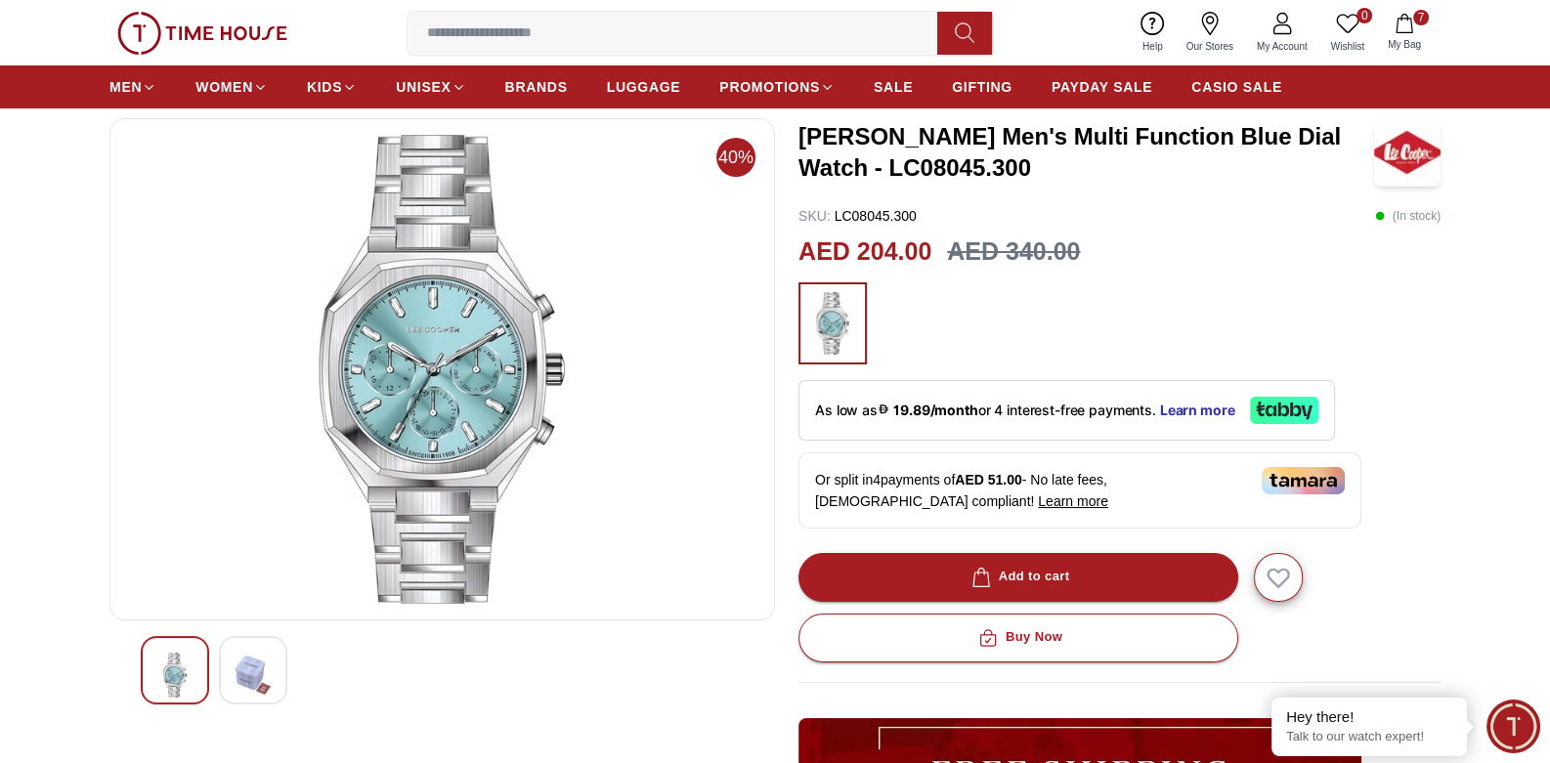
click at [1419, 26] on button "7 My Bag" at bounding box center [1404, 33] width 57 height 46
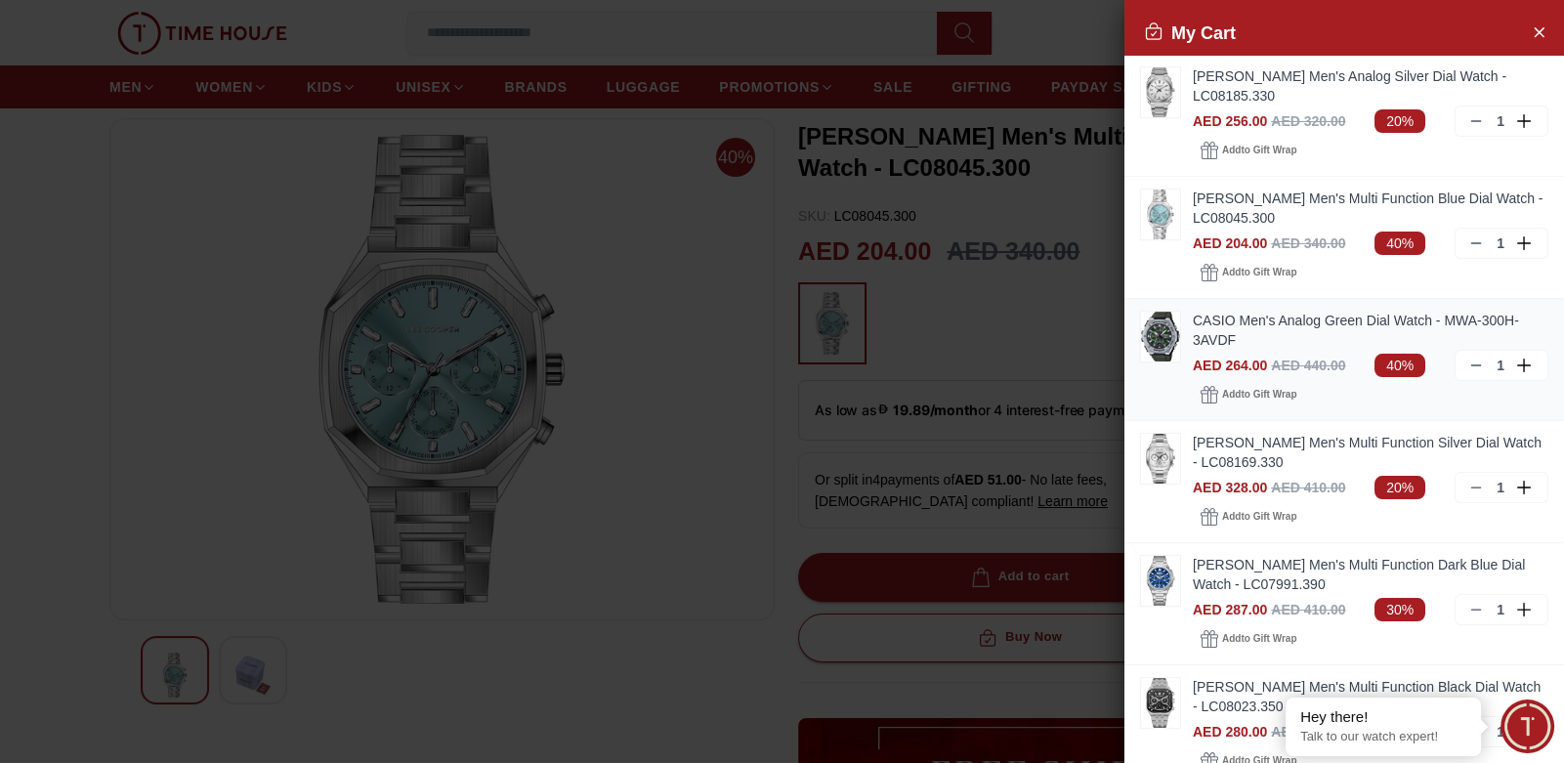
click at [1248, 327] on link "CASIO Men's Analog Green Dial Watch - MWA-300H-3AVDF" at bounding box center [1371, 330] width 356 height 39
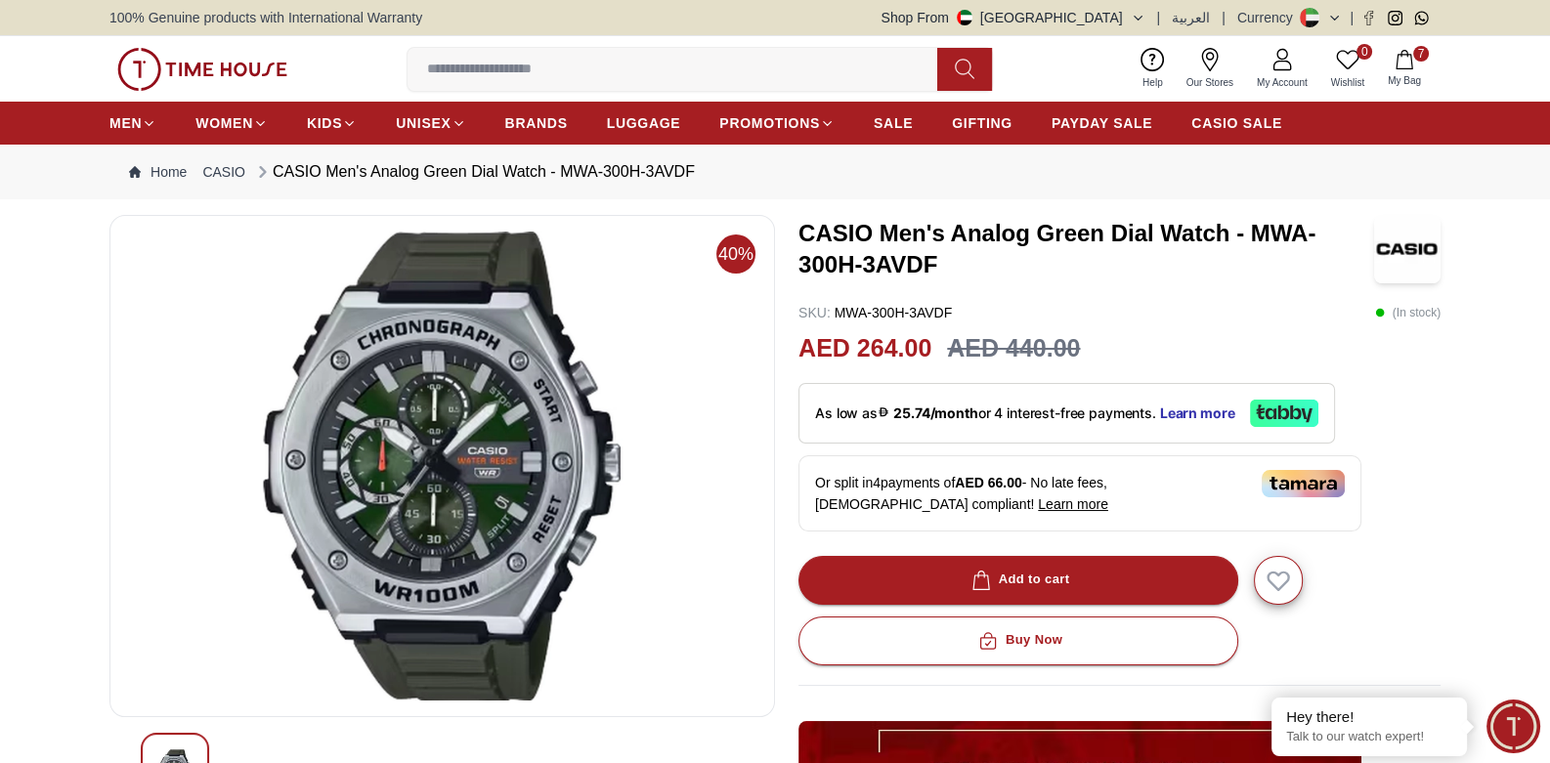
click at [1411, 65] on icon "button" at bounding box center [1403, 60] width 17 height 20
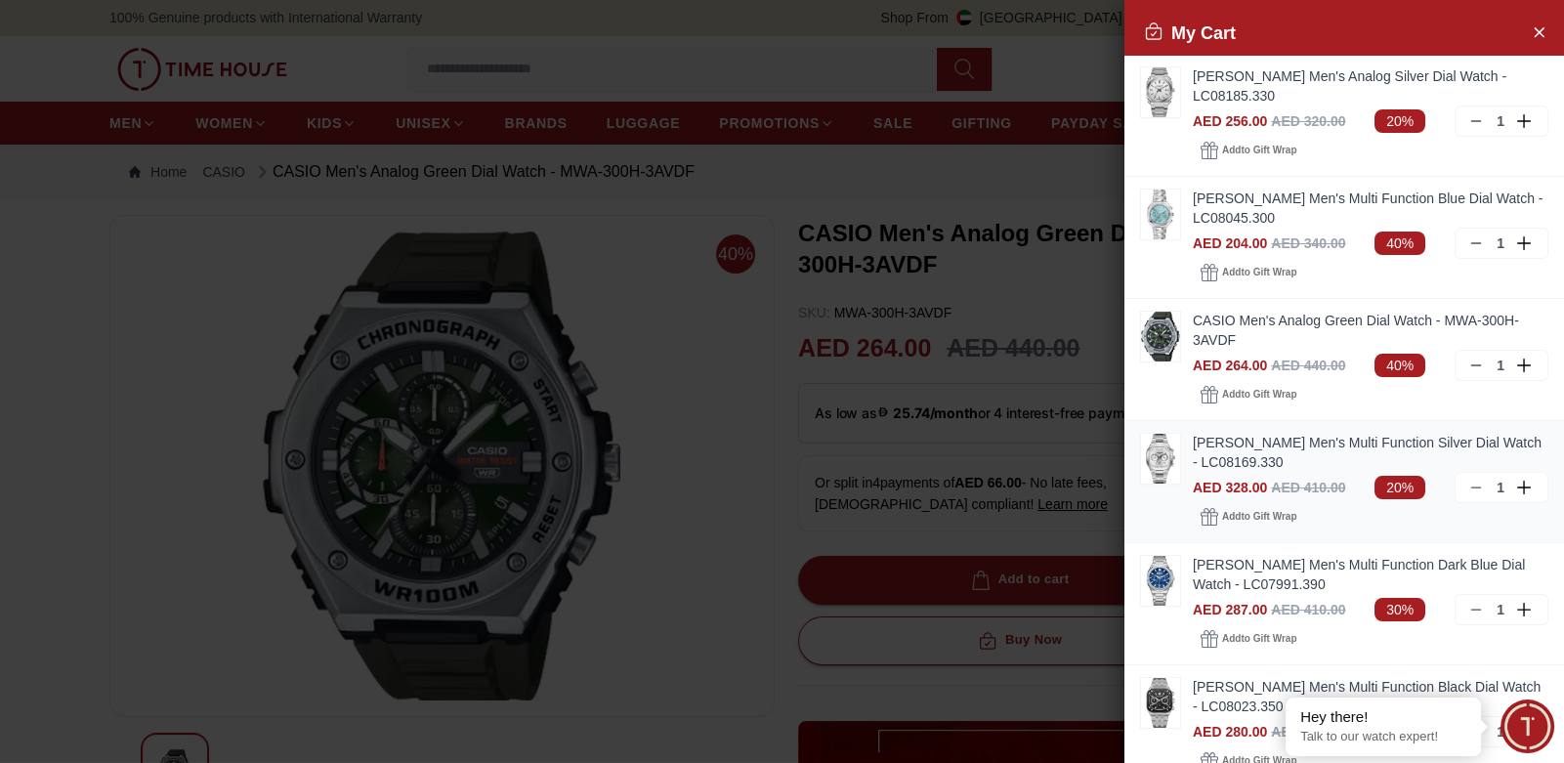
click at [1259, 447] on link "[PERSON_NAME] Men's Multi Function Silver Dial Watch - LC08169.330" at bounding box center [1371, 452] width 356 height 39
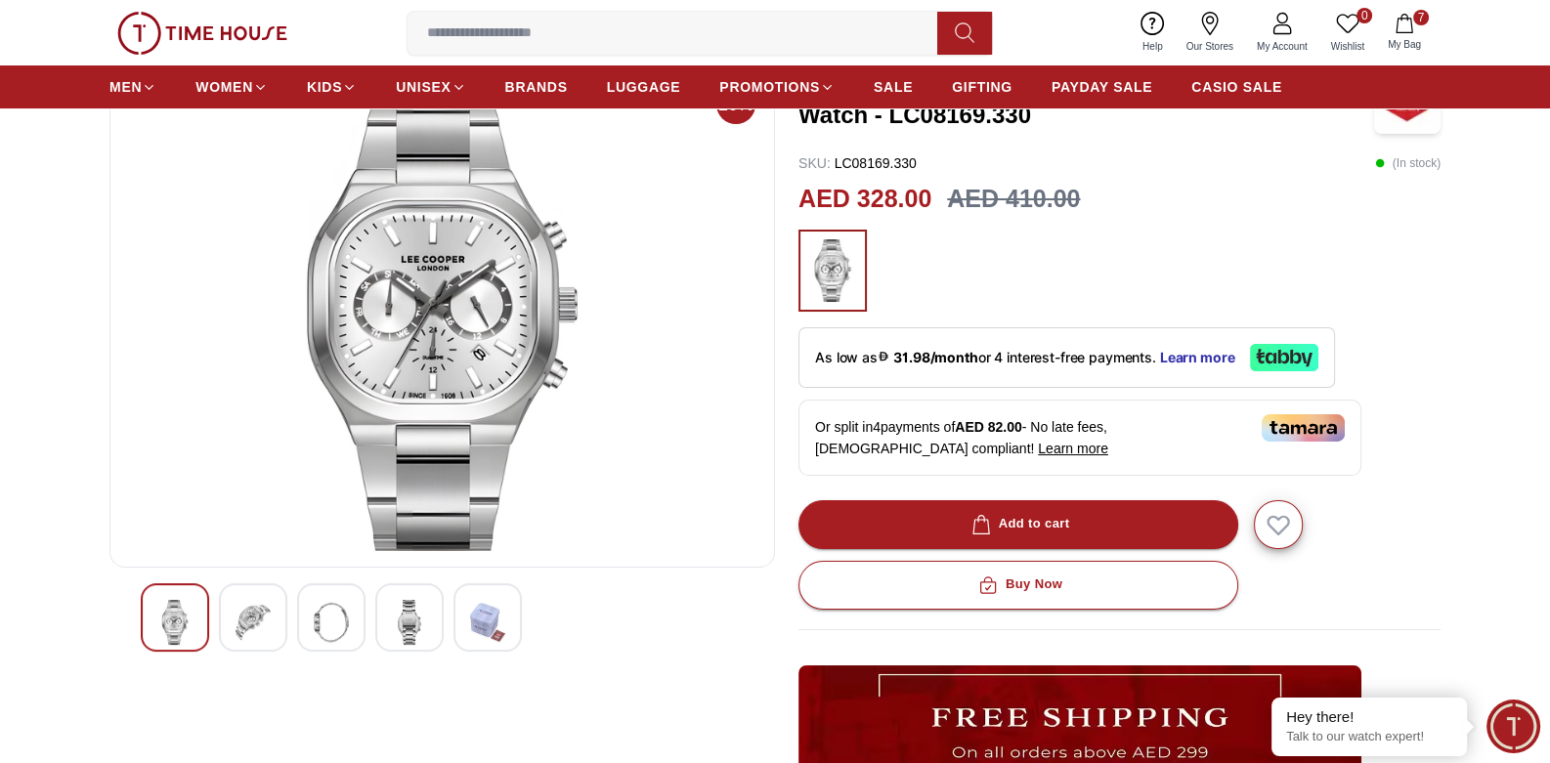
scroll to position [194, 0]
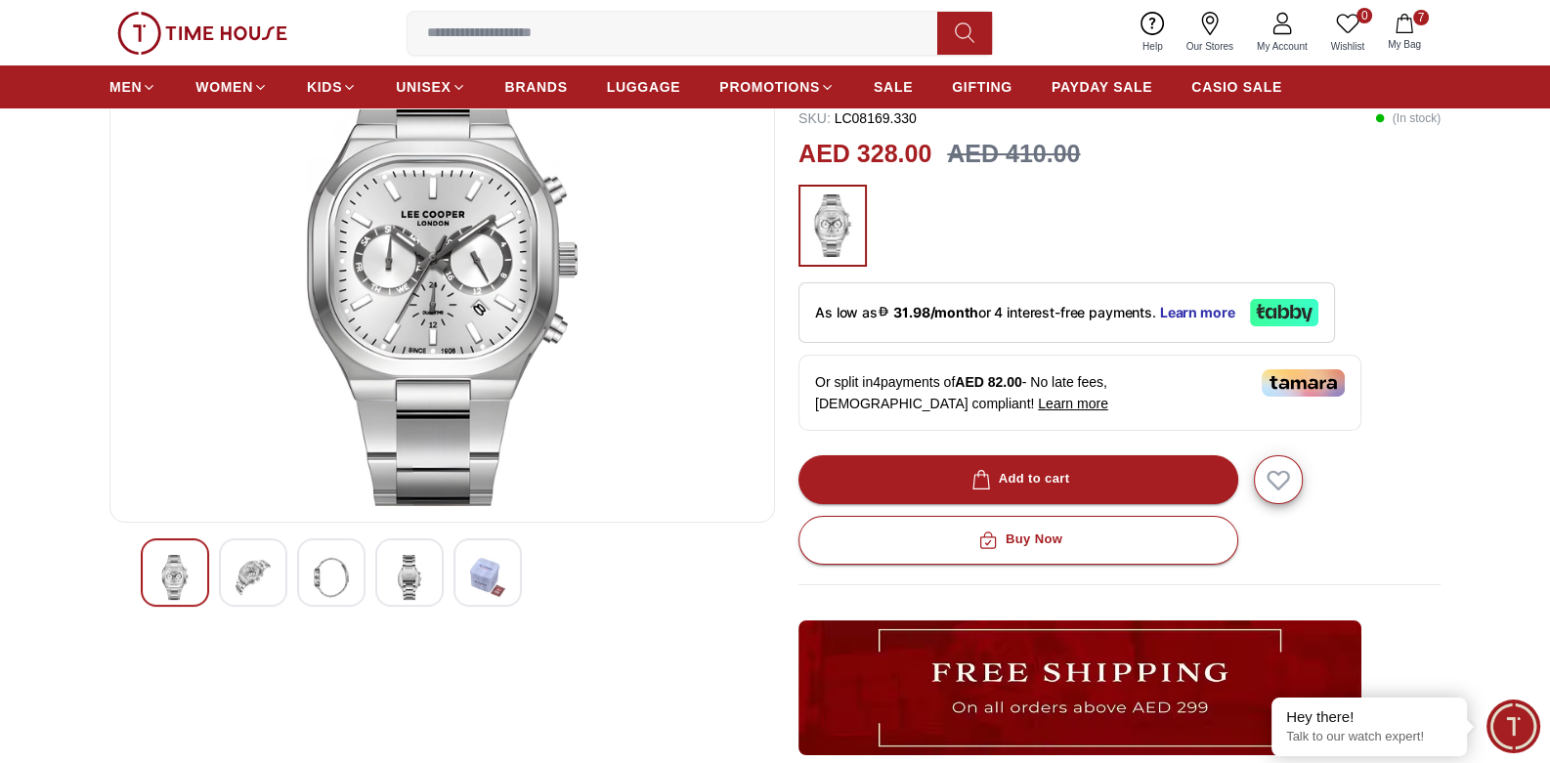
click at [256, 580] on img at bounding box center [252, 577] width 35 height 45
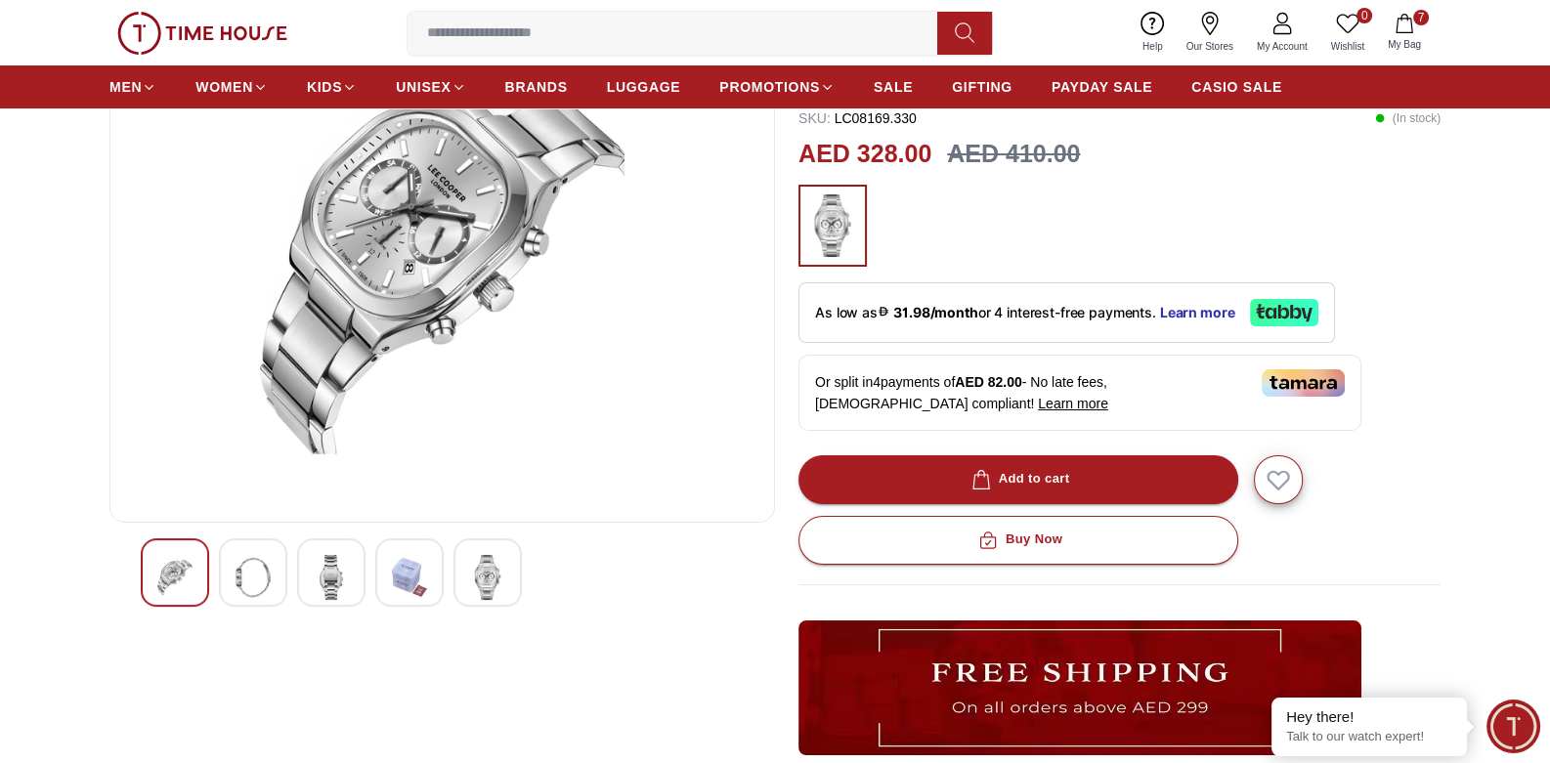
click at [1410, 28] on icon "button" at bounding box center [1404, 24] width 20 height 20
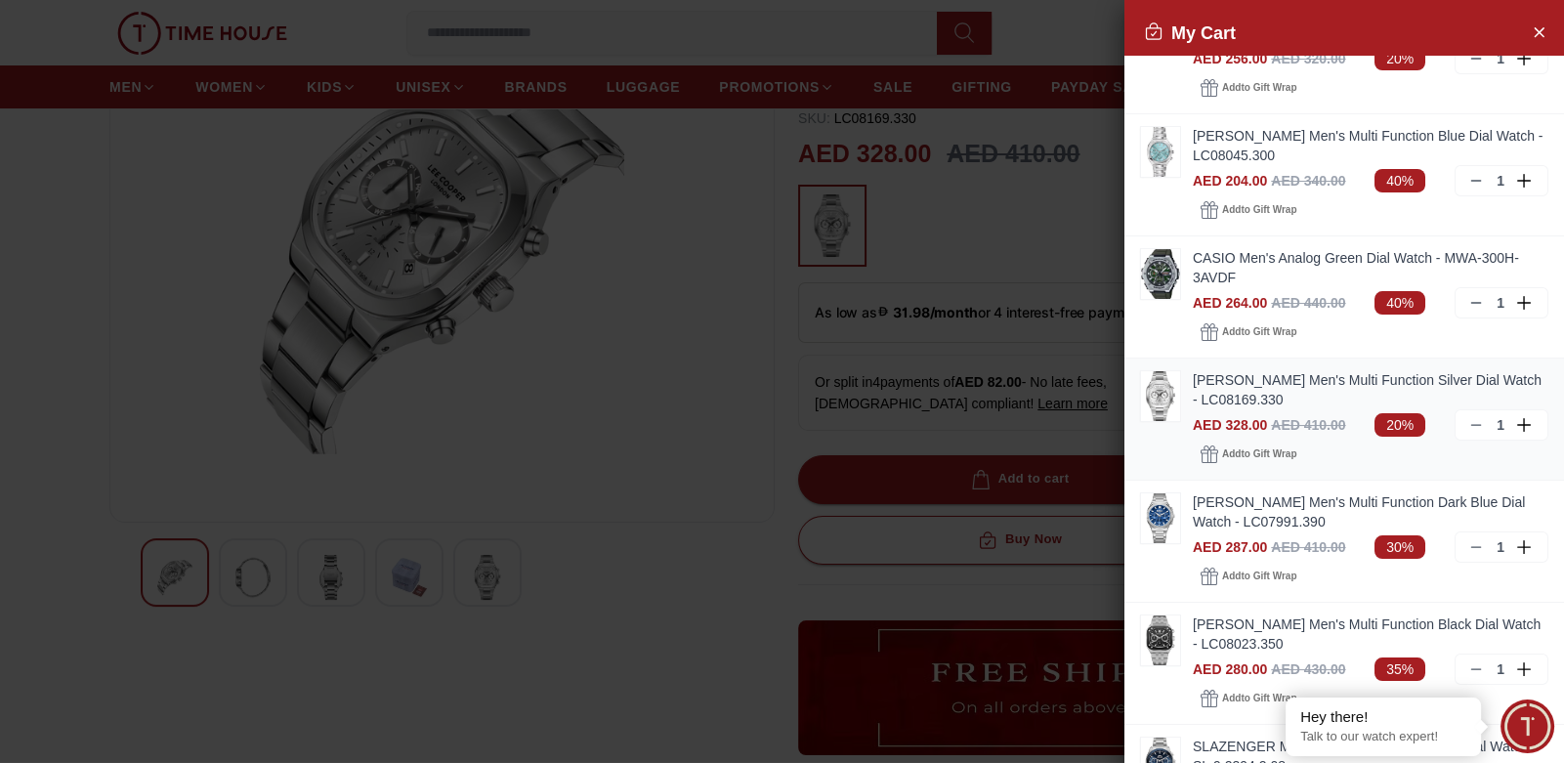
scroll to position [97, 0]
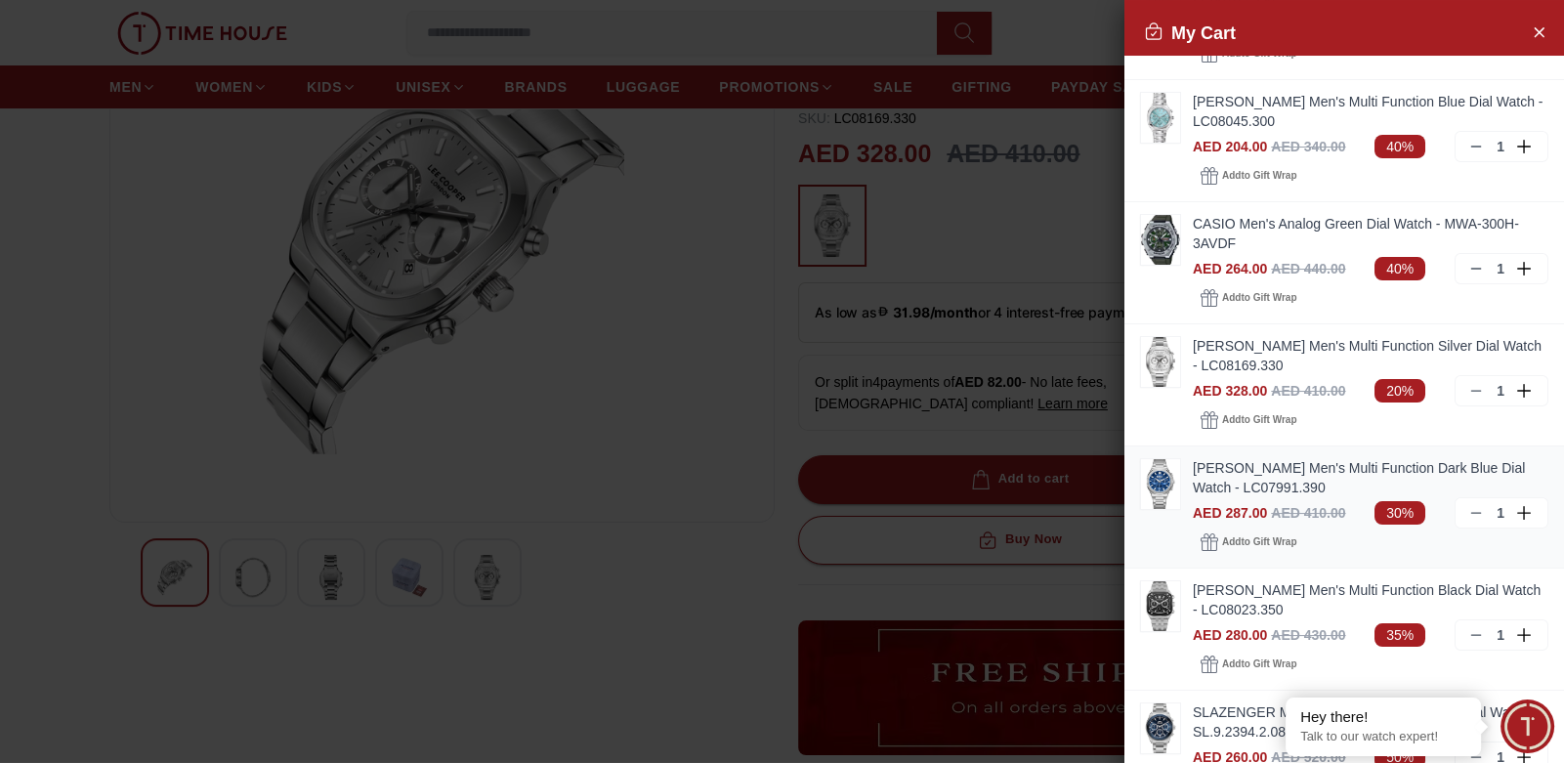
click at [1240, 469] on link "[PERSON_NAME] Men's Multi Function Dark Blue Dial Watch - LC07991.390" at bounding box center [1371, 477] width 356 height 39
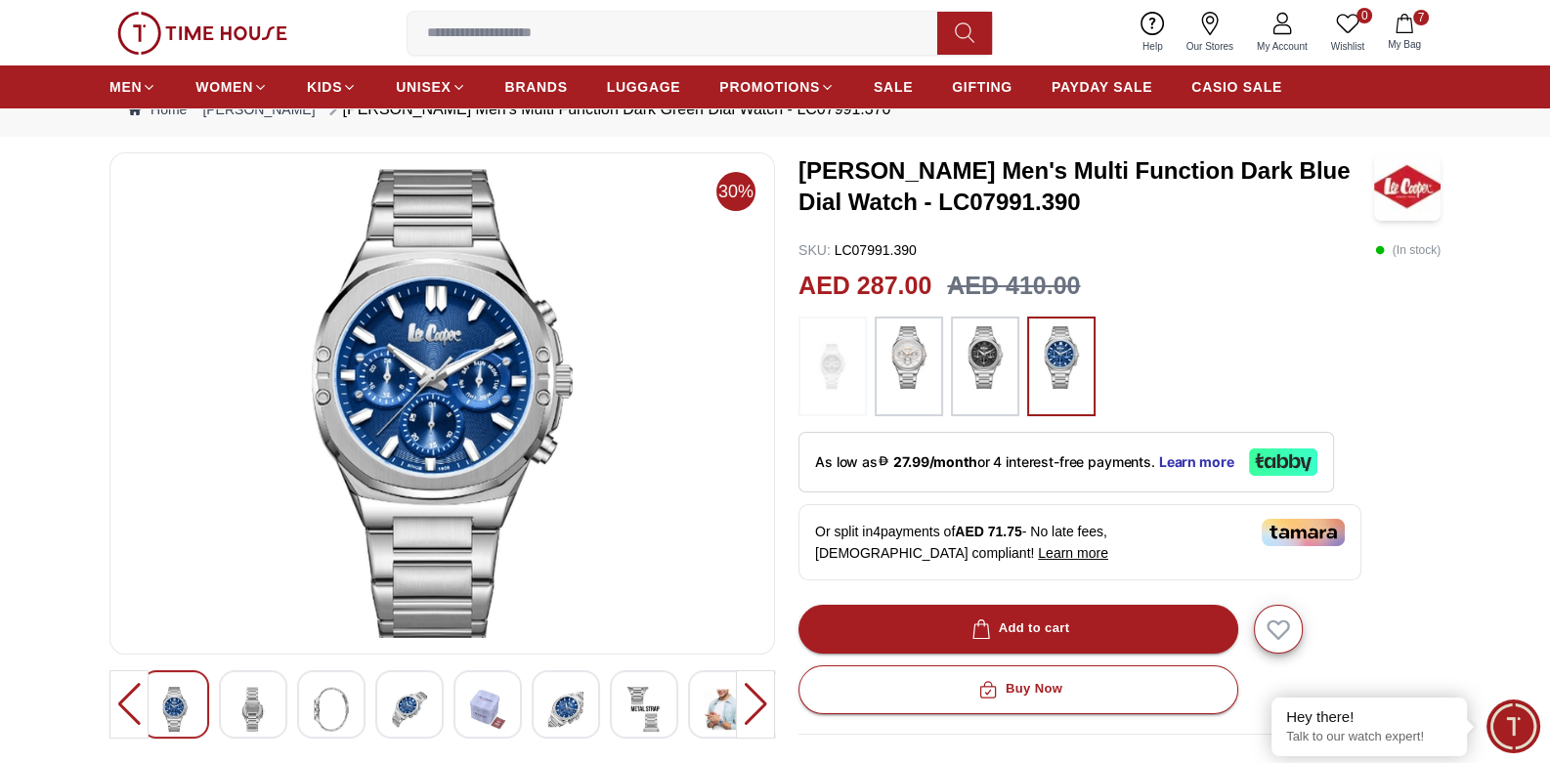
scroll to position [97, 0]
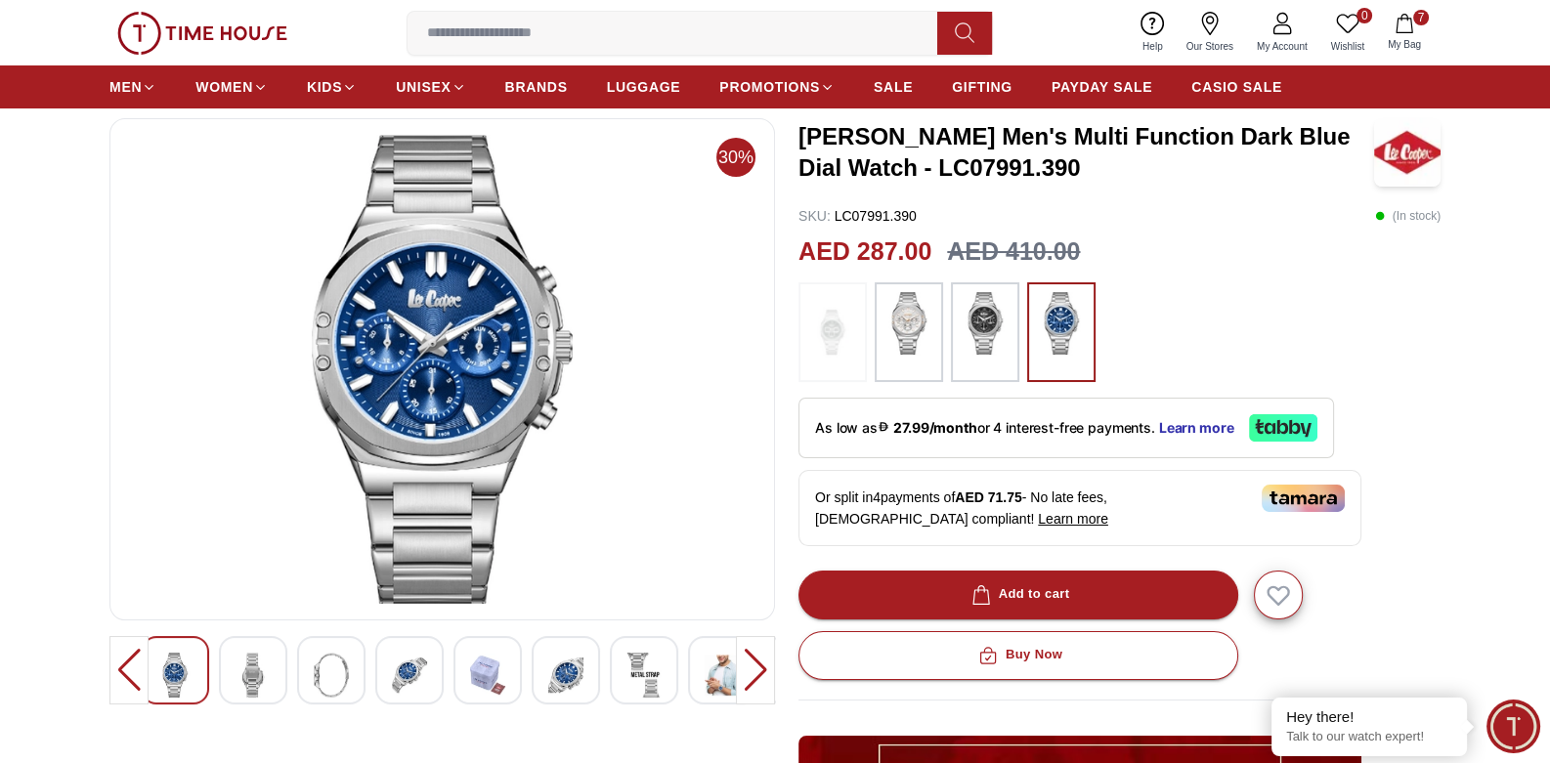
click at [240, 664] on img at bounding box center [252, 675] width 35 height 45
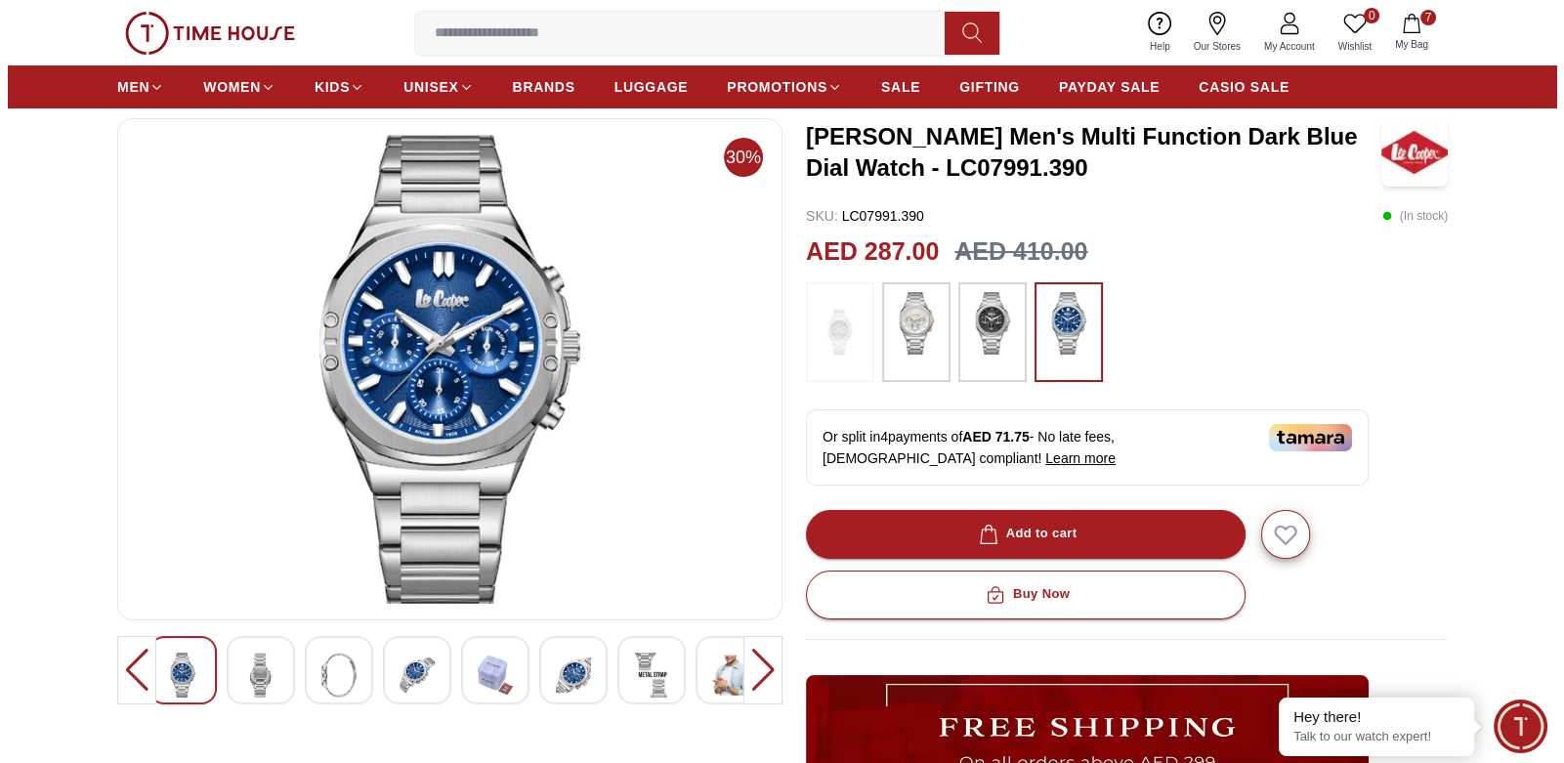
scroll to position [194, 0]
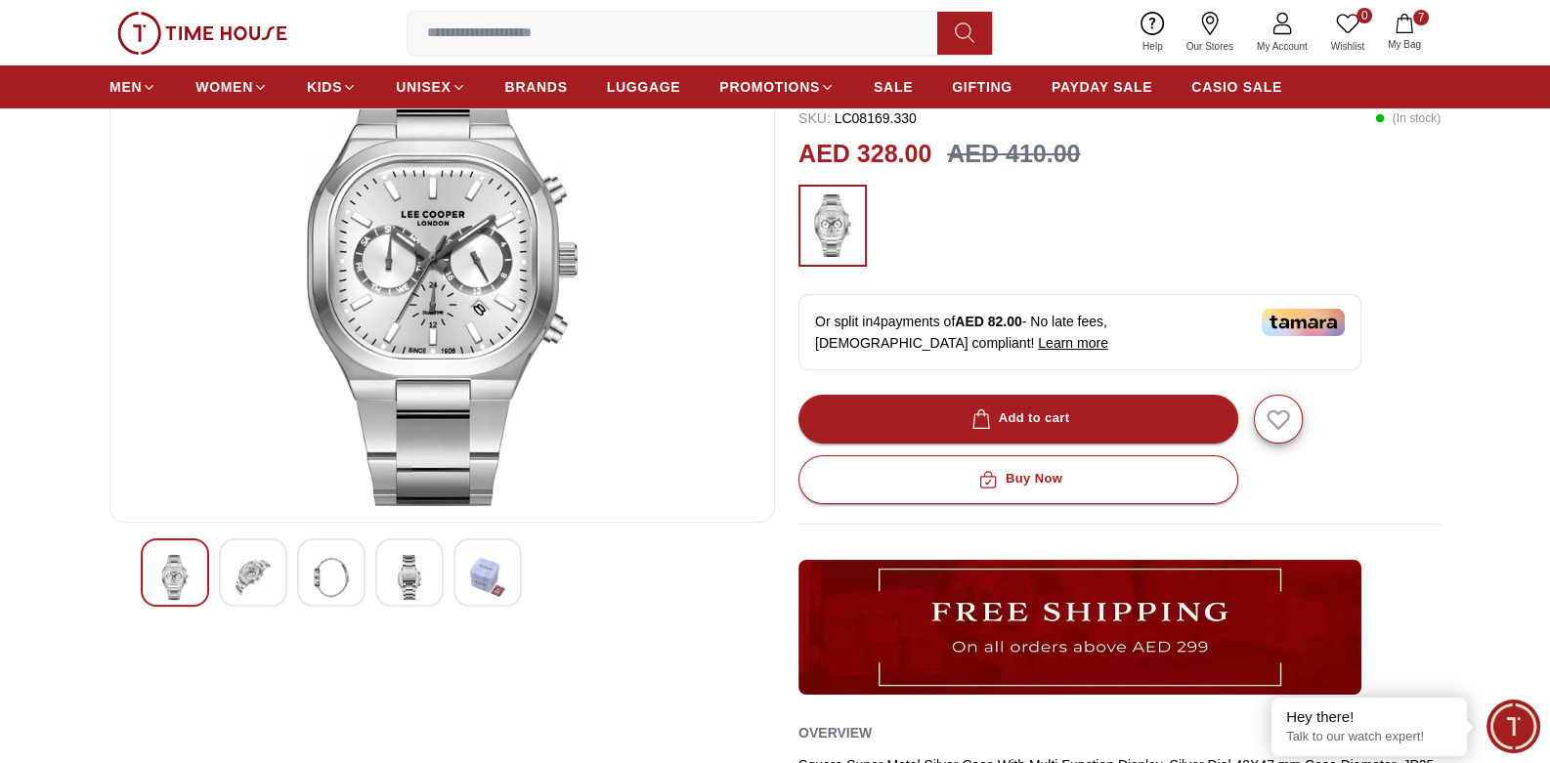
click at [1394, 32] on icon "button" at bounding box center [1404, 24] width 20 height 20
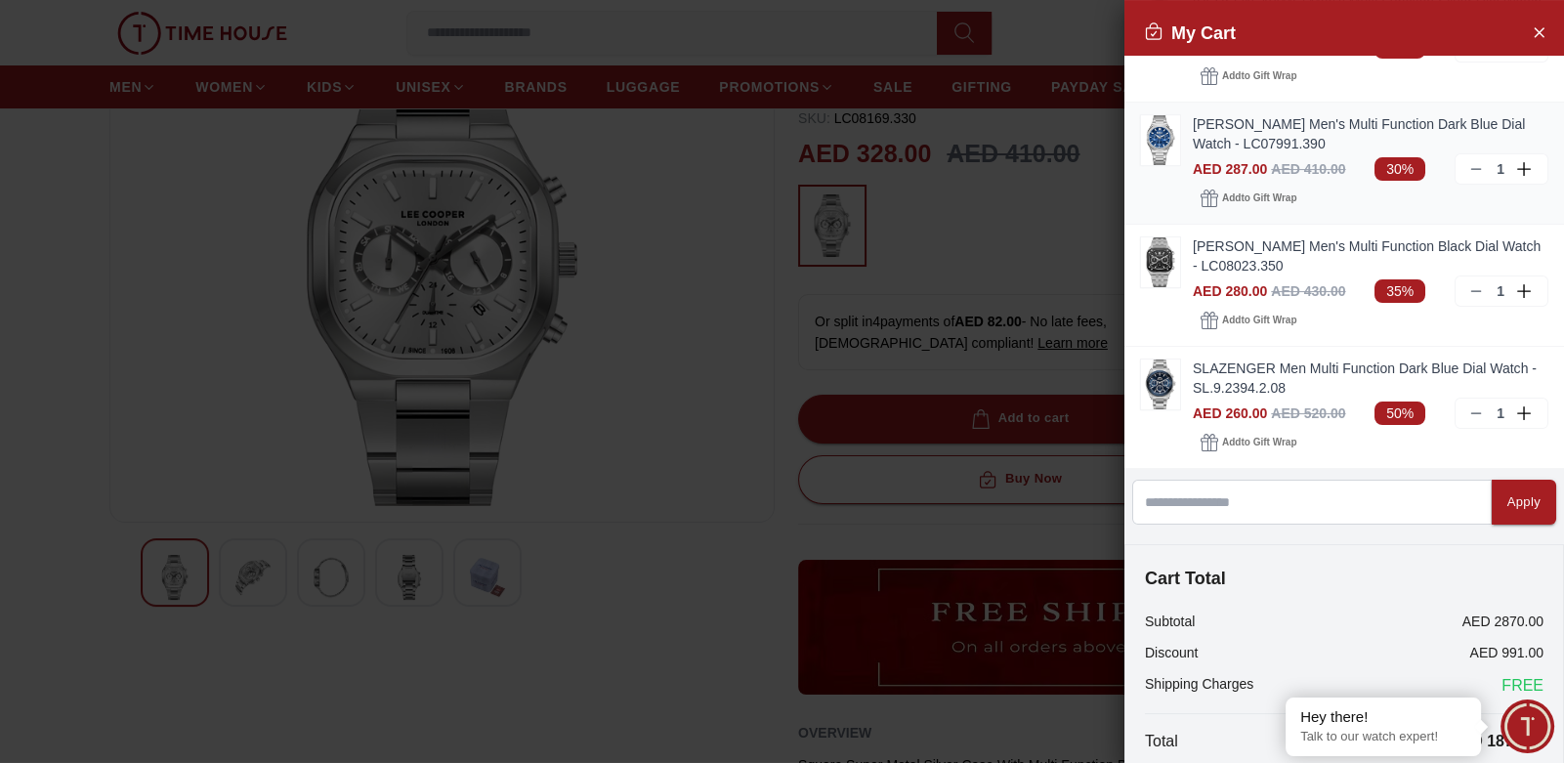
scroll to position [488, 0]
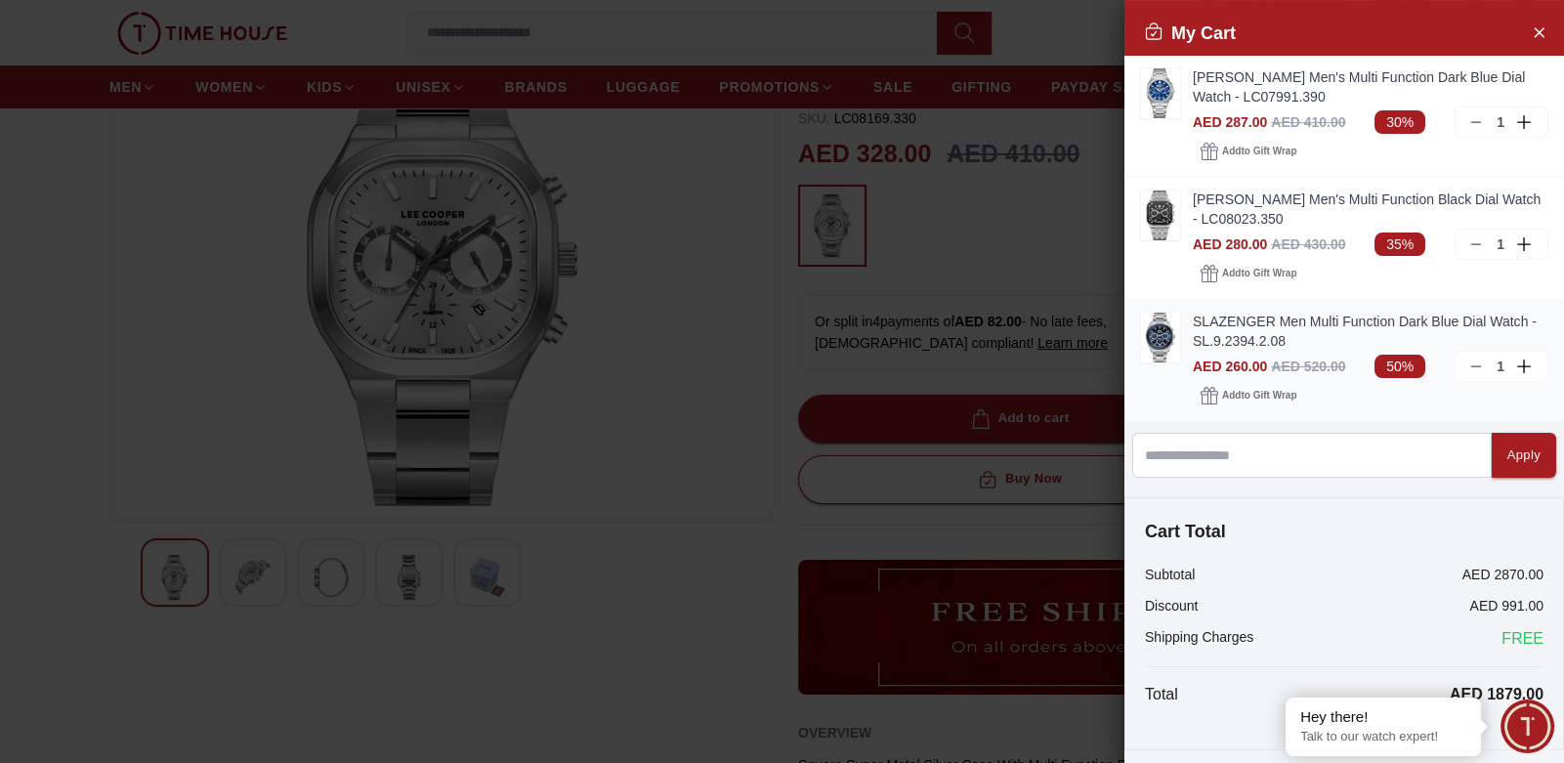
click at [1246, 321] on link "SLAZENGER Men Multi Function Dark Blue Dial Watch - SL.9.2394.2.08" at bounding box center [1371, 331] width 356 height 39
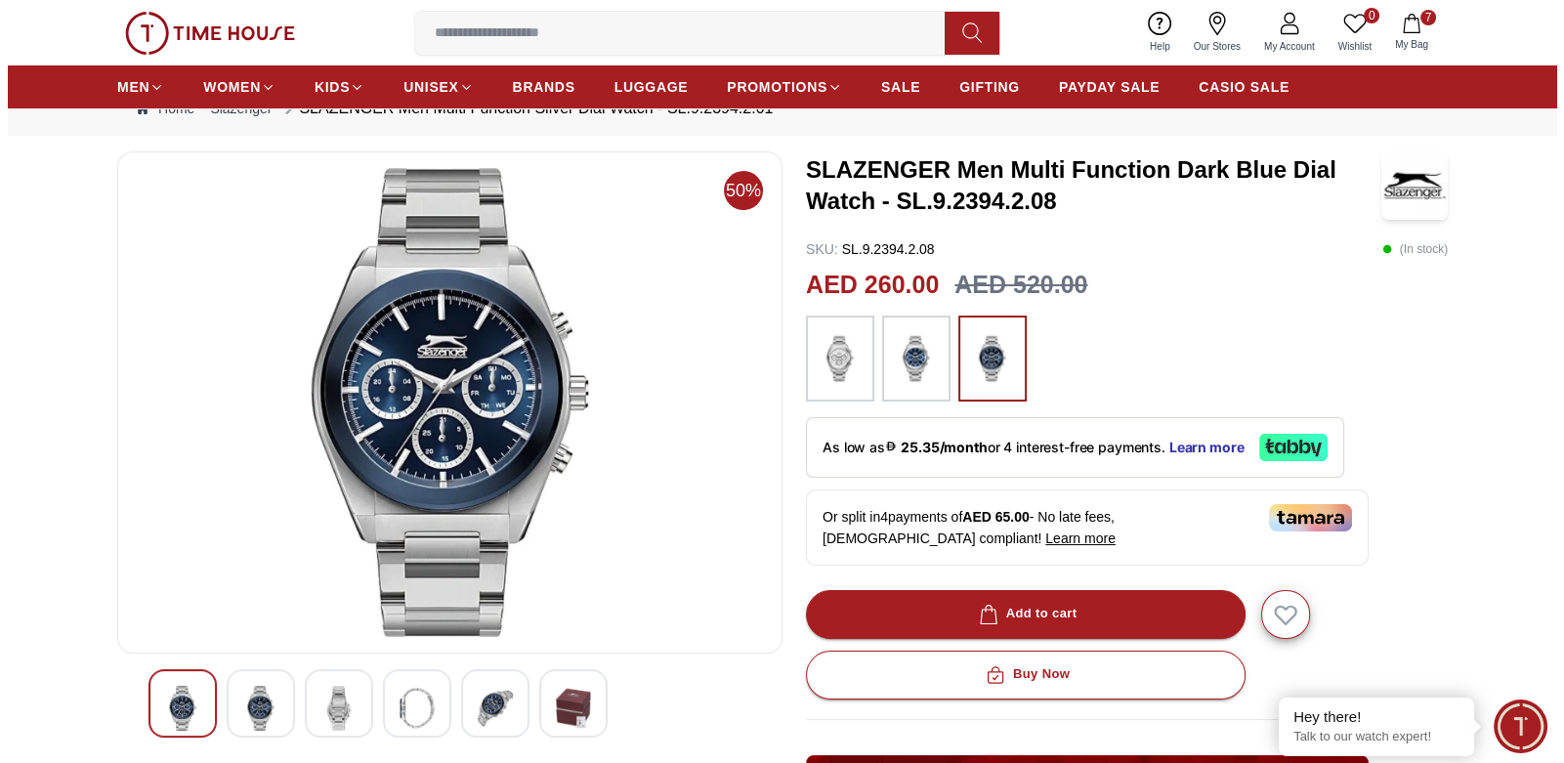
scroll to position [97, 0]
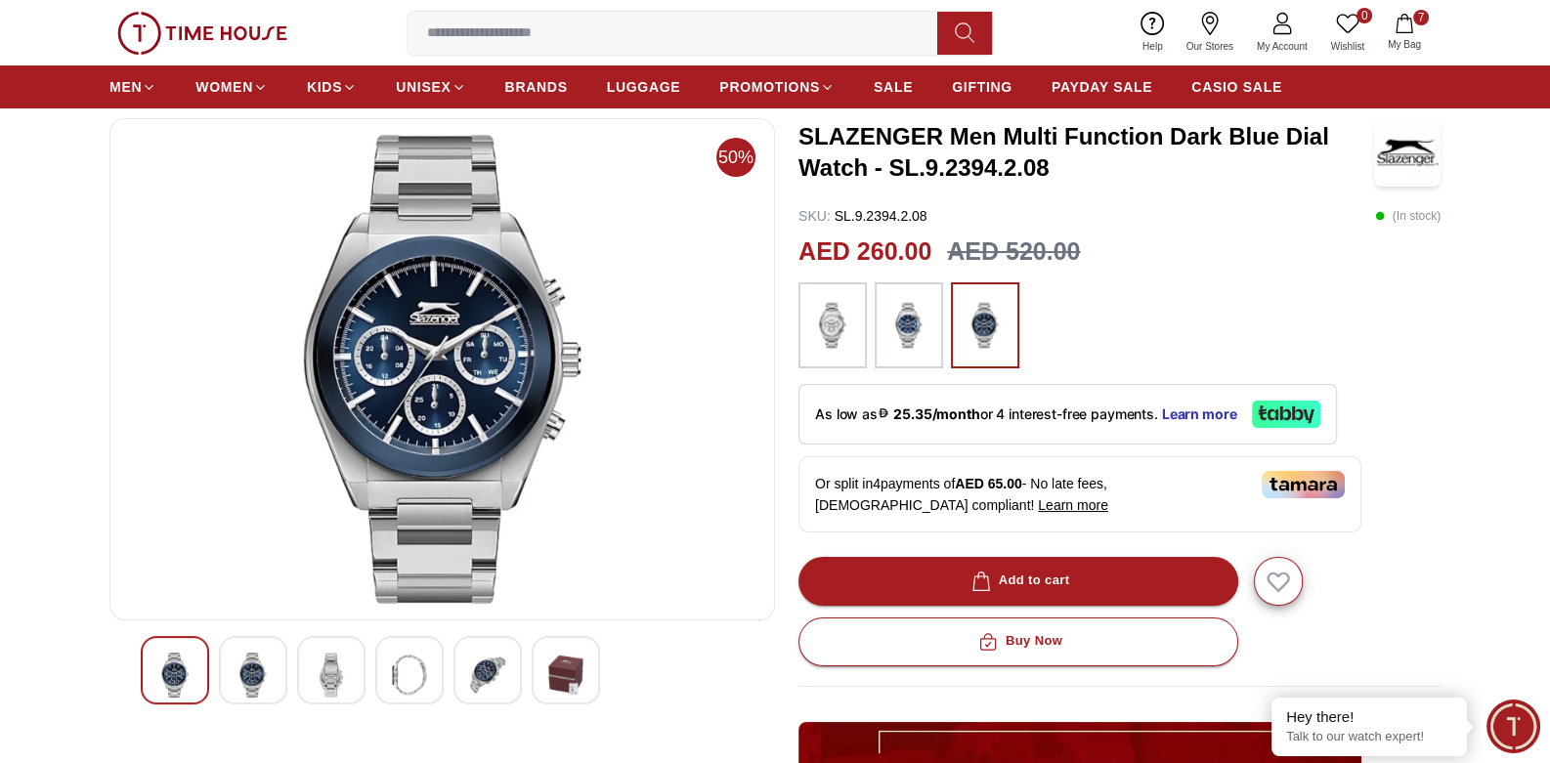
click at [265, 664] on img at bounding box center [252, 675] width 35 height 45
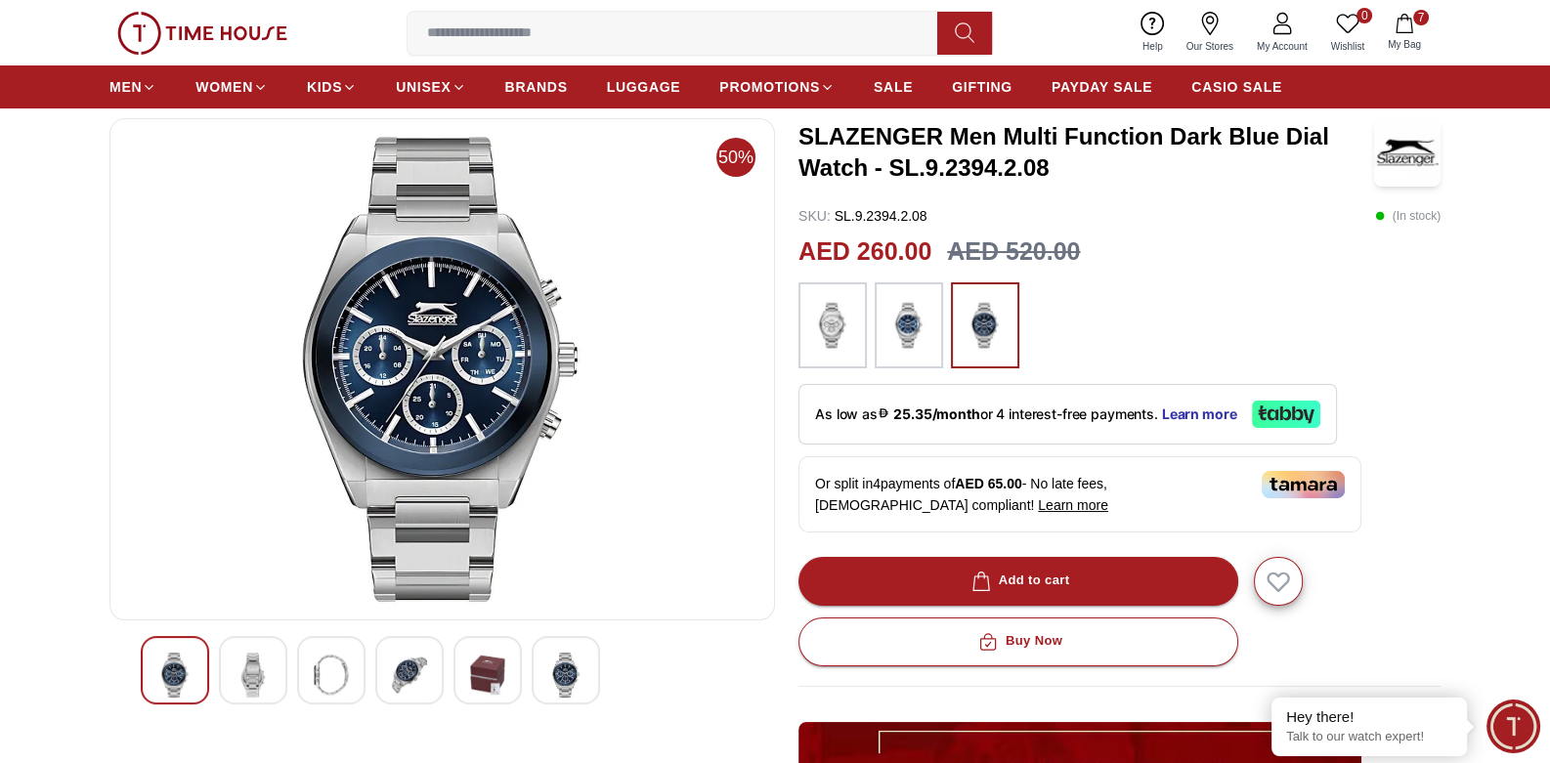
click at [1404, 31] on icon "button" at bounding box center [1404, 24] width 20 height 20
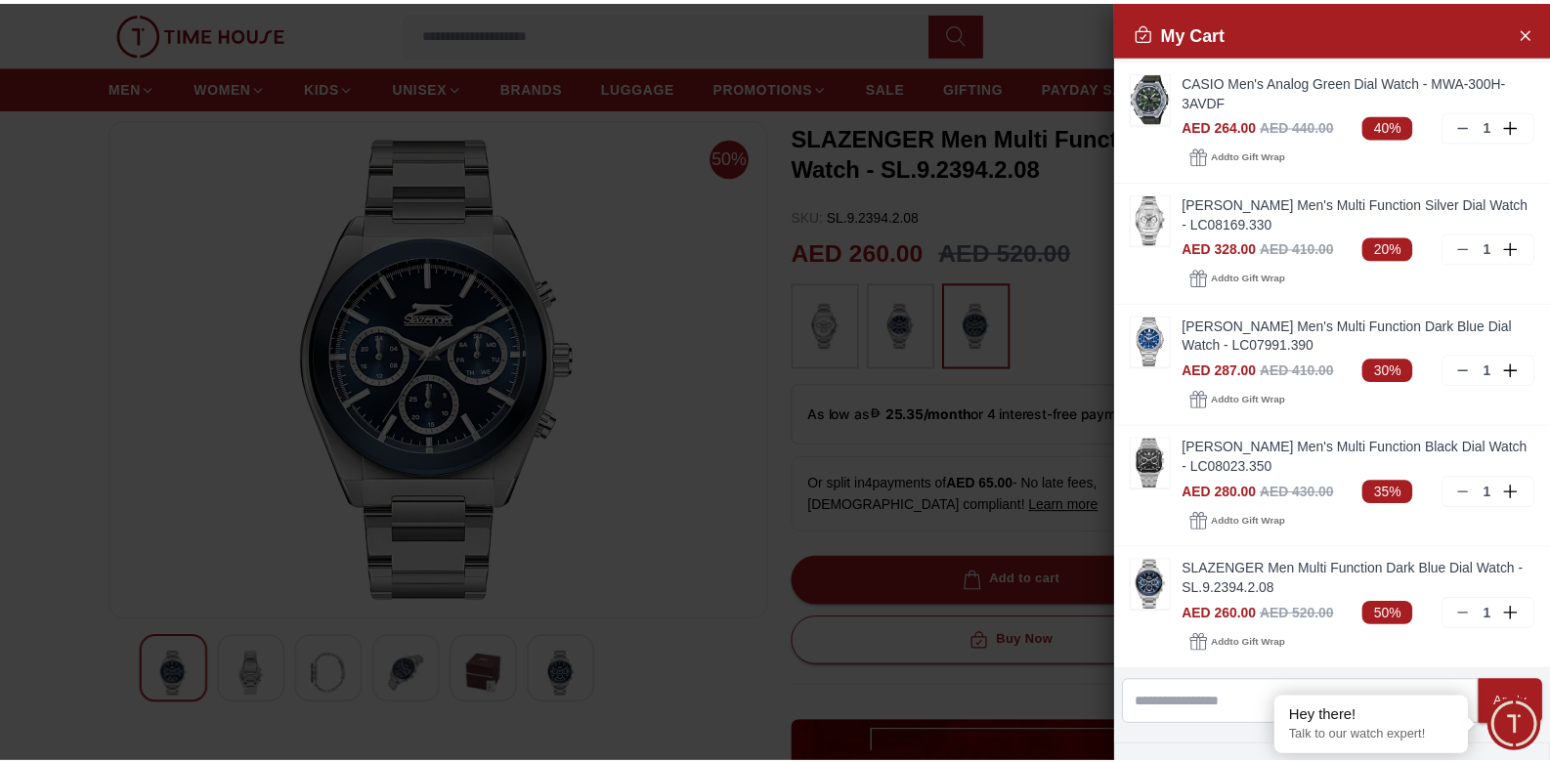
scroll to position [488, 0]
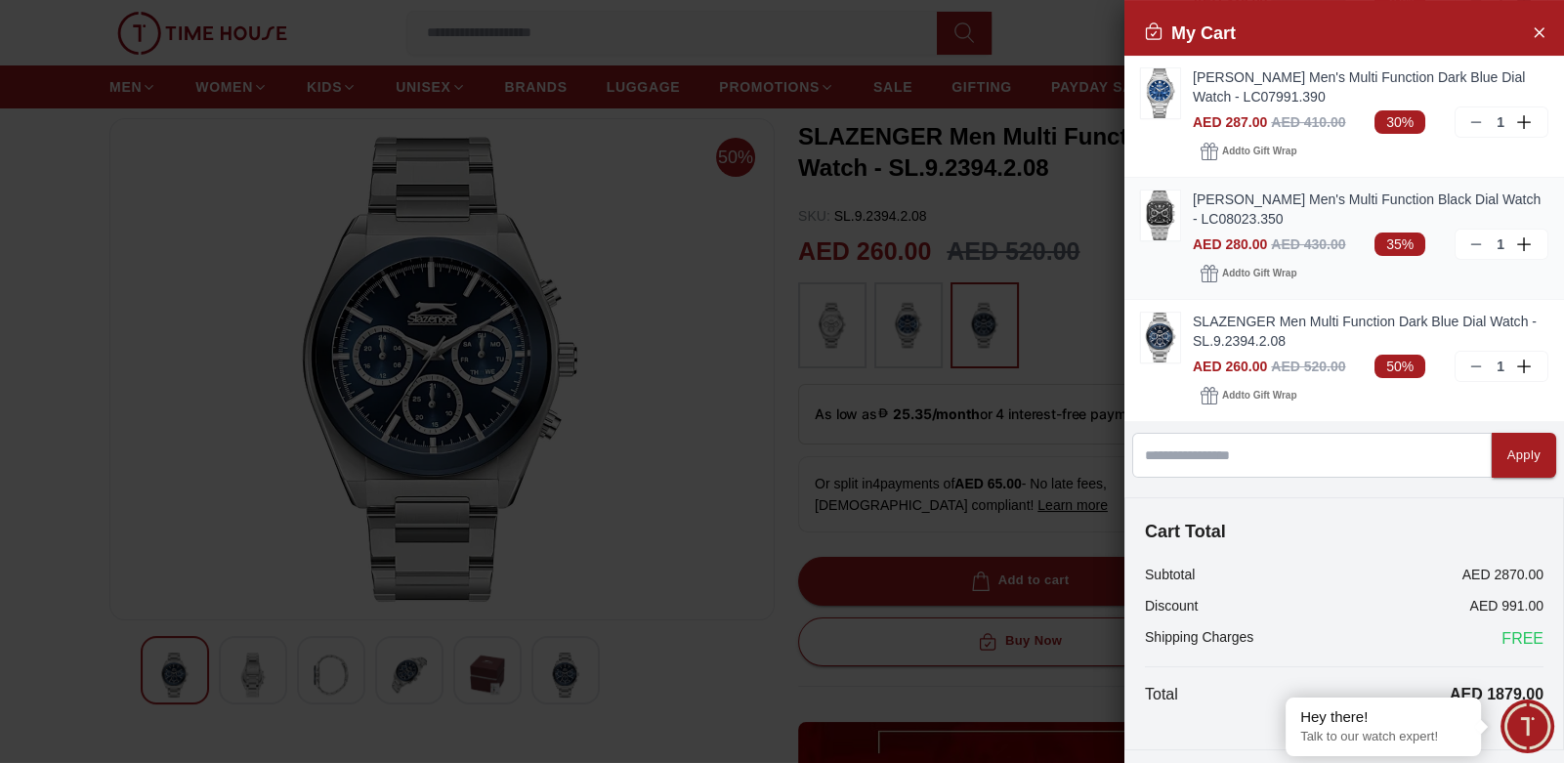
click at [1226, 197] on link "[PERSON_NAME] Men's Multi Function Black Dial Watch - LC08023.350" at bounding box center [1371, 209] width 356 height 39
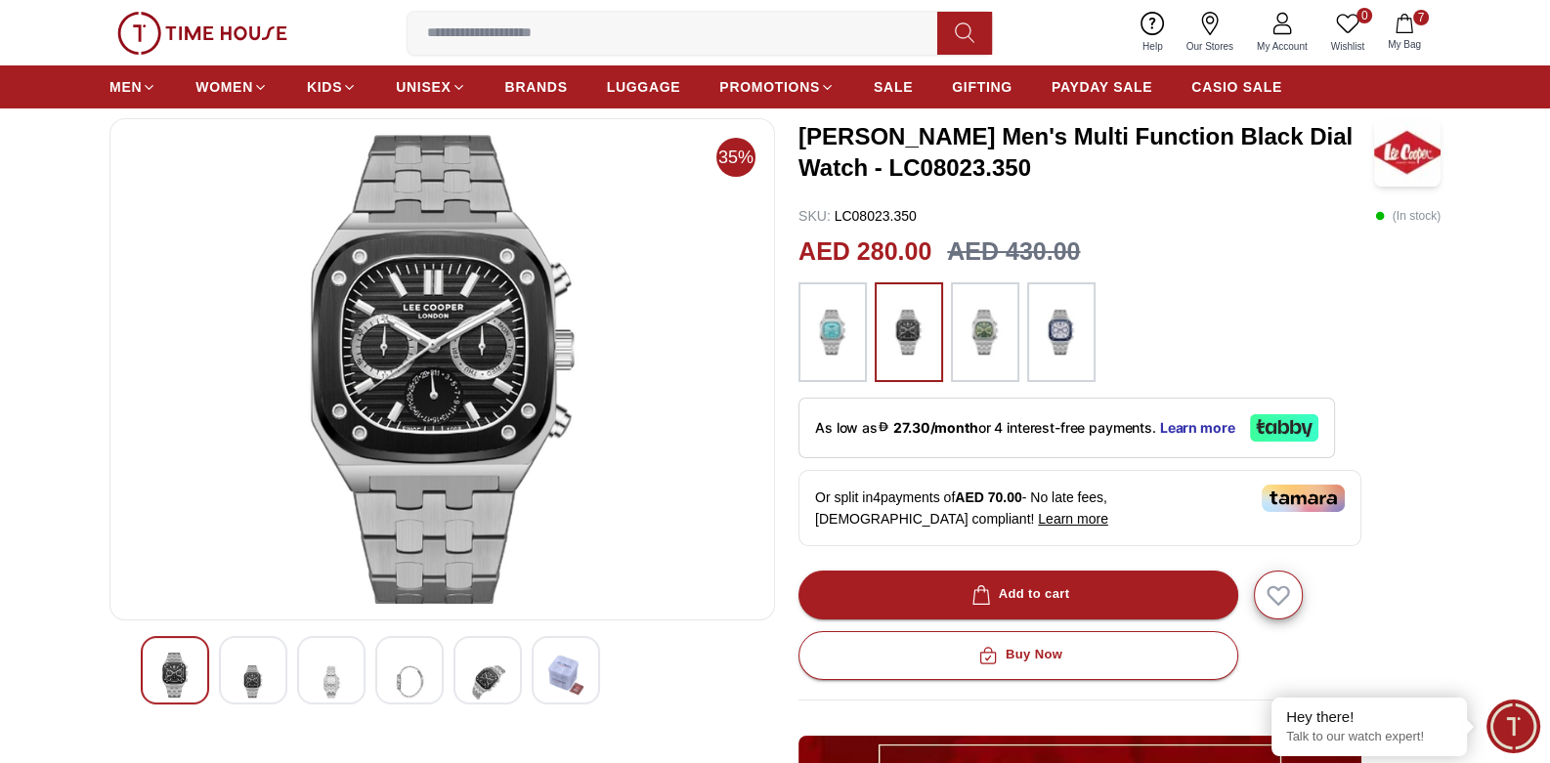
click at [259, 676] on img at bounding box center [252, 682] width 35 height 58
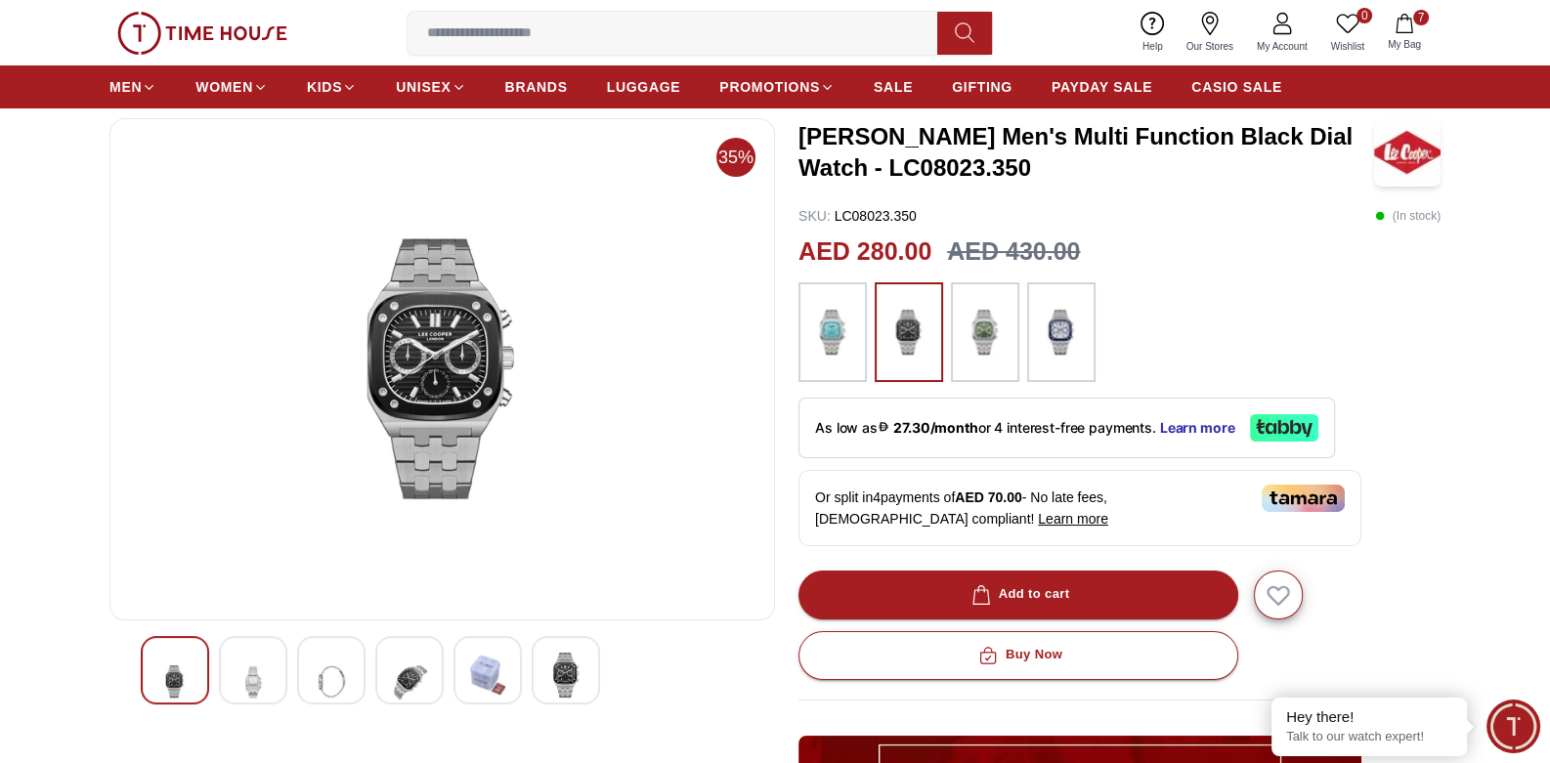
click at [262, 679] on img at bounding box center [252, 682] width 35 height 58
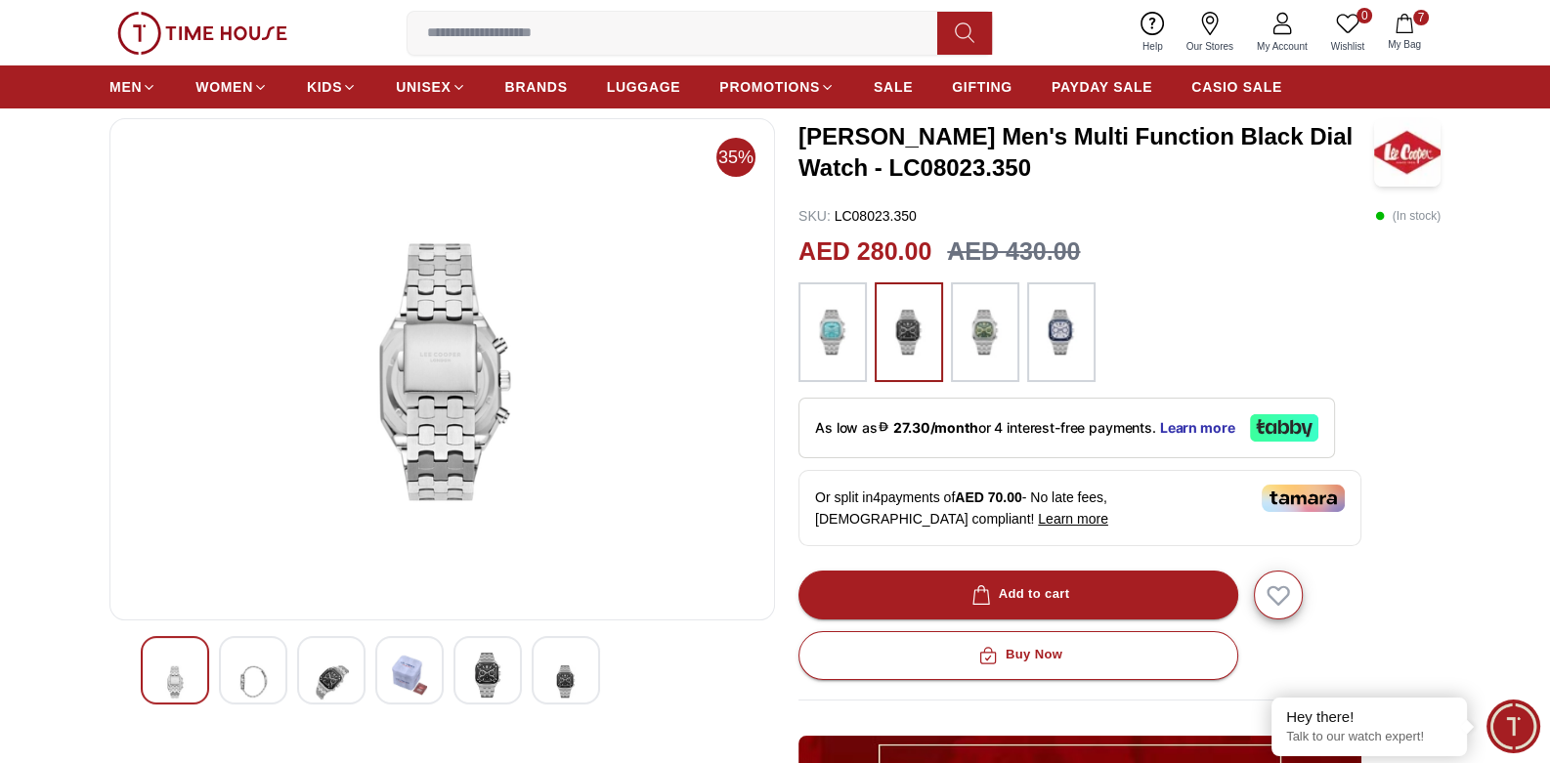
click at [321, 673] on img at bounding box center [331, 682] width 35 height 58
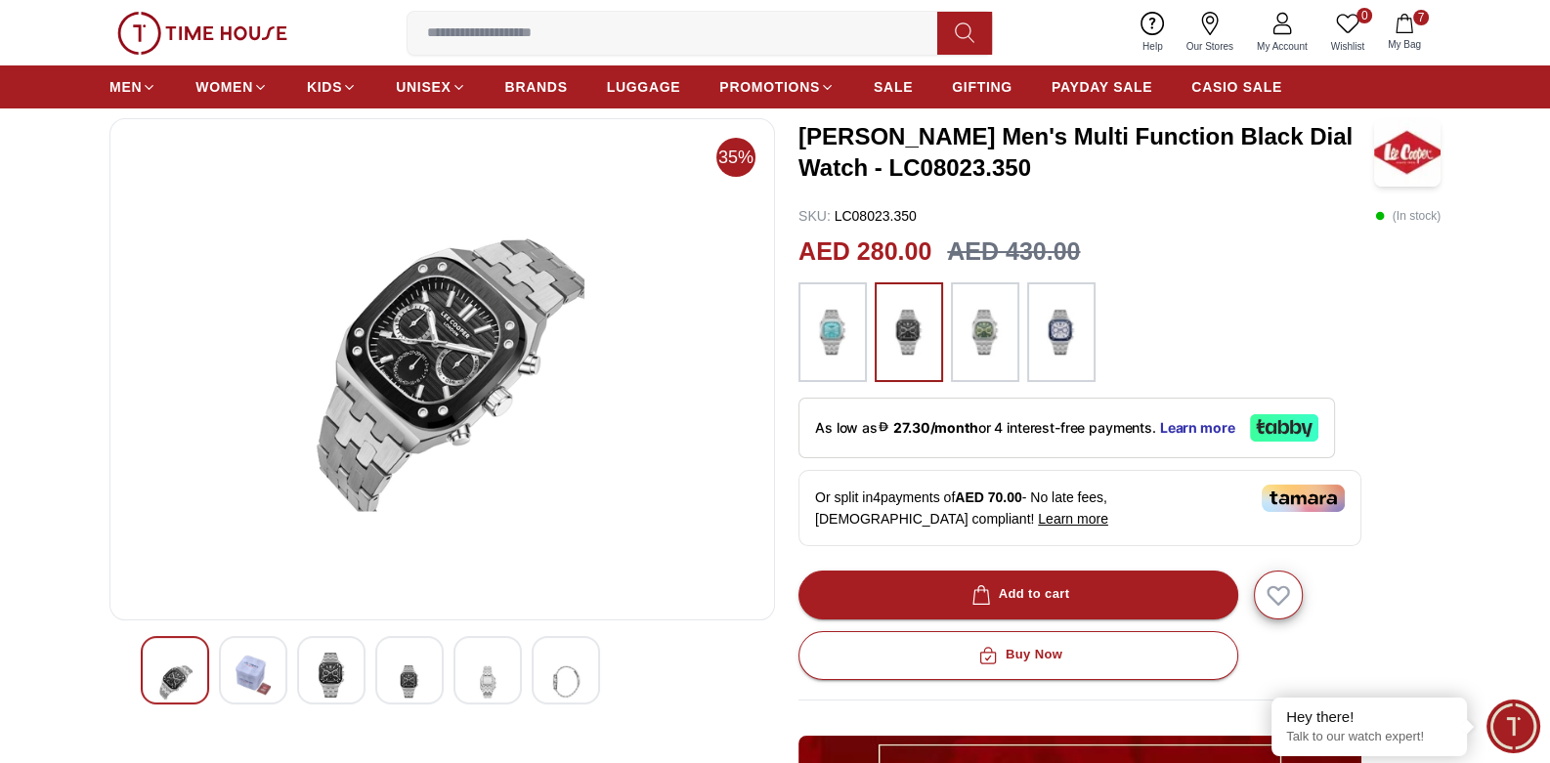
click at [396, 667] on img at bounding box center [409, 682] width 35 height 58
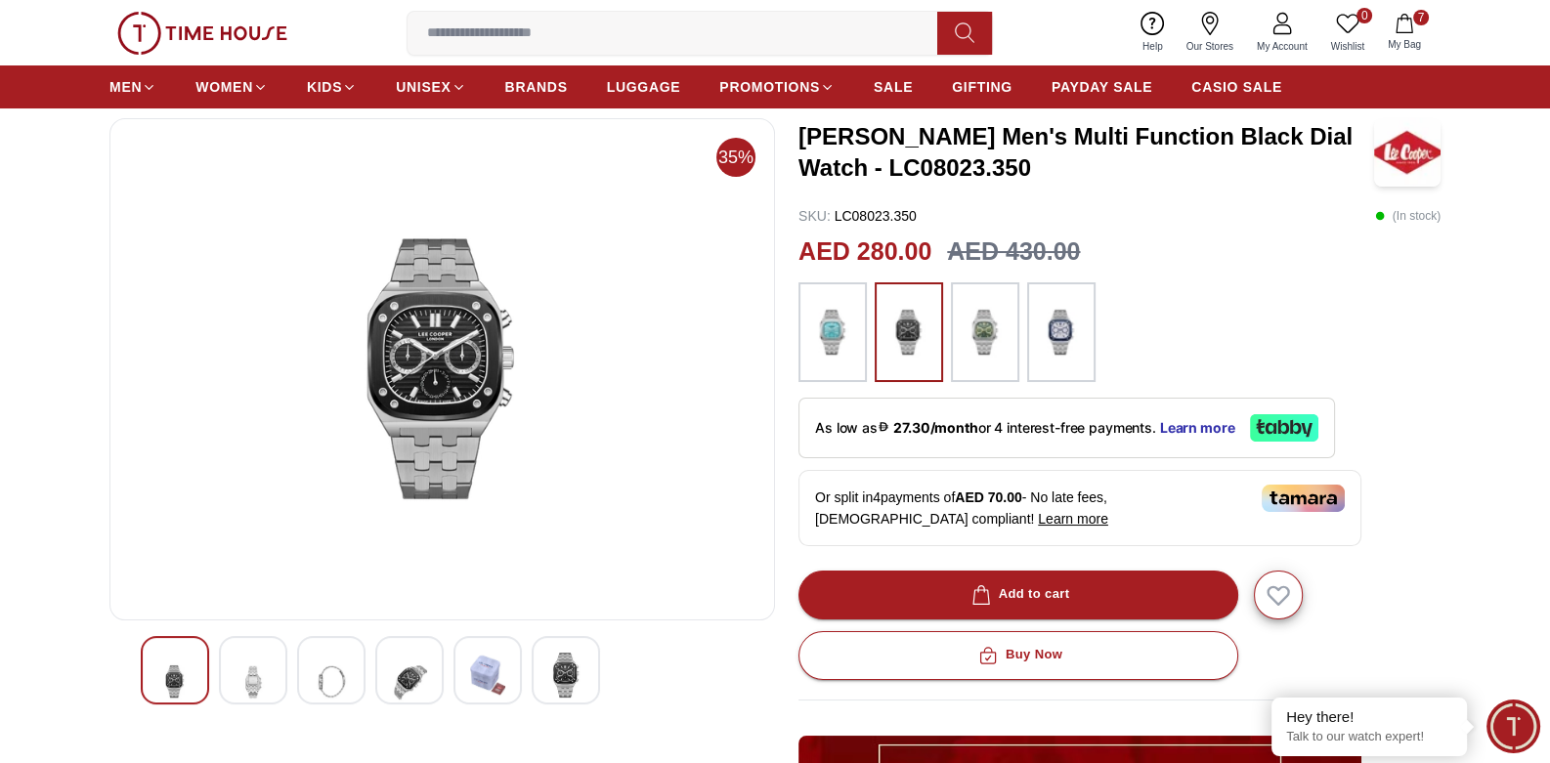
click at [484, 674] on img at bounding box center [487, 675] width 35 height 45
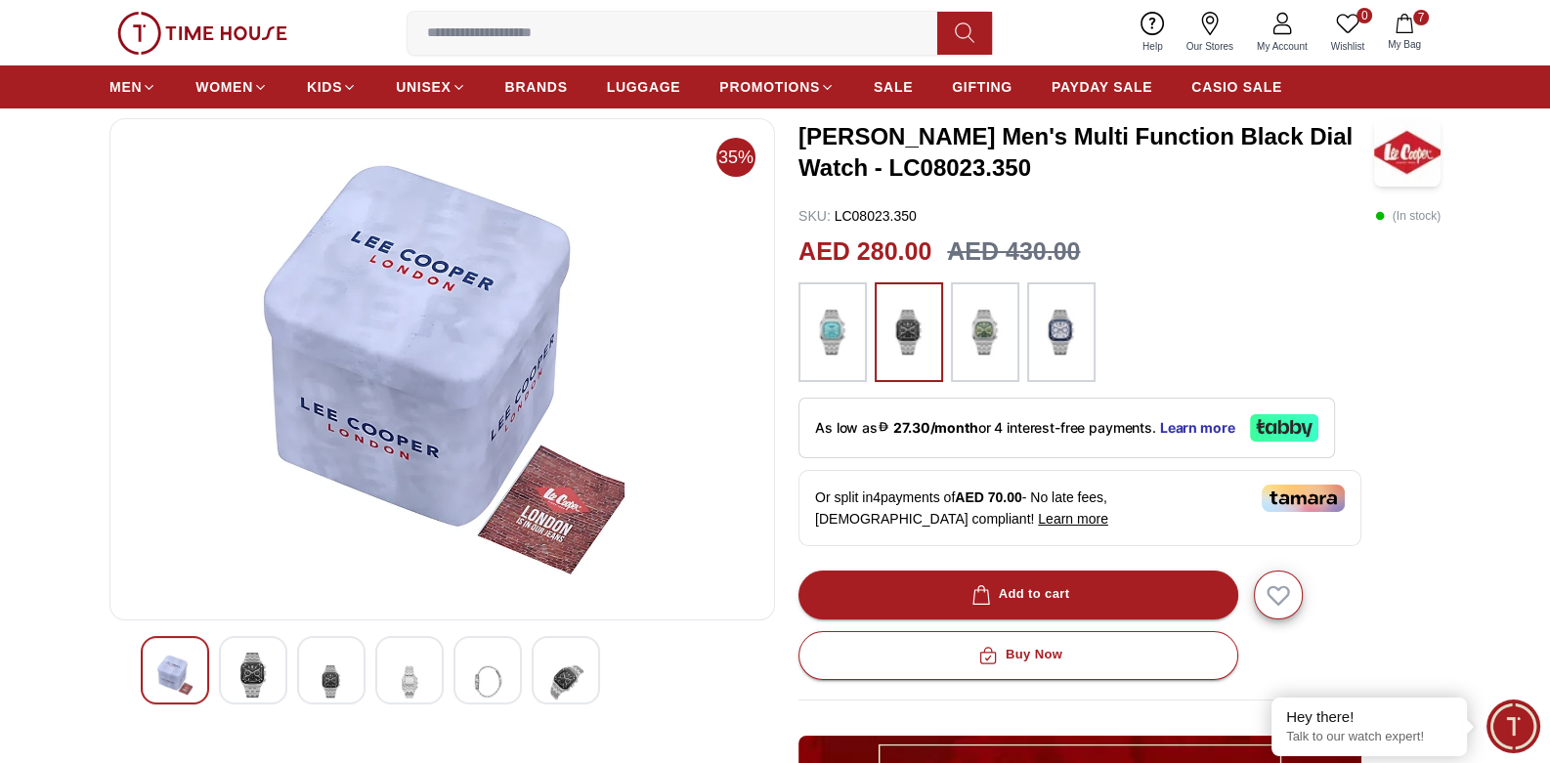
click at [565, 673] on img at bounding box center [565, 682] width 35 height 58
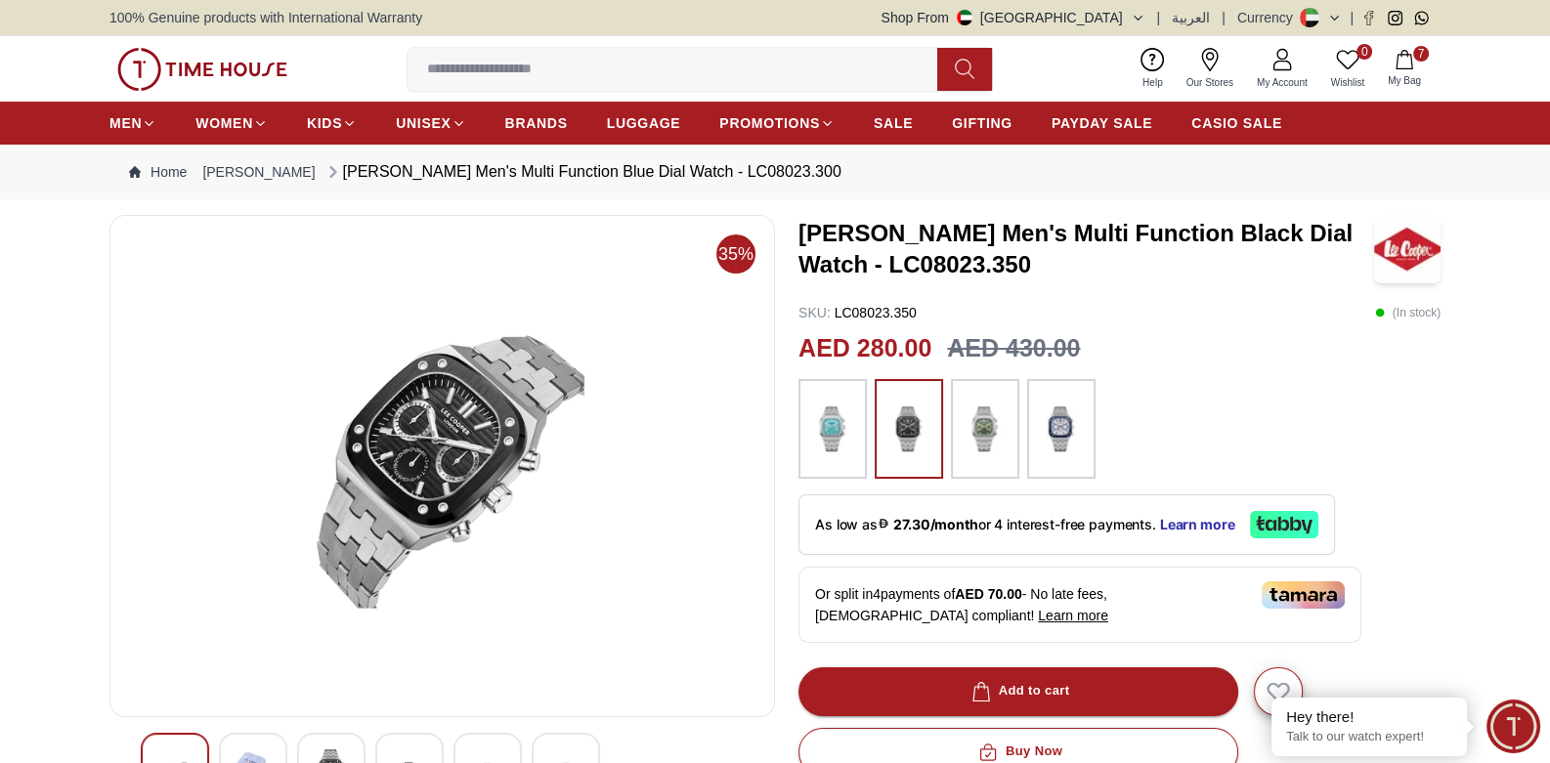
click at [1404, 62] on icon "button" at bounding box center [1404, 60] width 20 height 20
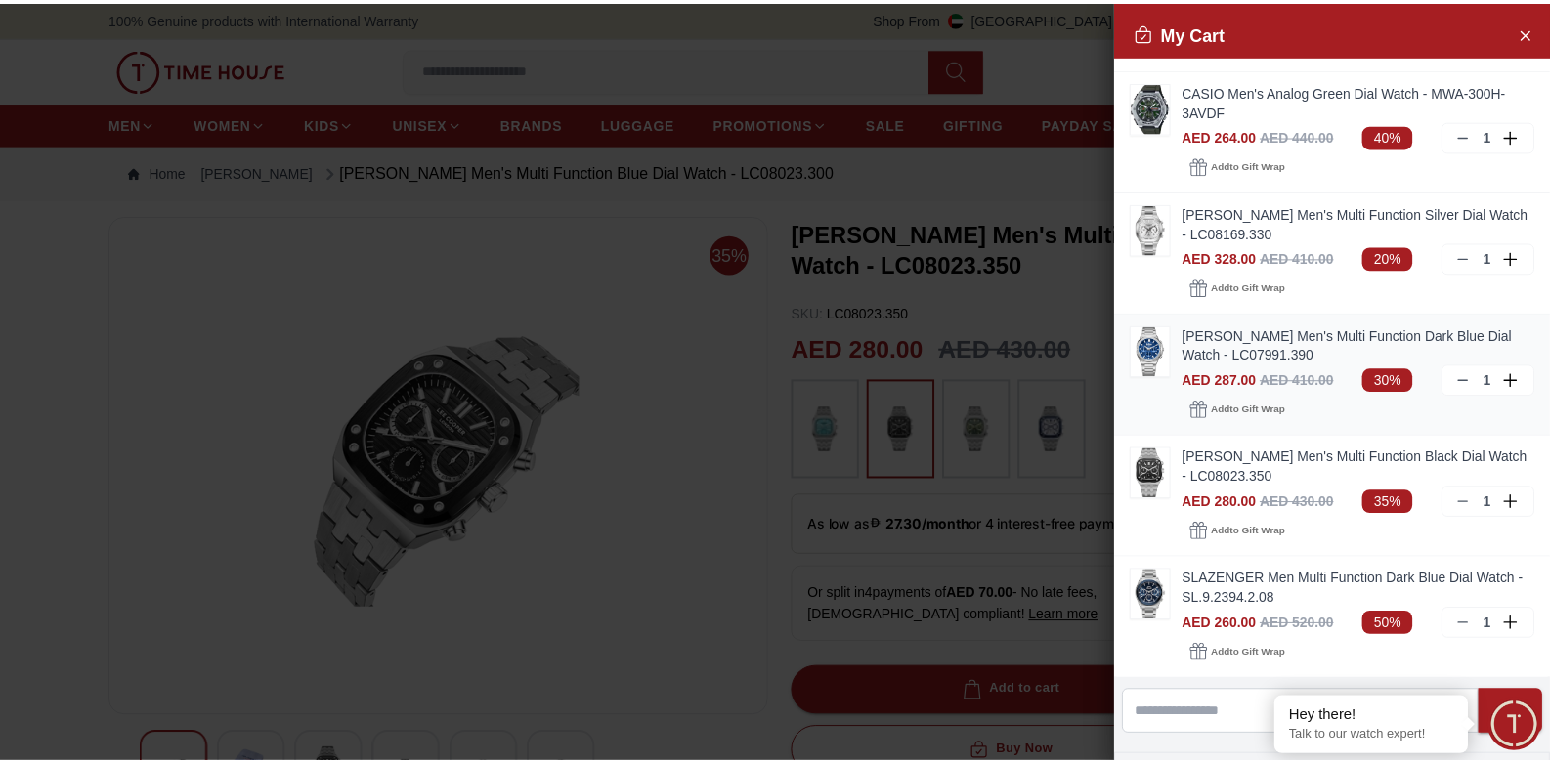
scroll to position [194, 0]
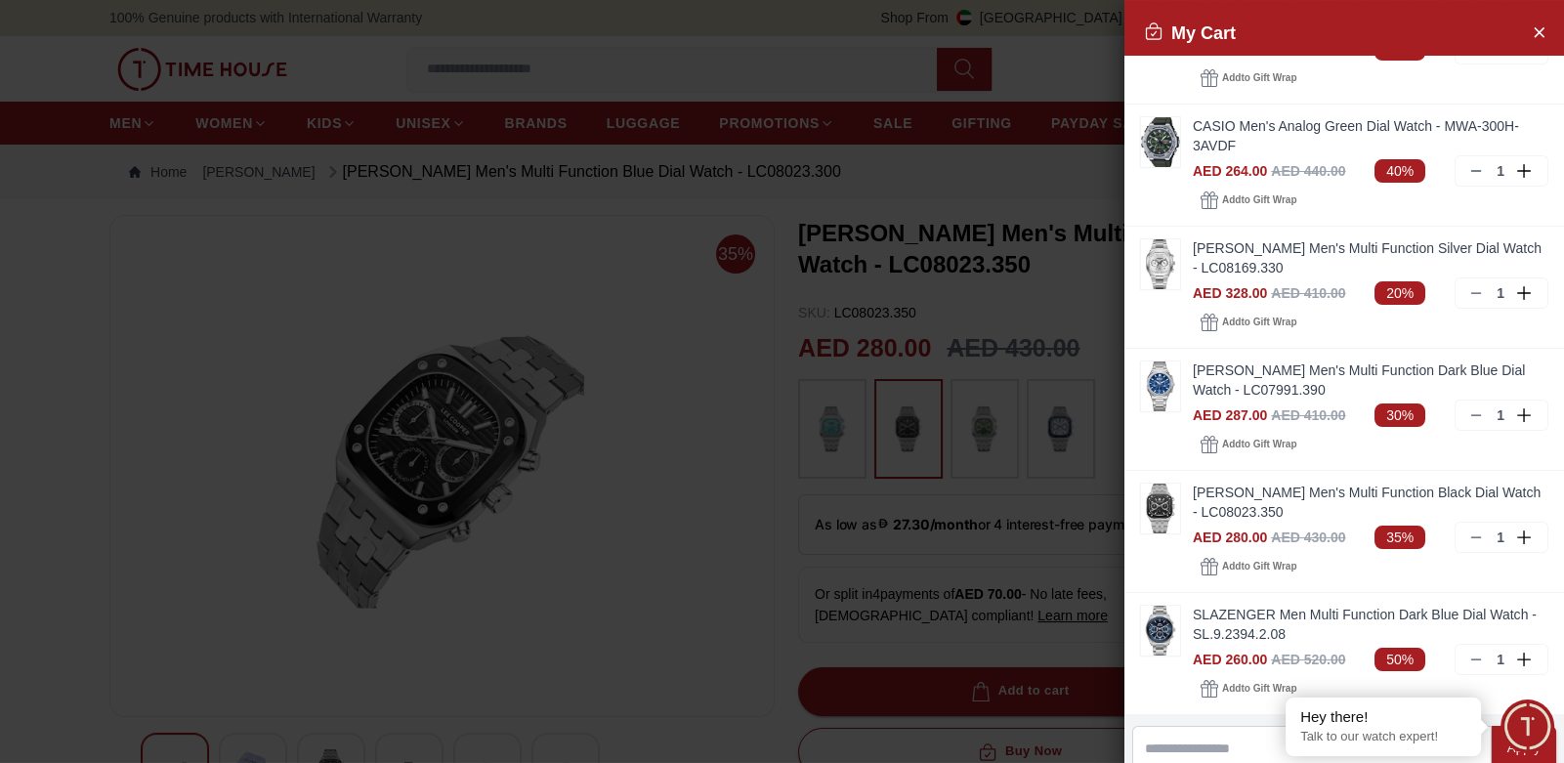
click at [190, 240] on div at bounding box center [782, 381] width 1564 height 763
click at [710, 57] on div at bounding box center [782, 381] width 1564 height 763
click at [1523, 32] on button "Close Account" at bounding box center [1538, 31] width 31 height 31
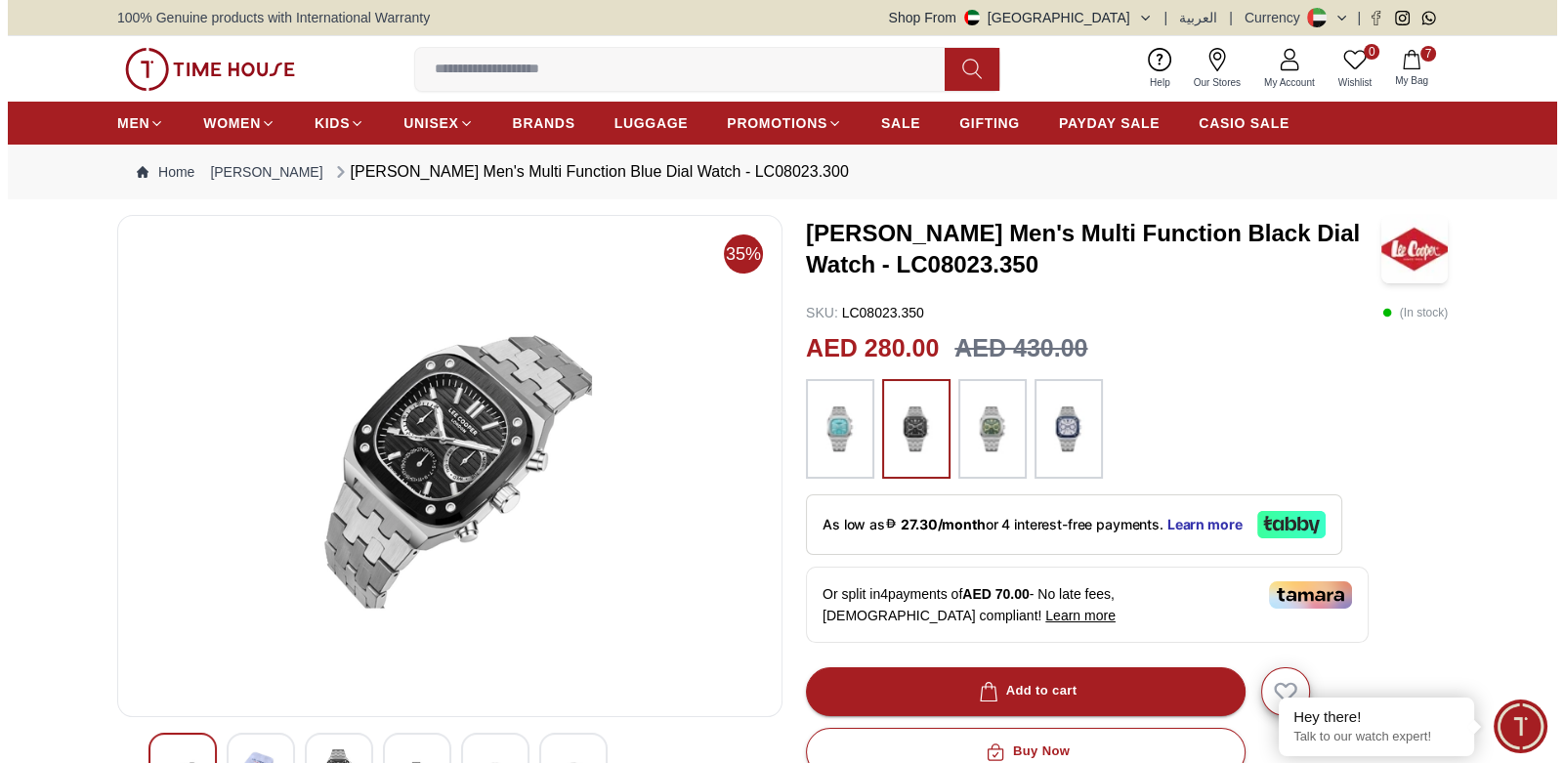
scroll to position [0, 0]
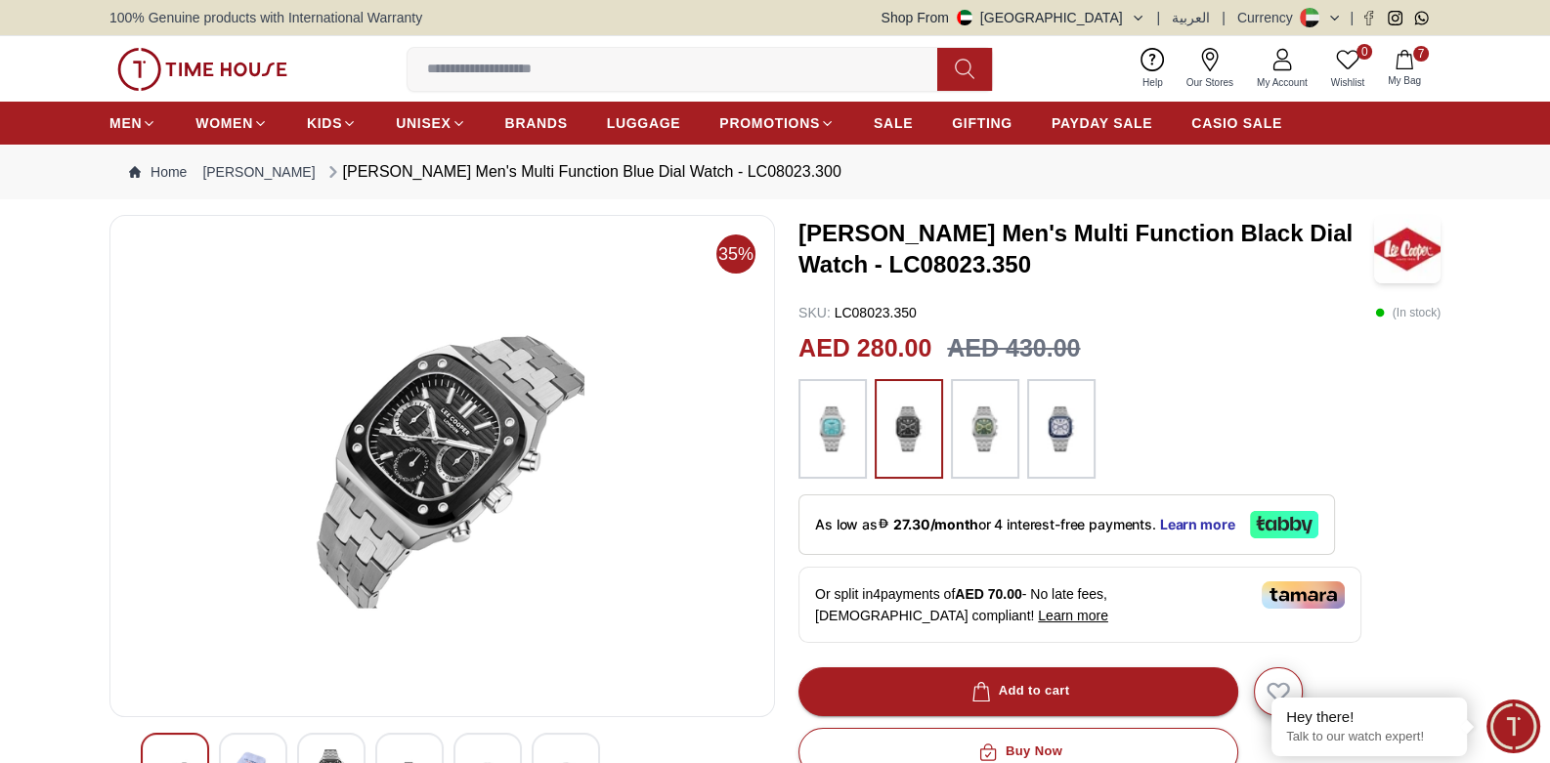
click at [1403, 68] on icon "button" at bounding box center [1403, 60] width 17 height 20
